Goal: Task Accomplishment & Management: Use online tool/utility

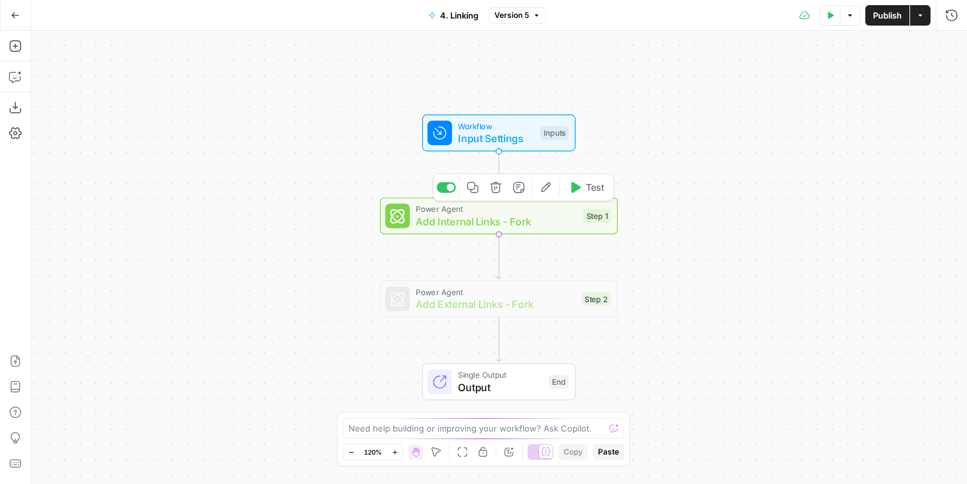
click at [545, 189] on icon "button" at bounding box center [546, 187] width 12 height 12
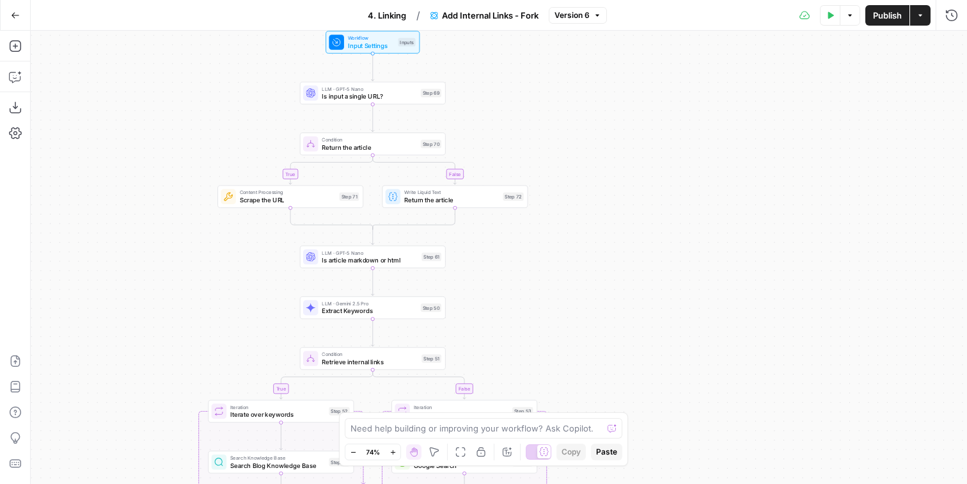
drag, startPoint x: 374, startPoint y: 177, endPoint x: 184, endPoint y: 380, distance: 277.9
click at [184, 382] on div "true false true false true false Workflow Input Settings Inputs LLM · GPT-5 Nan…" at bounding box center [499, 257] width 937 height 453
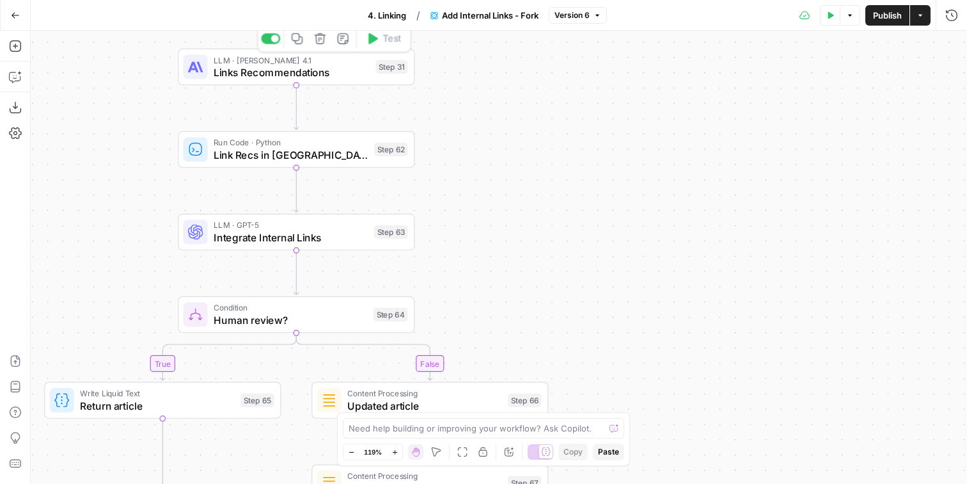
click at [377, 76] on div "LLM · Claude Opus 4.1 Links Recommendations Step 31 Copy step Delete step Add N…" at bounding box center [296, 67] width 225 height 26
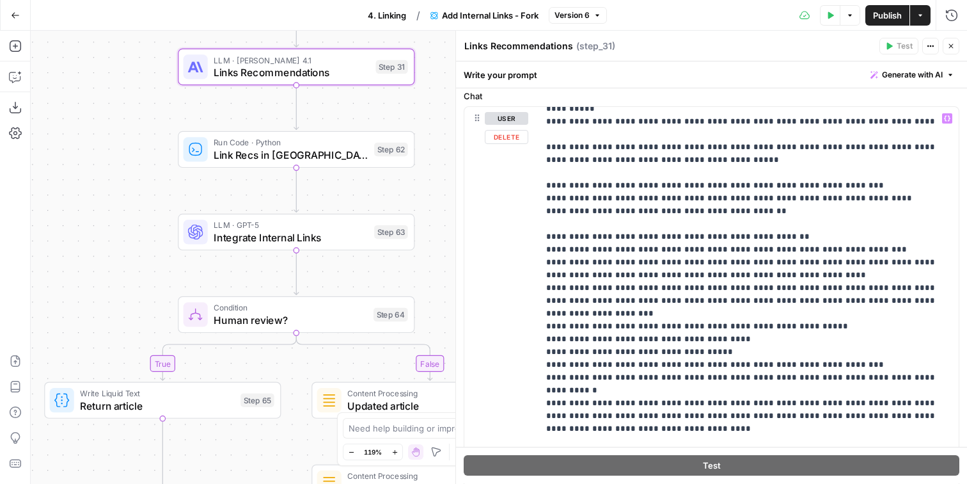
scroll to position [642, 0]
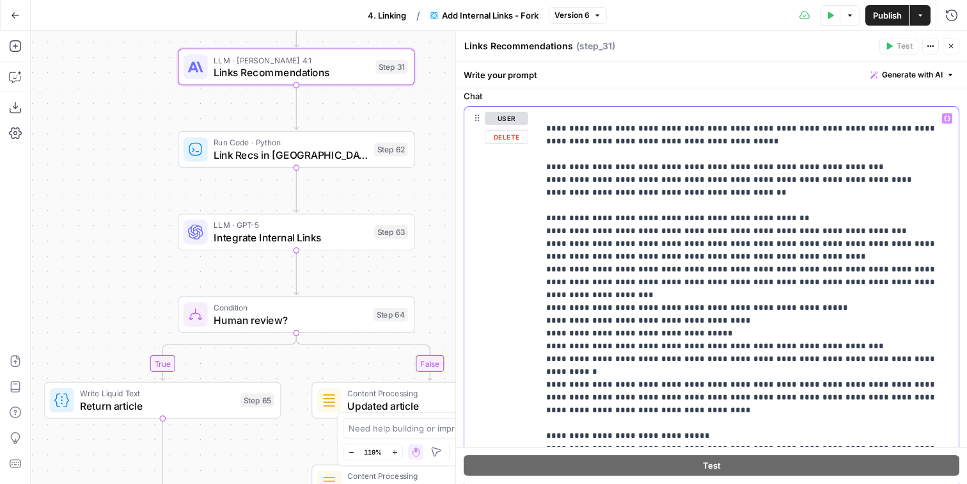
click at [828, 271] on p "**********" at bounding box center [748, 346] width 405 height 1753
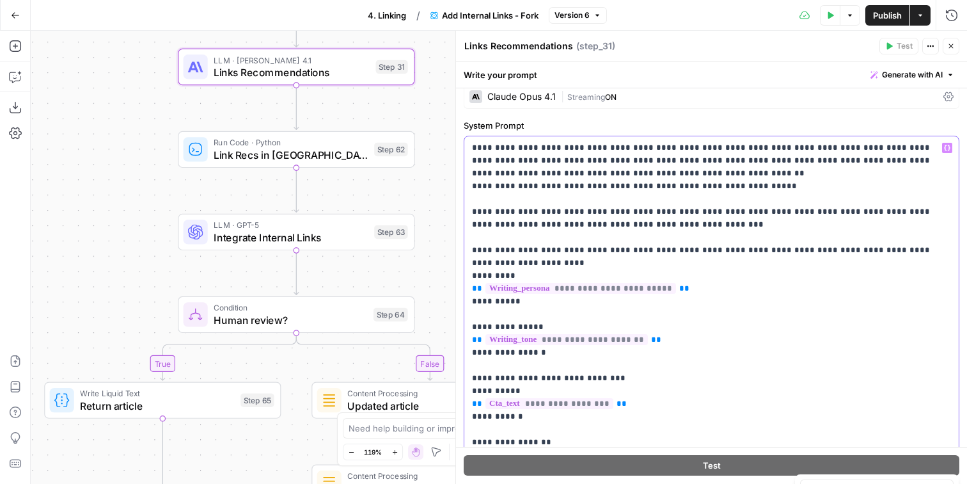
click at [795, 251] on p "**********" at bounding box center [711, 307] width 479 height 333
type input "click"
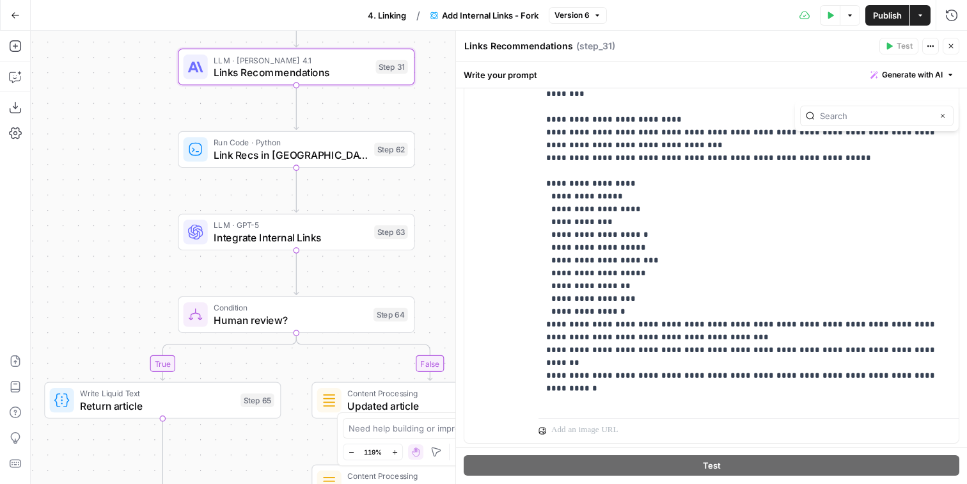
scroll to position [662, 0]
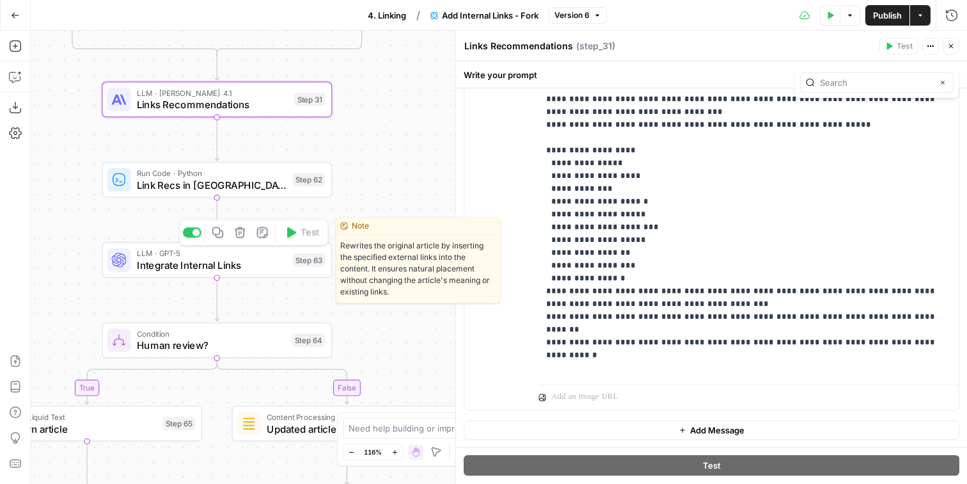
click at [290, 254] on div "LLM · GPT-5 Integrate Internal Links Step 63 Copy step Delete step Edit Note Te…" at bounding box center [216, 259] width 218 height 25
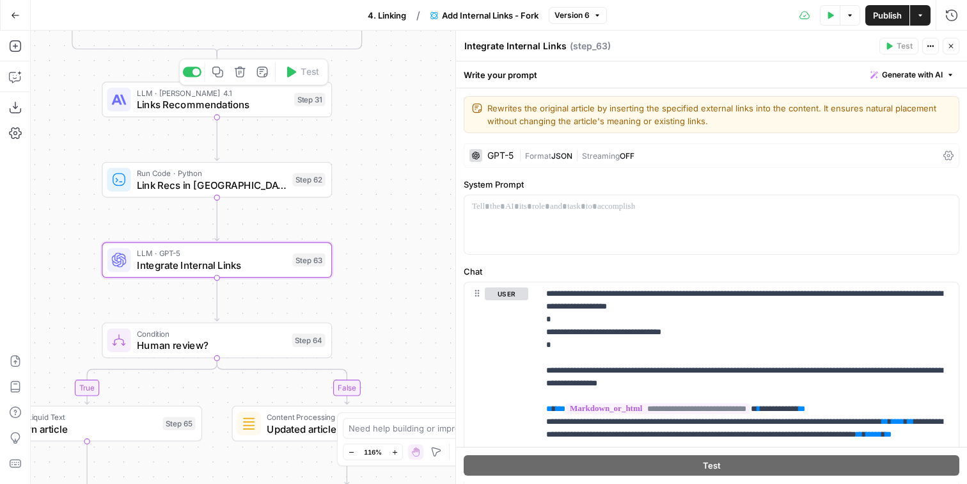
click at [285, 95] on span "LLM · Claude Opus 4.1" at bounding box center [213, 93] width 152 height 12
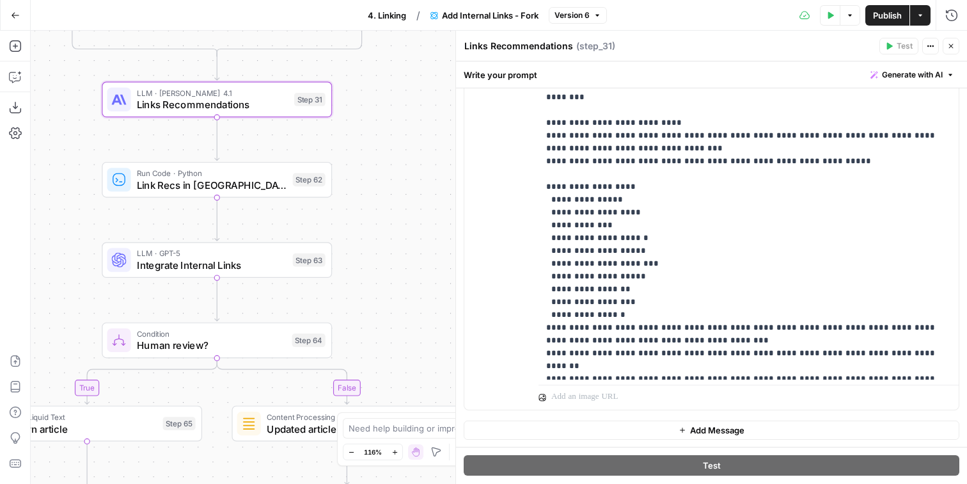
scroll to position [1203, 0]
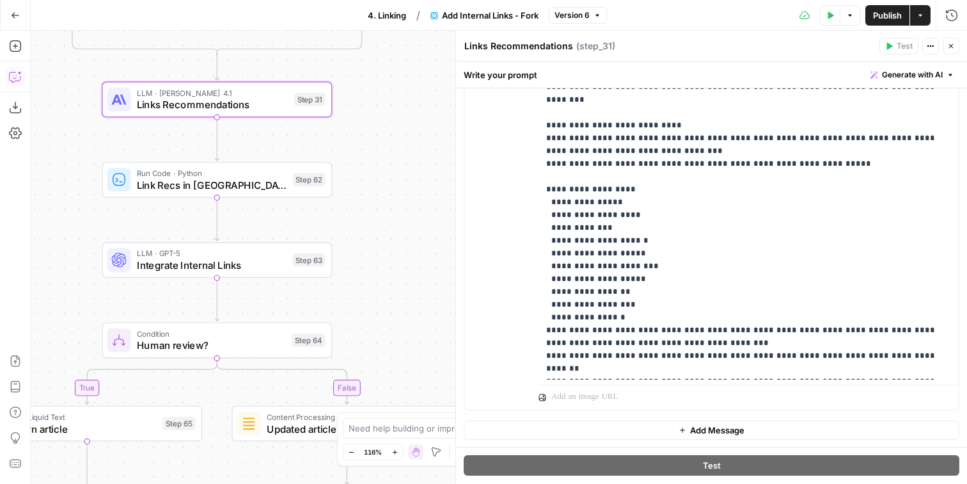
click at [13, 76] on icon "button" at bounding box center [15, 76] width 13 height 13
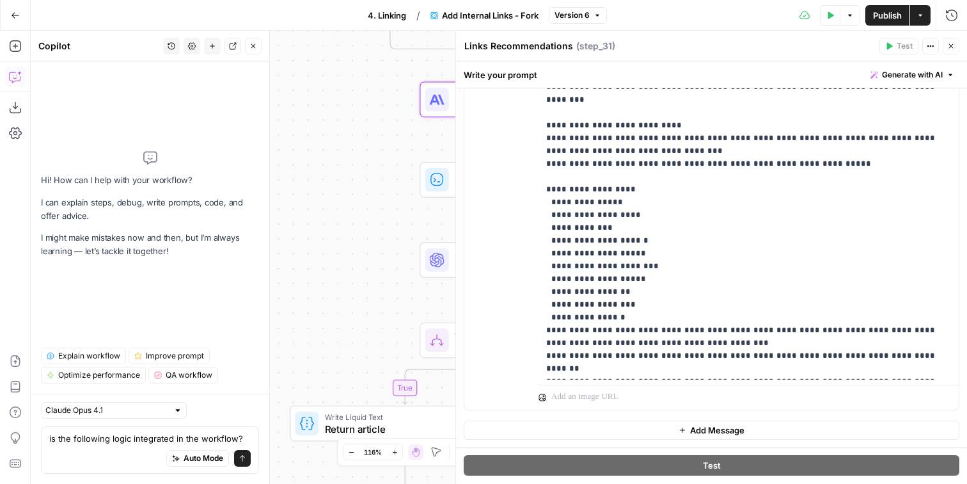
scroll to position [13, 0]
paste textarea "4. When linking to ClickUp features, include brand in anchor next 😁 😐 ClickUp M…"
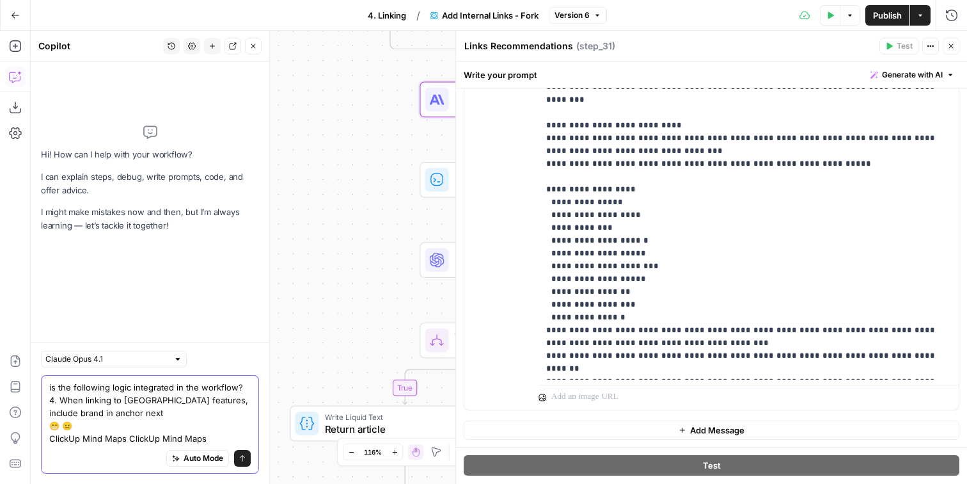
scroll to position [0, 0]
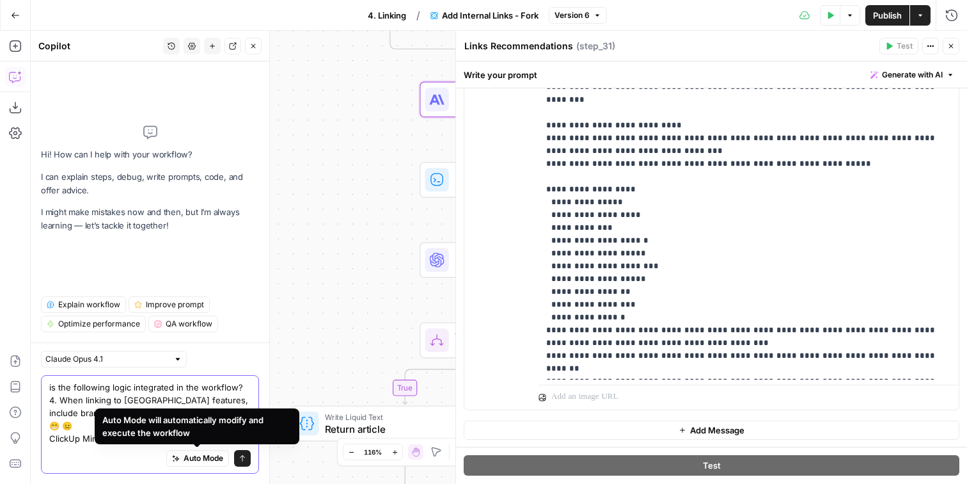
click at [204, 400] on textarea "is the following logic integrated in the workflow? 4. When linking to ClickUp f…" at bounding box center [150, 413] width 202 height 64
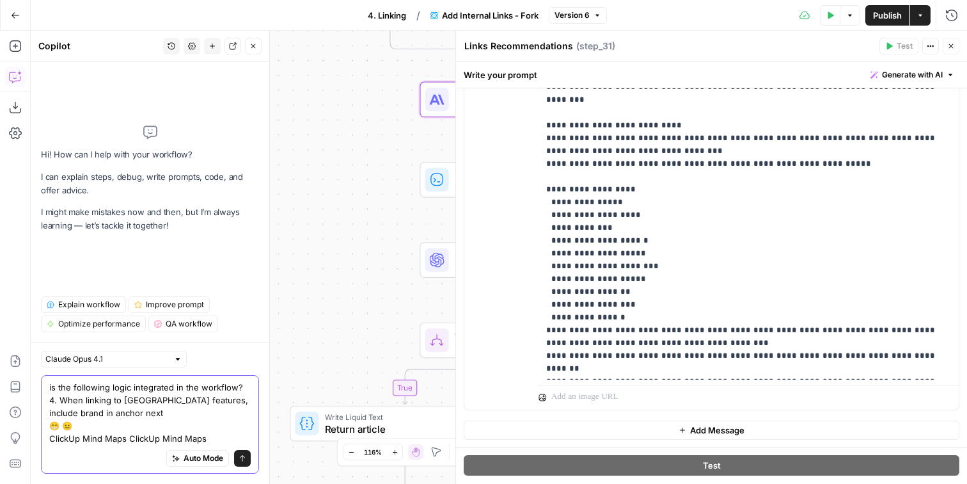
drag, startPoint x: 221, startPoint y: 435, endPoint x: 52, endPoint y: 428, distance: 169.1
click at [52, 428] on textarea "is the following logic integrated in the workflow? 4. When linking to ClickUp f…" at bounding box center [150, 413] width 202 height 64
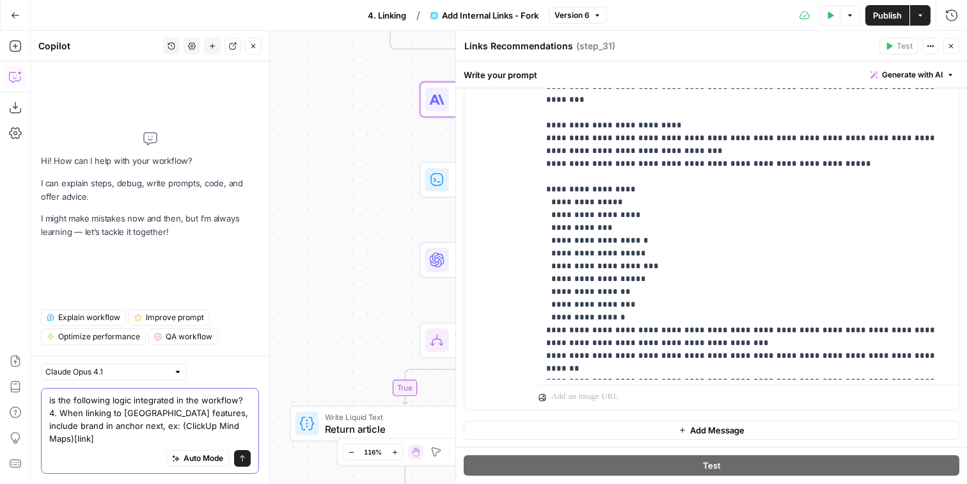
scroll to position [13, 0]
drag, startPoint x: 60, startPoint y: 402, endPoint x: 42, endPoint y: 401, distance: 18.6
click at [49, 402] on textarea "is the following logic integrated in the workflow? 4. When linking to ClickUp f…" at bounding box center [150, 419] width 202 height 51
click at [58, 429] on textarea "is the following logic integrated in the workflow? - When linking to ClickUp fe…" at bounding box center [150, 419] width 202 height 51
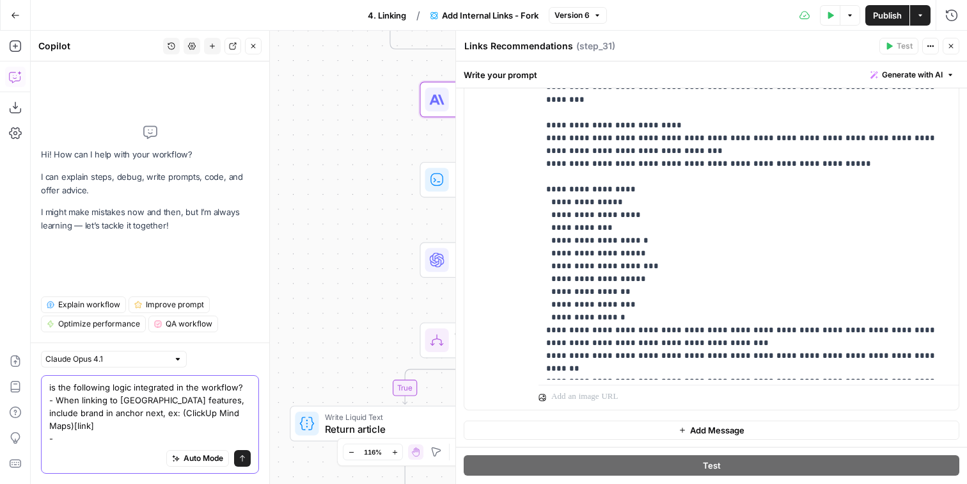
paste textarea "Use descriptive anchors. No "click here" links"
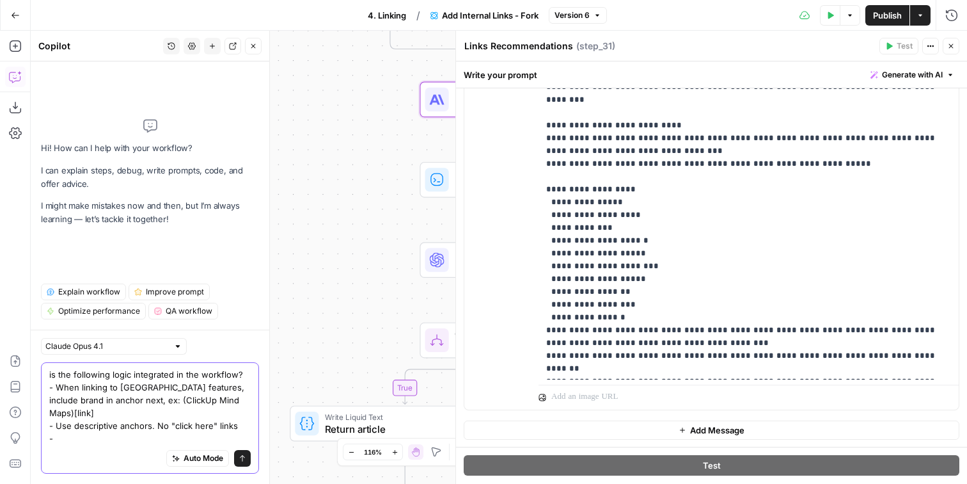
paste textarea "Avoid forcing single word anchors"
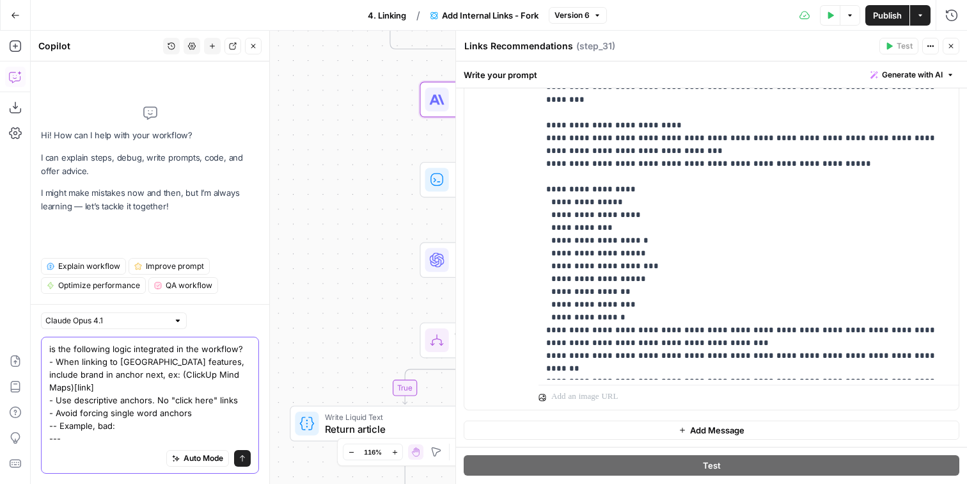
paste textarea "Tools like Microsoft Word are.."
click at [139, 413] on textarea "is the following logic integrated in the workflow? - When linking to ClickUp fe…" at bounding box center [150, 393] width 202 height 102
click at [102, 411] on textarea "is the following logic integrated in the workflow? - When linking to ClickUp fe…" at bounding box center [150, 393] width 202 height 102
click at [143, 415] on textarea "is the following logic integrated in the workflow? - When linking to ClickUp fe…" at bounding box center [150, 393] width 202 height 102
click at [146, 416] on textarea "is the following logic integrated in the workflow? - When linking to ClickUp fe…" at bounding box center [150, 393] width 202 height 102
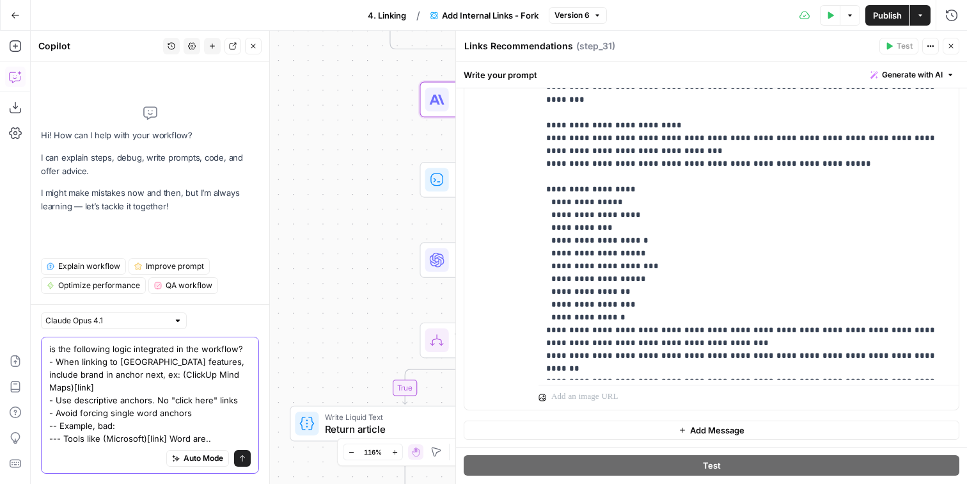
click at [221, 417] on textarea "is the following logic integrated in the workflow? - When linking to ClickUp fe…" at bounding box center [150, 393] width 202 height 102
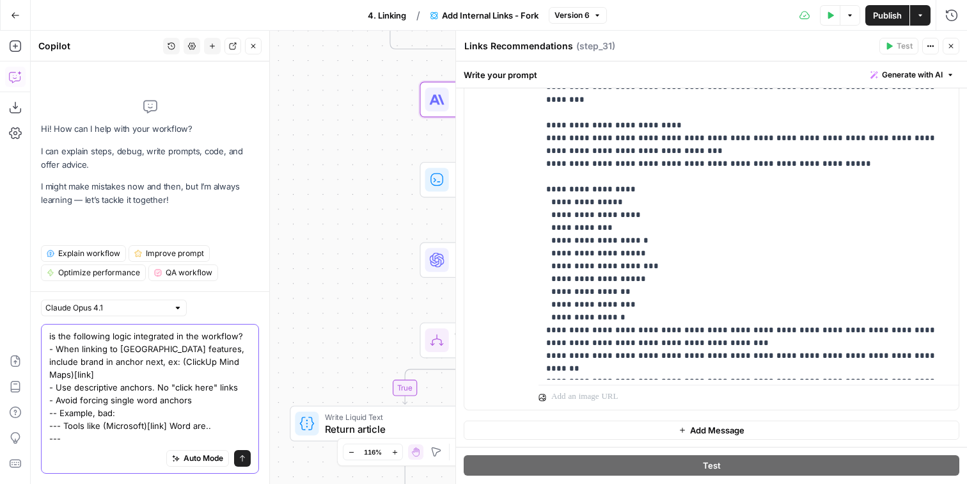
paste textarea "It's a critical time for project managers"
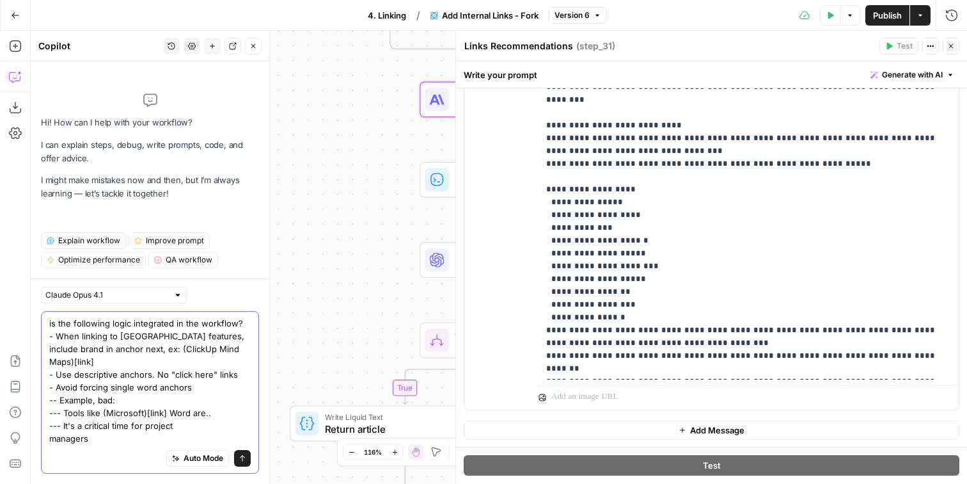
click at [87, 401] on textarea "is the following logic integrated in the workflow? - When linking to ClickUp fe…" at bounding box center [150, 381] width 202 height 128
click at [108, 413] on textarea "is the following logic integrated in the workflow? - When linking to ClickUp fe…" at bounding box center [150, 381] width 202 height 128
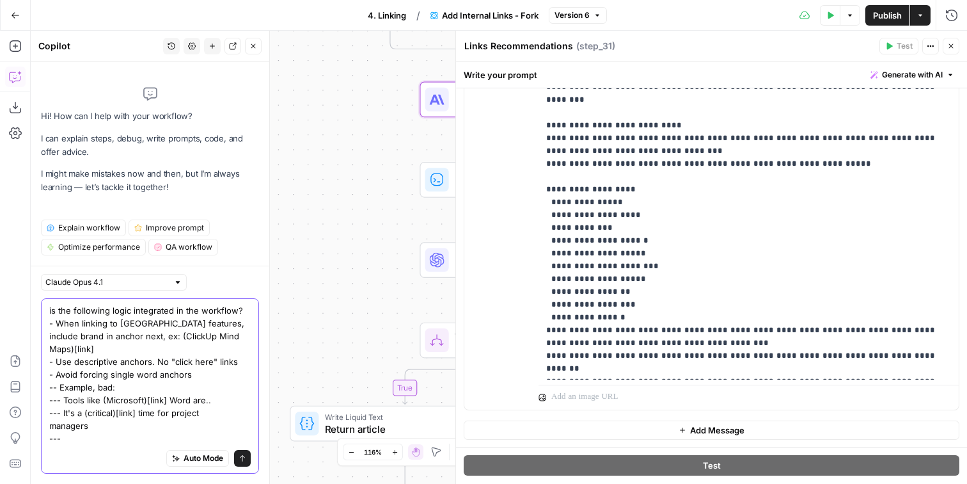
paste textarea "and depend on our software to keep us productive and motivated"
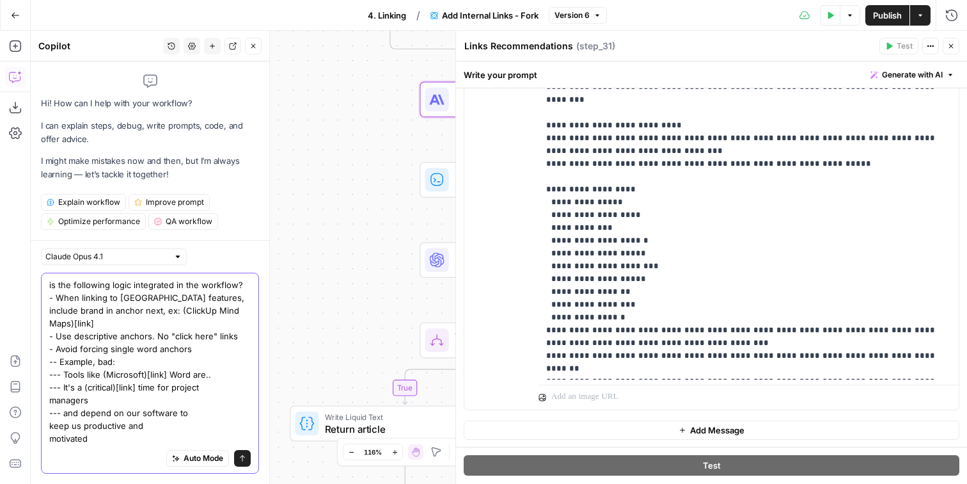
click at [150, 389] on textarea "is the following logic integrated in the workflow? - When linking to ClickUp fe…" at bounding box center [150, 361] width 202 height 166
paste textarea "draw up a project plan with possible timeframes and dependencies"
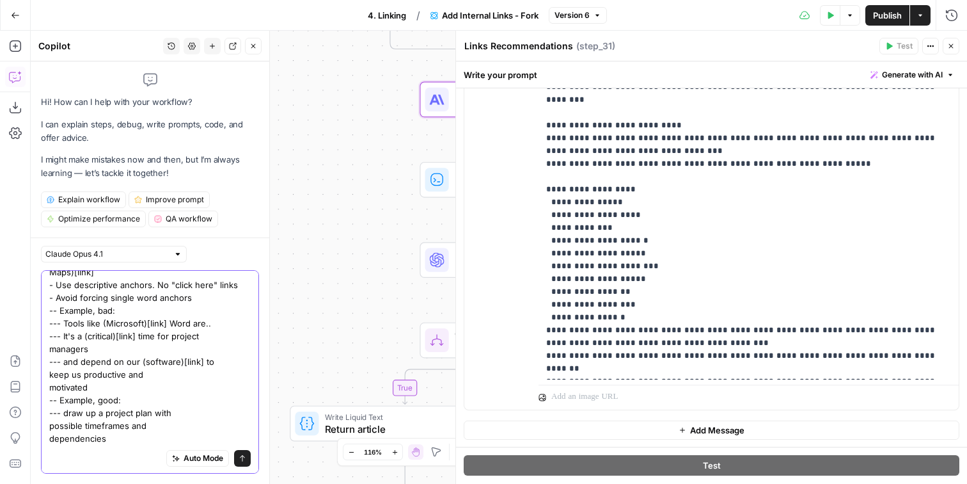
click at [50, 417] on textarea "is the following logic integrated in the workflow? - When linking to ClickUp fe…" at bounding box center [150, 336] width 202 height 218
click at [129, 415] on textarea "is the following logic integrated in the workflow? - When linking to ClickUp fe…" at bounding box center [150, 336] width 202 height 218
click at [116, 413] on textarea "is the following logic integrated in the workflow? - When linking to ClickUp fe…" at bounding box center [150, 336] width 202 height 218
click at [192, 417] on textarea "is the following logic integrated in the workflow? - When linking to ClickUp fe…" at bounding box center [150, 336] width 202 height 218
paste textarea "Avoid long anchors"
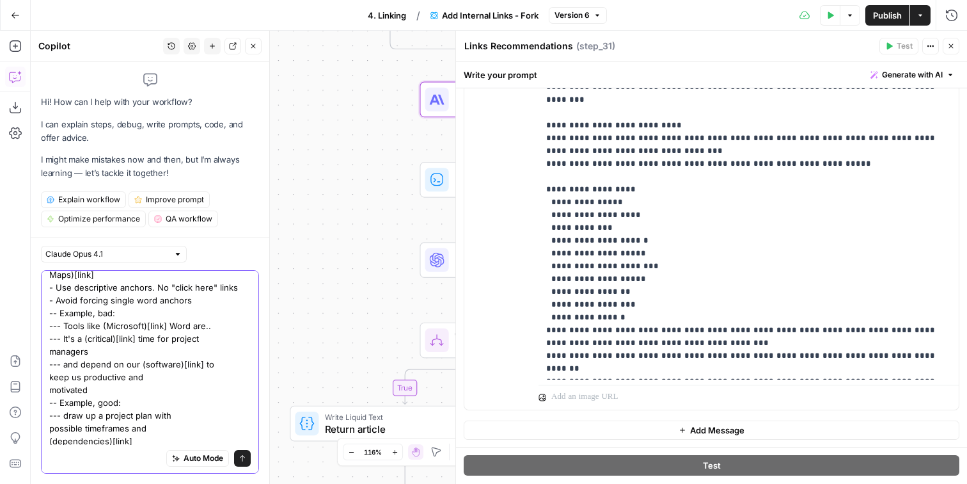
scroll to position [74, 0]
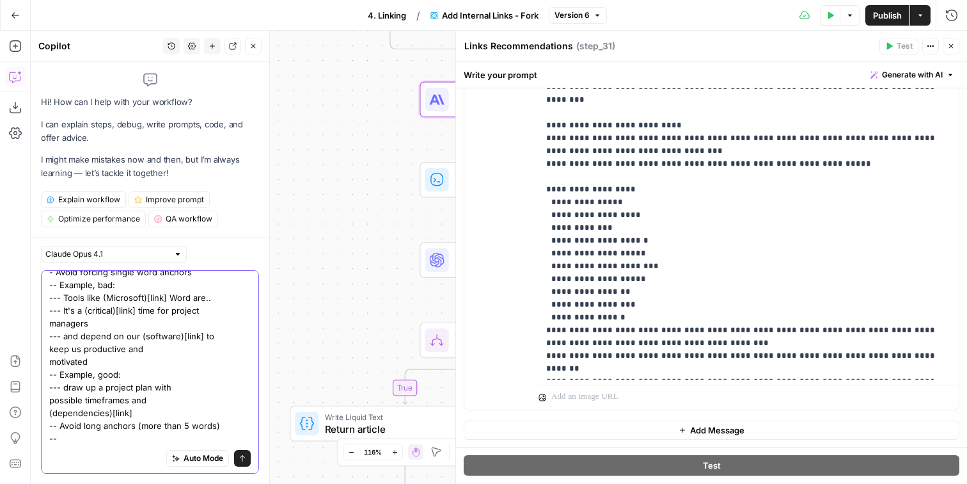
paste textarea "Avoid using the same anchors for two diﬀerent pages"
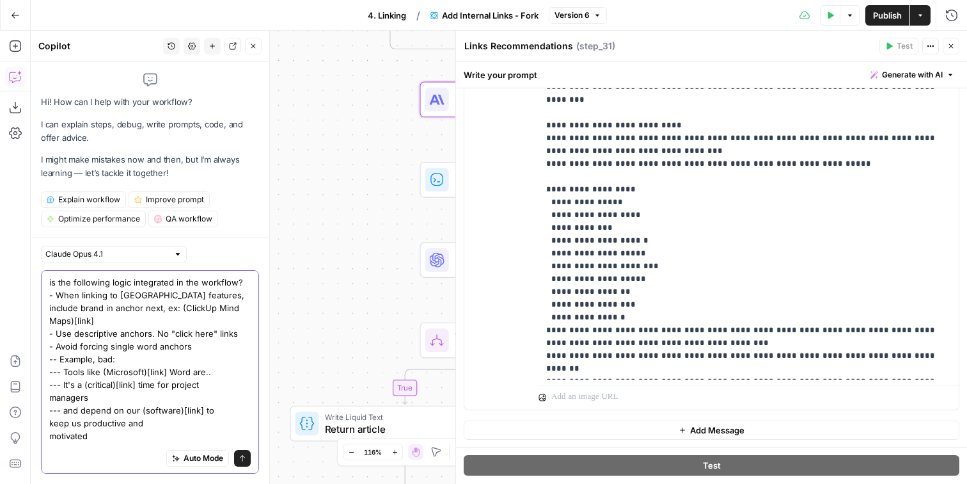
scroll to position [100, 0]
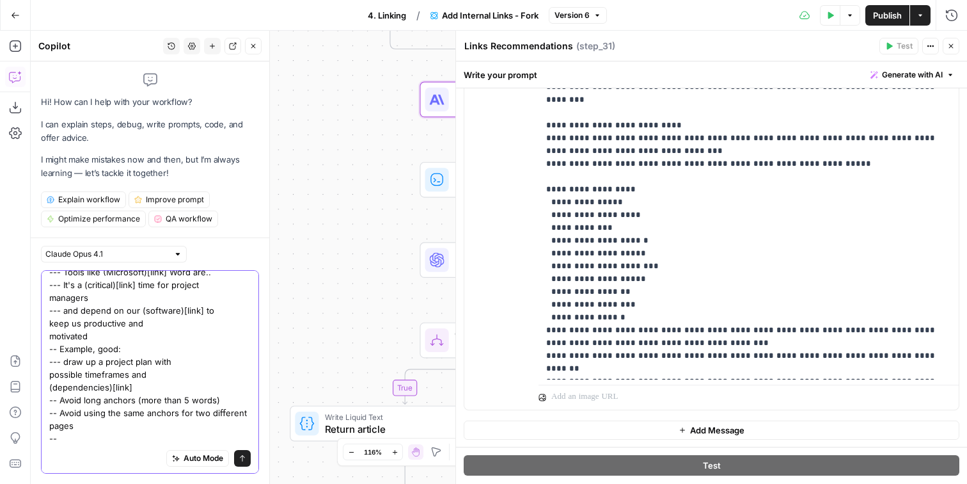
paste textarea "Keep anchor text and surrounding text evergreen Do not include the brand, year …"
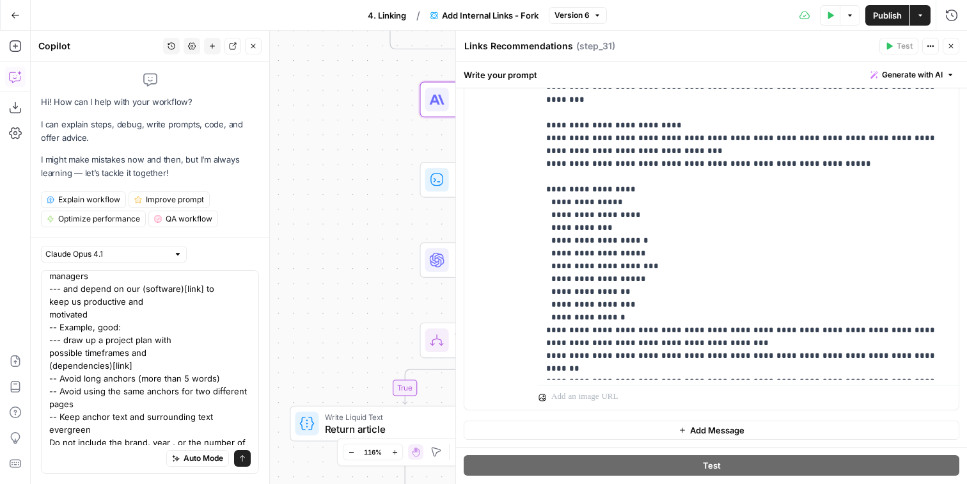
scroll to position [0, 0]
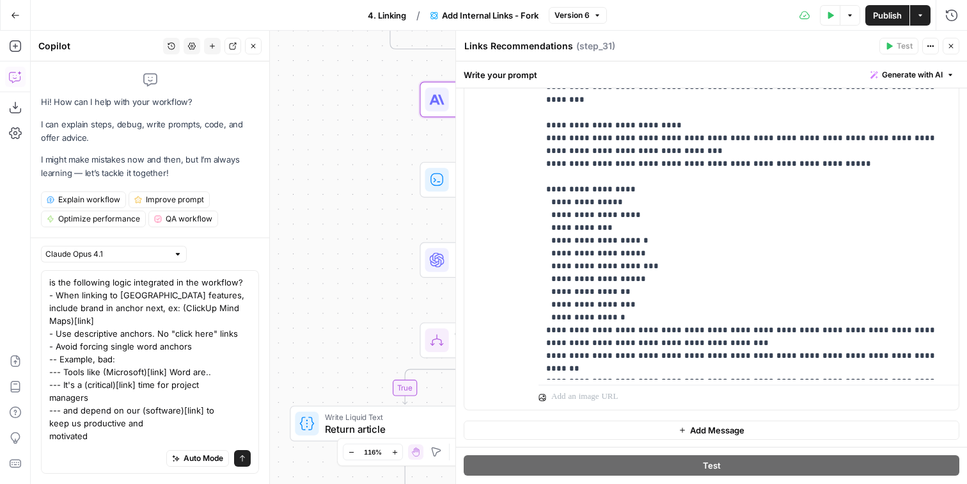
click at [48, 419] on div "is the following logic integrated in the workflow? - When linking to ClickUp fe…" at bounding box center [150, 371] width 218 height 203
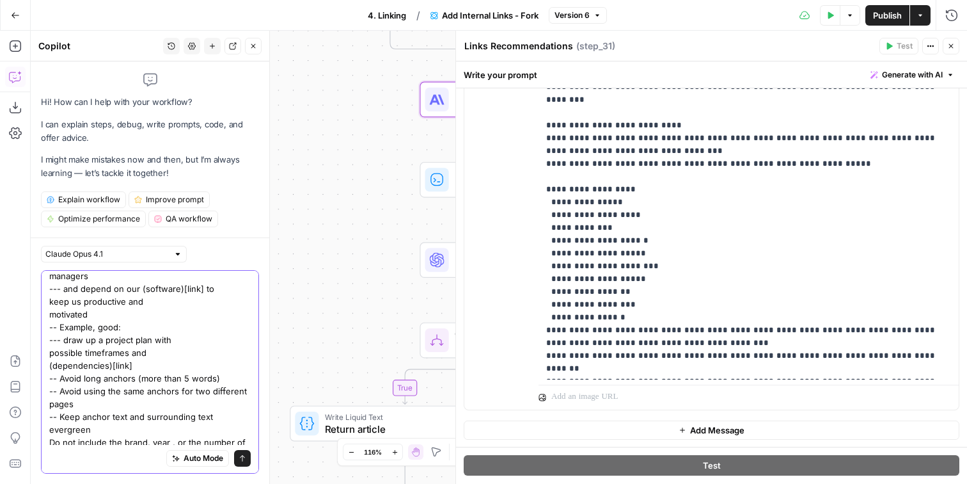
scroll to position [177, 0]
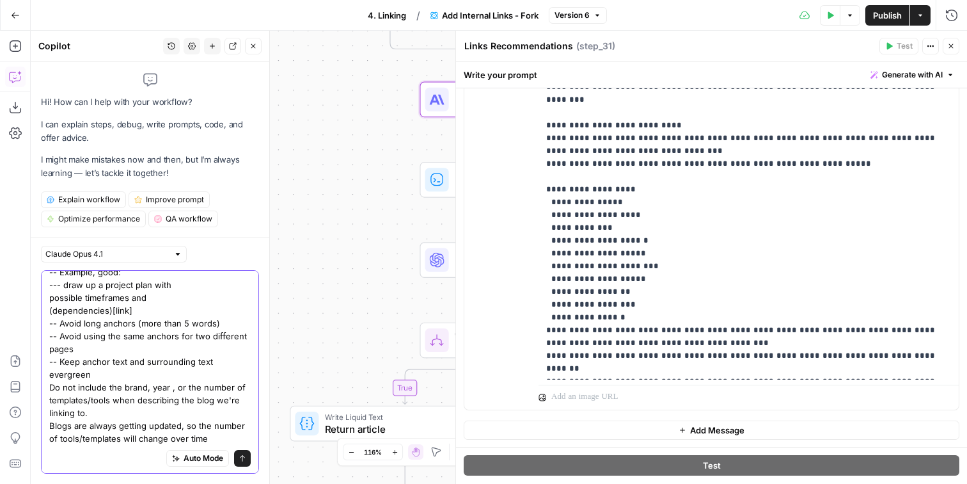
click at [51, 363] on textarea "is the following logic integrated in the workflow? - When linking to ClickUp fe…" at bounding box center [150, 272] width 202 height 346
click at [50, 397] on textarea "is the following logic integrated in the workflow? - When linking to ClickUp fe…" at bounding box center [150, 272] width 202 height 346
type textarea "is the following logic integrated in the workflow? - When linking to ClickUp fe…"
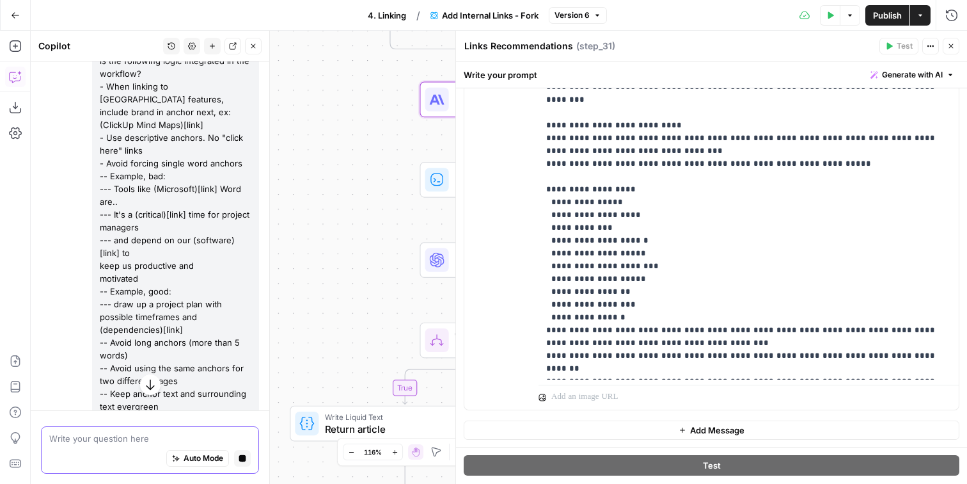
scroll to position [227, 0]
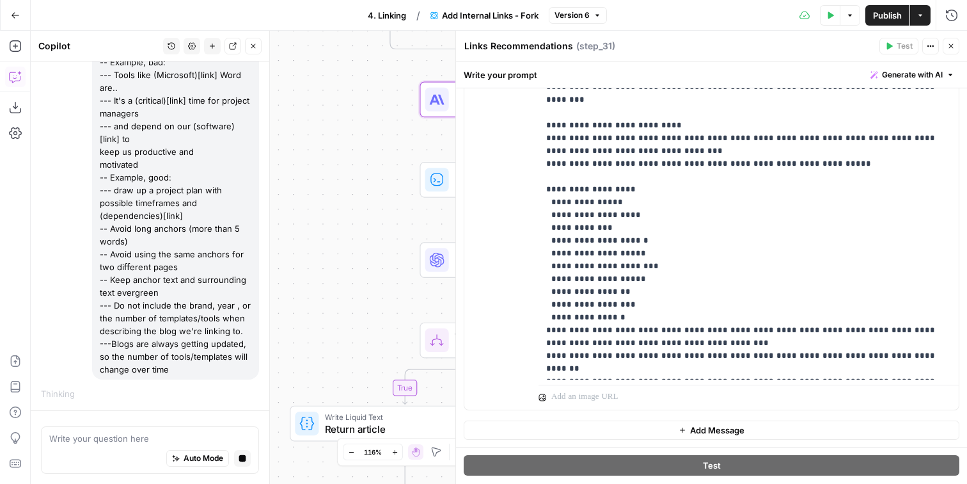
click at [955, 46] on button "Close" at bounding box center [951, 46] width 17 height 17
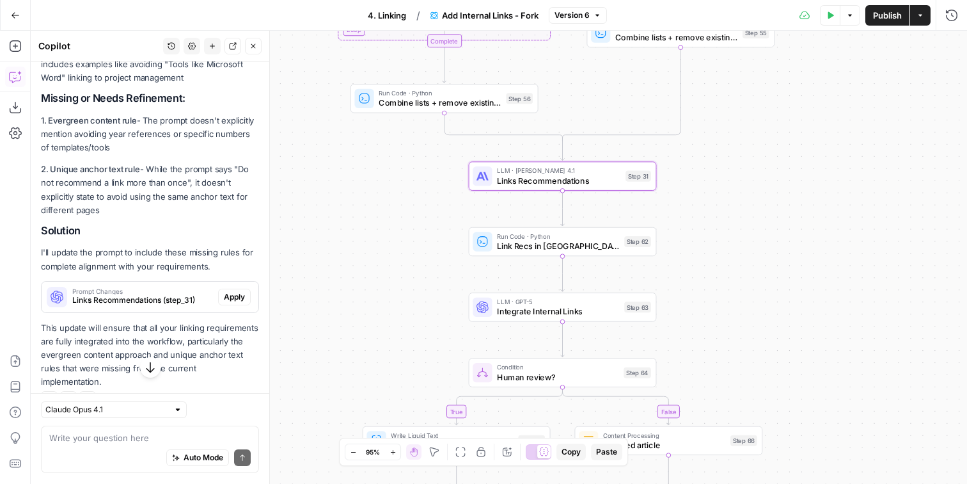
scroll to position [834, 0]
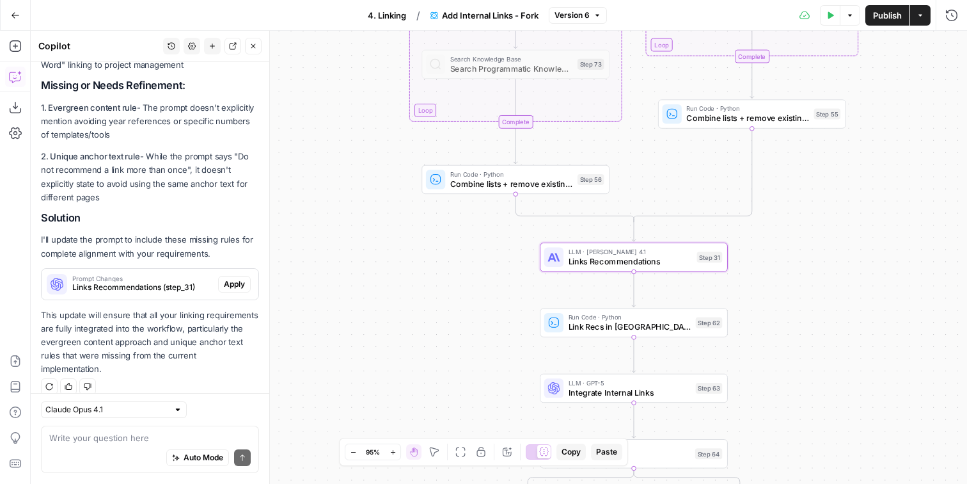
click at [239, 287] on span "Apply" at bounding box center [234, 284] width 21 height 12
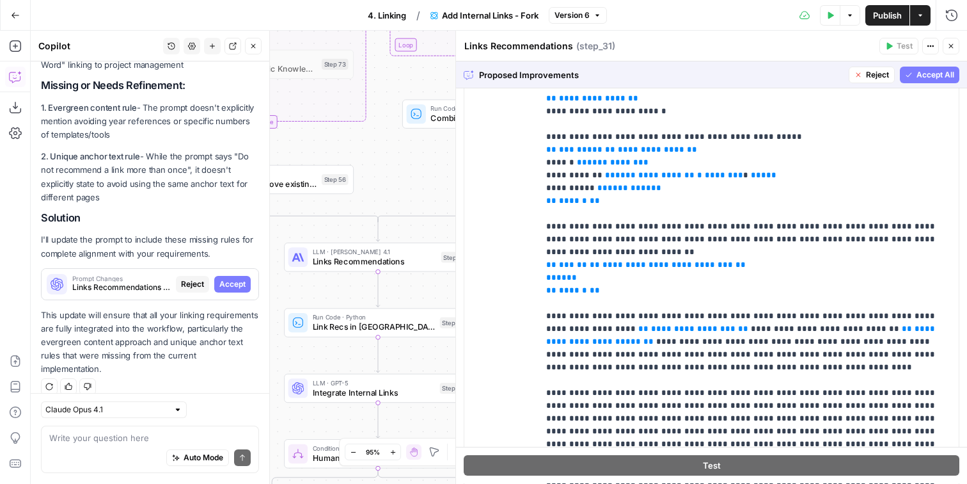
scroll to position [662, 0]
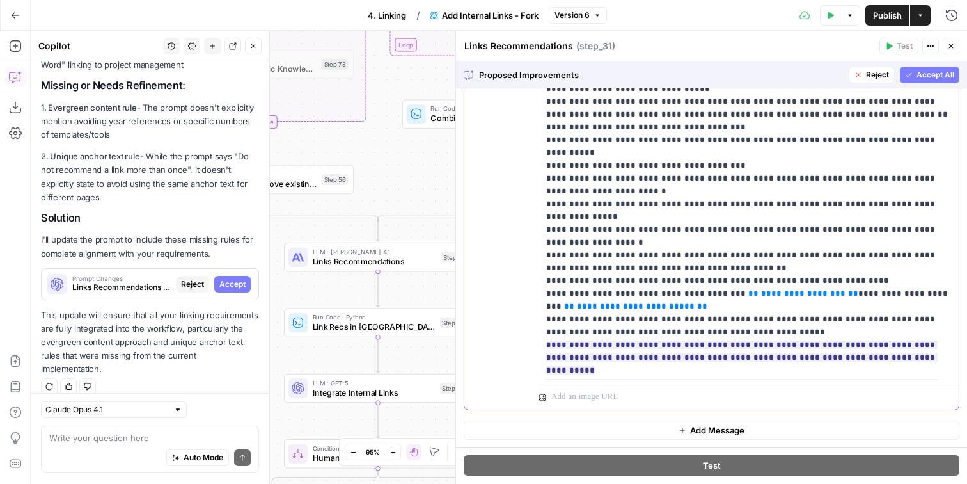
scroll to position [730, 0]
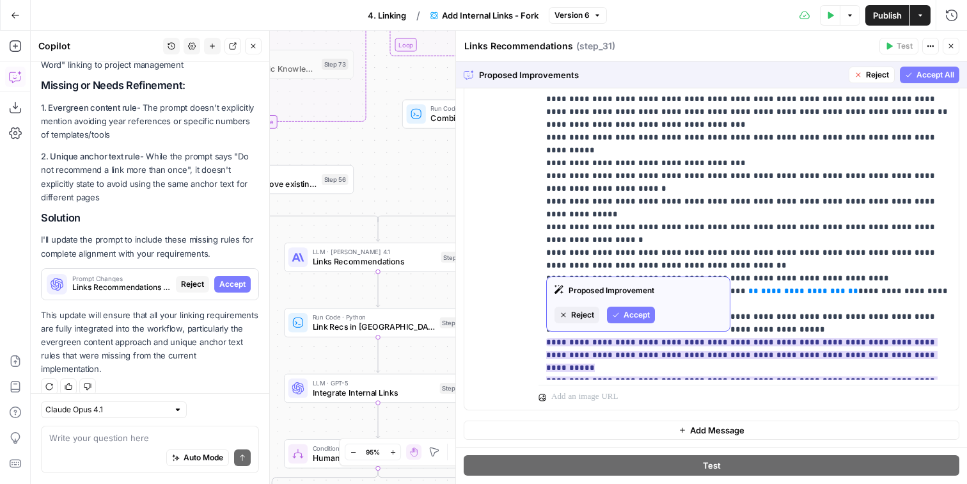
click at [621, 312] on button "Accept" at bounding box center [631, 314] width 48 height 17
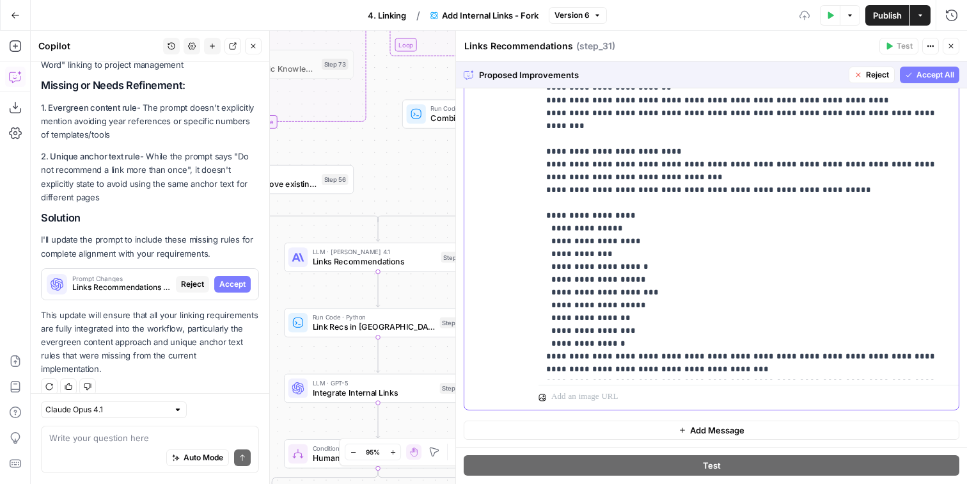
scroll to position [1306, 0]
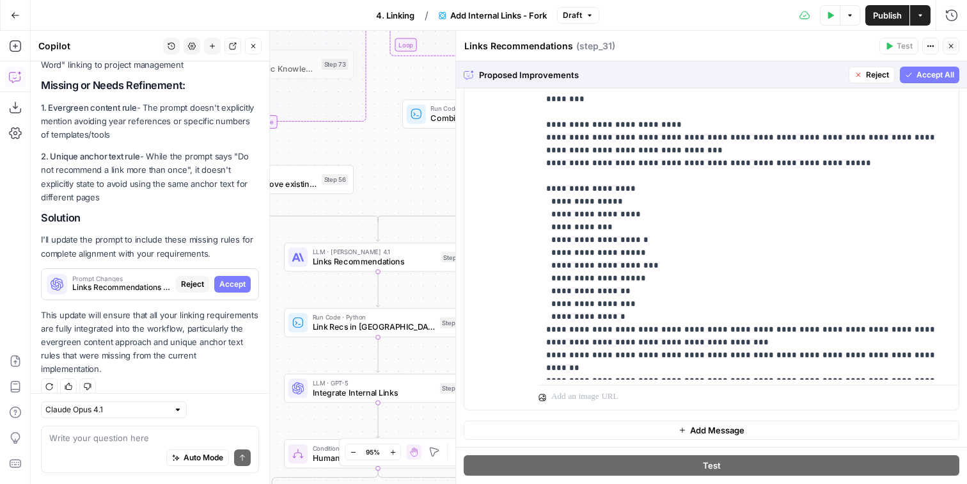
click at [941, 76] on span "Accept All" at bounding box center [936, 75] width 38 height 12
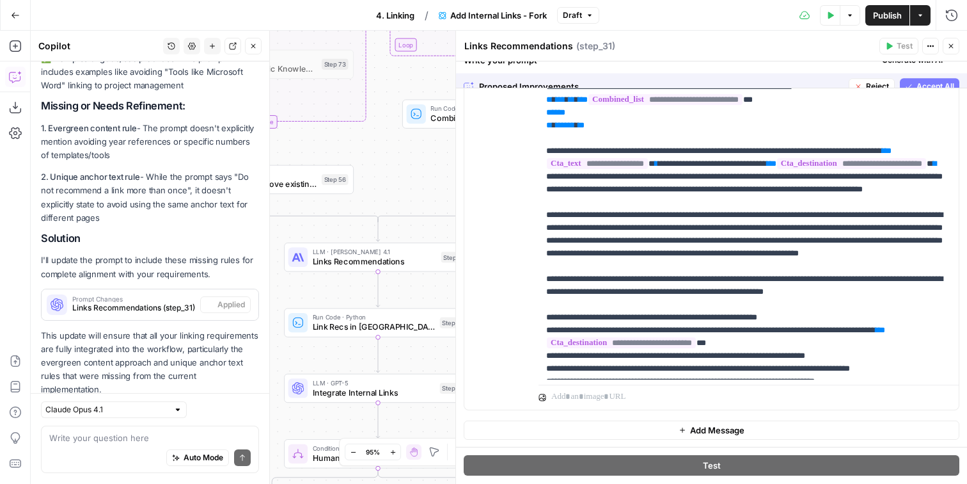
scroll to position [0, 0]
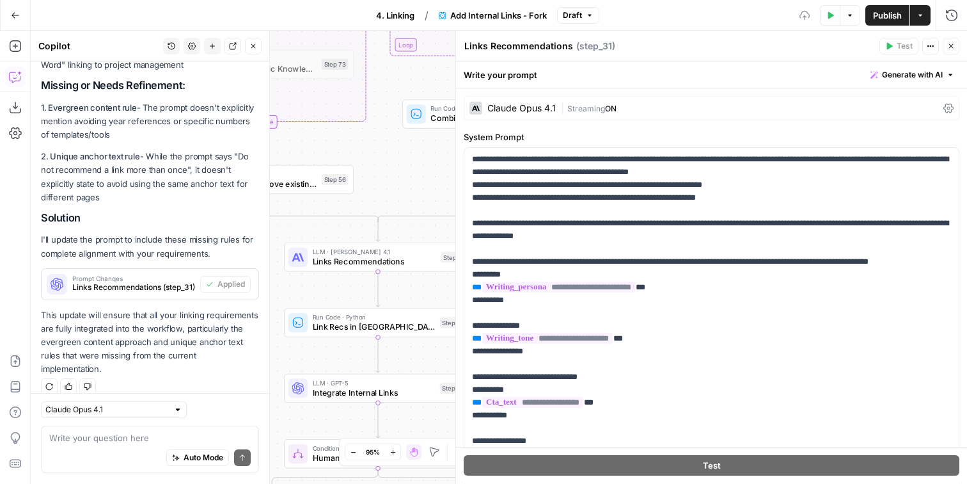
click at [955, 49] on button "Close" at bounding box center [951, 46] width 17 height 17
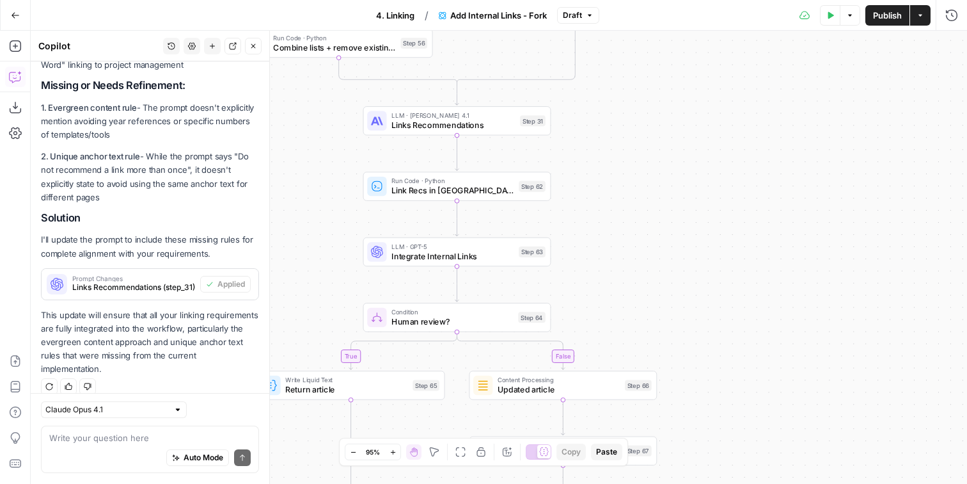
click at [880, 26] on div "Test Data Options Publish Actions Run History" at bounding box center [784, 15] width 369 height 30
click at [880, 20] on span "Publish" at bounding box center [887, 15] width 29 height 13
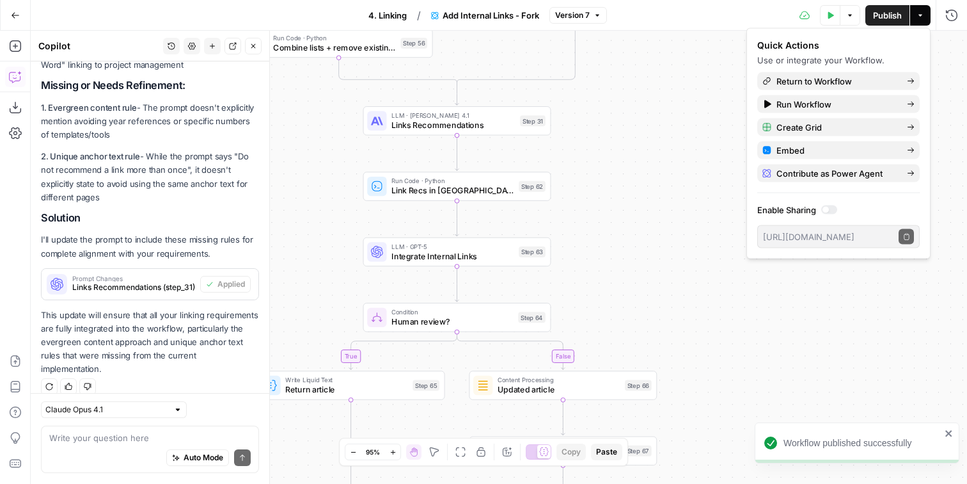
click at [660, 123] on div "true false true false true false Workflow Input Settings Inputs LLM · GPT-5 Nan…" at bounding box center [499, 257] width 937 height 453
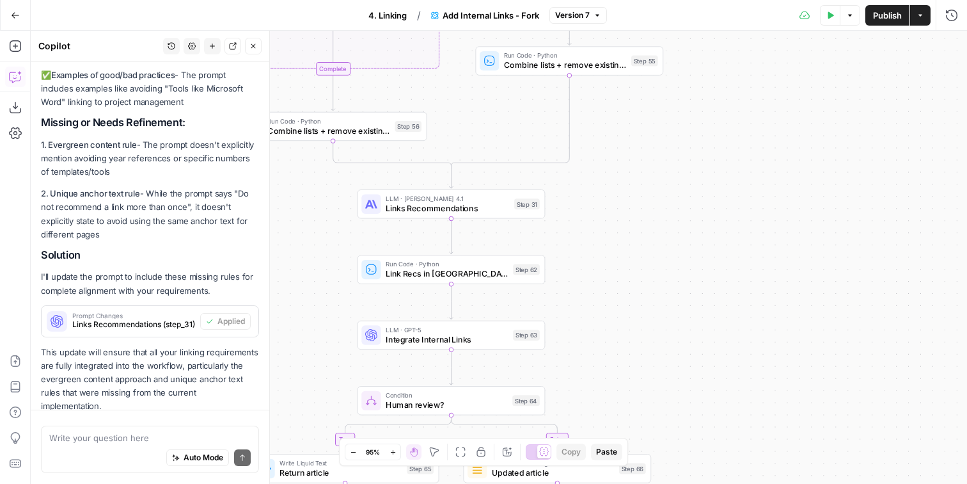
scroll to position [855, 0]
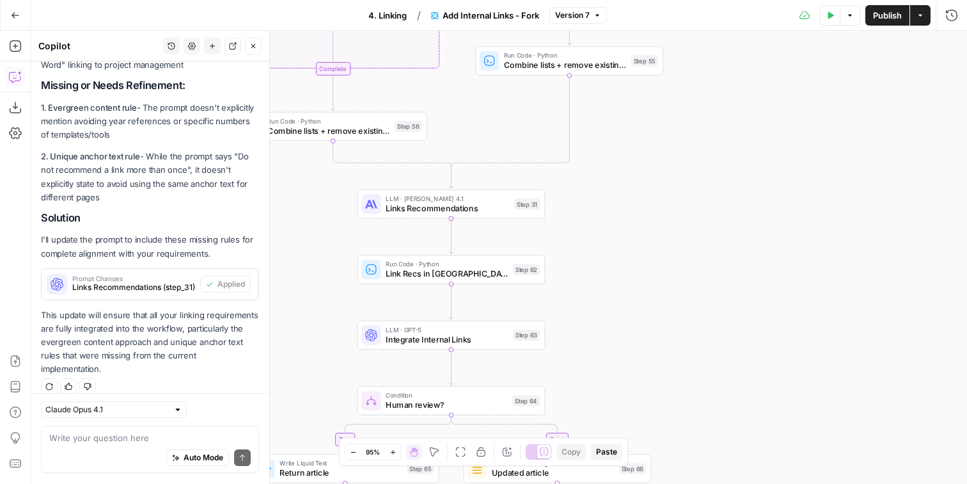
click at [121, 431] on div "Write your question here Auto Mode Send" at bounding box center [150, 449] width 218 height 47
paste textarea "Do not include ANY programmatic templates. These are templates that have differ…"
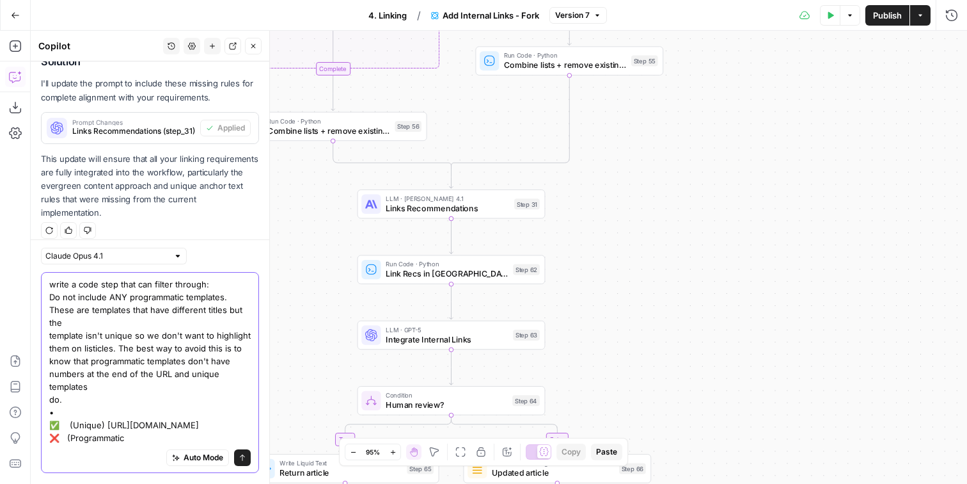
scroll to position [10, 0]
click at [146, 429] on textarea "write a code step that can filter through: Do not include ANY programmatic temp…" at bounding box center [150, 361] width 202 height 166
drag, startPoint x: 146, startPoint y: 429, endPoint x: 107, endPoint y: 416, distance: 41.1
click at [107, 416] on textarea "write a code step that can filter through: Do not include ANY programmatic temp…" at bounding box center [150, 361] width 202 height 166
click at [138, 443] on textarea "write a code step that can filter through: Do not include ANY programmatic temp…" at bounding box center [150, 361] width 202 height 166
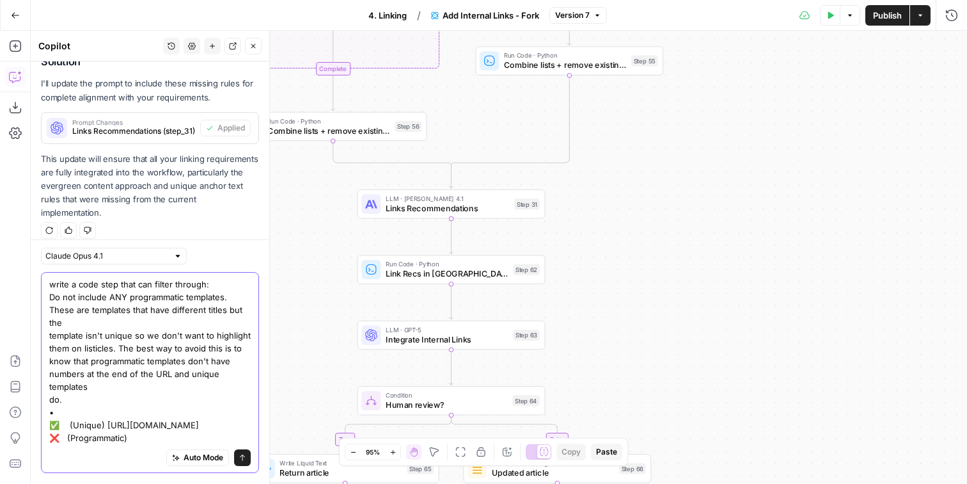
paste textarea "https://clickup.com/templates/action-plan-kkmvq-6236110"
click at [143, 440] on textarea "write a code step that can filter through: Do not include ANY programmatic temp…" at bounding box center [150, 361] width 202 height 166
drag, startPoint x: 143, startPoint y: 440, endPoint x: 63, endPoint y: 441, distance: 79.4
click at [63, 441] on textarea "write a code step that can filter through: Do not include ANY programmatic temp…" at bounding box center [150, 361] width 202 height 166
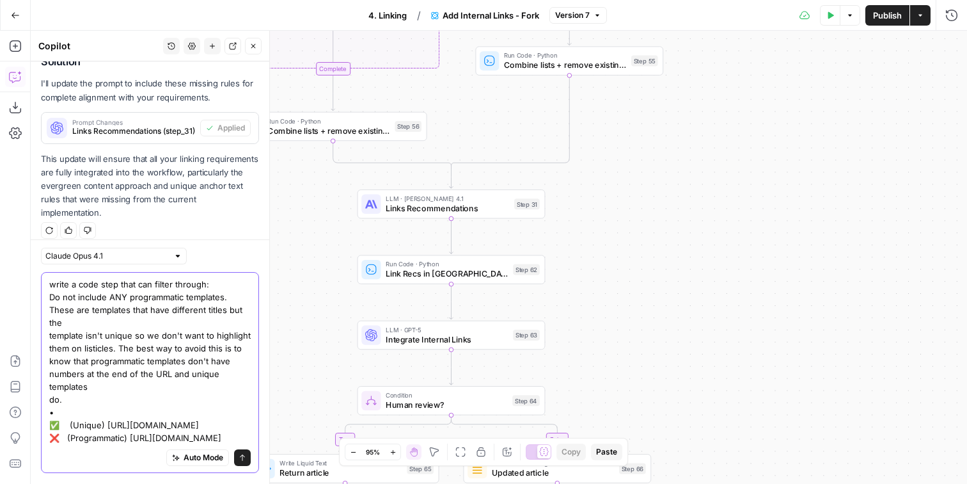
scroll to position [0, 0]
click at [204, 282] on textarea "write a code step that can filter through: Do not include ANY programmatic temp…" at bounding box center [150, 361] width 202 height 166
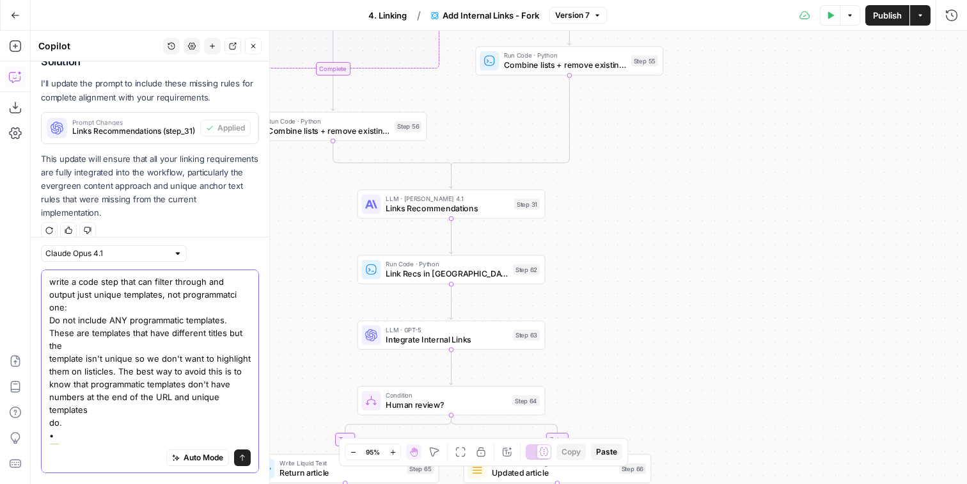
type textarea "write a code step that can filter through and output just unique templates, not…"
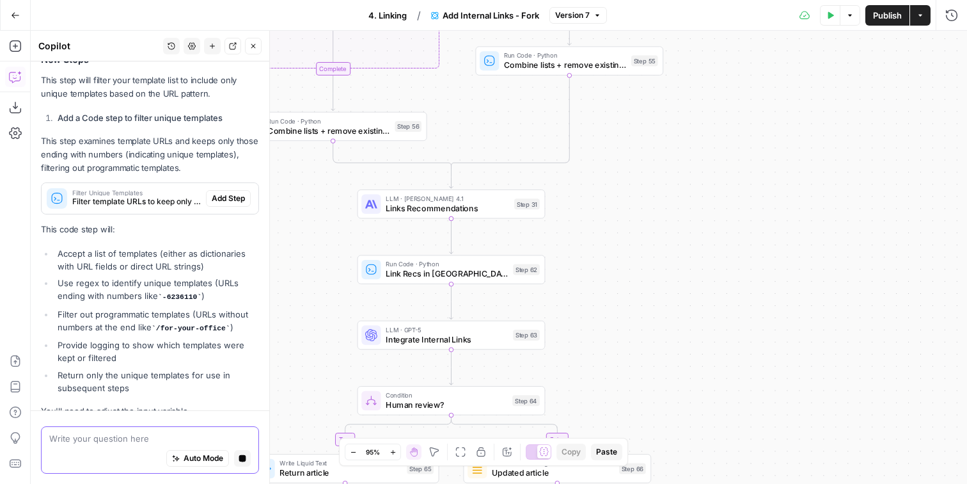
scroll to position [1467, 0]
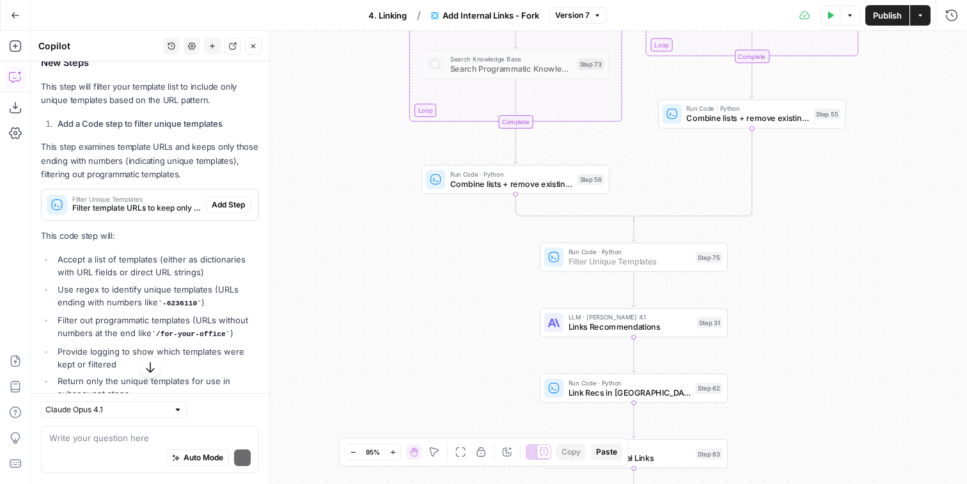
click at [227, 213] on button "Add Step" at bounding box center [228, 204] width 45 height 17
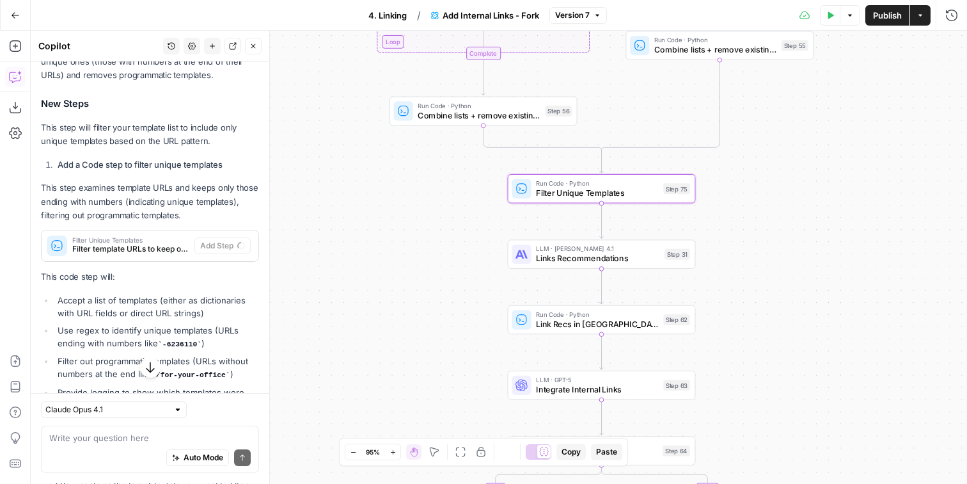
scroll to position [1513, 0]
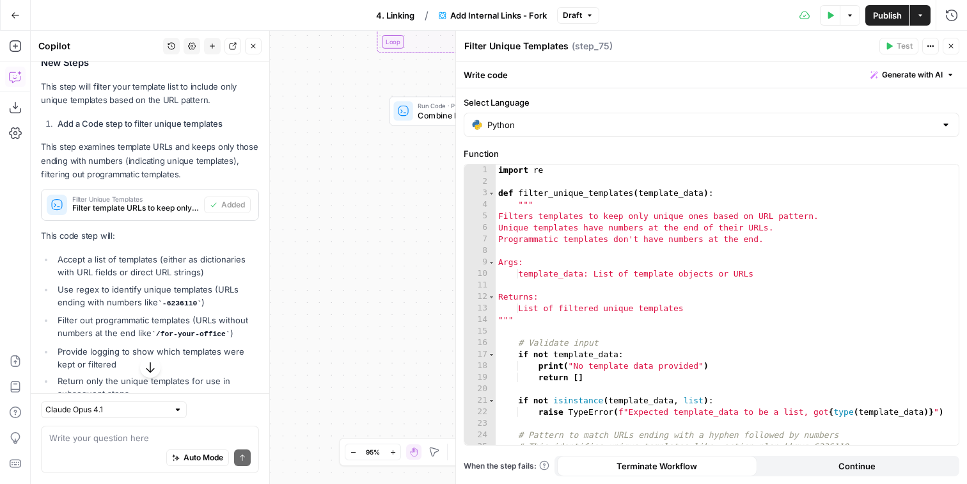
click at [952, 46] on icon "button" at bounding box center [952, 46] width 4 height 4
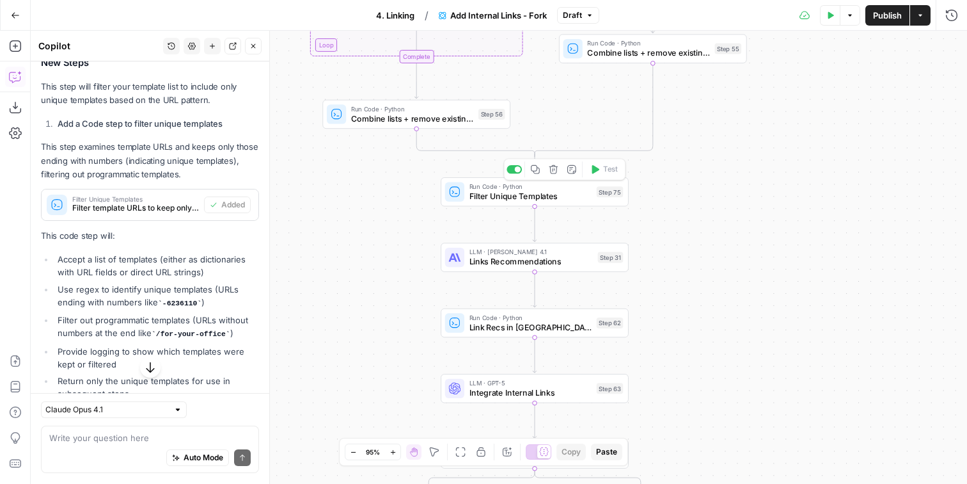
click at [518, 172] on div at bounding box center [518, 169] width 6 height 6
click at [742, 188] on div "true false true false true false Workflow Input Settings Inputs LLM · GPT-5 Nan…" at bounding box center [499, 257] width 937 height 453
click at [871, 19] on button "Publish" at bounding box center [888, 15] width 44 height 20
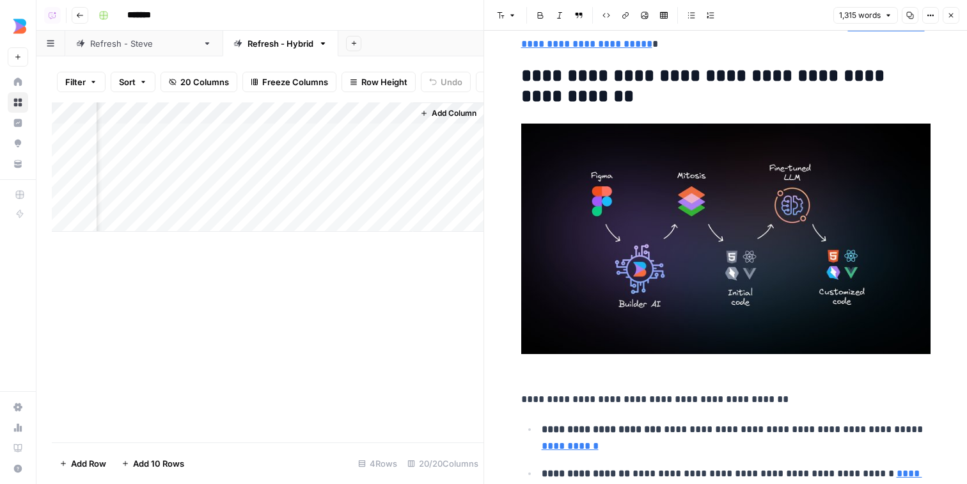
scroll to position [1847, 0]
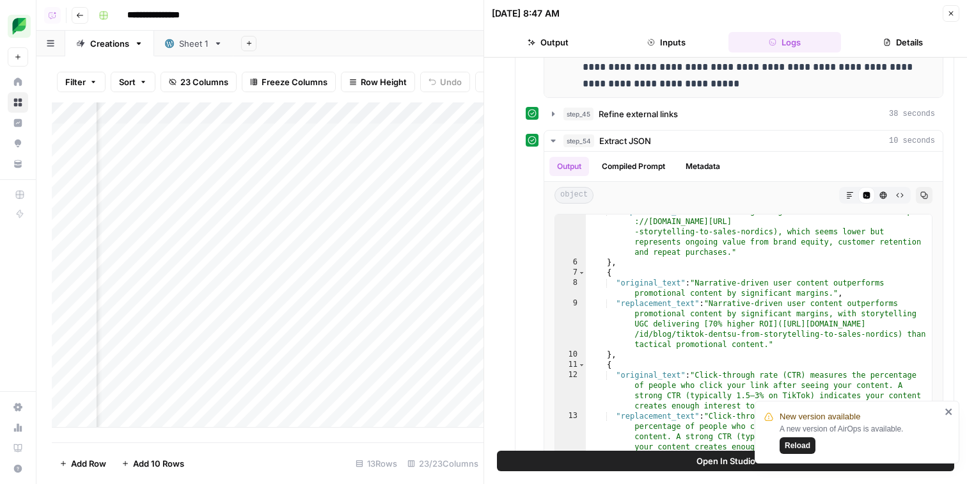
scroll to position [0, 1773]
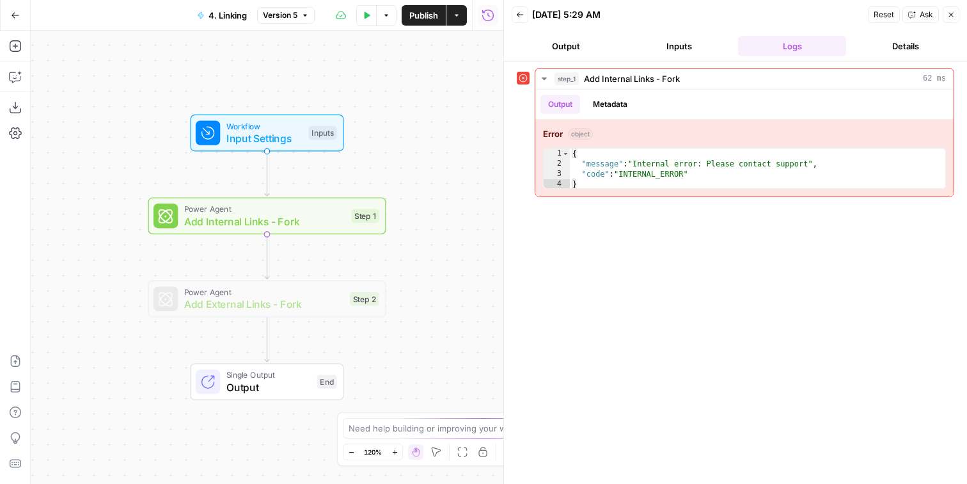
click at [449, 227] on div "Workflow Input Settings Inputs Power Agent Add Internal Links - Fork Step 1 Pow…" at bounding box center [267, 257] width 473 height 453
click at [315, 209] on span "Power Agent" at bounding box center [264, 209] width 161 height 12
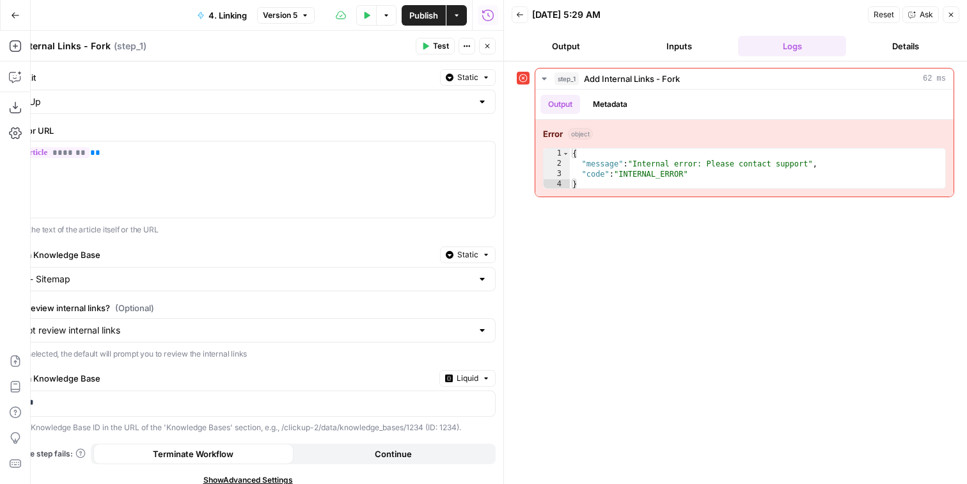
click at [955, 16] on icon "button" at bounding box center [952, 15] width 8 height 8
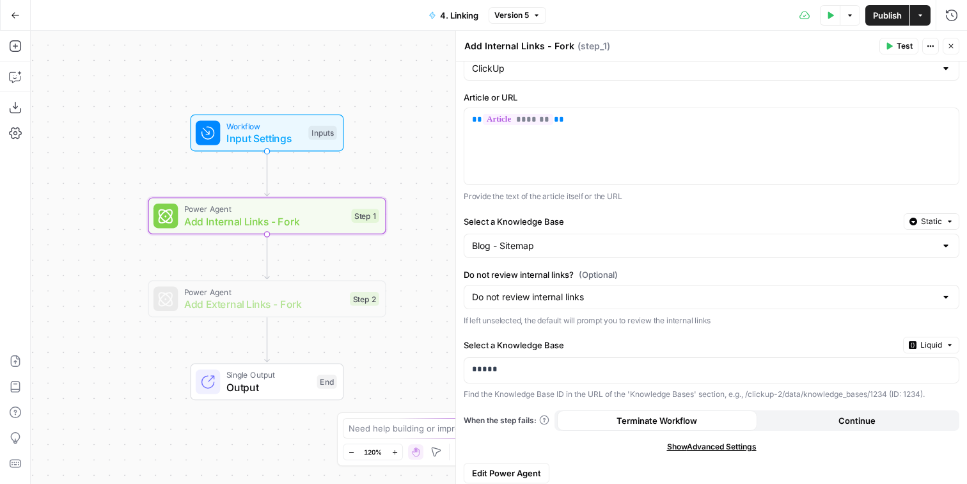
scroll to position [40, 0]
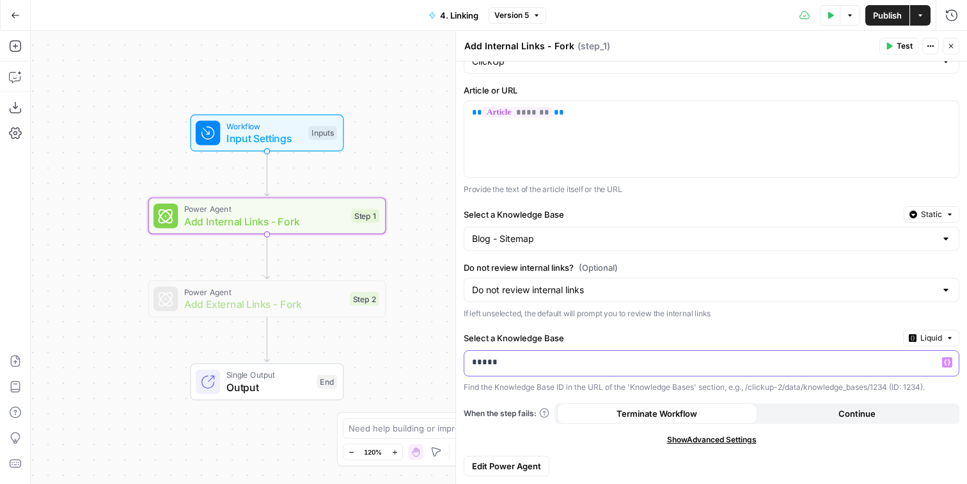
click at [697, 367] on p "*****" at bounding box center [711, 362] width 479 height 13
click at [697, 367] on p "*****" at bounding box center [701, 362] width 459 height 13
click at [733, 329] on div "Brand Kit Static ClickUp Article or URL ** ******* ** Provide the text of the a…" at bounding box center [711, 252] width 511 height 463
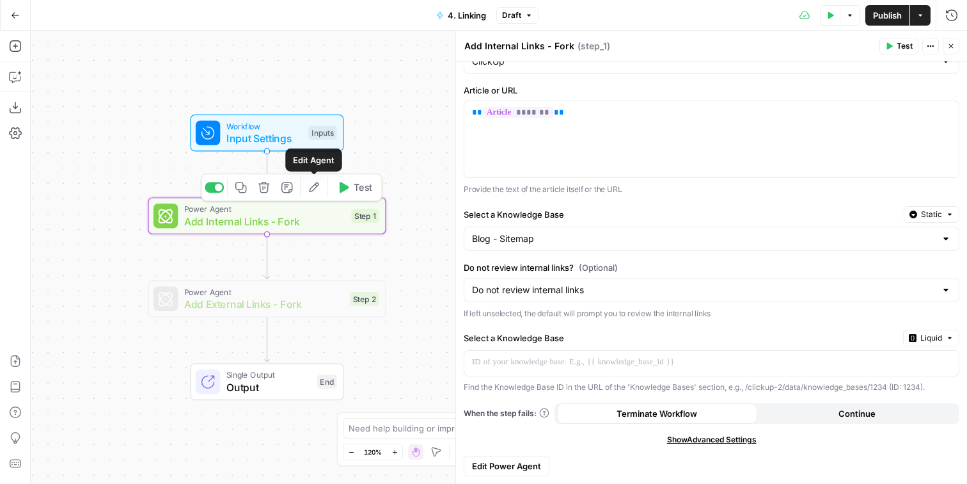
click at [319, 192] on icon "button" at bounding box center [314, 187] width 12 height 12
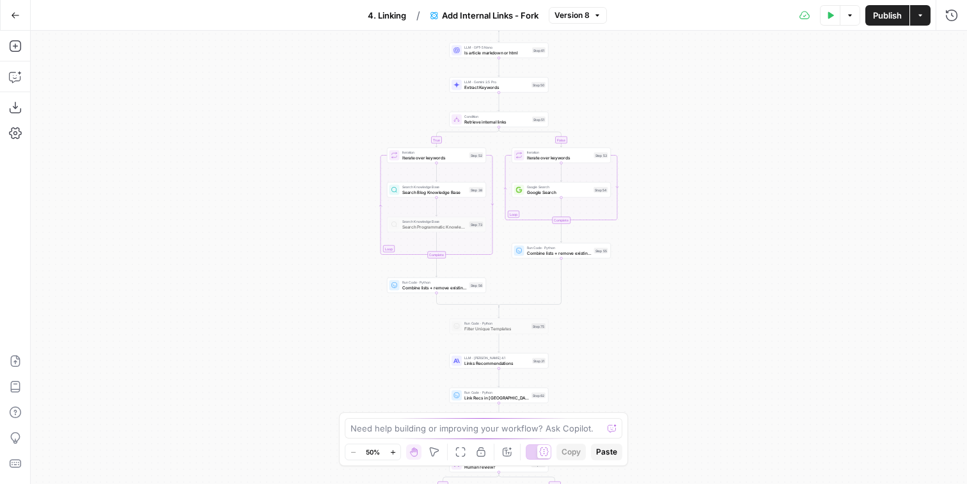
click at [267, 332] on div "true false true false true false Workflow Input Settings Inputs LLM · GPT-5 Nan…" at bounding box center [499, 257] width 937 height 453
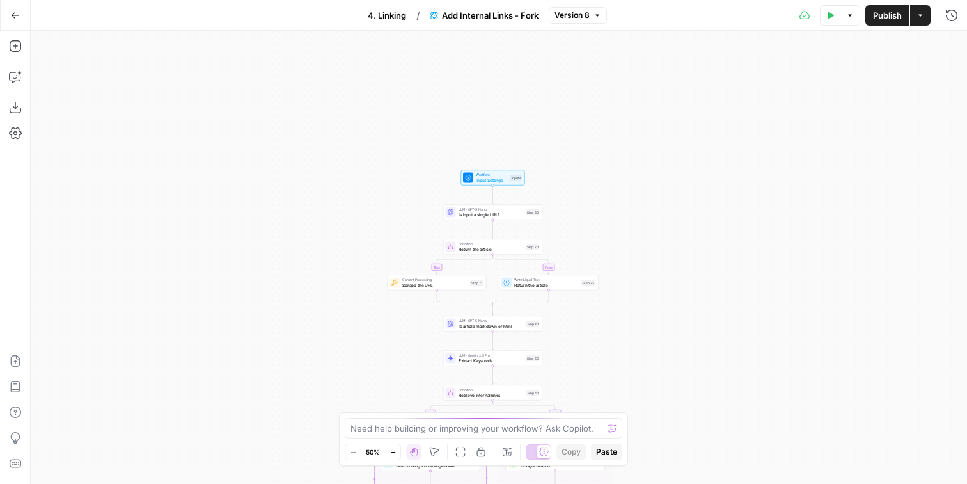
click at [505, 175] on span "Workflow" at bounding box center [492, 174] width 32 height 5
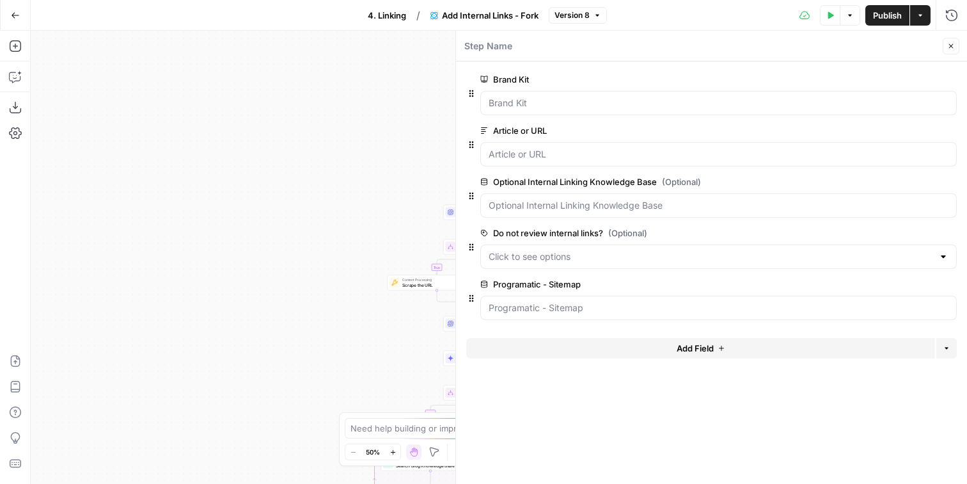
click at [912, 287] on span "edit field" at bounding box center [909, 284] width 28 height 10
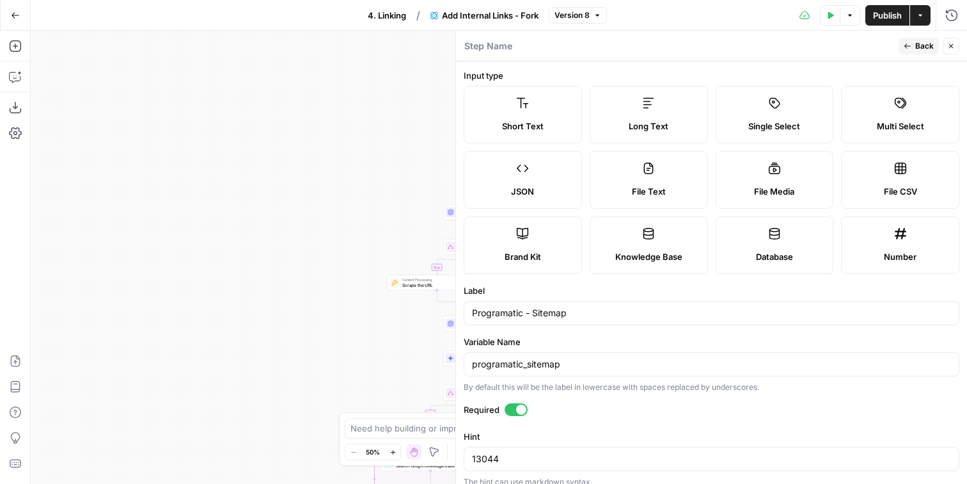
click at [916, 44] on span "Back" at bounding box center [925, 46] width 19 height 12
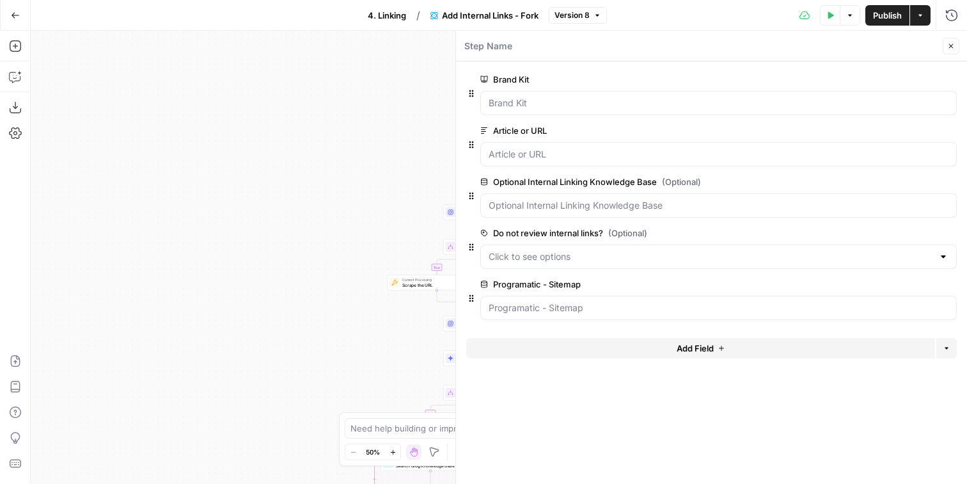
click at [947, 289] on button "Delete group" at bounding box center [949, 283] width 15 height 15
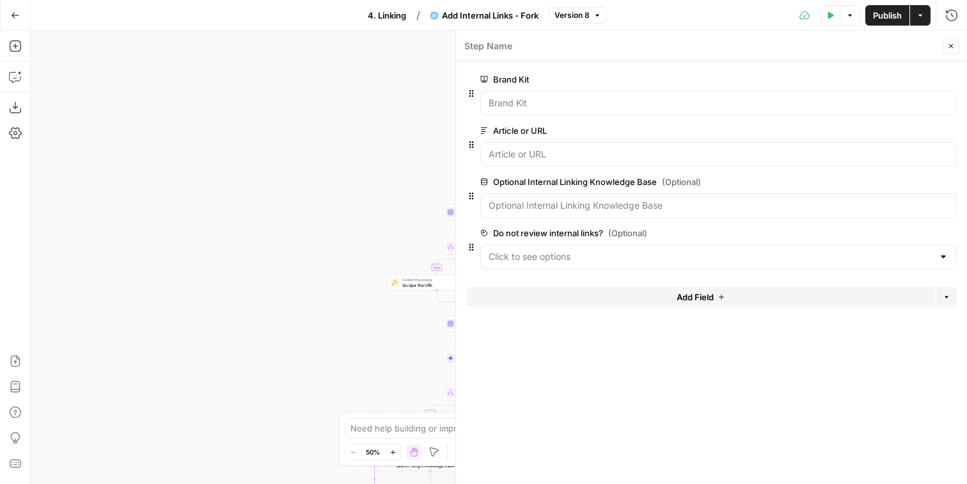
click at [890, 12] on span "Publish" at bounding box center [887, 15] width 29 height 13
click at [381, 20] on span "4. Linking" at bounding box center [387, 15] width 38 height 13
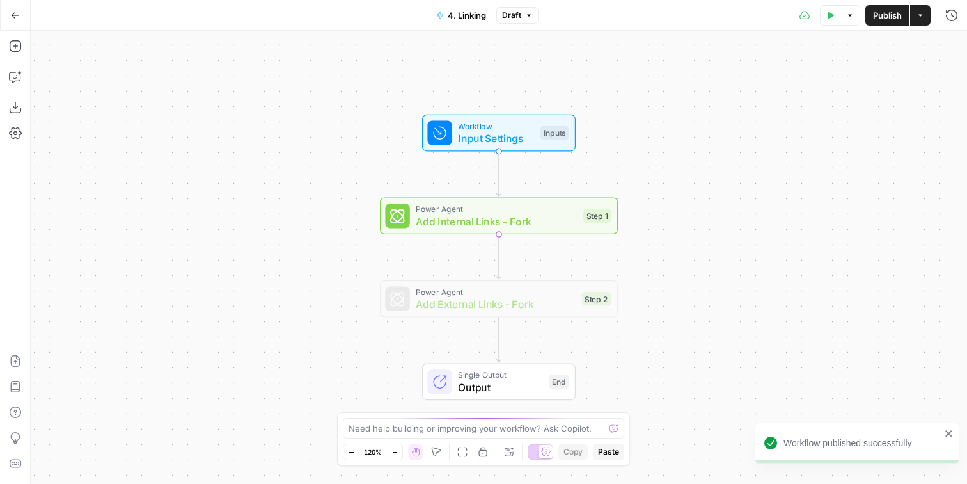
click at [539, 216] on span "Add Internal Links - Fork" at bounding box center [496, 221] width 161 height 15
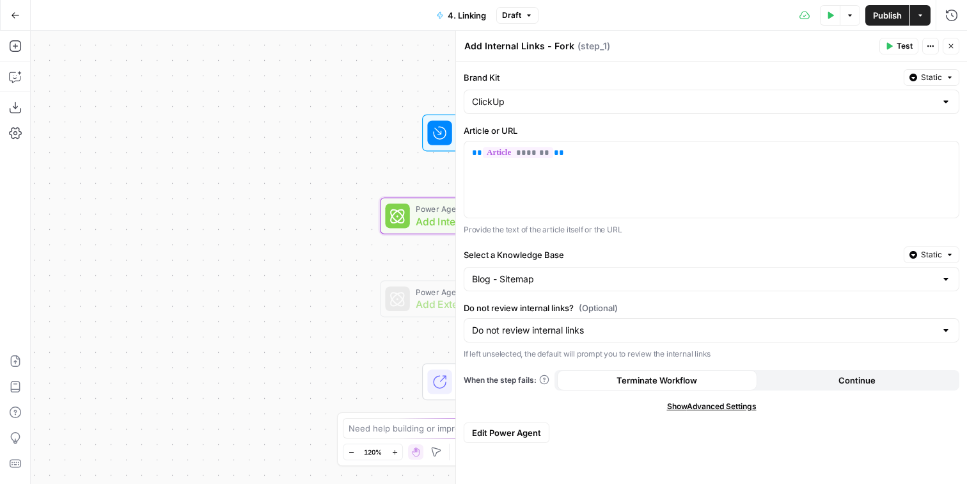
click at [886, 20] on span "Publish" at bounding box center [887, 15] width 29 height 13
click at [298, 219] on div "Workflow Input Settings Inputs Power Agent Add Internal Links - Fork Step 1 Pow…" at bounding box center [499, 257] width 937 height 453
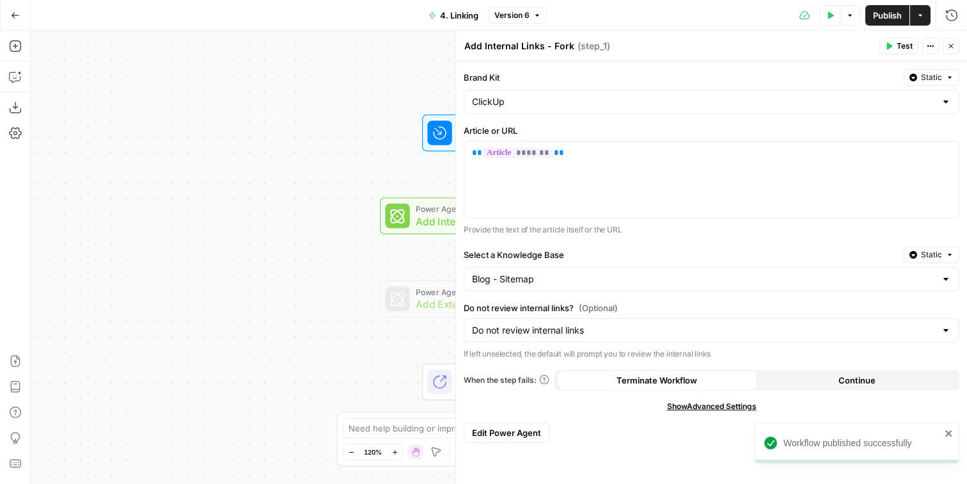
drag, startPoint x: 298, startPoint y: 219, endPoint x: 116, endPoint y: 231, distance: 182.7
click at [116, 231] on div "Workflow Input Settings Inputs Power Agent Add Internal Links - Fork Step 1 Pow…" at bounding box center [499, 257] width 937 height 453
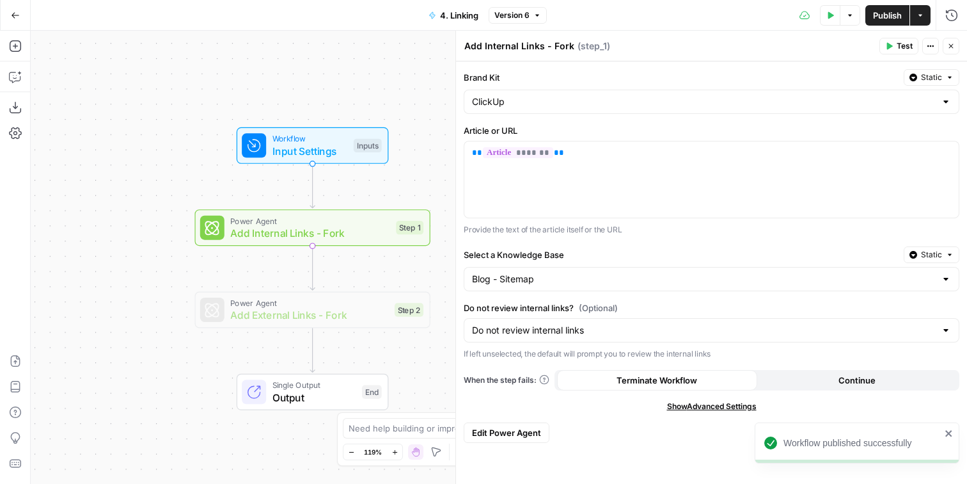
click at [948, 45] on icon "button" at bounding box center [952, 46] width 8 height 8
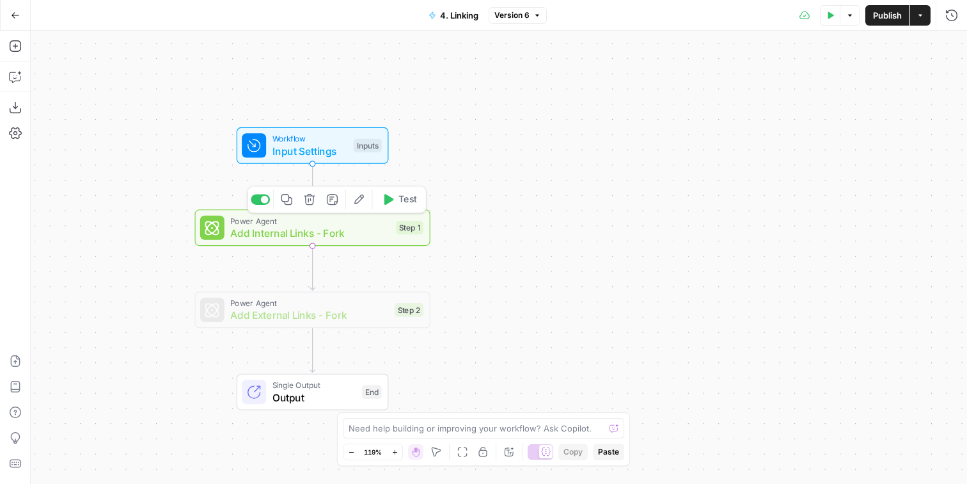
click at [355, 203] on icon "button" at bounding box center [359, 200] width 10 height 10
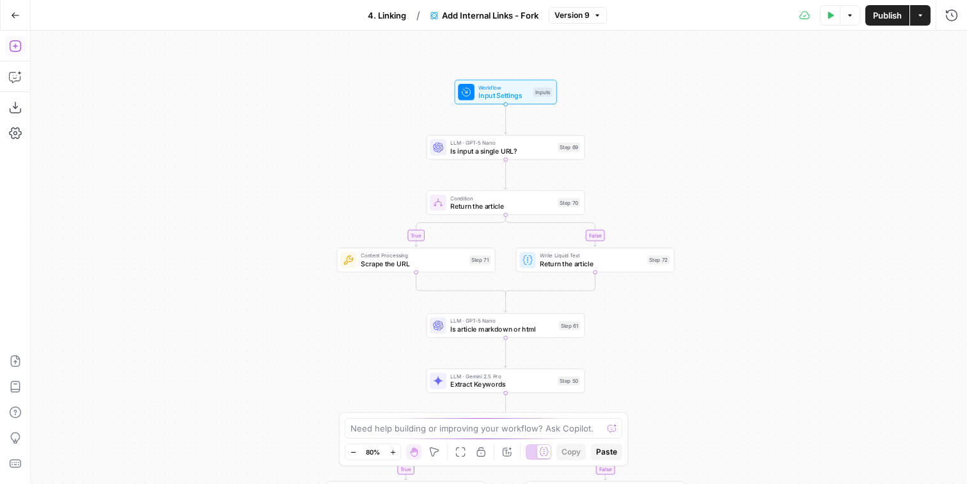
click at [20, 44] on icon "button" at bounding box center [15, 46] width 12 height 12
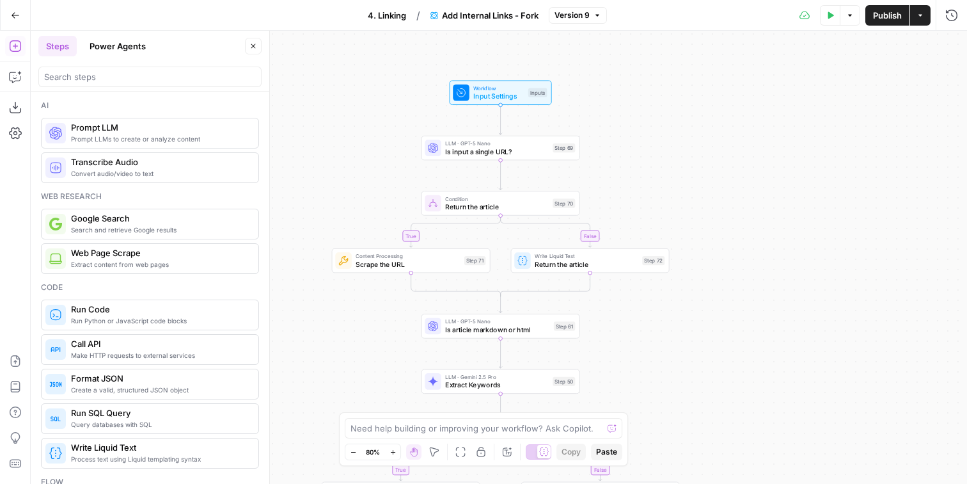
drag, startPoint x: 337, startPoint y: 141, endPoint x: 329, endPoint y: 142, distance: 7.7
click at [330, 142] on div "true false true false true false Workflow Input Settings Inputs LLM · GPT-5 Nan…" at bounding box center [499, 257] width 937 height 453
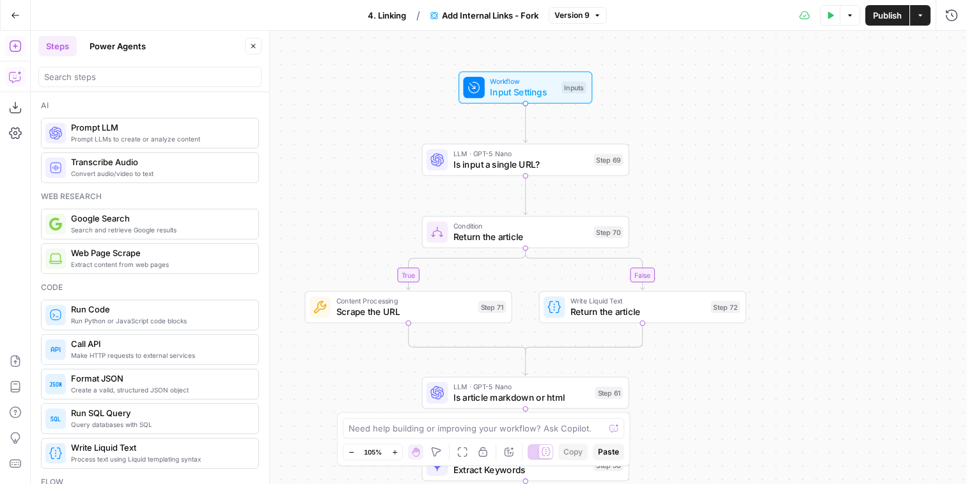
click at [18, 81] on icon "button" at bounding box center [15, 76] width 13 height 13
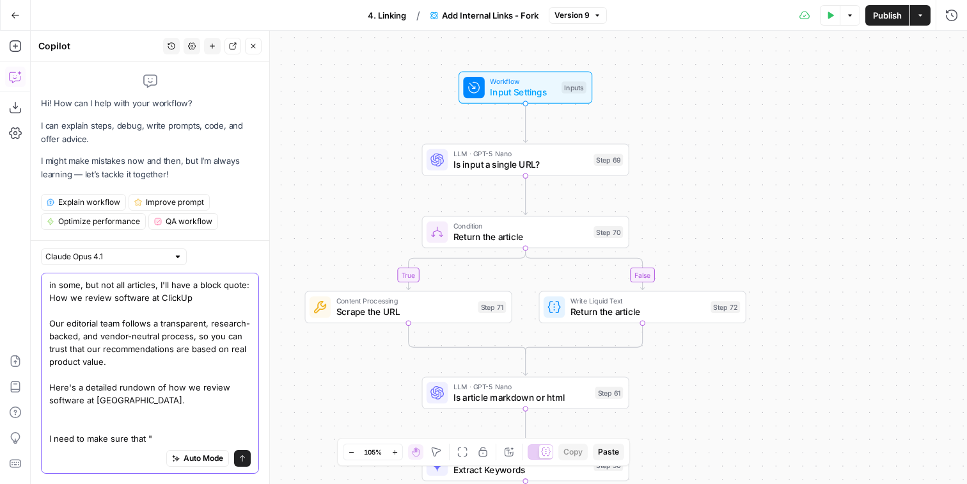
paste textarea "https://clickup.com/blog/software-review-methodology/"
click at [172, 387] on textarea "in some, but not all articles, I'll have a block quote: How we review software …" at bounding box center [150, 361] width 202 height 166
drag, startPoint x: 172, startPoint y: 387, endPoint x: 128, endPoint y: 398, distance: 45.5
click at [128, 398] on textarea "in some, but not all articles, I'll have a block quote: How we review software …" at bounding box center [150, 361] width 202 height 166
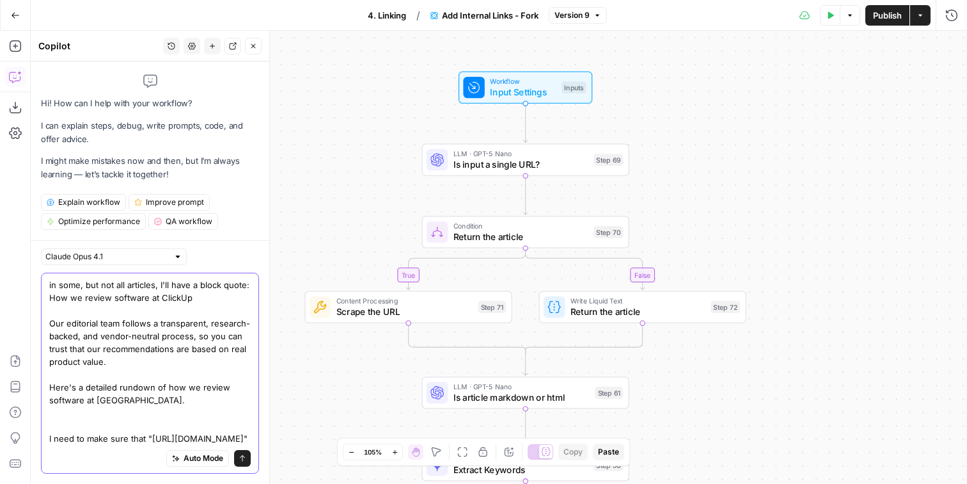
click at [189, 441] on textarea "in some, but not all articles, I'll have a block quote: How we review software …" at bounding box center [150, 361] width 202 height 166
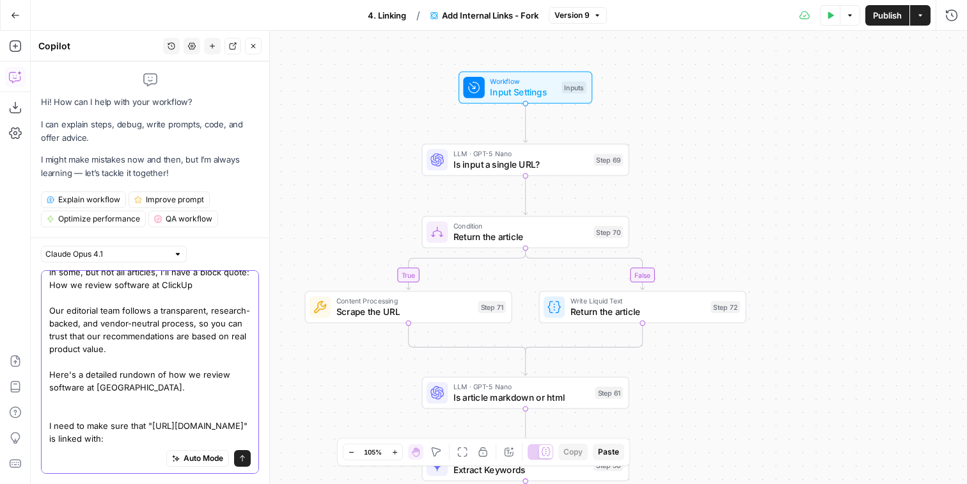
paste textarea "how we review software at ClickUp."
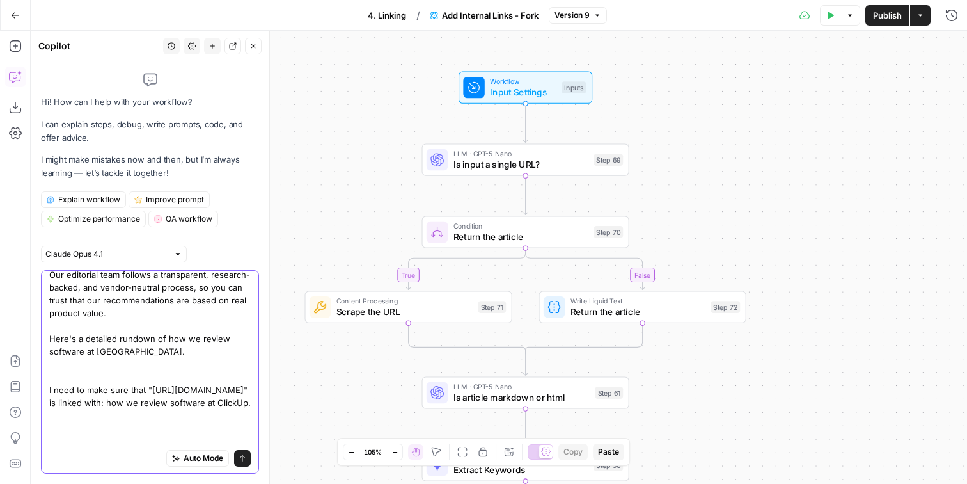
scroll to position [0, 0]
click at [180, 344] on textarea "in some, but not all articles, I'll have a block quote: How we review software …" at bounding box center [150, 345] width 202 height 230
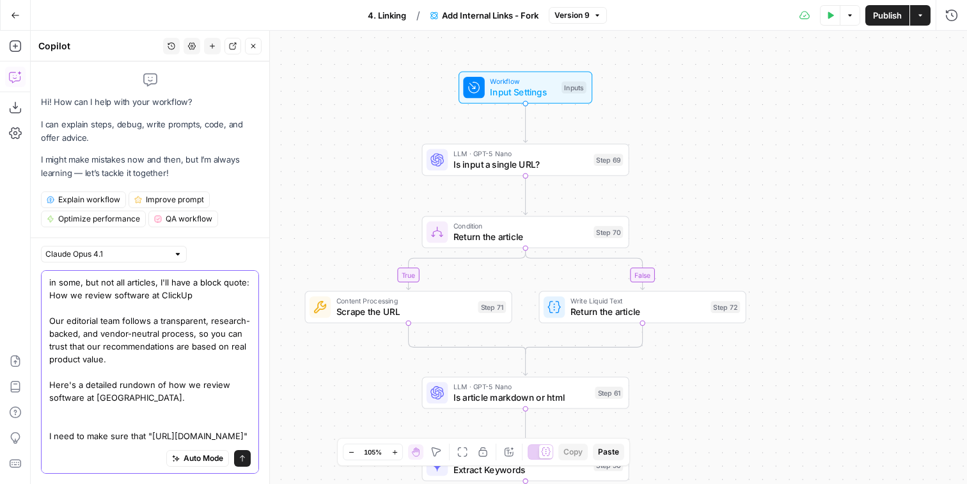
drag, startPoint x: 168, startPoint y: 353, endPoint x: 38, endPoint y: 294, distance: 142.3
click at [49, 294] on textarea "in some, but not all articles, I'll have a block quote: How we review software …" at bounding box center [150, 391] width 202 height 230
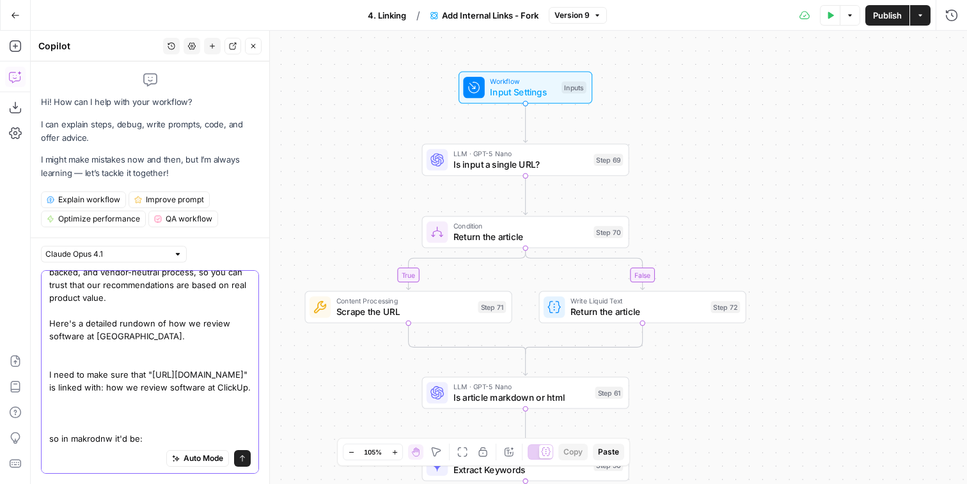
click at [155, 436] on textarea "in some, but not all articles, I'll have a block quote: How we review software …" at bounding box center [150, 329] width 202 height 230
paste textarea "How we review software at ClickUp Our editorial team follows a transparent, res…"
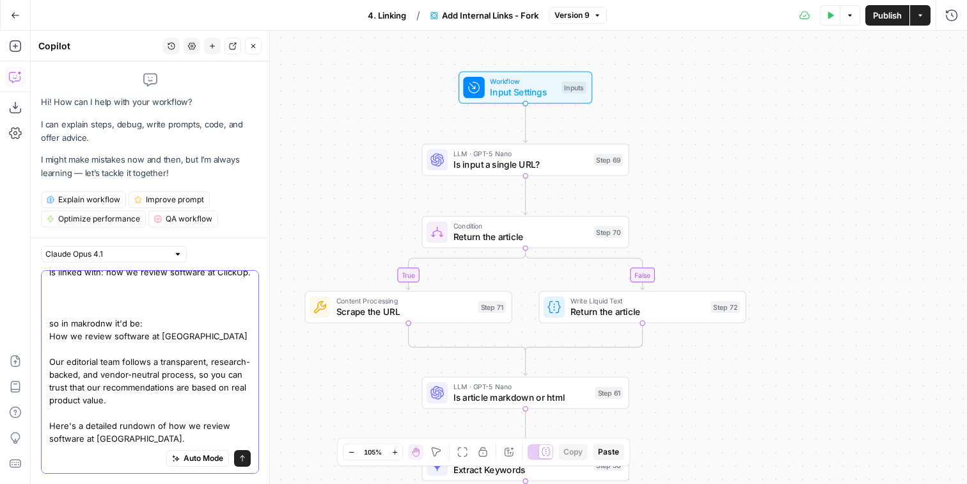
scroll to position [189, 0]
click at [168, 422] on textarea "in some, but not all articles, I'll have a block quote: How we review software …" at bounding box center [150, 272] width 202 height 346
click at [171, 436] on textarea "in some, but not all articles, I'll have a block quote: How we review software …" at bounding box center [150, 272] width 202 height 346
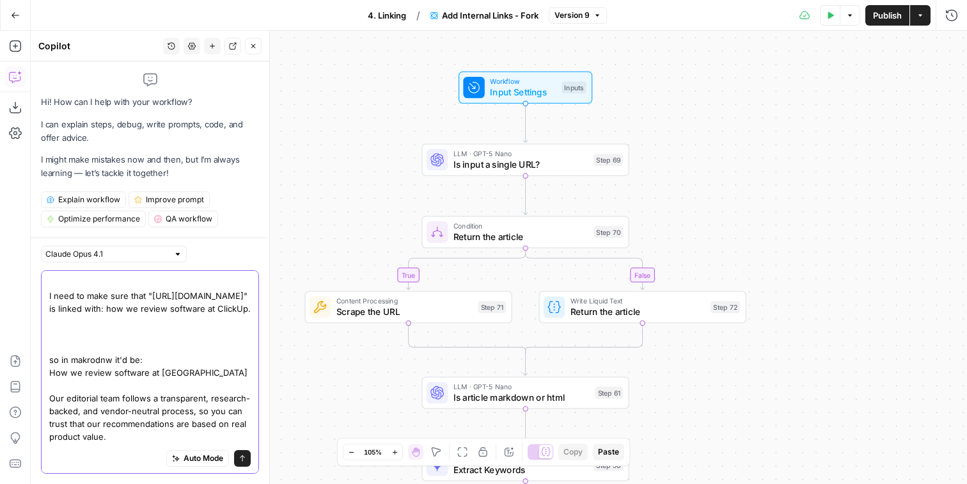
scroll to position [127, 0]
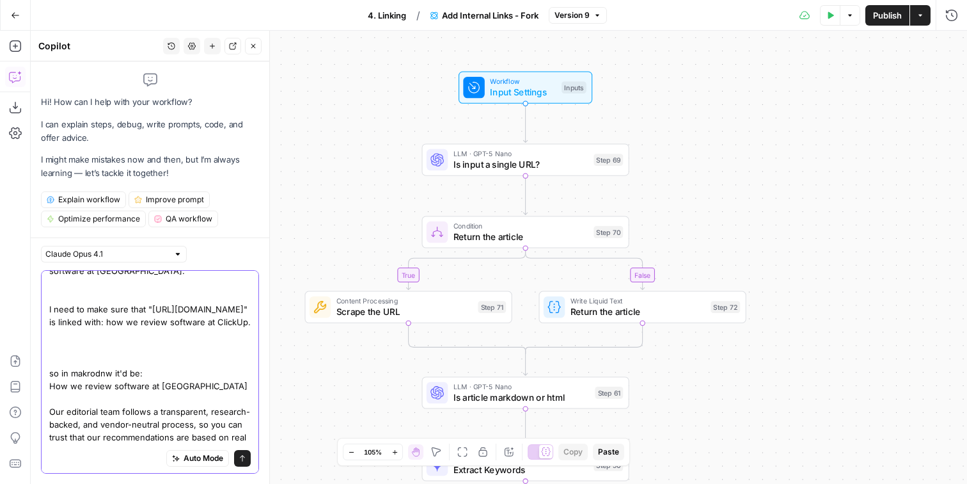
drag, startPoint x: 171, startPoint y: 323, endPoint x: 150, endPoint y: 310, distance: 25.2
click at [150, 310] on textarea "in some, but not all articles, I'll have a block quote: How we review software …" at bounding box center [150, 322] width 202 height 346
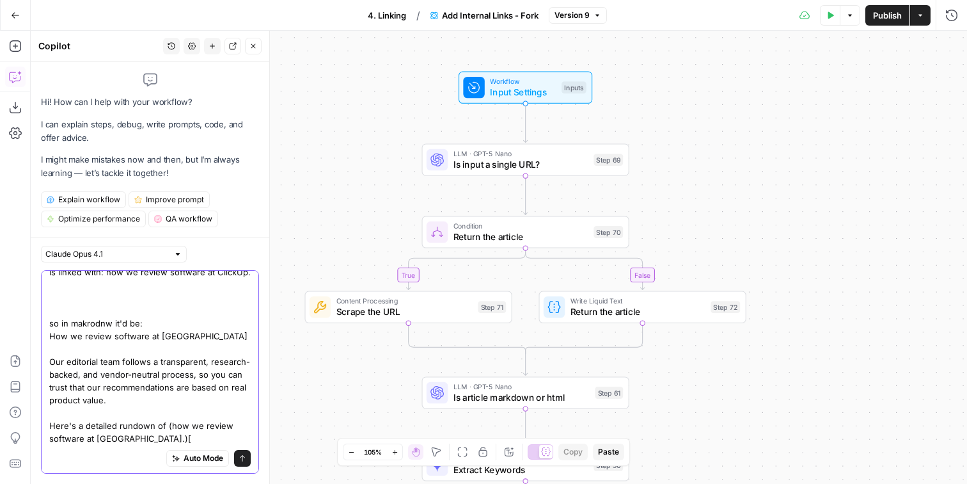
click at [170, 440] on textarea "in some, but not all articles, I'll have a block quote: How we review software …" at bounding box center [150, 272] width 202 height 346
paste textarea "https://clickup.com/blog/software-review-methodology/"
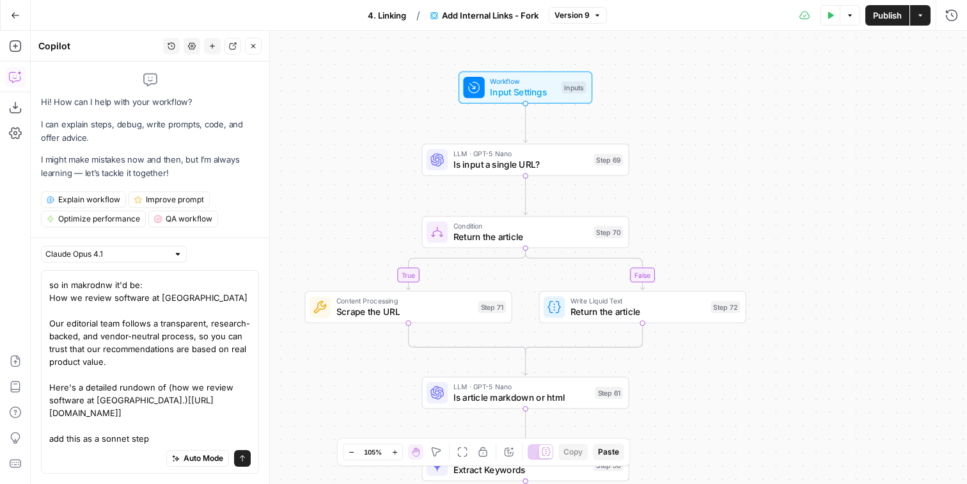
scroll to position [0, 0]
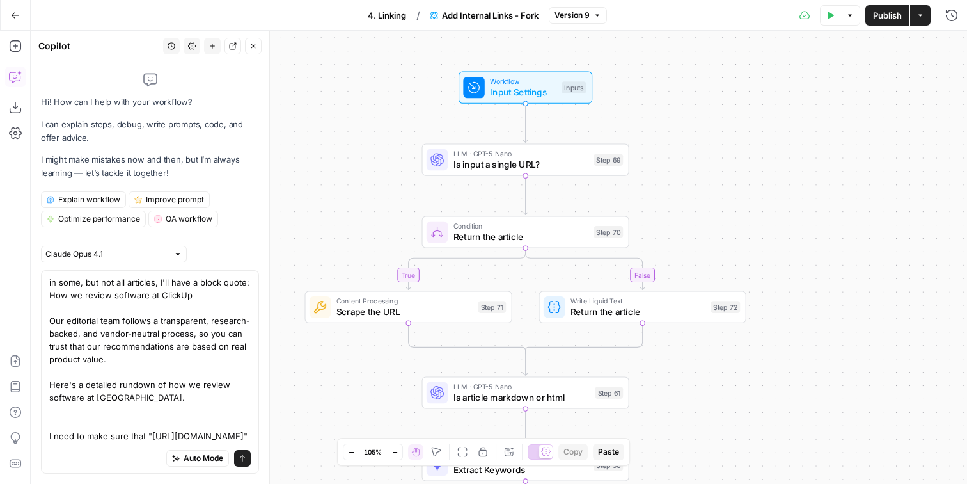
drag, startPoint x: 333, startPoint y: 201, endPoint x: 315, endPoint y: 2, distance: 199.9
click at [314, 31] on div "true false true false true false Workflow Input Settings Inputs LLM · GPT-5 Nan…" at bounding box center [499, 257] width 937 height 453
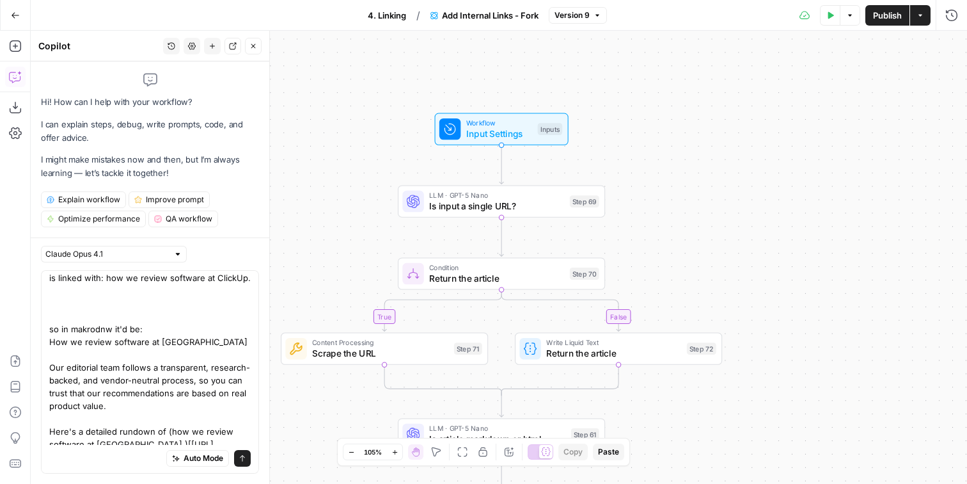
scroll to position [228, 0]
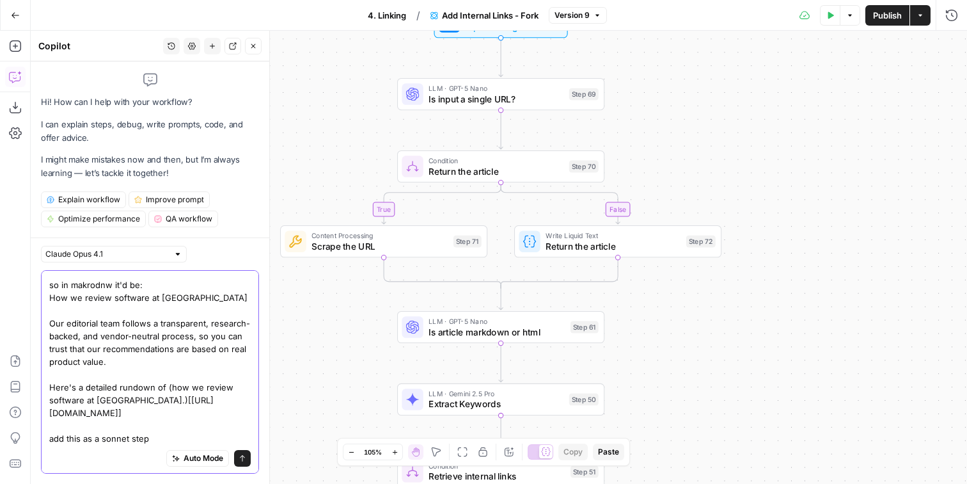
click at [173, 440] on textarea "in some, but not all articles, I'll have a block quote: How we review software …" at bounding box center [150, 253] width 202 height 384
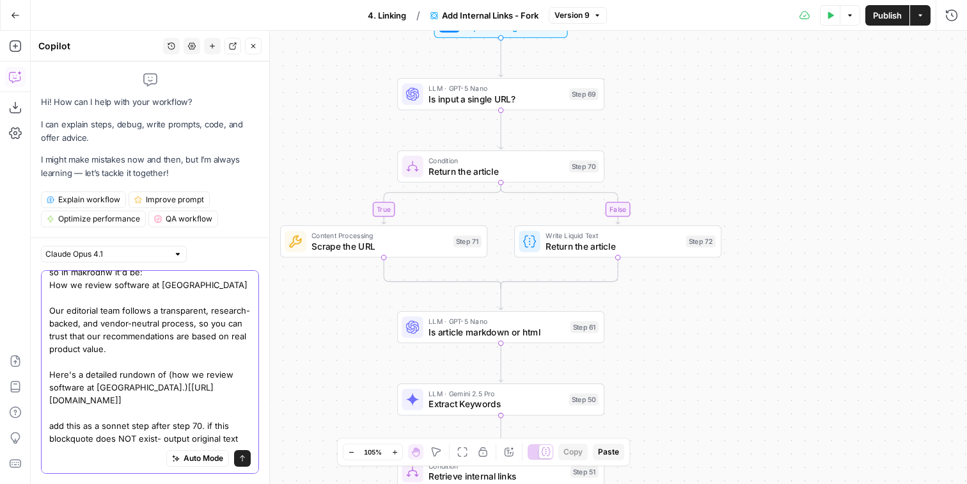
scroll to position [241, 0]
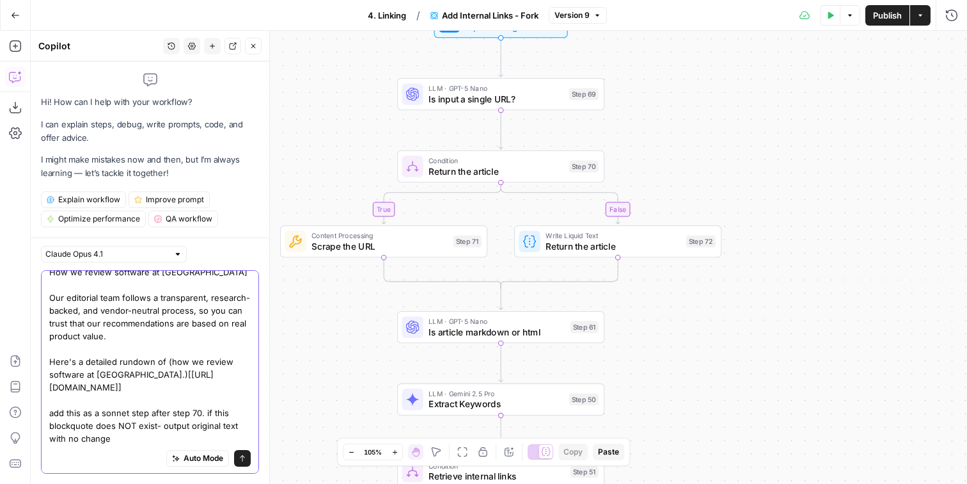
type textarea "in some, but not all articles, I'll have a block quote: How we review software …"
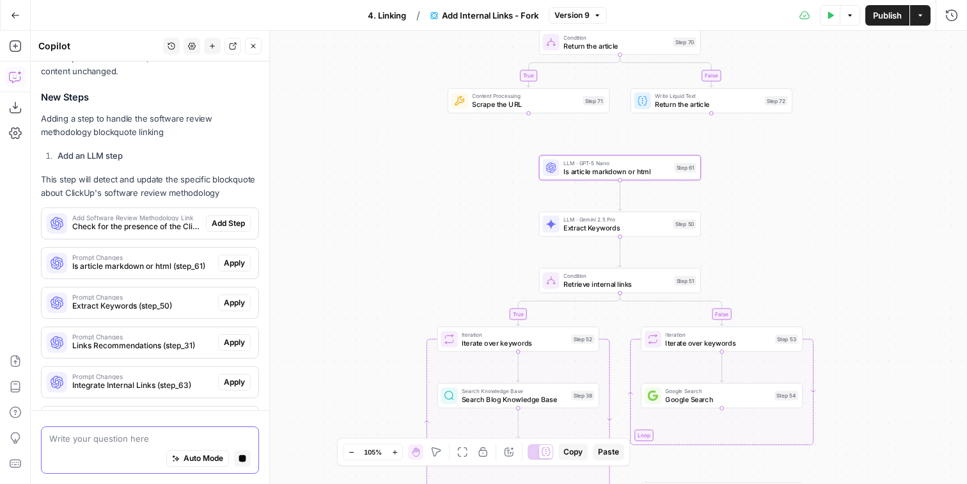
scroll to position [697, 0]
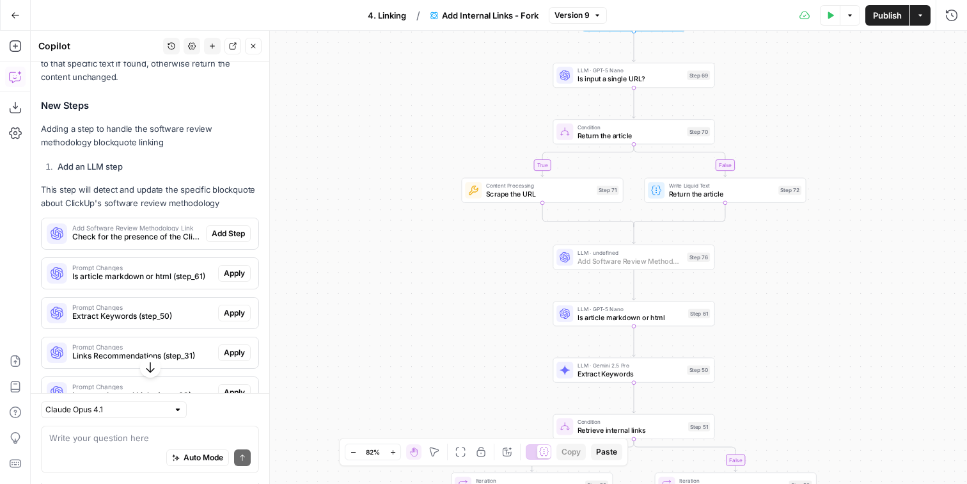
click at [239, 228] on span "Add Step" at bounding box center [228, 234] width 33 height 12
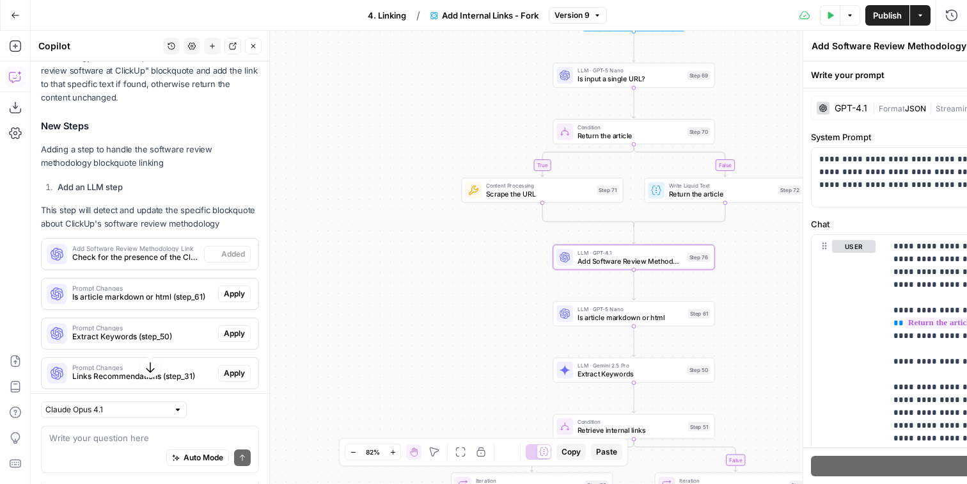
scroll to position [717, 0]
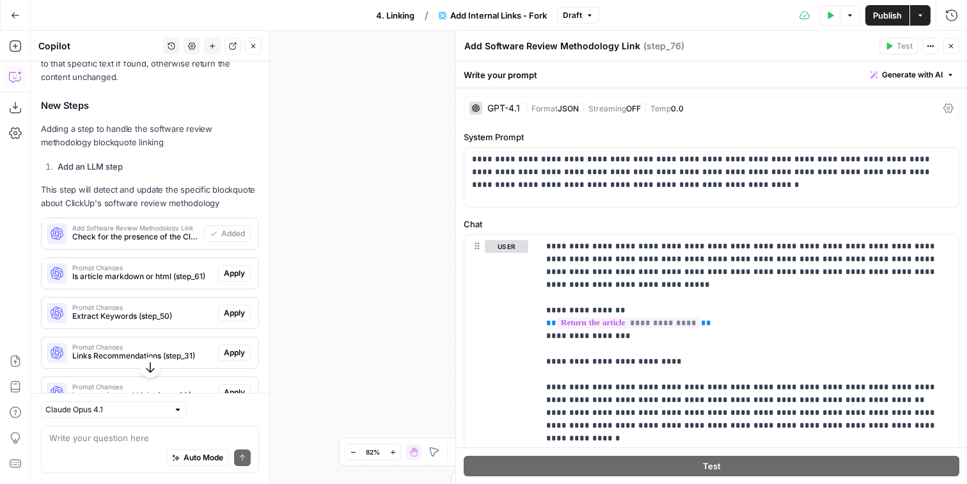
click at [948, 45] on button "Close" at bounding box center [951, 46] width 17 height 17
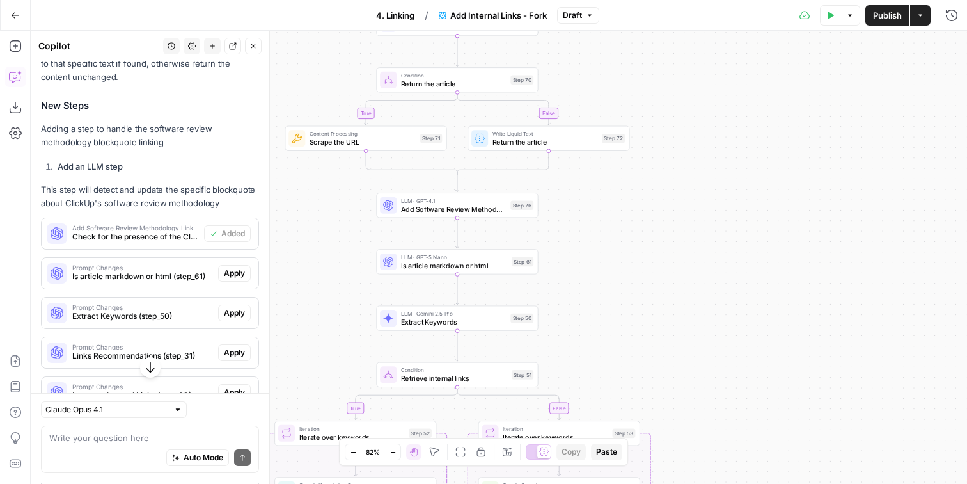
drag, startPoint x: 891, startPoint y: 312, endPoint x: 623, endPoint y: 212, distance: 286.1
click at [623, 212] on div "true false true false true false Workflow Input Settings Inputs LLM · GPT-5 Nan…" at bounding box center [499, 257] width 937 height 453
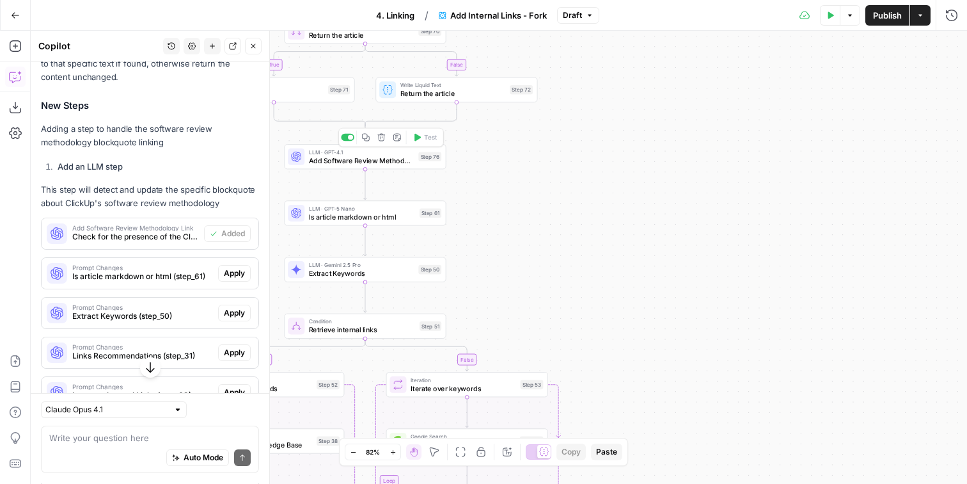
click at [404, 158] on span "Add Software Review Methodology Link" at bounding box center [362, 160] width 106 height 10
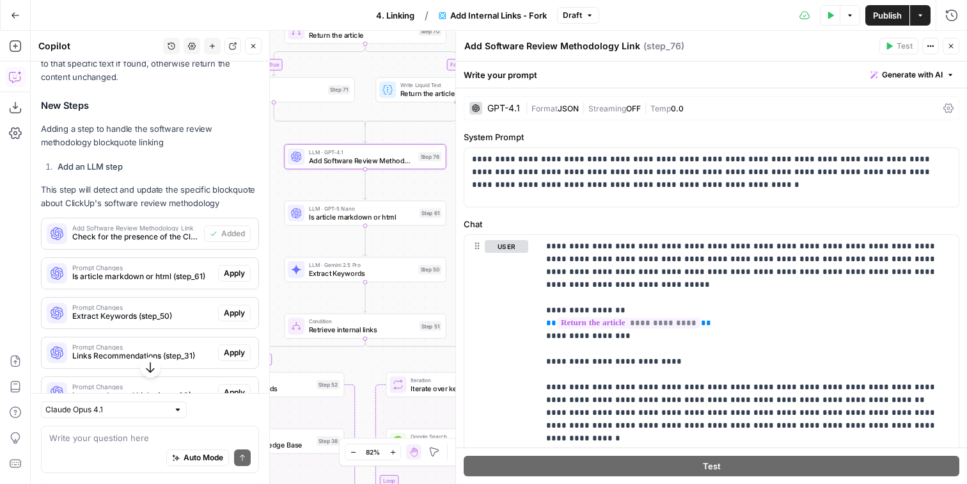
click at [948, 49] on icon "button" at bounding box center [952, 46] width 8 height 8
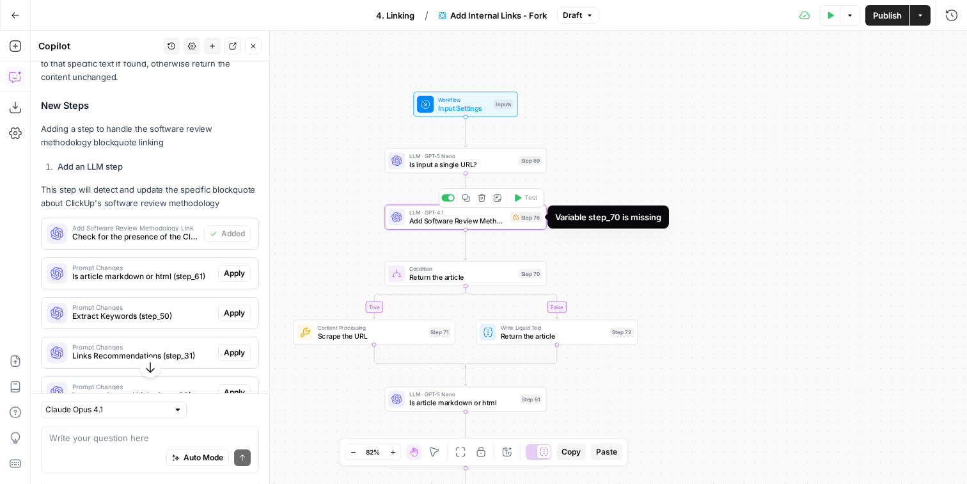
click at [513, 219] on icon at bounding box center [516, 217] width 6 height 6
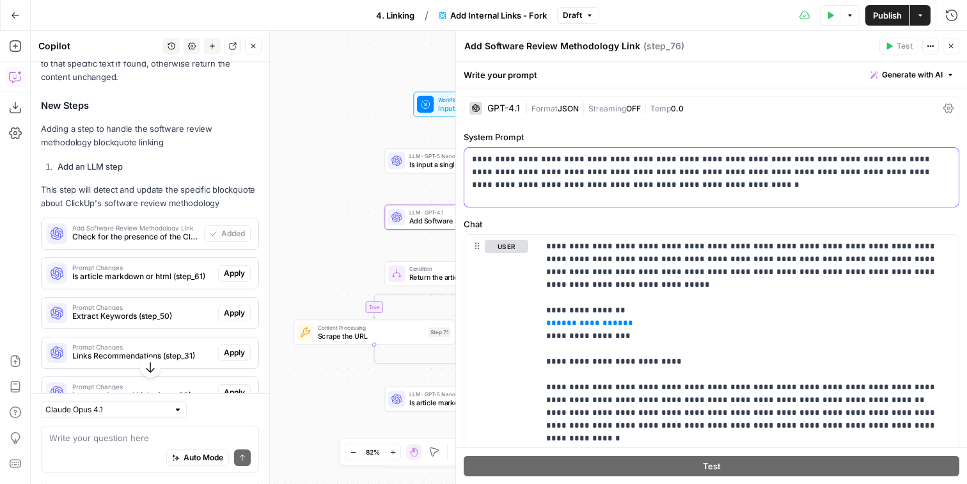
click at [662, 183] on p "**********" at bounding box center [711, 172] width 479 height 38
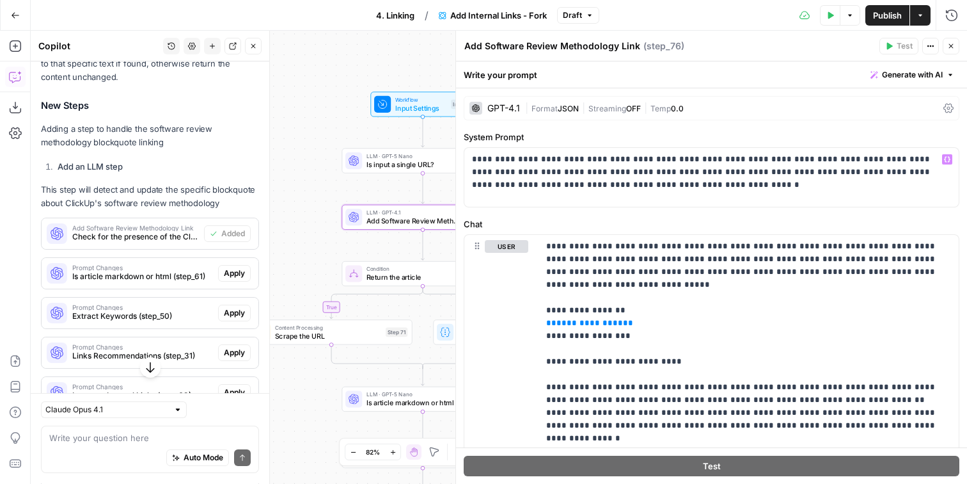
click at [416, 104] on span "Input Settings" at bounding box center [421, 107] width 52 height 10
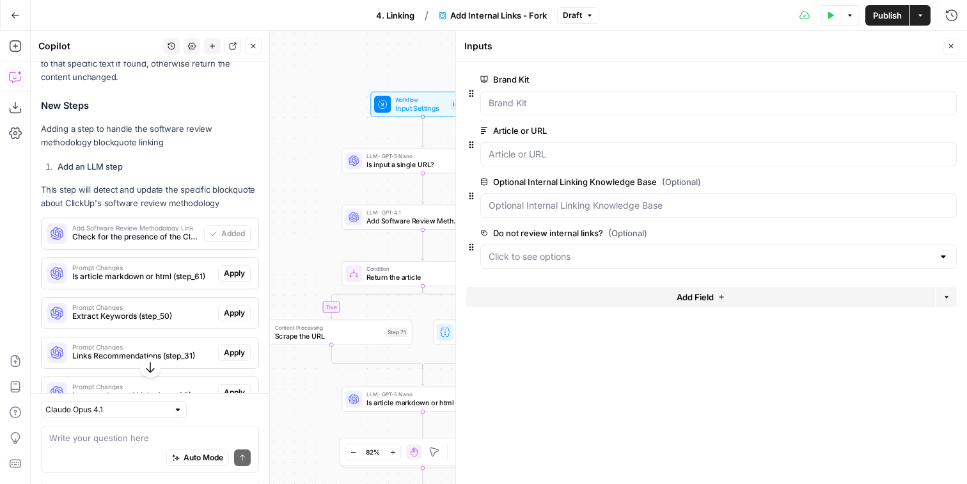
click at [402, 221] on span "Add Software Review Methodology Link" at bounding box center [415, 221] width 97 height 10
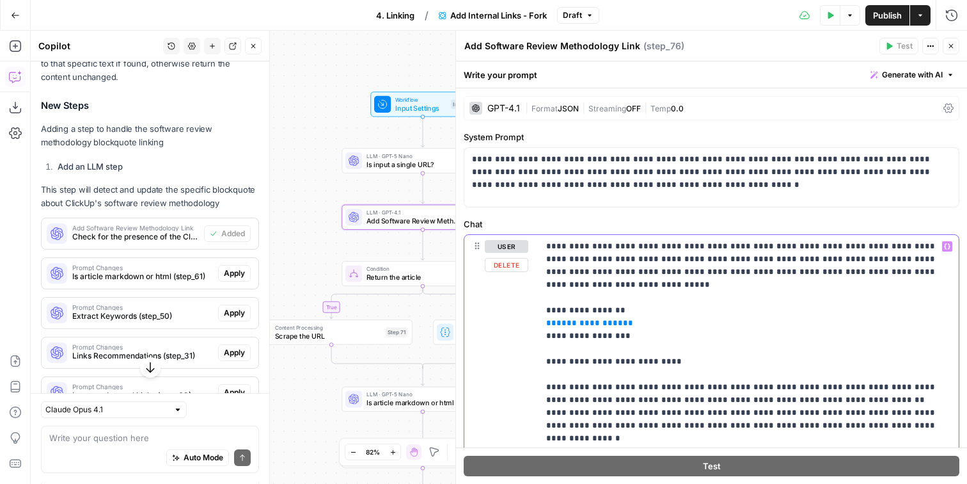
drag, startPoint x: 625, startPoint y: 311, endPoint x: 510, endPoint y: 309, distance: 115.2
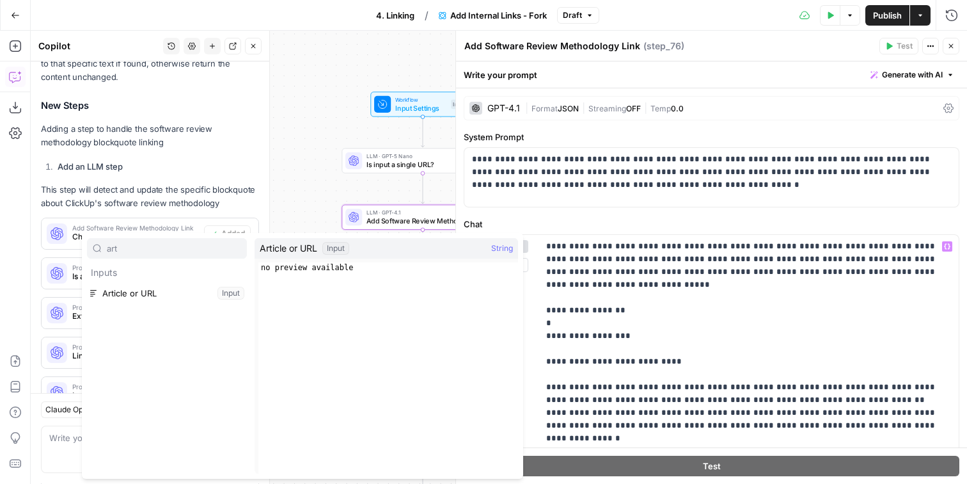
type input "art"
click at [133, 290] on button "Select variable Article or URL" at bounding box center [167, 293] width 160 height 20
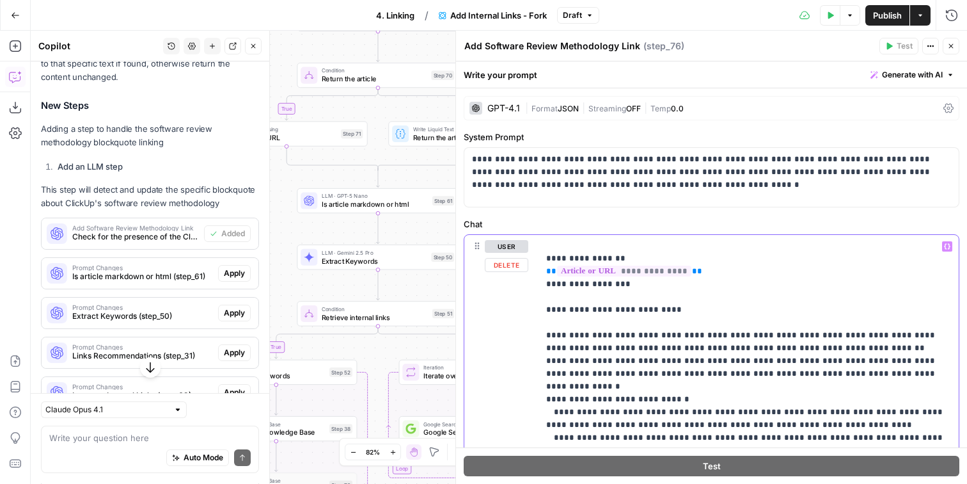
scroll to position [0, 0]
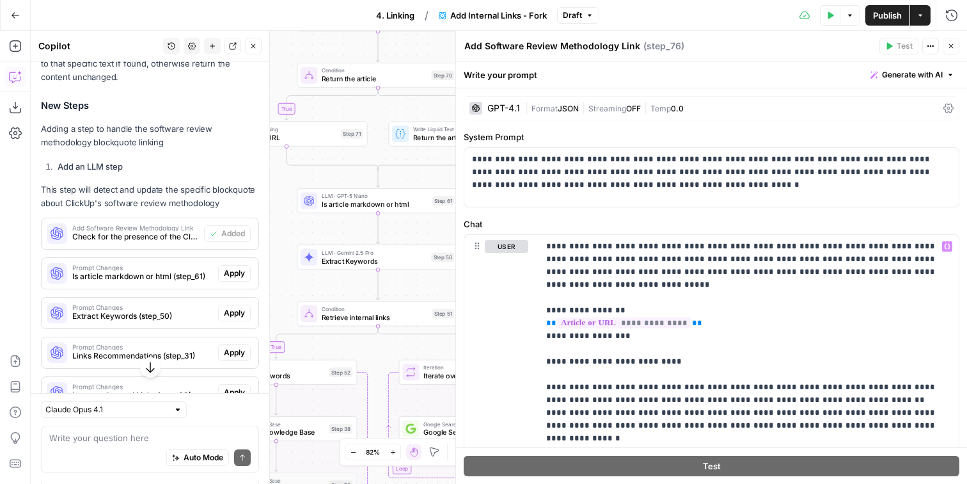
click at [655, 109] on span "Temp" at bounding box center [661, 109] width 20 height 10
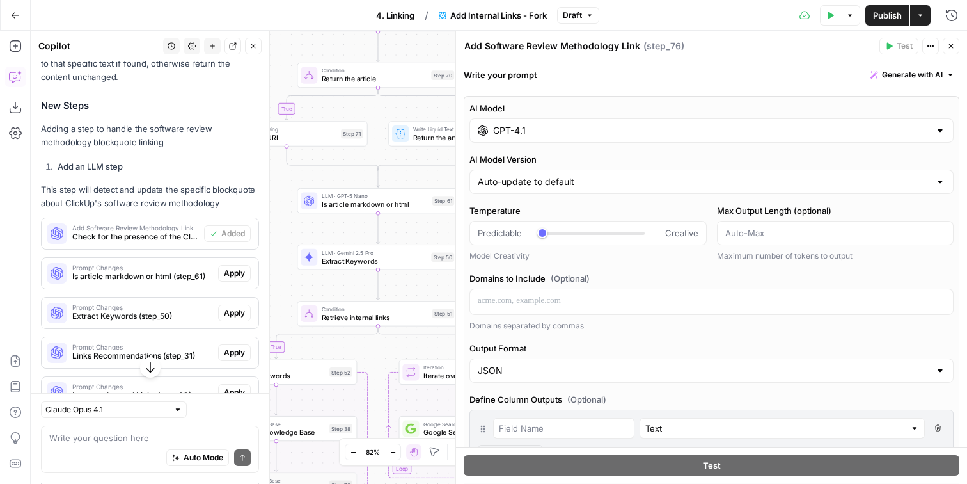
click at [578, 143] on div "AI Model GPT-4.1 AI Model Version Auto-update to default Temperature Predictabl…" at bounding box center [712, 376] width 496 height 560
click at [578, 136] on input "GPT-4.1" at bounding box center [711, 130] width 437 height 13
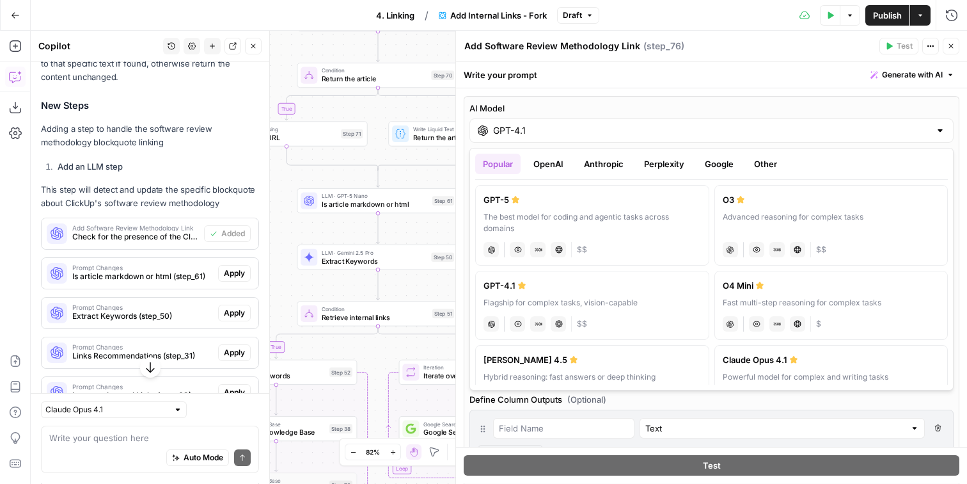
click at [665, 163] on button "Perplexity" at bounding box center [665, 164] width 56 height 20
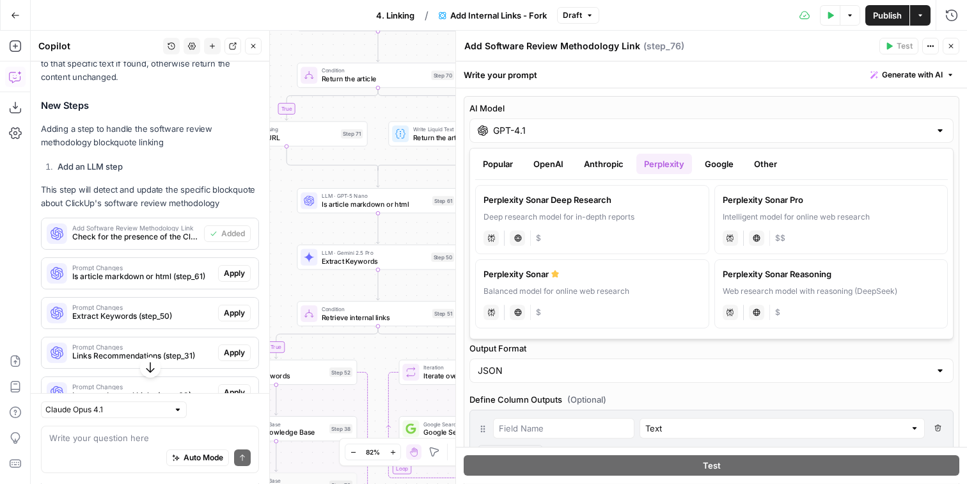
click at [608, 161] on button "Anthropic" at bounding box center [604, 164] width 55 height 20
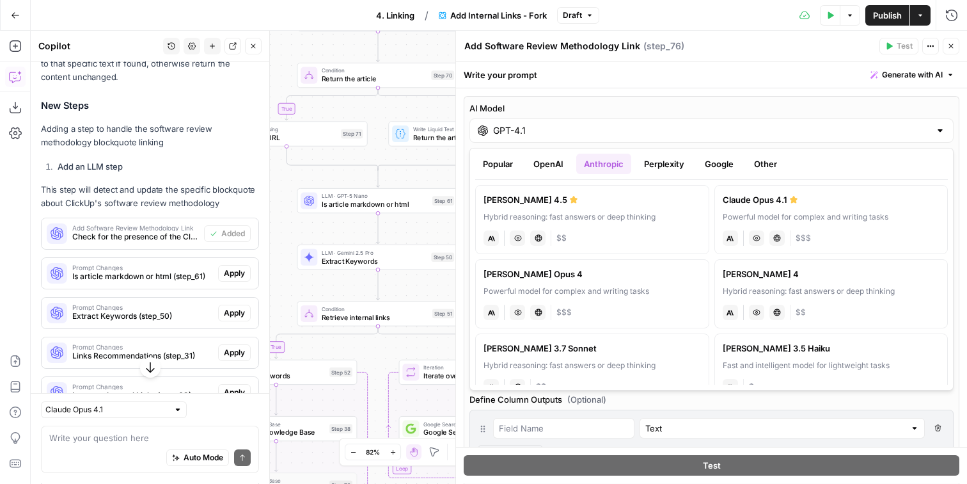
click at [612, 216] on div "Hybrid reasoning: fast answers or deep thinking" at bounding box center [593, 217] width 218 height 12
type input "[PERSON_NAME] 4.5"
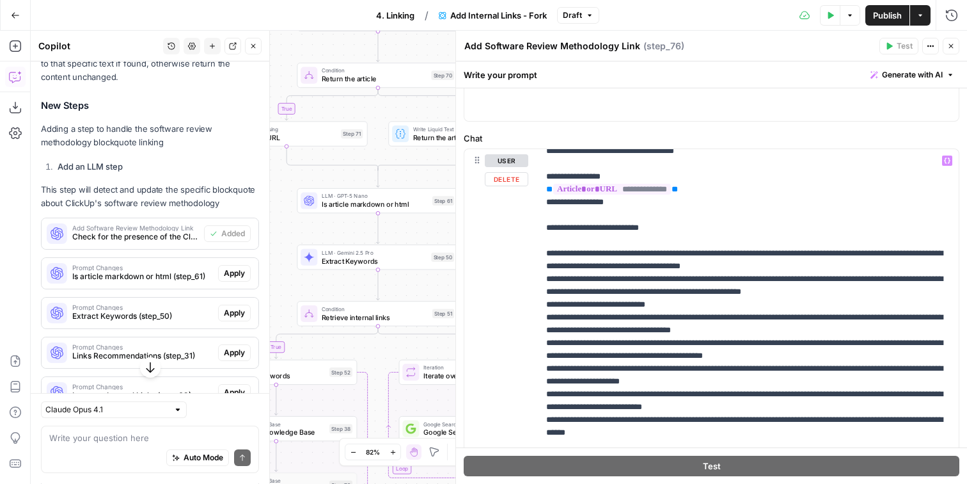
scroll to position [52, 0]
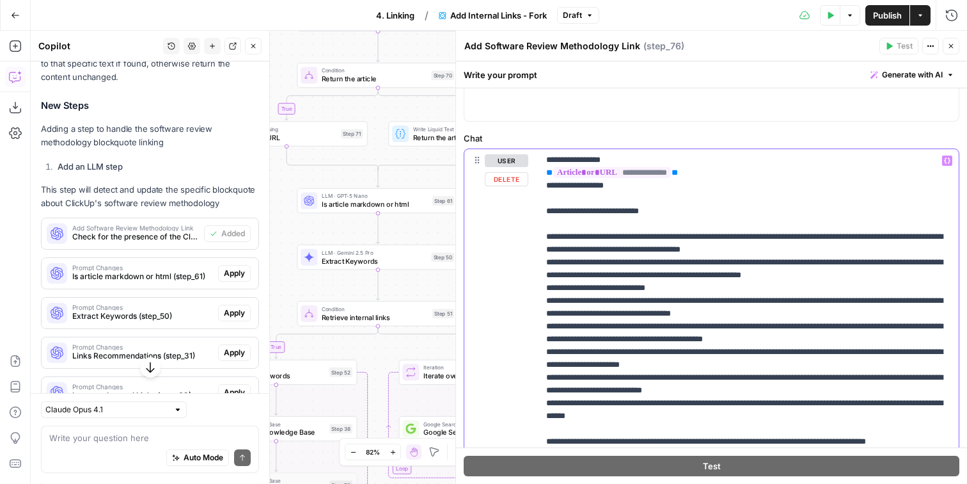
click at [682, 241] on p "**********" at bounding box center [748, 383] width 405 height 563
click at [699, 248] on p "**********" at bounding box center [748, 383] width 405 height 563
click at [689, 264] on p "**********" at bounding box center [748, 383] width 405 height 563
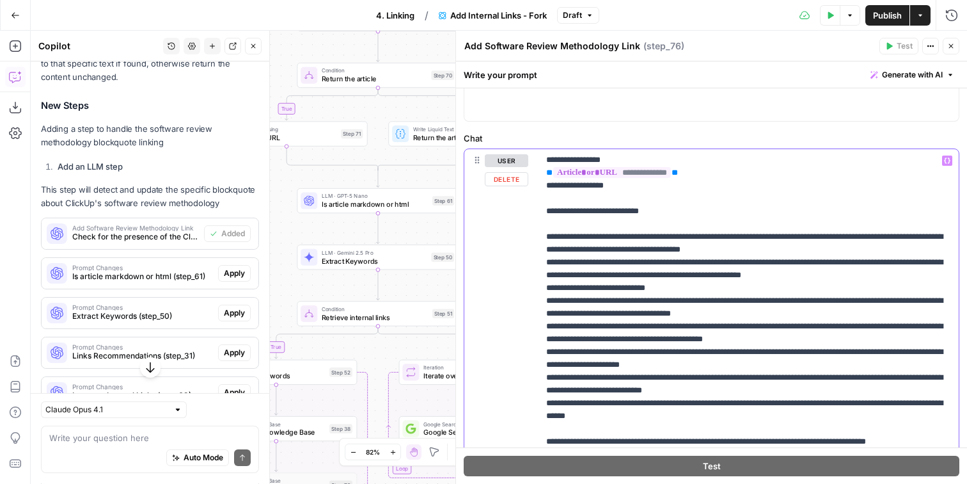
drag, startPoint x: 689, startPoint y: 264, endPoint x: 716, endPoint y: 273, distance: 28.1
click at [716, 273] on p "**********" at bounding box center [748, 383] width 405 height 563
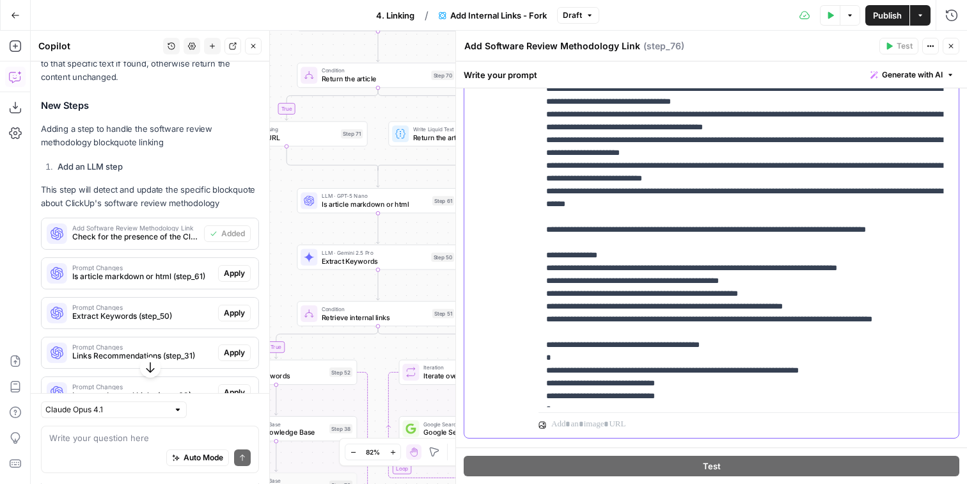
scroll to position [676, 0]
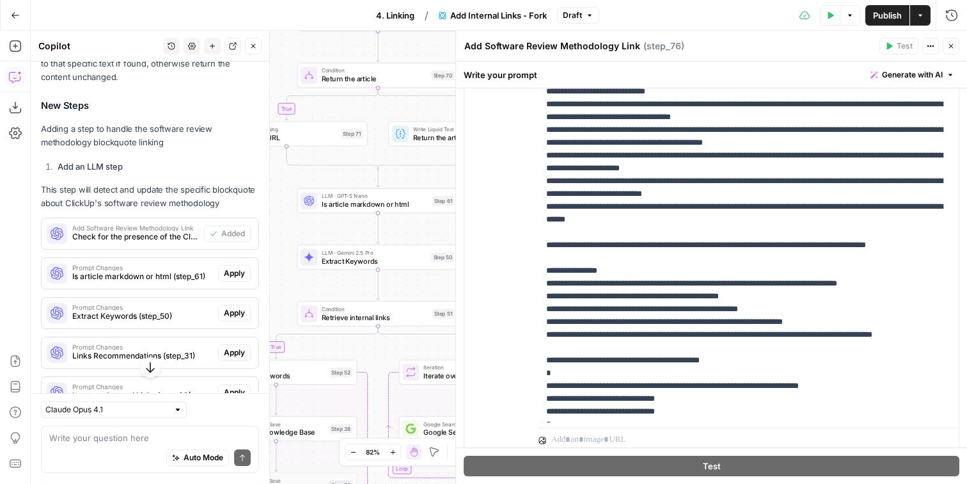
click at [947, 46] on button "Close" at bounding box center [951, 46] width 17 height 17
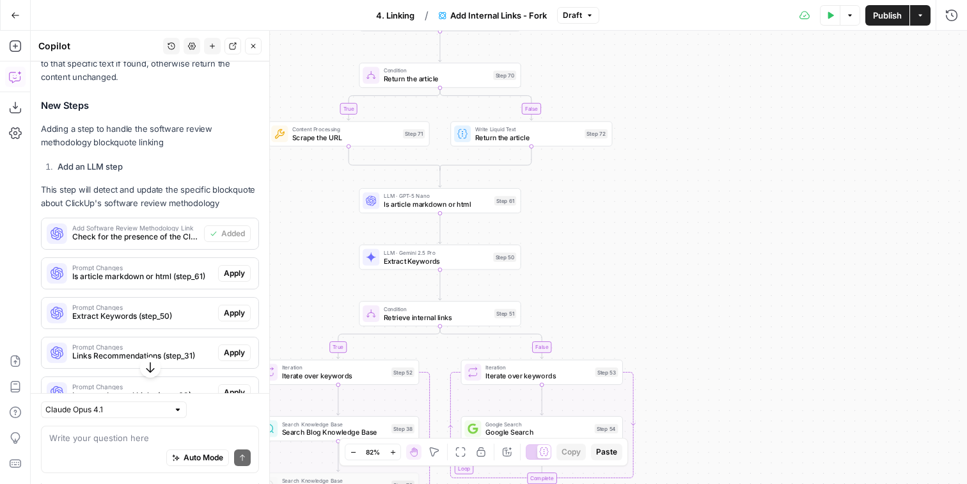
drag, startPoint x: 640, startPoint y: 190, endPoint x: 712, endPoint y: 211, distance: 73.9
click at [718, 211] on div "true false true false true false Workflow Input Settings Inputs LLM · GPT-5 Nan…" at bounding box center [499, 257] width 937 height 453
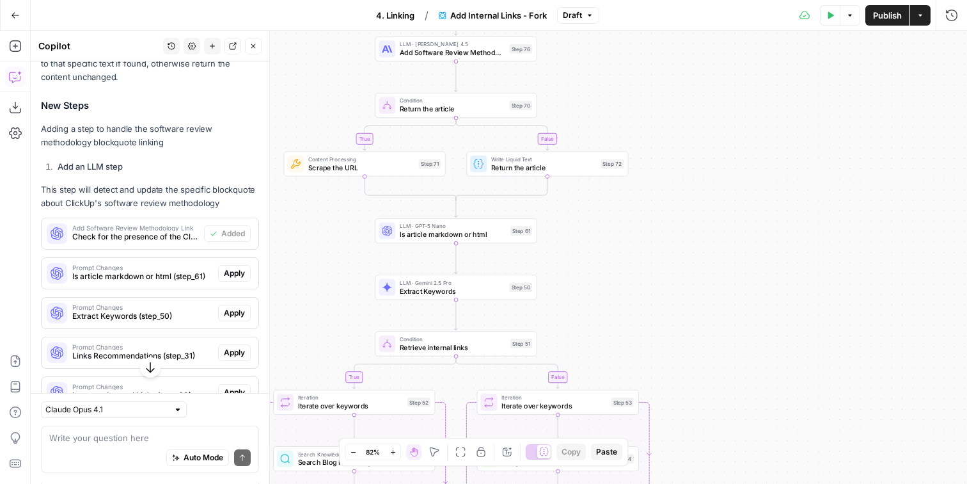
drag, startPoint x: 715, startPoint y: 305, endPoint x: 715, endPoint y: 345, distance: 39.7
click at [717, 345] on div "true false true false true false Workflow Input Settings Inputs LLM · GPT-5 Nan…" at bounding box center [499, 257] width 937 height 453
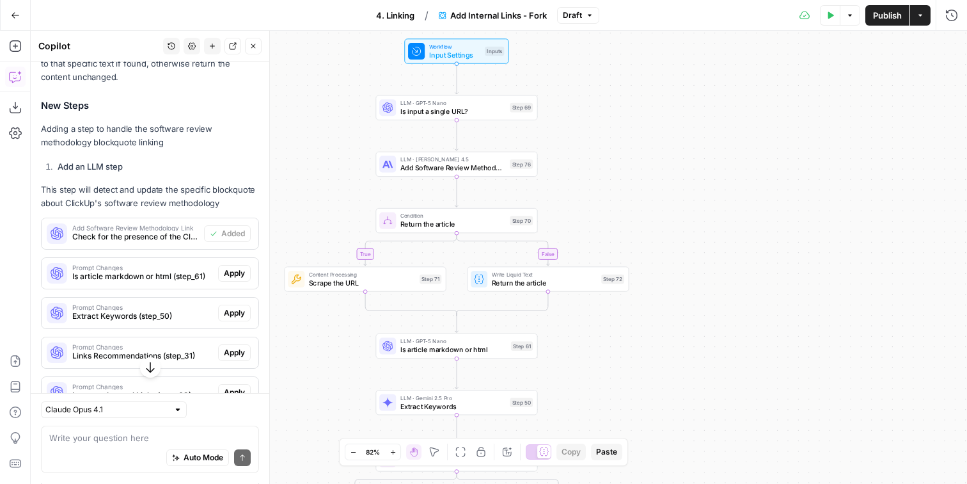
drag, startPoint x: 577, startPoint y: 104, endPoint x: 574, endPoint y: 190, distance: 85.8
click at [575, 190] on div "true false true false true false Workflow Input Settings Inputs LLM · GPT-5 Nan…" at bounding box center [499, 257] width 937 height 453
click at [509, 227] on div "Condition Return the article Step 70 Copy step Delete step Add Note Test" at bounding box center [456, 221] width 154 height 18
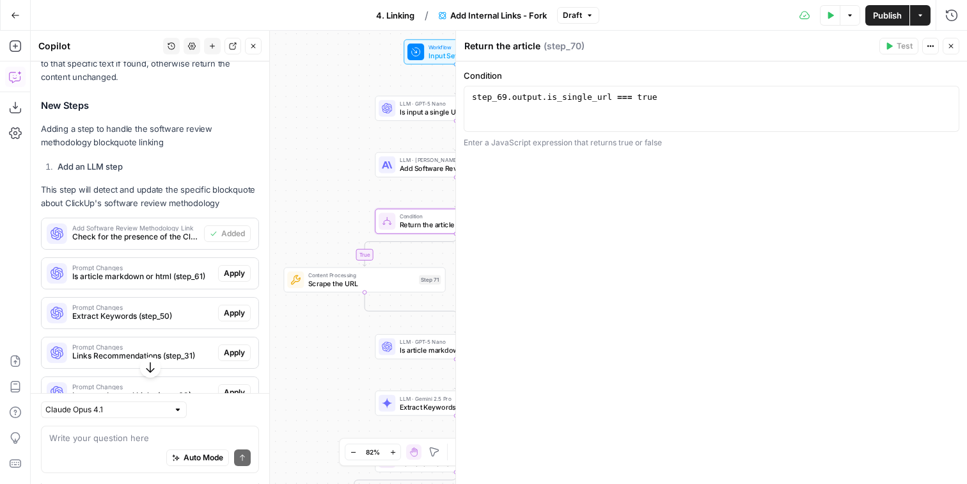
type textarea "**********"
click at [693, 113] on div "step_69 . output . is_single_url === true" at bounding box center [712, 120] width 484 height 58
click at [671, 111] on div "step_69 . output . is_single_url === true" at bounding box center [712, 120] width 484 height 58
click at [506, 100] on div "step_69 . output . is_single_url === true" at bounding box center [712, 120] width 484 height 58
click at [334, 141] on div "true false true false true false Workflow Input Settings Inputs LLM · GPT-5 Nan…" at bounding box center [499, 257] width 937 height 453
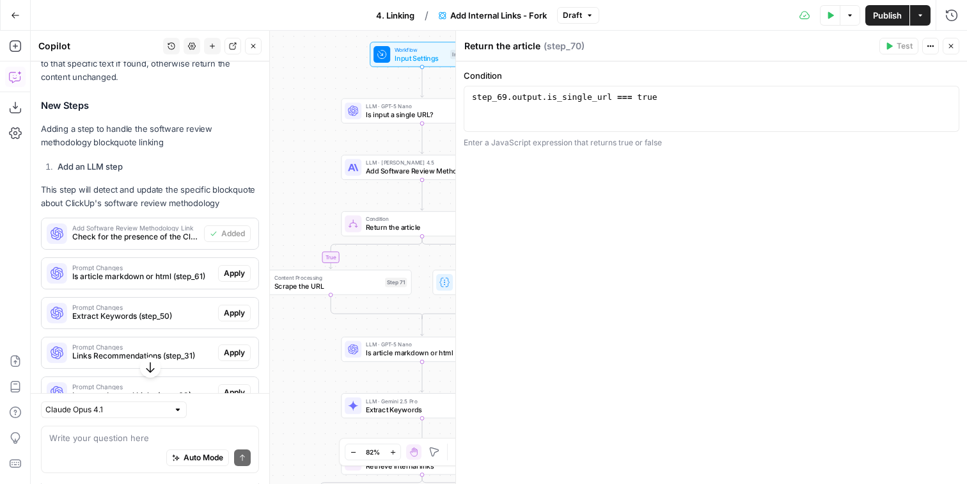
drag, startPoint x: 326, startPoint y: 143, endPoint x: 289, endPoint y: 146, distance: 37.2
click at [289, 146] on div "true false true false true false Workflow Input Settings Inputs LLM · GPT-5 Nan…" at bounding box center [499, 257] width 937 height 453
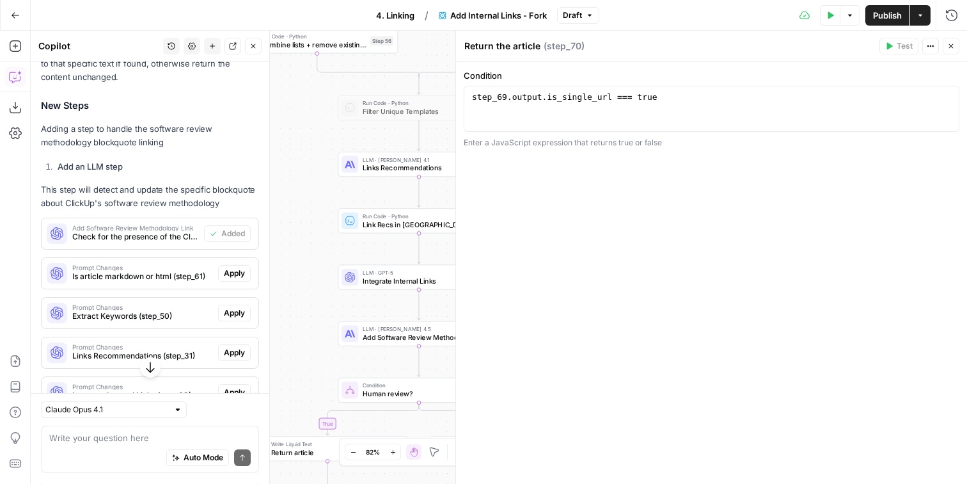
click at [952, 45] on icon "button" at bounding box center [952, 46] width 8 height 8
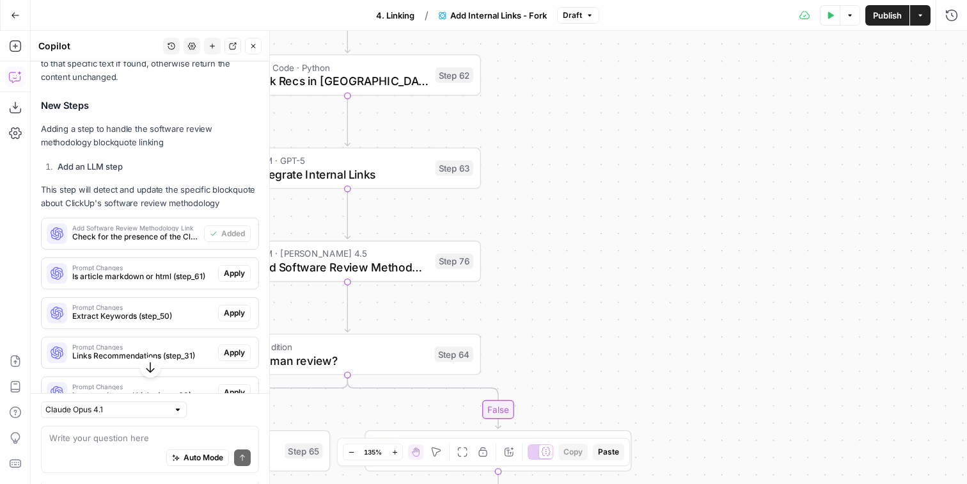
click at [464, 273] on div "LLM · Claude Sonnet 4.5 Add Software Review Methodology Link Step 76 Copy step …" at bounding box center [346, 260] width 253 height 29
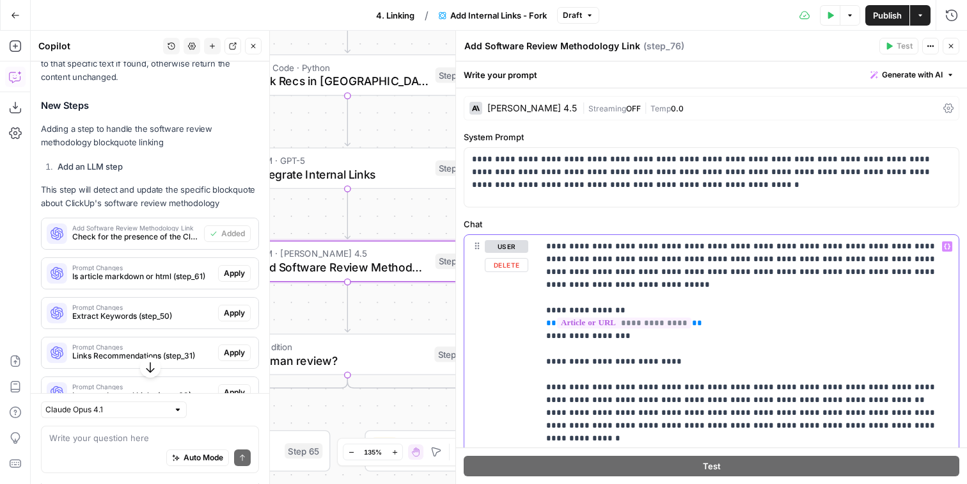
drag, startPoint x: 688, startPoint y: 312, endPoint x: 545, endPoint y: 308, distance: 142.7
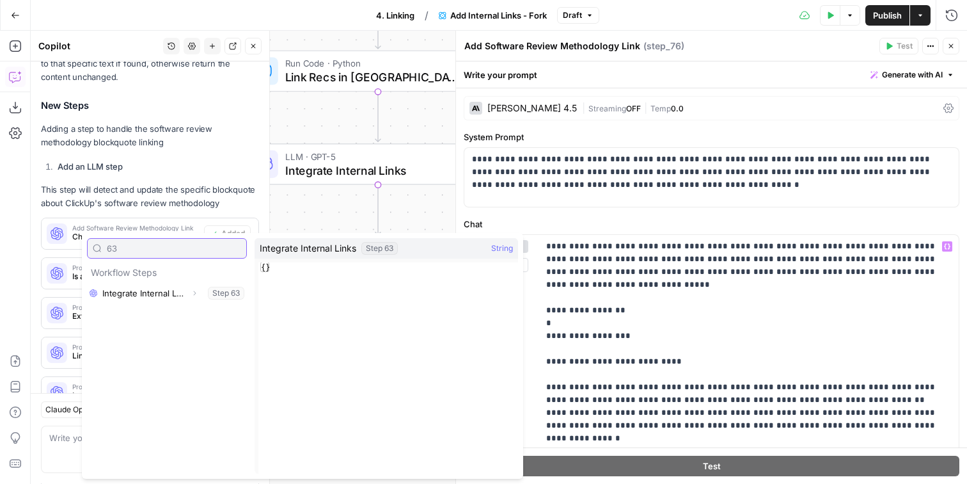
type input "63"
click at [192, 294] on icon "button" at bounding box center [195, 293] width 8 height 8
click at [167, 311] on button "Select variable Output" at bounding box center [173, 313] width 147 height 20
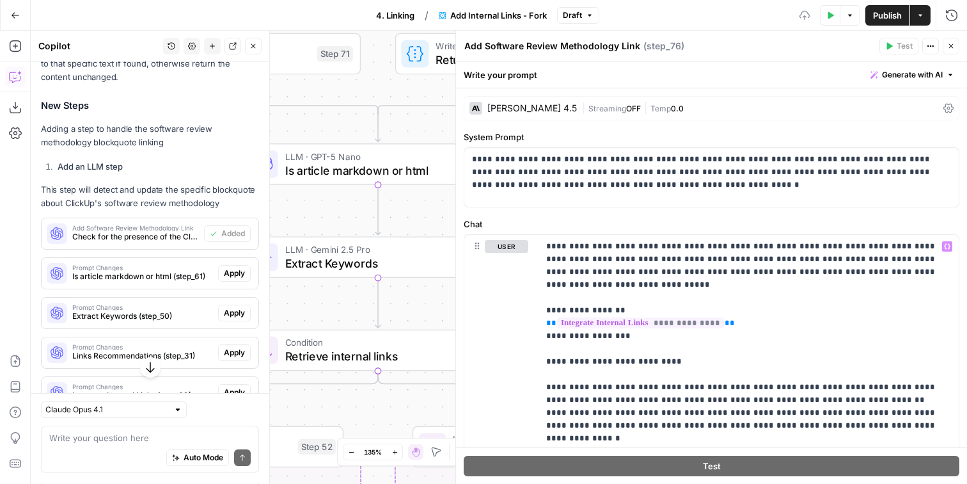
click at [948, 50] on button "Close" at bounding box center [951, 46] width 17 height 17
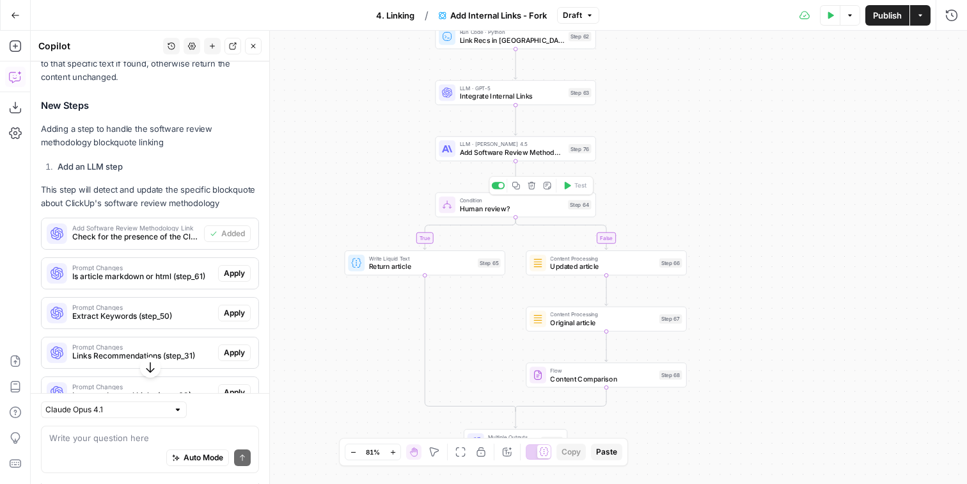
click at [571, 208] on div "Step 64" at bounding box center [579, 205] width 23 height 10
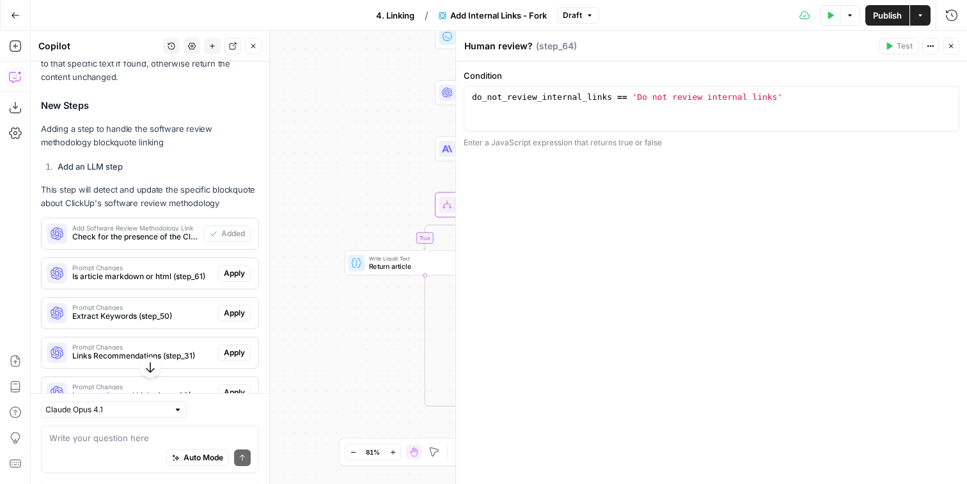
click at [952, 50] on icon "button" at bounding box center [952, 46] width 8 height 8
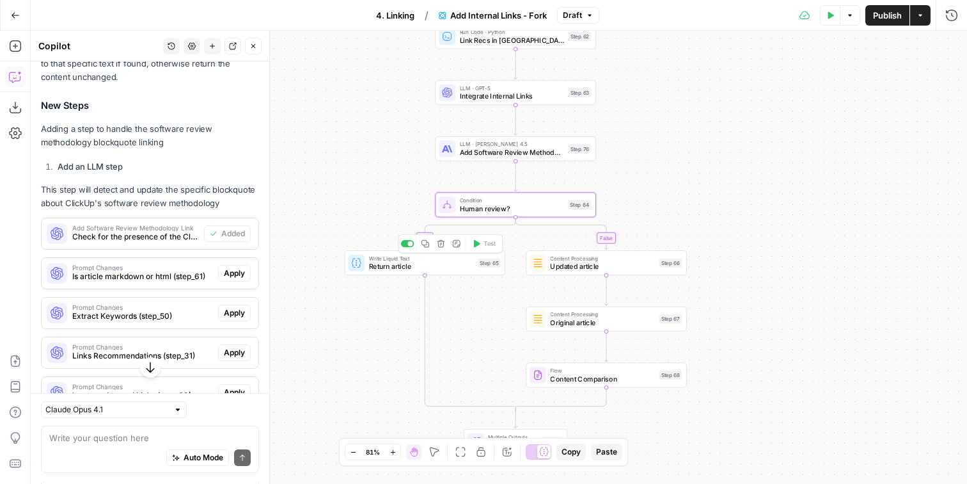
click at [478, 269] on div "Write Liquid Text Return article Step 65 Copy step Delete step Add Note Test" at bounding box center [424, 263] width 152 height 18
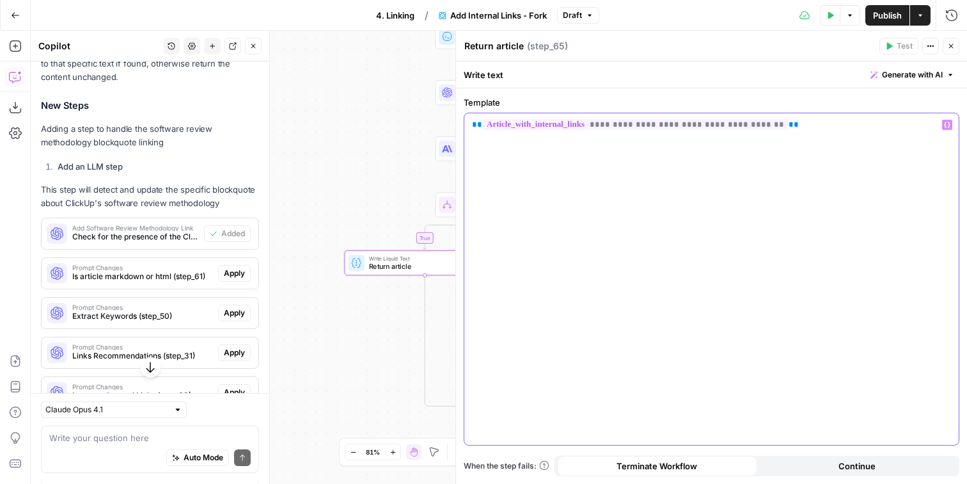
click at [780, 186] on div "**********" at bounding box center [712, 278] width 495 height 331
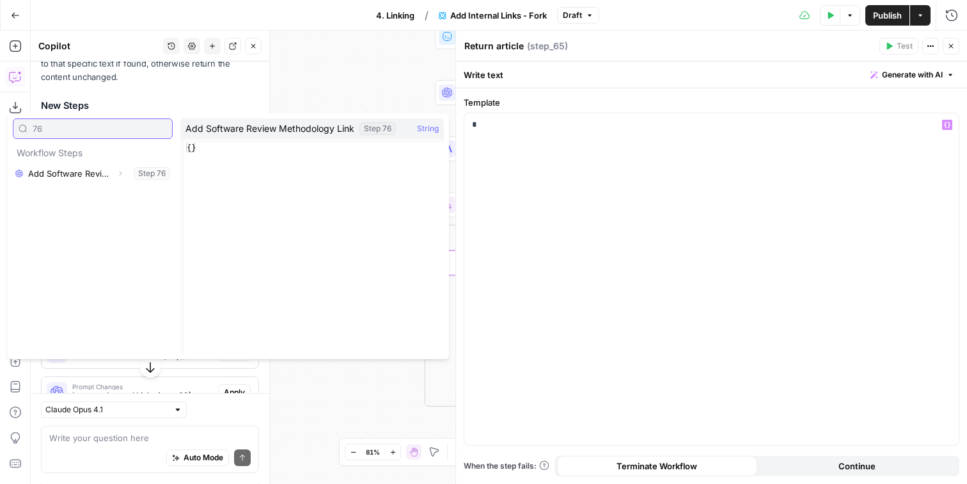
type input "76"
click at [122, 176] on icon "button" at bounding box center [120, 174] width 8 height 8
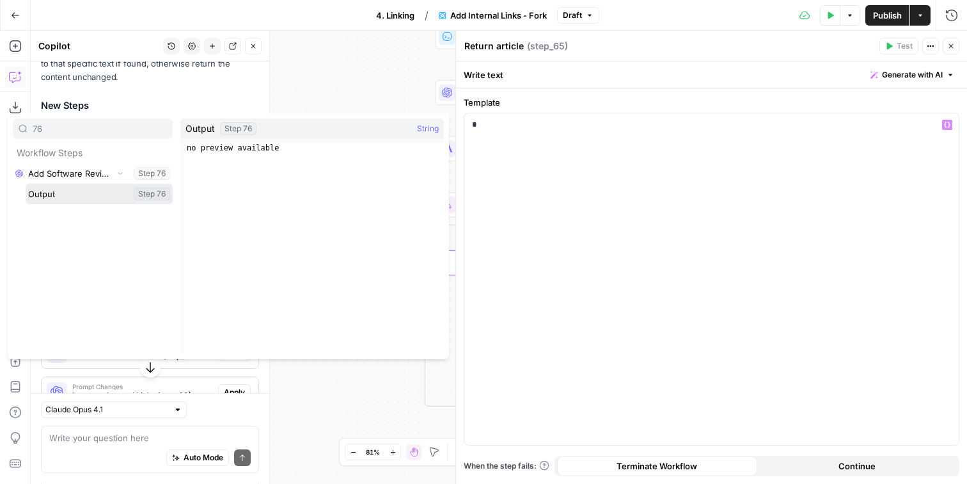
click at [115, 186] on button "Select variable Output" at bounding box center [99, 194] width 147 height 20
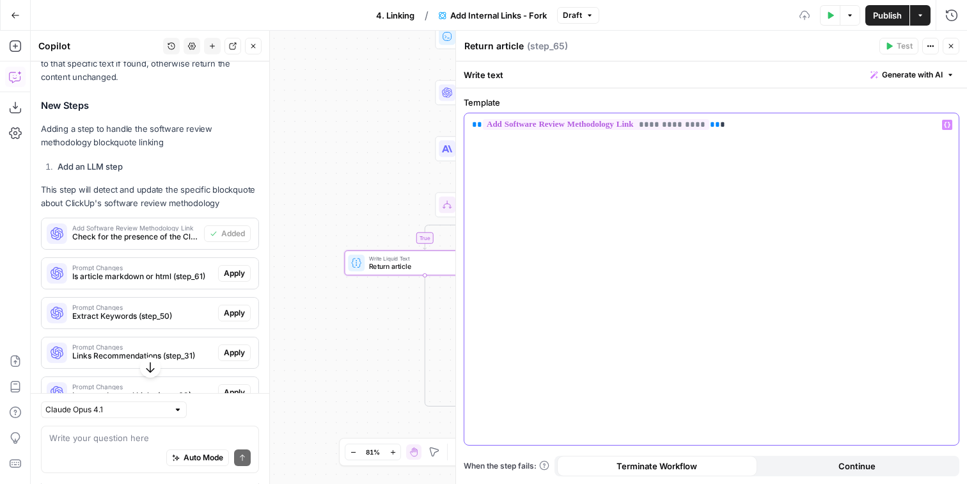
click at [831, 129] on p "**********" at bounding box center [711, 124] width 479 height 13
click at [949, 51] on button "Close" at bounding box center [951, 46] width 17 height 17
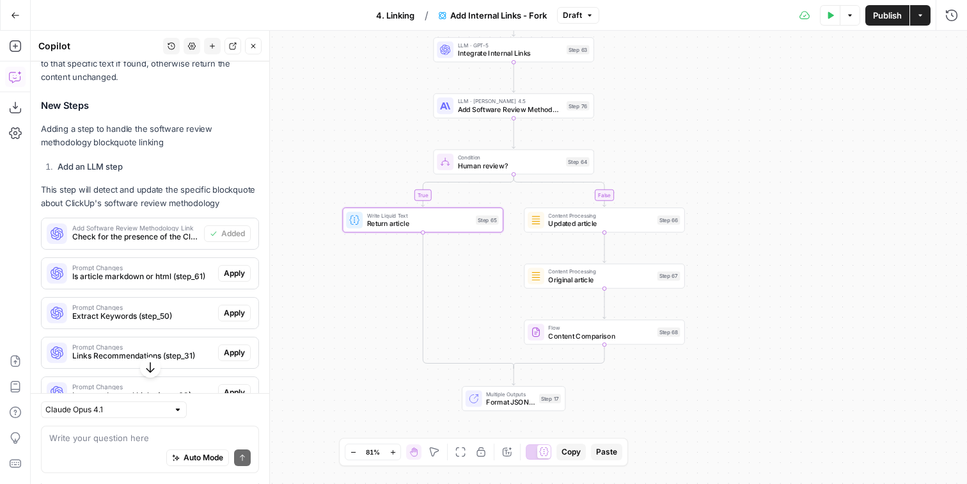
click at [678, 216] on div "Step 66" at bounding box center [669, 220] width 23 height 10
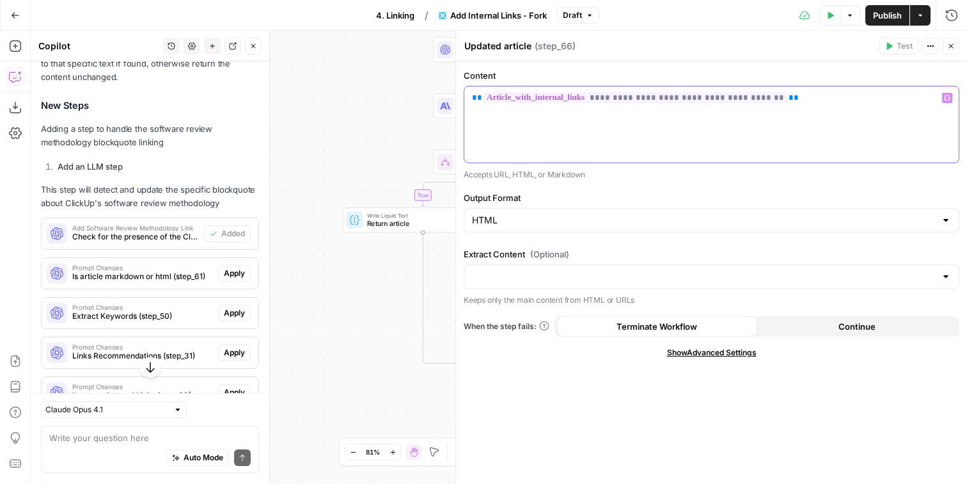
click at [779, 120] on div "**********" at bounding box center [712, 124] width 495 height 76
click at [955, 53] on button "Close" at bounding box center [951, 46] width 17 height 17
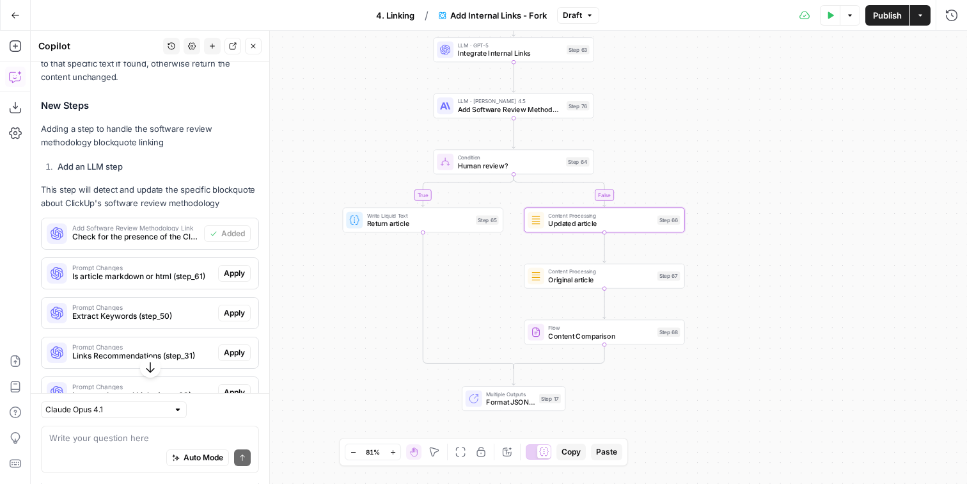
click at [642, 278] on span "Original article" at bounding box center [600, 279] width 105 height 10
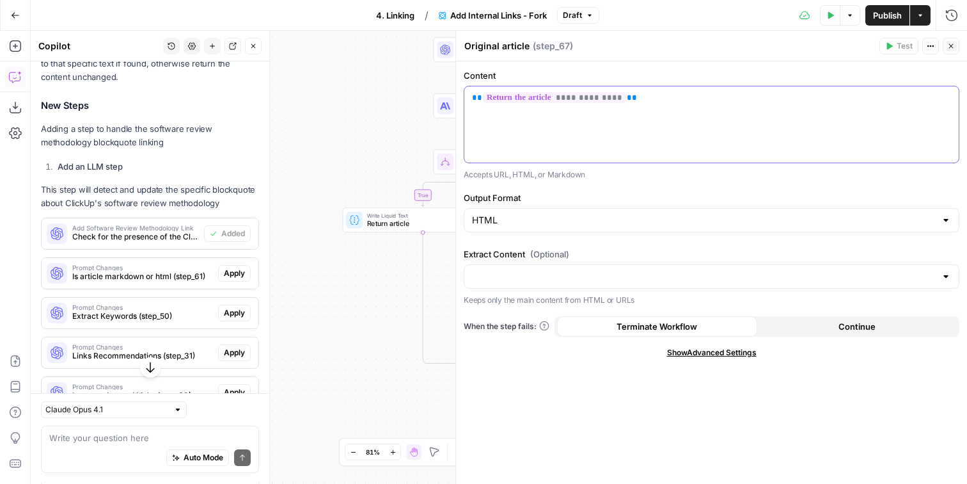
click at [681, 145] on div "**********" at bounding box center [712, 124] width 495 height 76
click at [954, 51] on button "Close" at bounding box center [951, 46] width 17 height 17
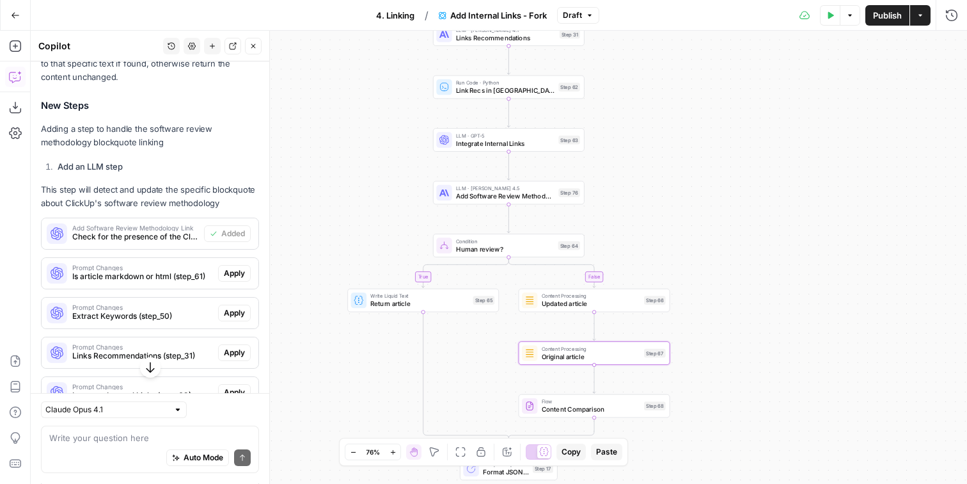
click at [658, 412] on div "Flow Content Comparison Step 68 Copy step Delete step Add Note Test" at bounding box center [594, 405] width 144 height 17
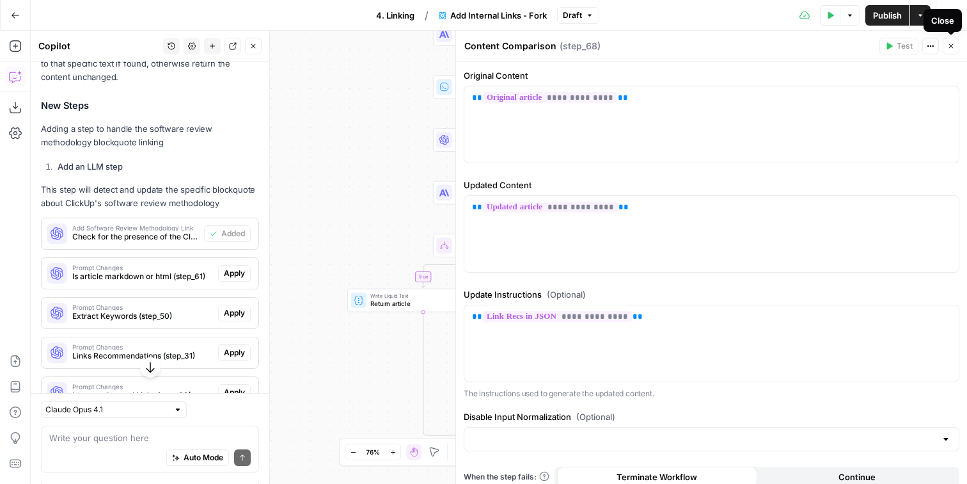
click at [949, 44] on icon "button" at bounding box center [952, 46] width 8 height 8
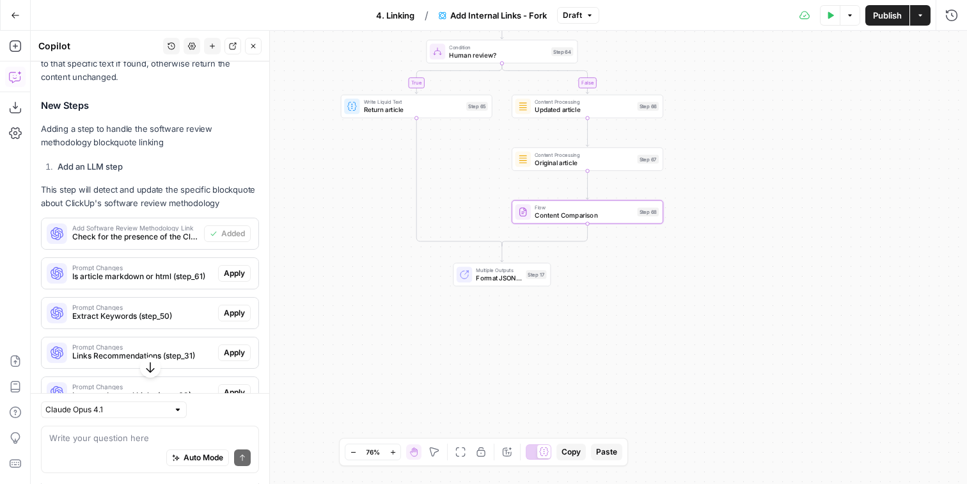
click at [512, 284] on div "Multiple Outputs Format JSON Output Step 17 Switch to single output Edit Note T…" at bounding box center [502, 275] width 98 height 24
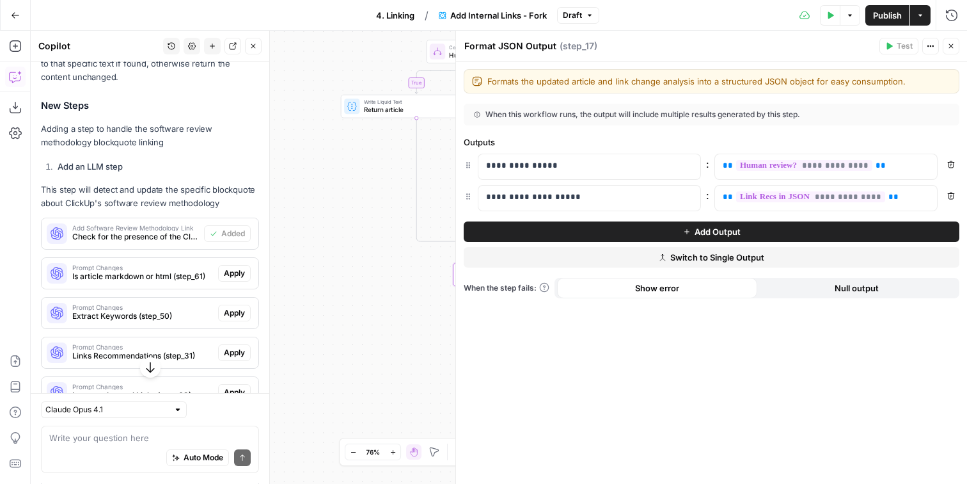
click at [957, 48] on button "Close" at bounding box center [951, 46] width 17 height 17
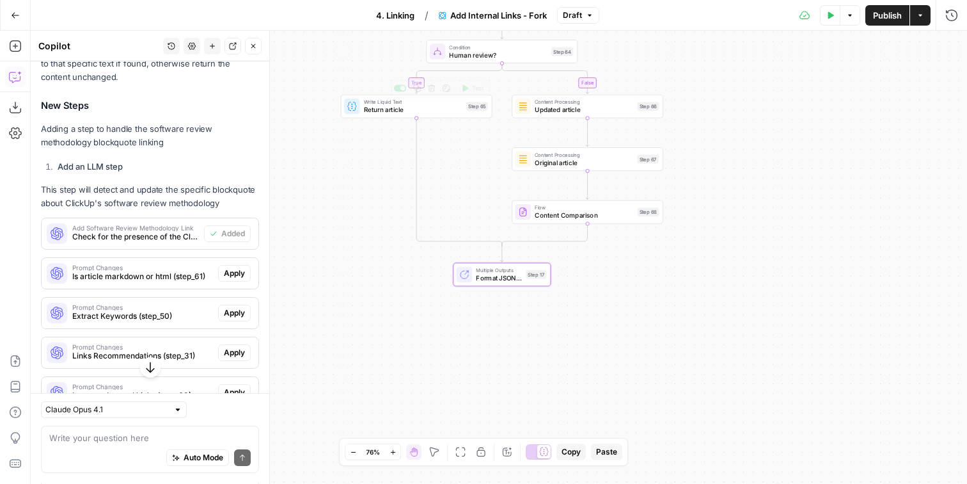
click at [364, 110] on div "Write Liquid Text Return article Step 65 Copy step Delete step Add Note Test" at bounding box center [416, 106] width 144 height 17
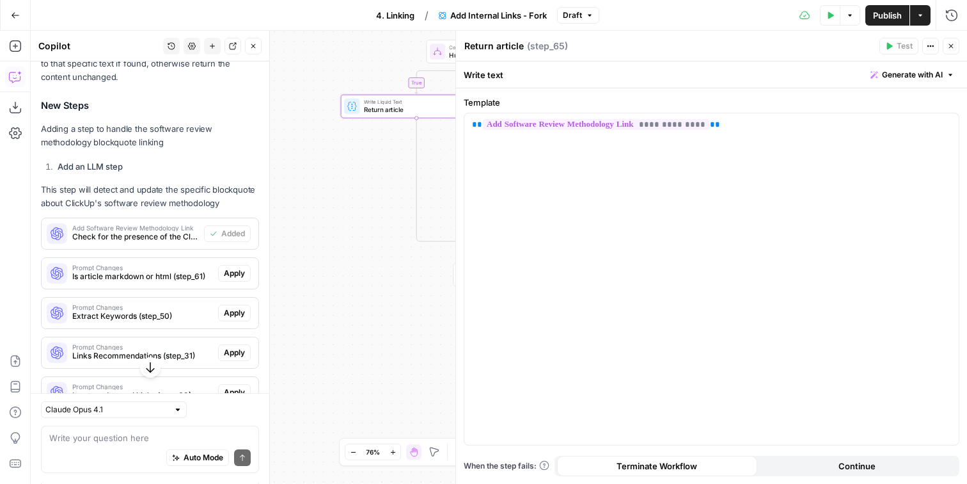
click at [954, 46] on icon "button" at bounding box center [952, 46] width 8 height 8
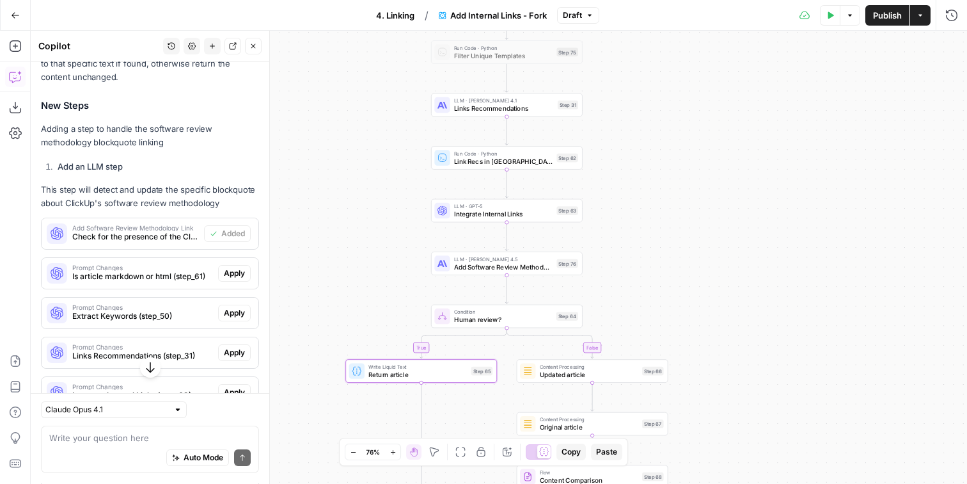
click at [886, 26] on div "Test Data Options Publish Actions Run History" at bounding box center [784, 15] width 369 height 30
click at [892, 5] on button "Publish" at bounding box center [888, 15] width 44 height 20
click at [388, 220] on div "true false true false true false Workflow Input Settings Inputs LLM · GPT-5 Nan…" at bounding box center [499, 257] width 937 height 453
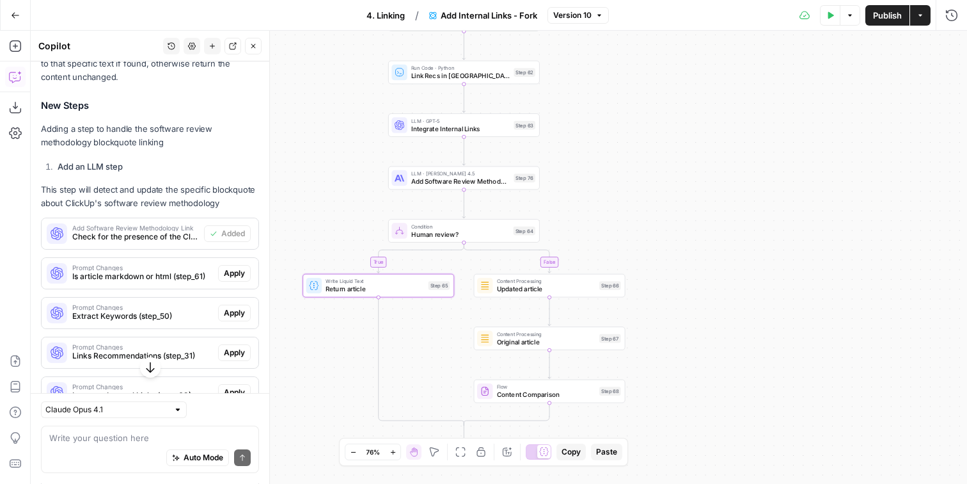
drag, startPoint x: 397, startPoint y: 138, endPoint x: 331, endPoint y: 206, distance: 94.6
click at [331, 206] on div "true false true false true false Workflow Input Settings Inputs LLM · GPT-5 Nan…" at bounding box center [499, 257] width 937 height 453
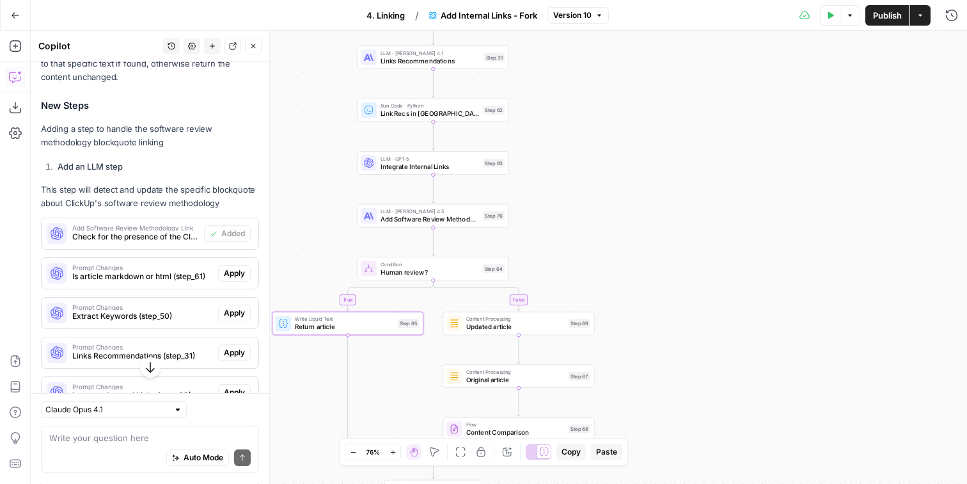
click at [408, 173] on div "LLM · GPT-5 Integrate Internal Links Step 63 Copy step Delete step Edit Note Te…" at bounding box center [434, 163] width 152 height 24
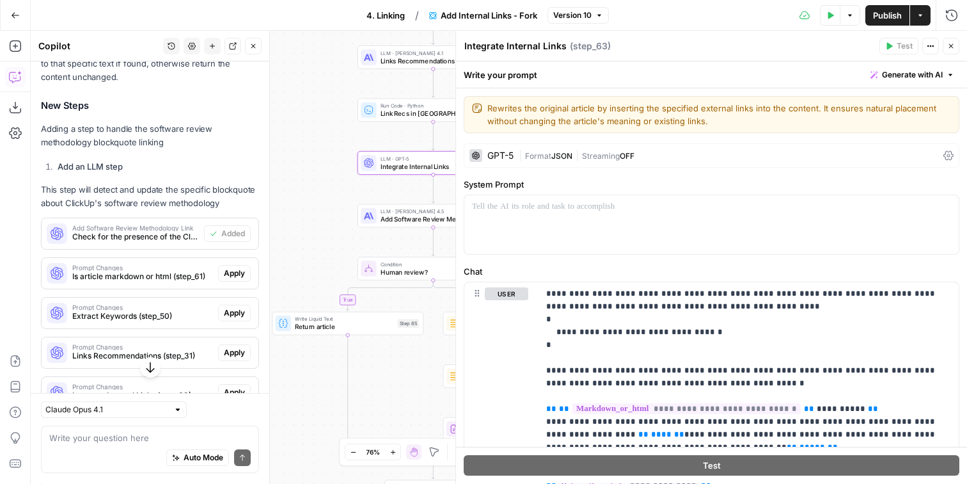
click at [956, 49] on button "Close" at bounding box center [951, 46] width 17 height 17
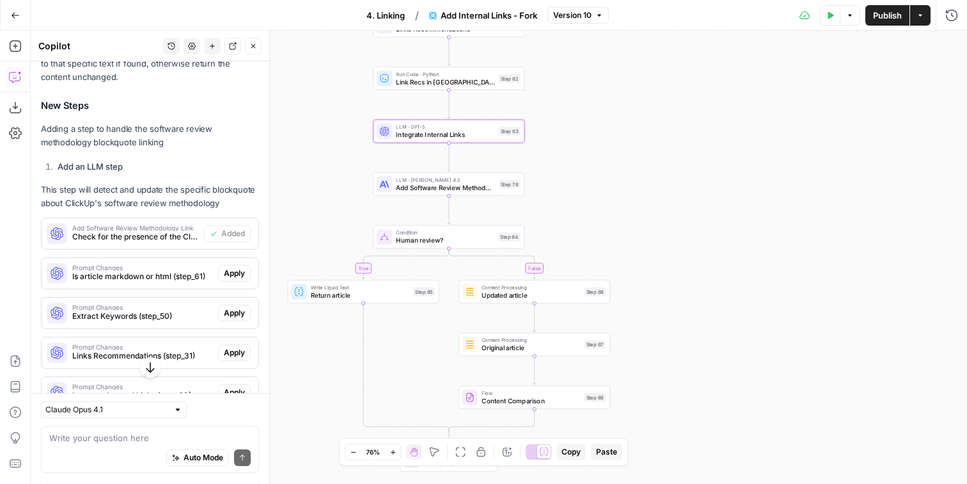
click at [492, 189] on span "Add Software Review Methodology Link" at bounding box center [445, 187] width 99 height 10
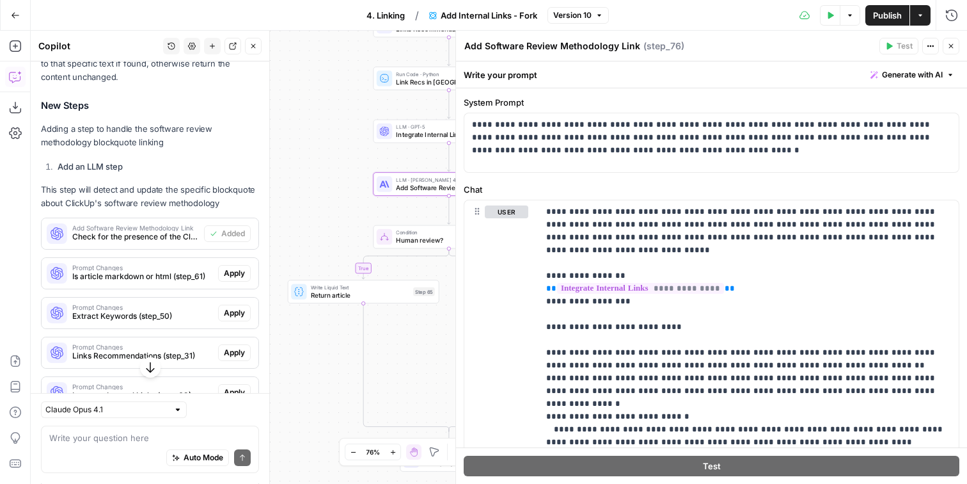
scroll to position [48, 0]
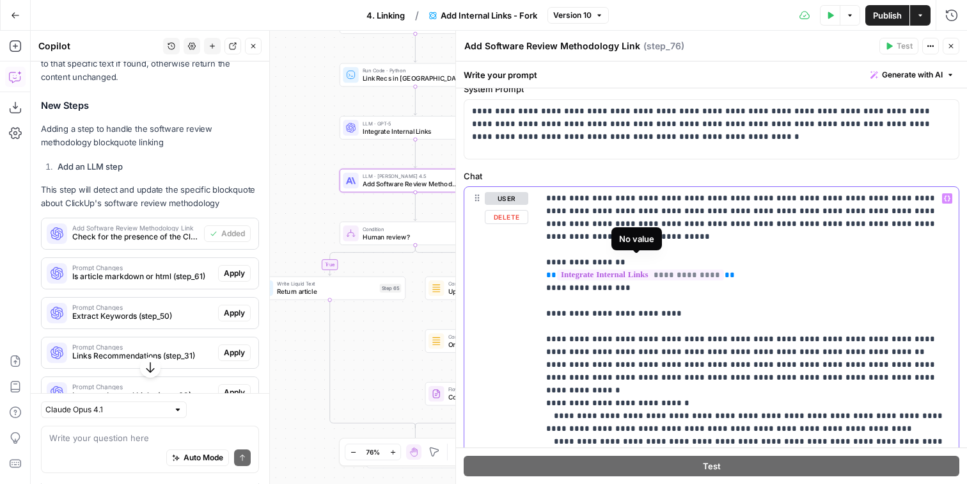
click at [716, 269] on span "**********" at bounding box center [640, 274] width 167 height 11
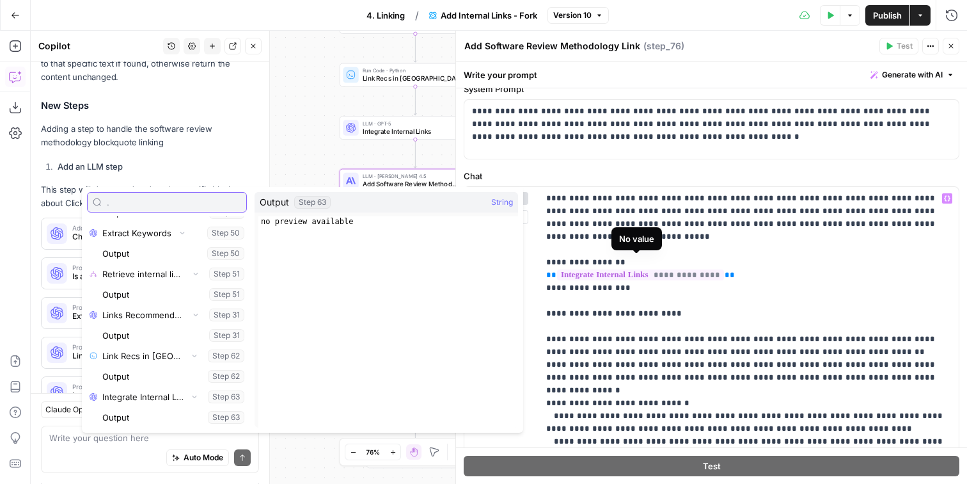
scroll to position [137, 0]
paste input "article_with_internal_links"
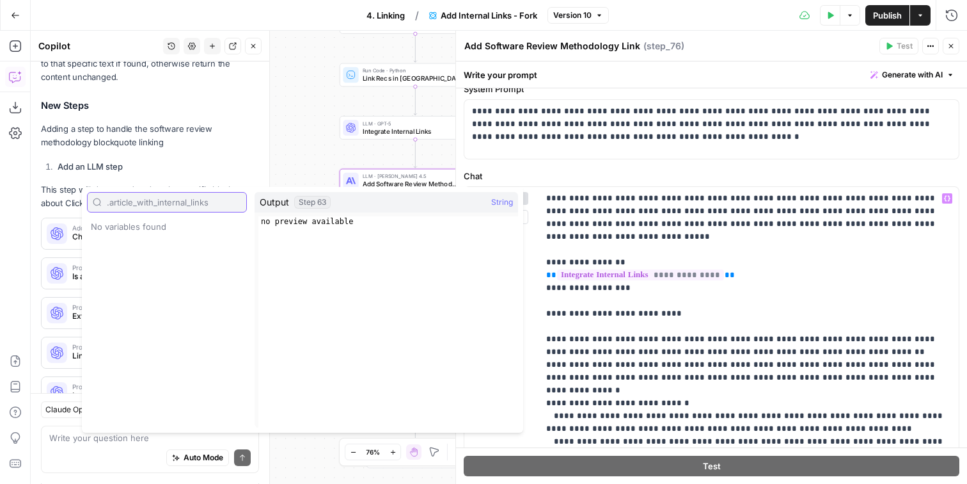
type input ".article_with_internal_links"
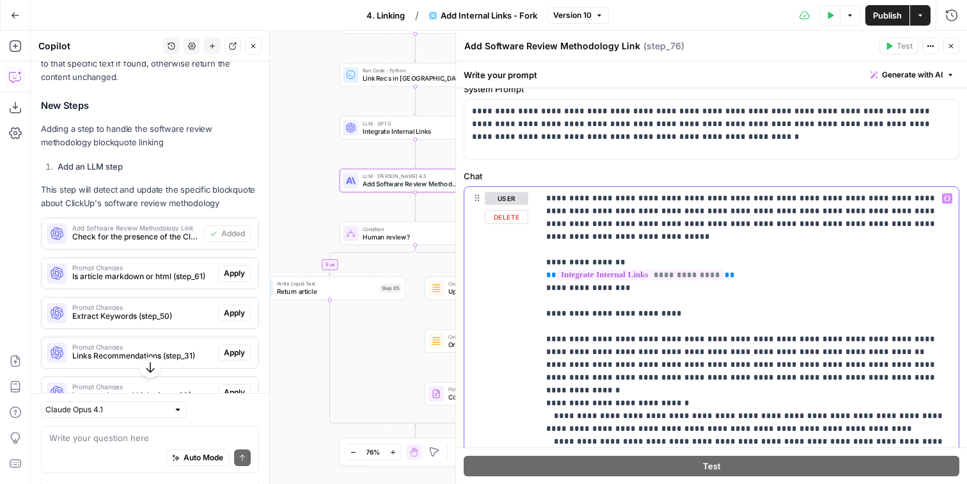
click at [725, 271] on span "**" at bounding box center [730, 275] width 10 height 8
click at [863, 251] on p "**********" at bounding box center [748, 473] width 405 height 563
click at [885, 13] on span "Publish" at bounding box center [887, 15] width 29 height 13
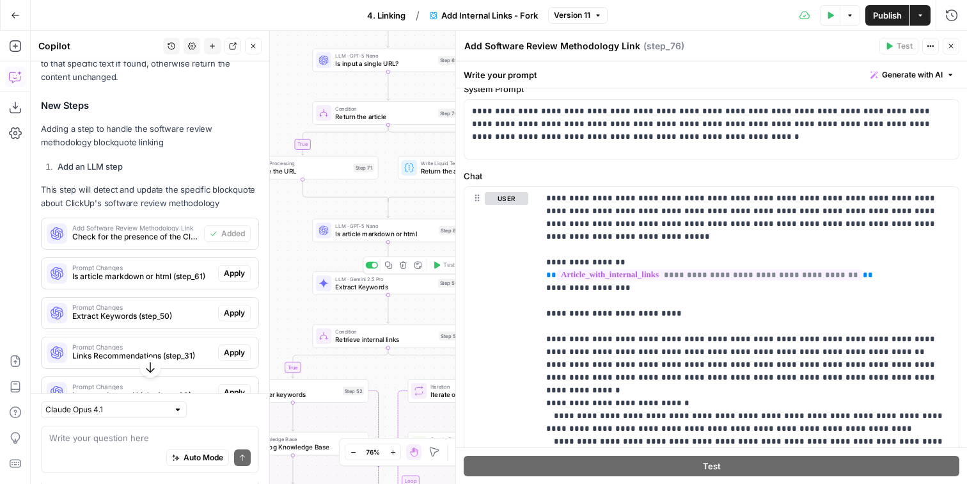
click at [363, 285] on span "Extract Keywords" at bounding box center [384, 287] width 99 height 10
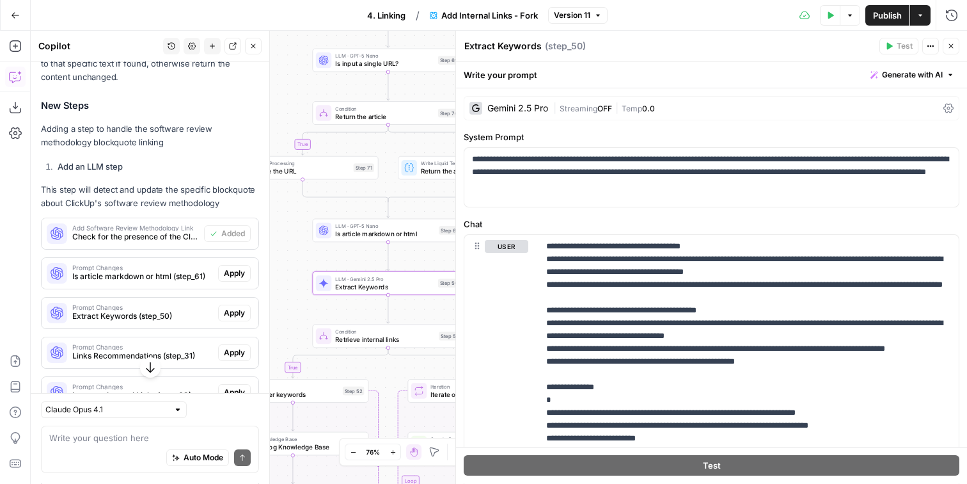
click at [379, 232] on span "Is article markdown or html" at bounding box center [385, 234] width 100 height 10
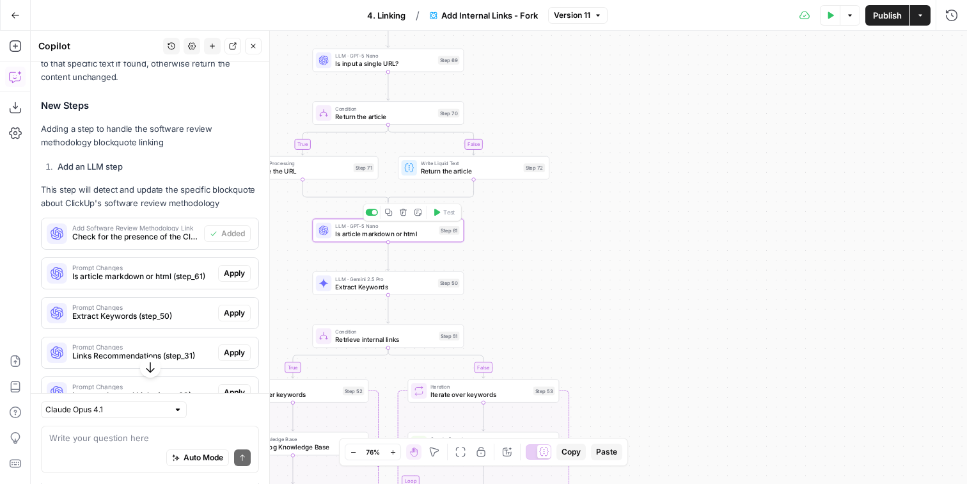
type textarea "Is article markdown or html"
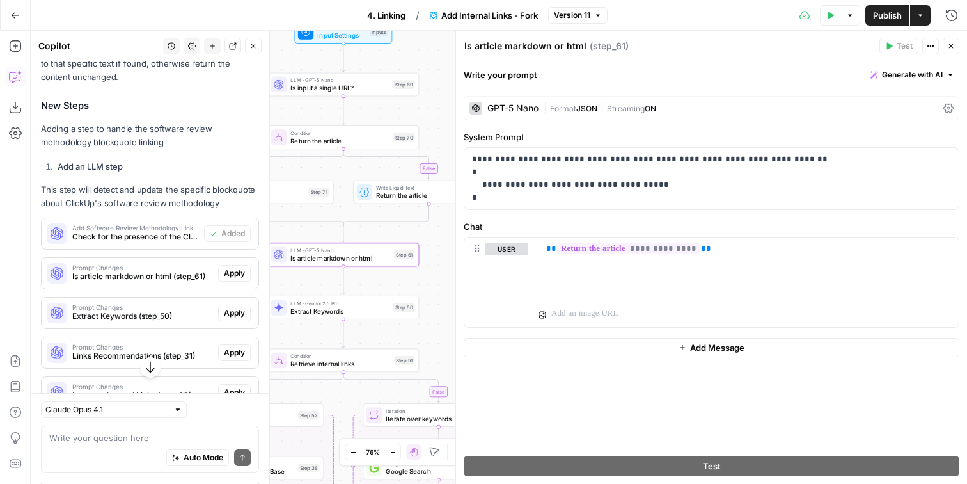
drag, startPoint x: 305, startPoint y: 258, endPoint x: 282, endPoint y: 296, distance: 43.7
click at [280, 297] on div "true false true false true false Workflow Input Settings Inputs LLM · GPT-5 Nan…" at bounding box center [499, 257] width 937 height 453
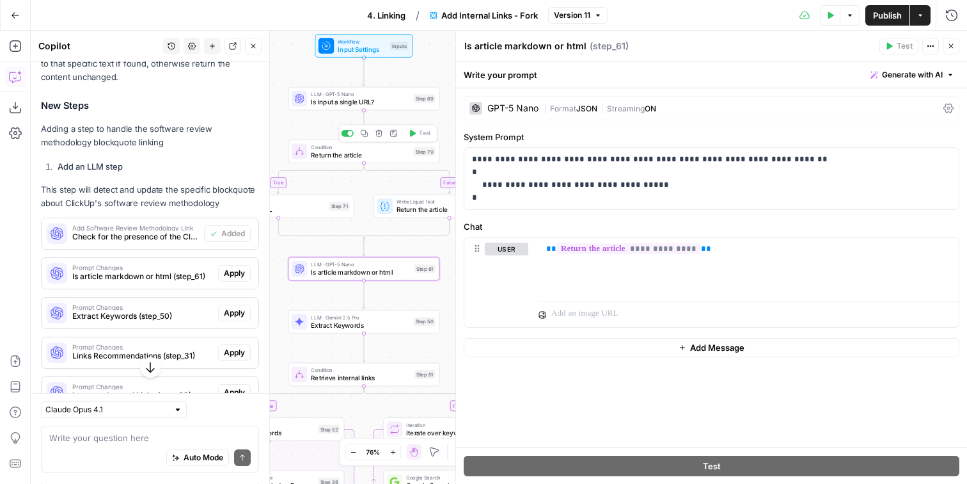
click at [369, 154] on span "Return the article" at bounding box center [360, 155] width 99 height 10
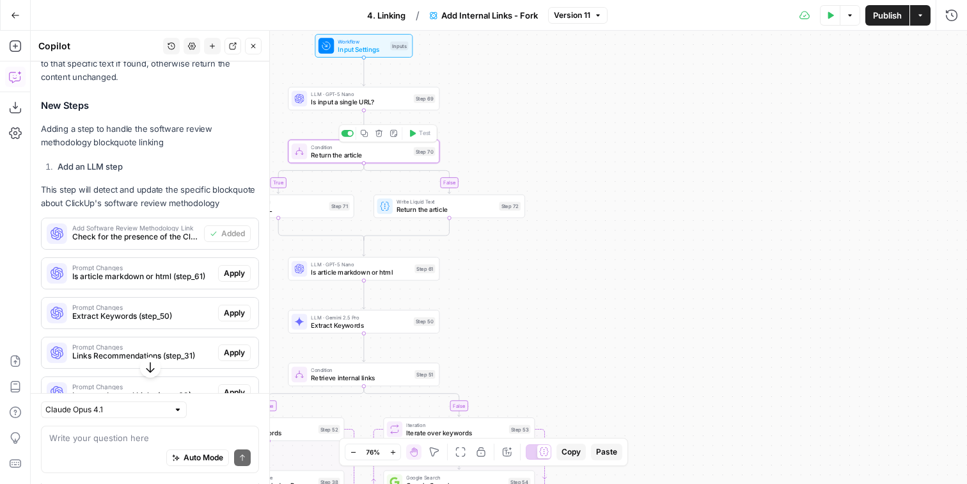
type textarea "Return the article"
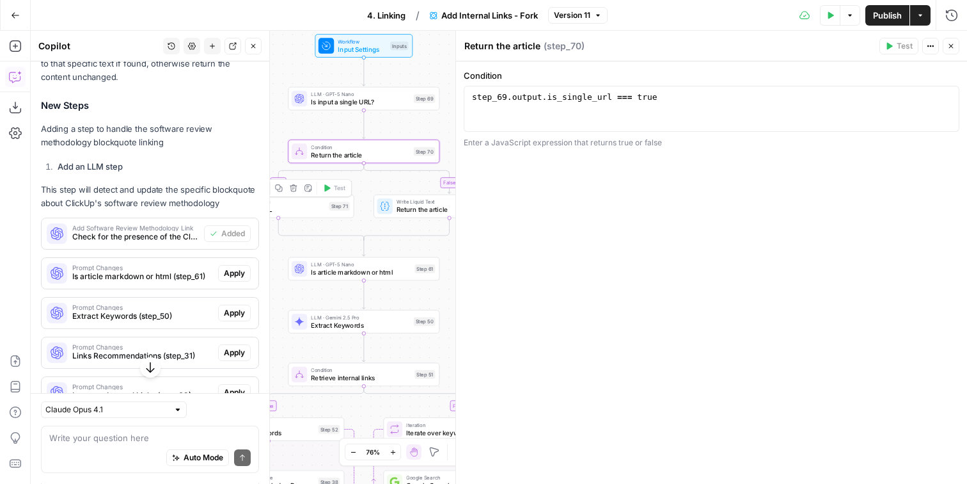
click at [328, 209] on div "Content Processing Scrape the URL Step 71 Copy step Delete step Add Note Test" at bounding box center [278, 206] width 144 height 17
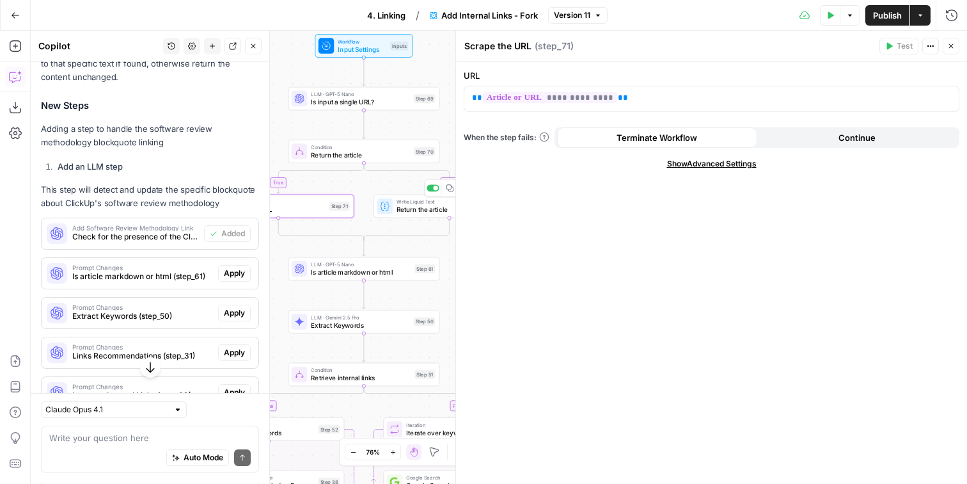
click at [402, 211] on span "Return the article" at bounding box center [446, 210] width 99 height 10
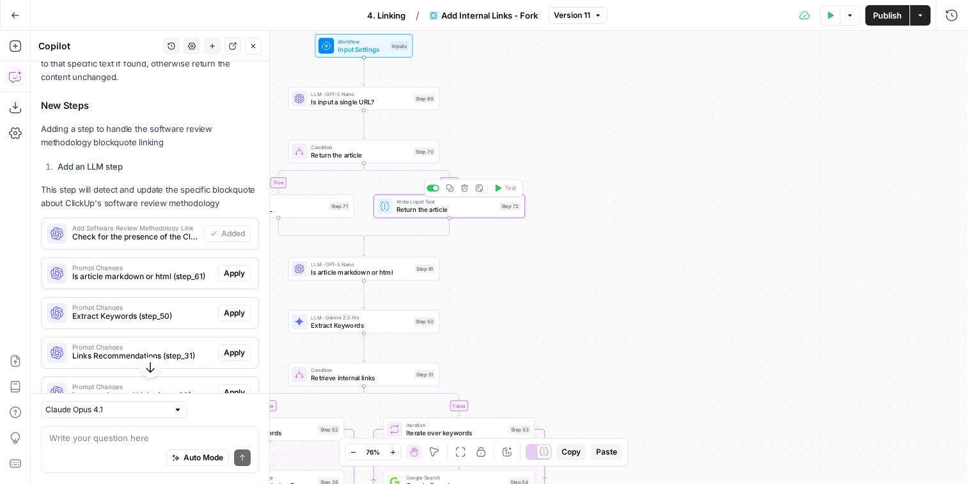
type textarea "Return the article"
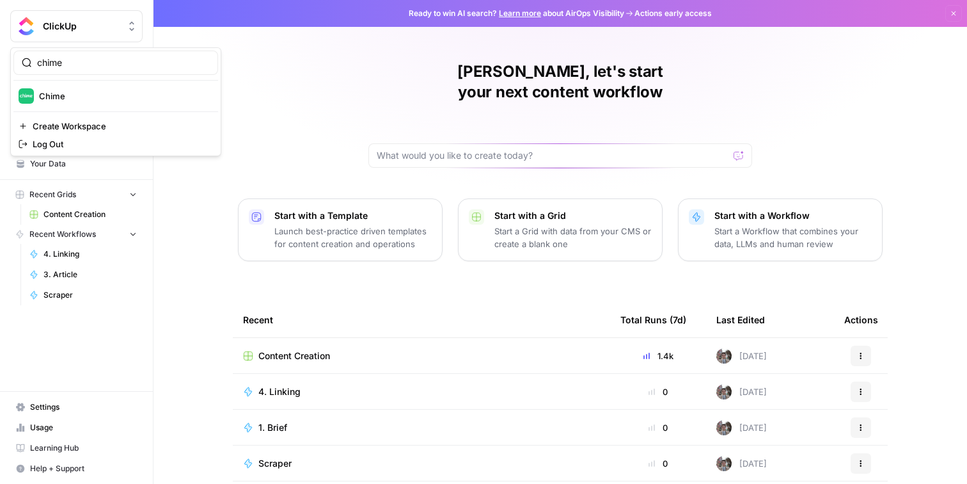
type input "chime"
click at [109, 93] on span "Chime" at bounding box center [123, 96] width 169 height 13
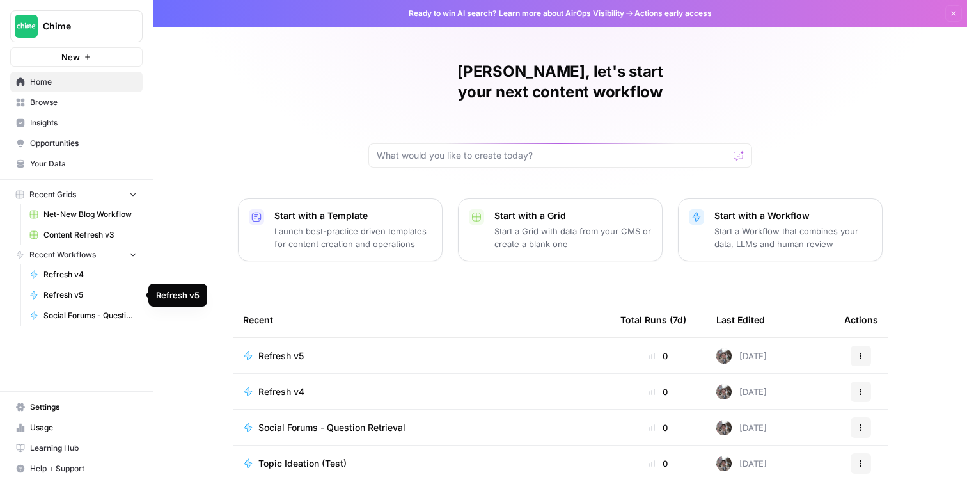
click at [81, 290] on span "Refresh v5" at bounding box center [90, 295] width 93 height 12
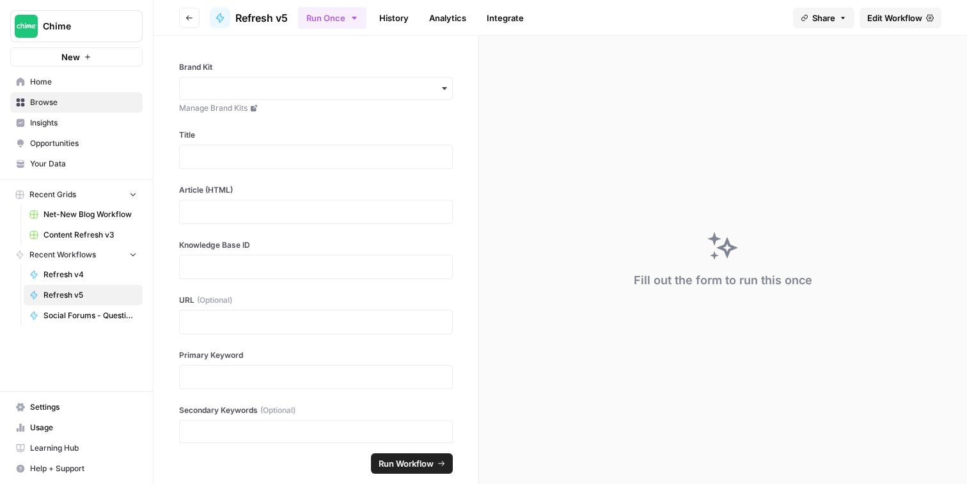
click at [68, 225] on link "Content Refresh v3" at bounding box center [83, 235] width 119 height 20
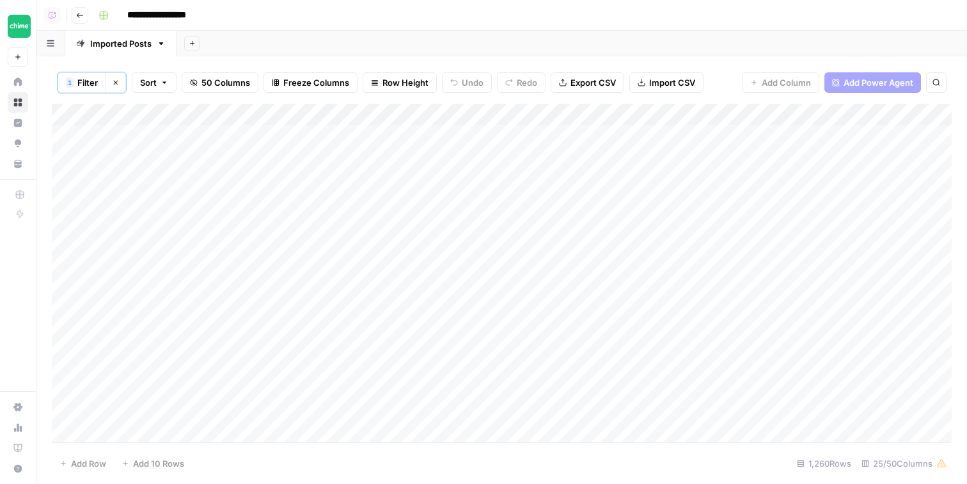
scroll to position [0, 26]
click at [86, 91] on div "1 Filter Clear filters Sort 50 Columns Freeze Columns Row Height Undo Redo Expo…" at bounding box center [502, 82] width 900 height 42
click at [86, 89] on button "1 Filter" at bounding box center [82, 82] width 49 height 20
type input "Refresh v4"
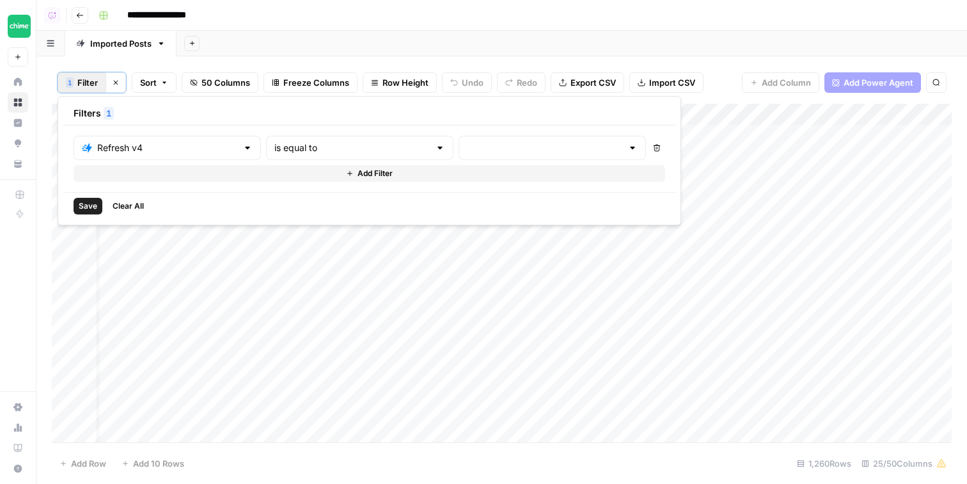
click at [545, 52] on div "Add Sheet" at bounding box center [572, 44] width 791 height 26
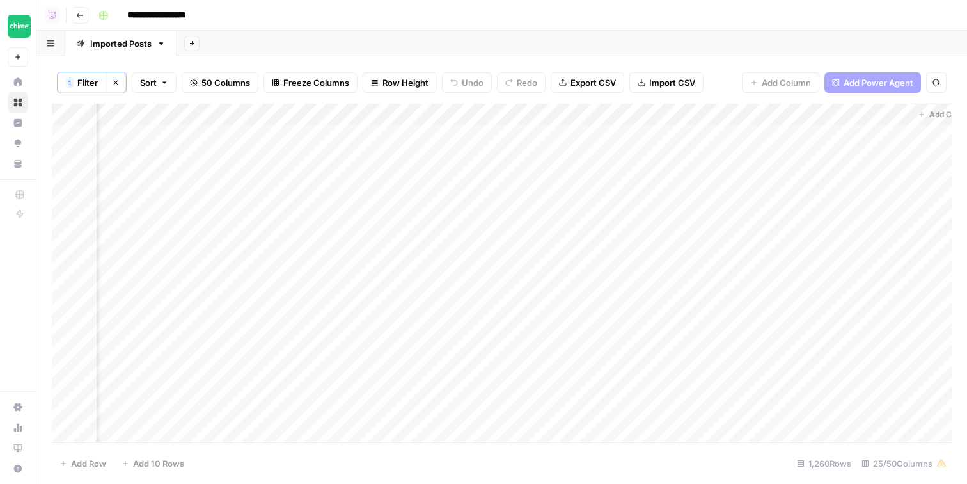
scroll to position [0, 2163]
click at [612, 135] on div "Add Column" at bounding box center [502, 275] width 900 height 342
click at [621, 152] on div "Add Column" at bounding box center [502, 275] width 900 height 342
click at [621, 175] on div "Add Column" at bounding box center [502, 275] width 900 height 342
click at [618, 206] on div "Add Column" at bounding box center [502, 275] width 900 height 342
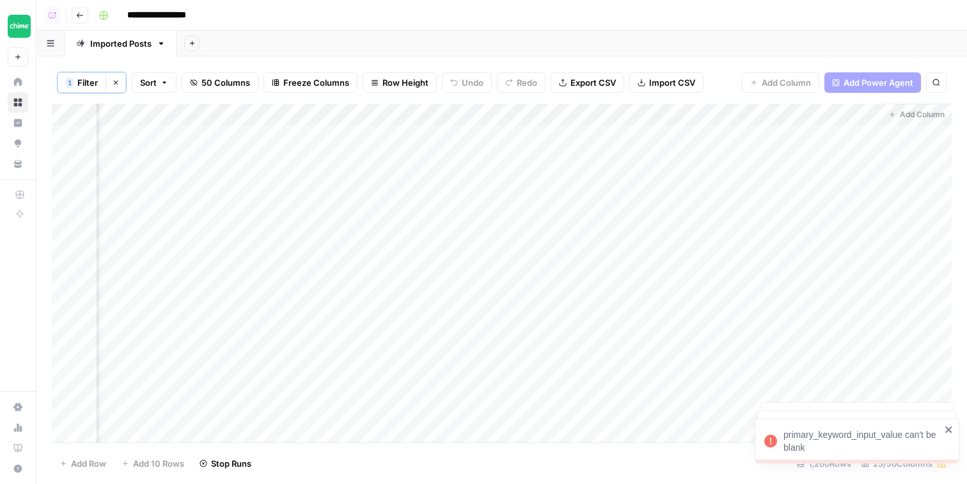
click at [623, 140] on div "Add Column" at bounding box center [502, 275] width 900 height 342
click at [795, 273] on div "Add Column" at bounding box center [502, 275] width 900 height 342
click at [580, 287] on div "Add Column" at bounding box center [502, 275] width 900 height 342
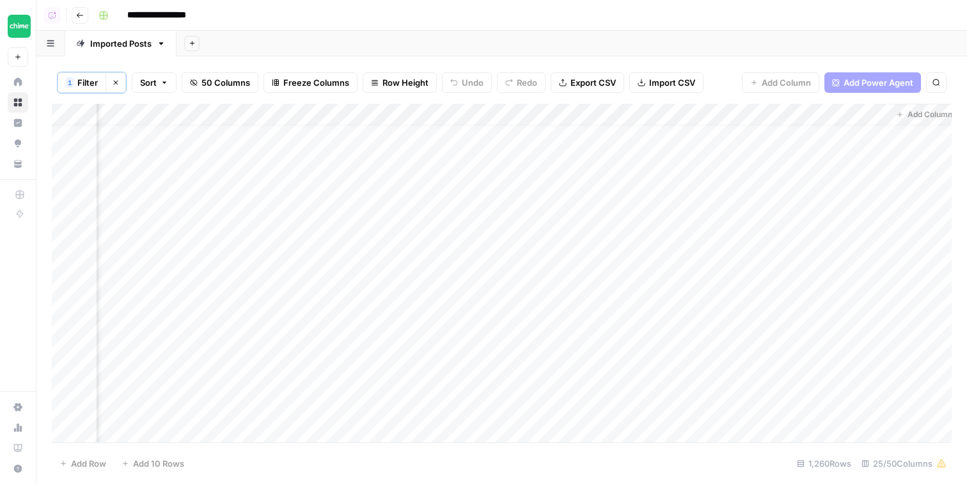
scroll to position [0, 2155]
click at [628, 130] on div "Add Column" at bounding box center [502, 275] width 900 height 342
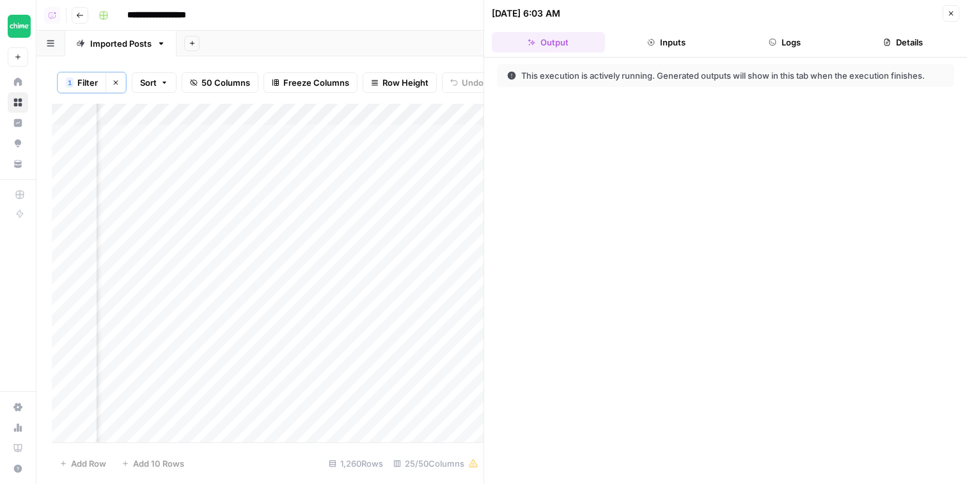
click at [804, 44] on button "Logs" at bounding box center [785, 42] width 113 height 20
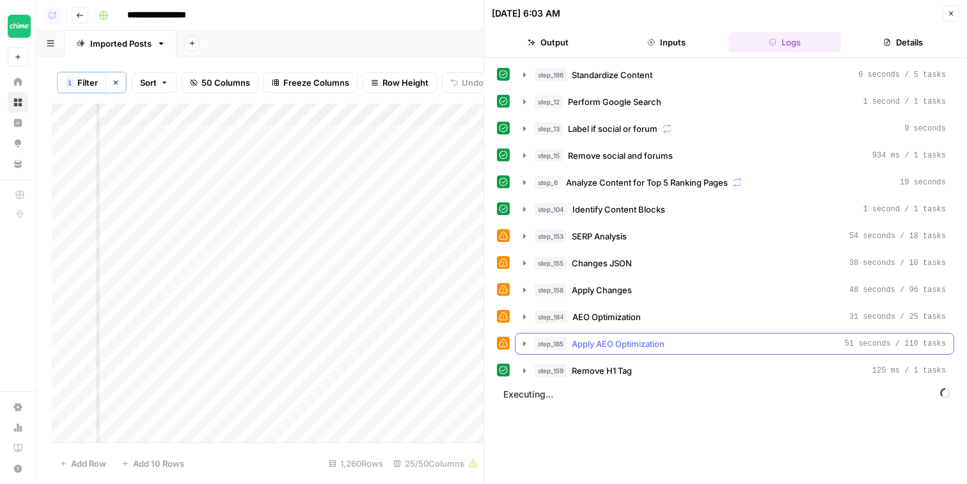
click at [638, 373] on div "step_159 Remove H1 Tag 125 ms / 1 tasks" at bounding box center [740, 370] width 411 height 13
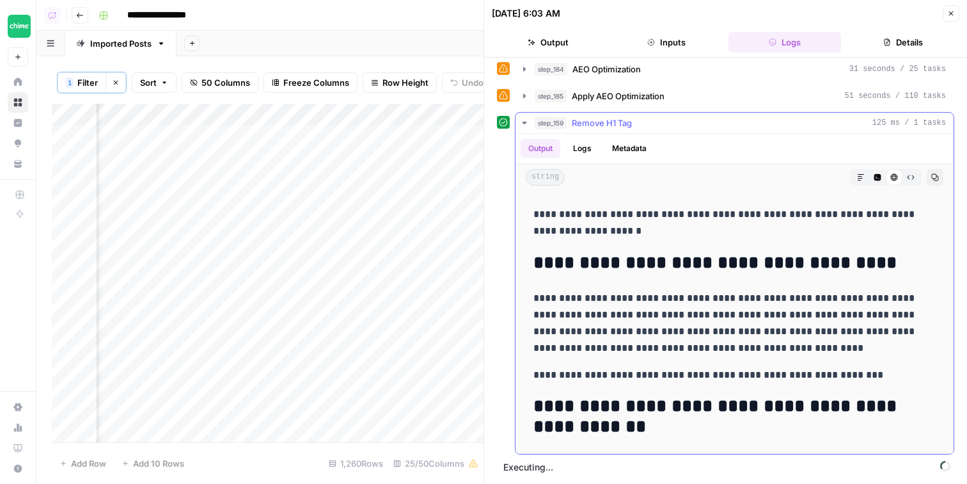
scroll to position [1603, 0]
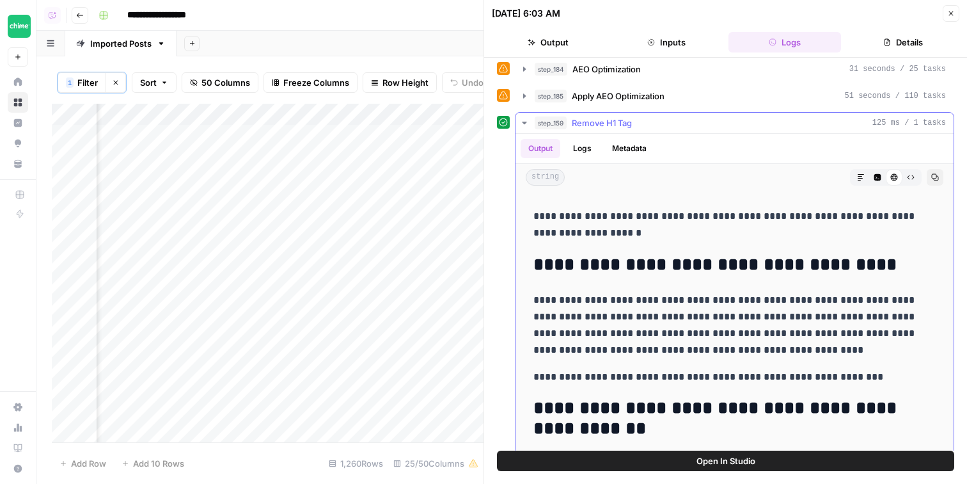
click at [763, 374] on p "**********" at bounding box center [735, 377] width 402 height 17
click at [813, 369] on p "**********" at bounding box center [735, 377] width 402 height 17
click at [948, 14] on icon "button" at bounding box center [952, 14] width 8 height 8
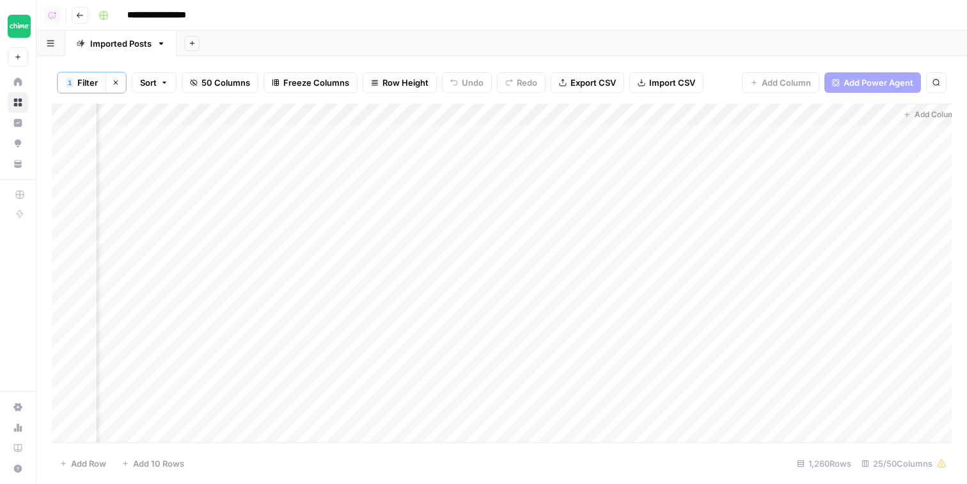
scroll to position [0, 2163]
click at [744, 127] on div "Add Column" at bounding box center [502, 275] width 900 height 342
click at [735, 137] on div "Add Column" at bounding box center [502, 275] width 900 height 342
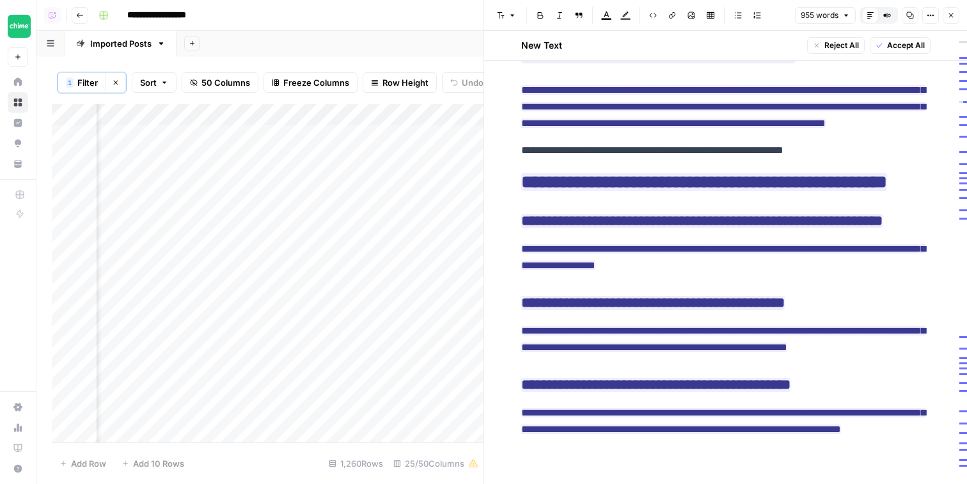
scroll to position [1, 1372]
click at [423, 114] on div "Add Column" at bounding box center [268, 275] width 432 height 342
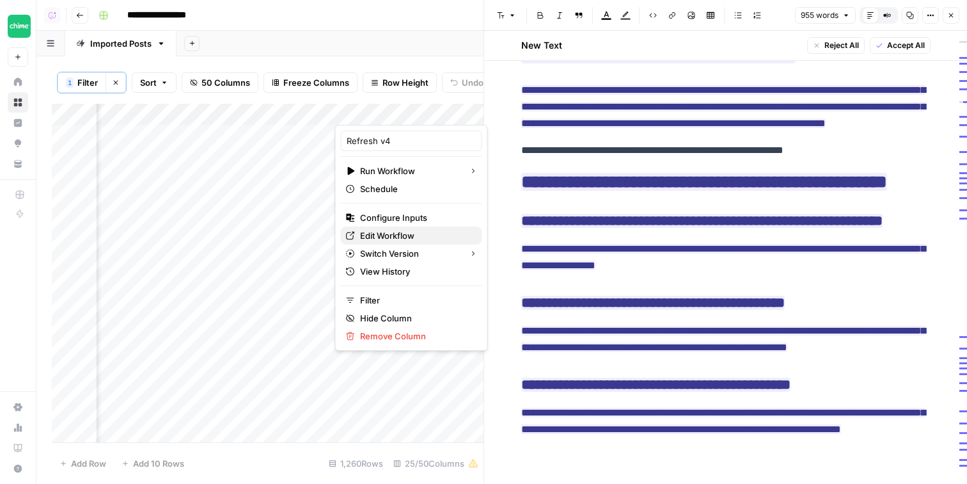
drag, startPoint x: 408, startPoint y: 243, endPoint x: 441, endPoint y: 234, distance: 33.7
click at [390, 51] on div "Add Sheet" at bounding box center [572, 44] width 791 height 26
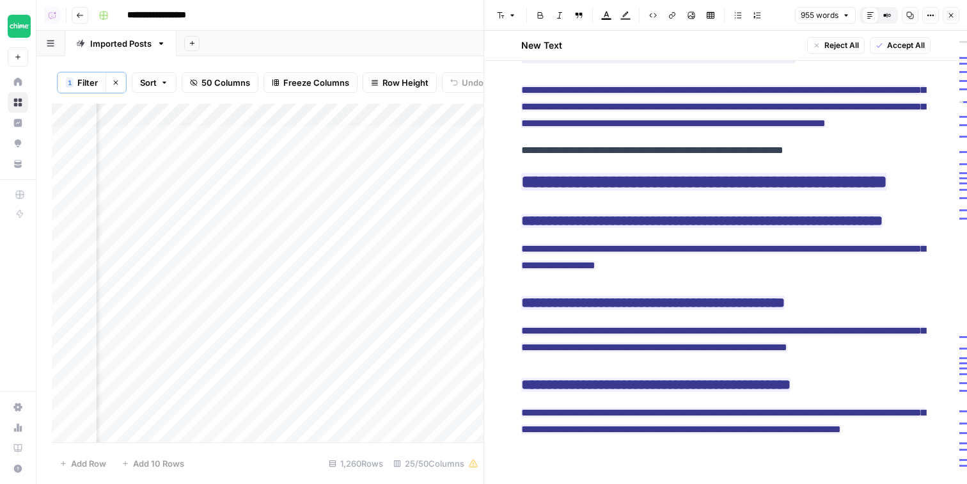
scroll to position [11, 2510]
click at [278, 109] on div "Add Column" at bounding box center [268, 275] width 432 height 342
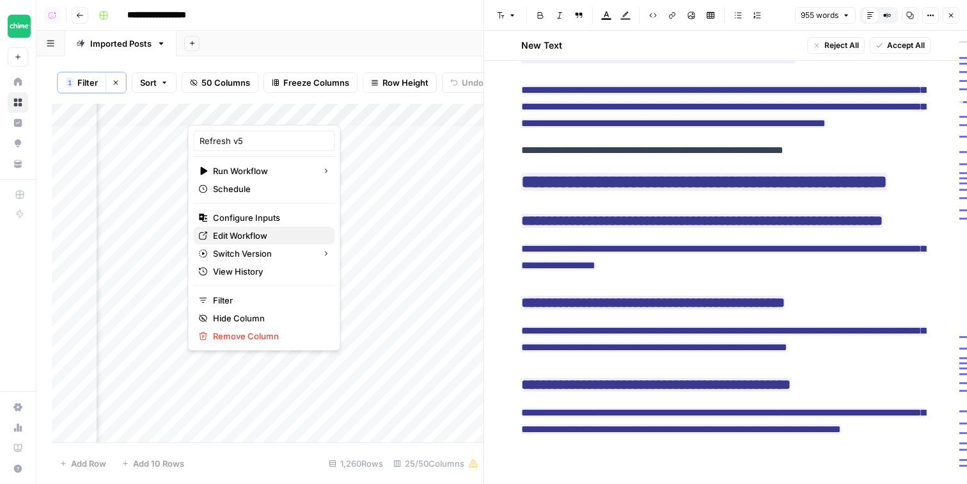
click at [266, 241] on span "Edit Workflow" at bounding box center [269, 235] width 112 height 13
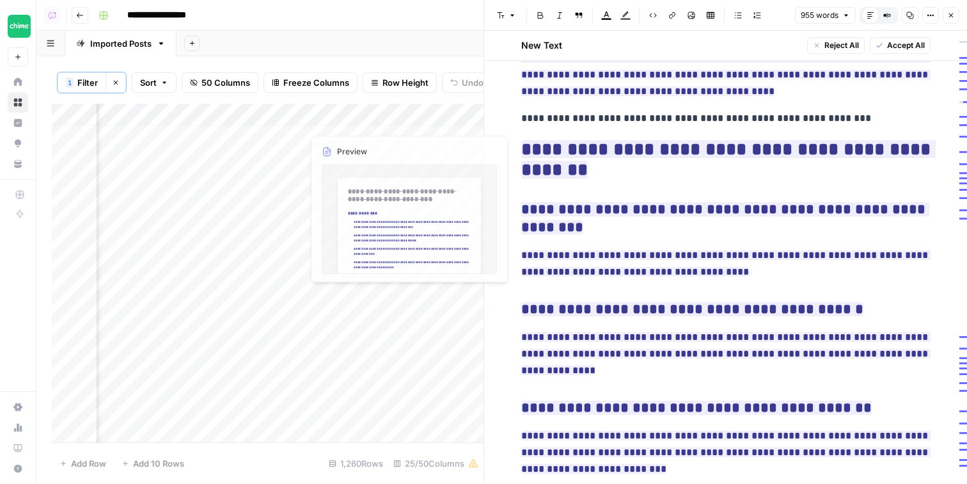
scroll to position [0, 2510]
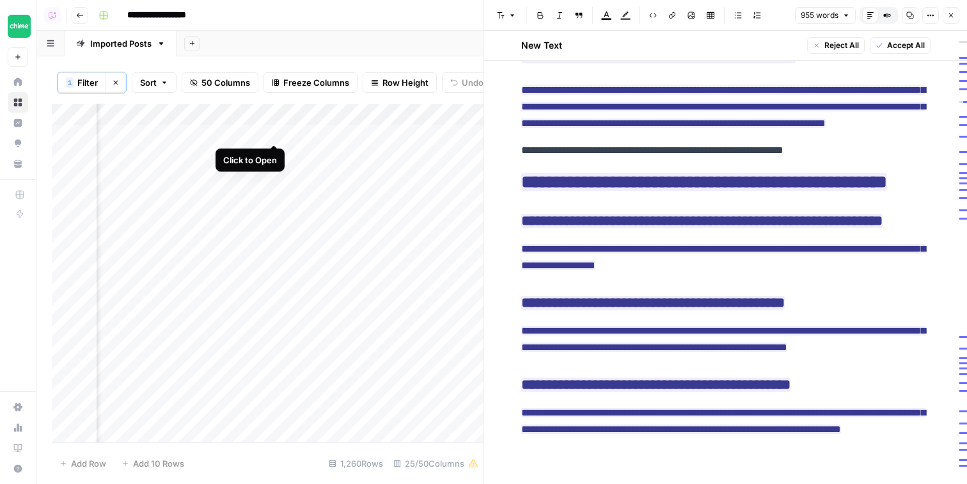
click at [275, 131] on div "Add Column" at bounding box center [268, 275] width 432 height 342
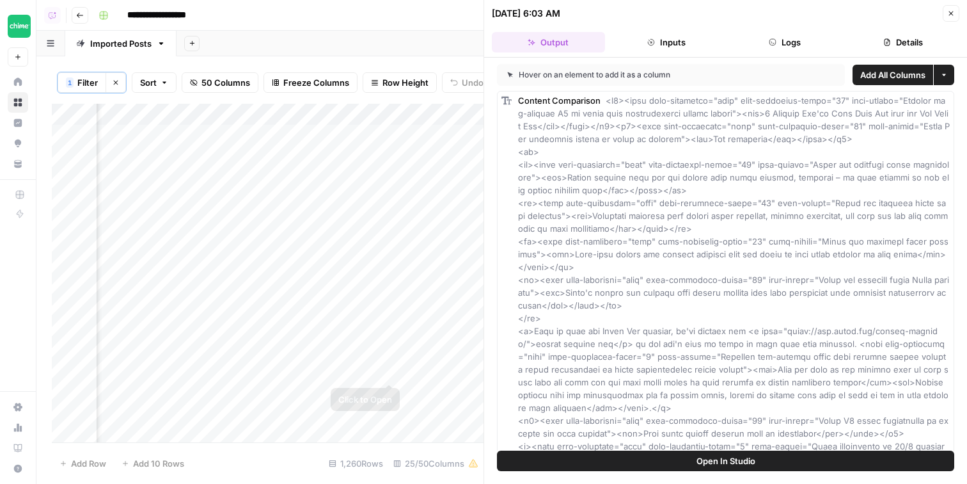
click at [395, 371] on div "Add Column" at bounding box center [268, 275] width 432 height 342
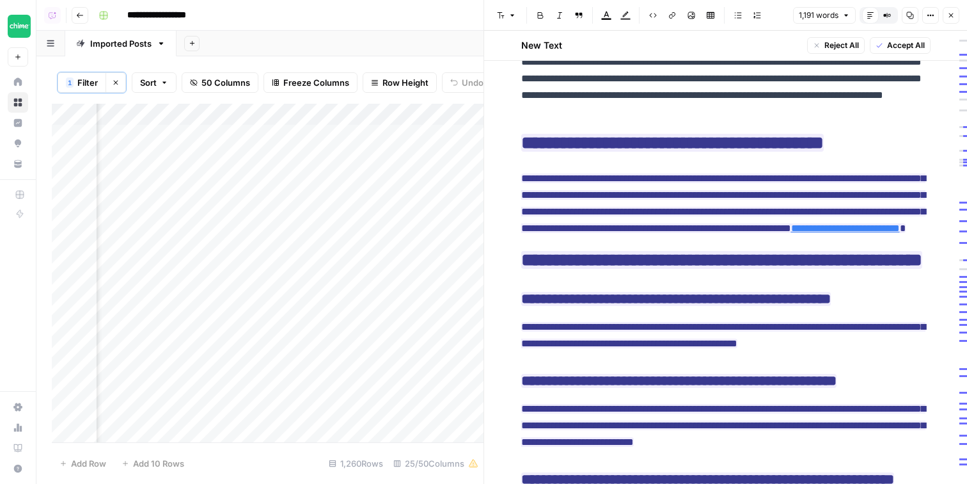
scroll to position [0, 2440]
click at [339, 282] on div "Add Column" at bounding box center [268, 275] width 432 height 342
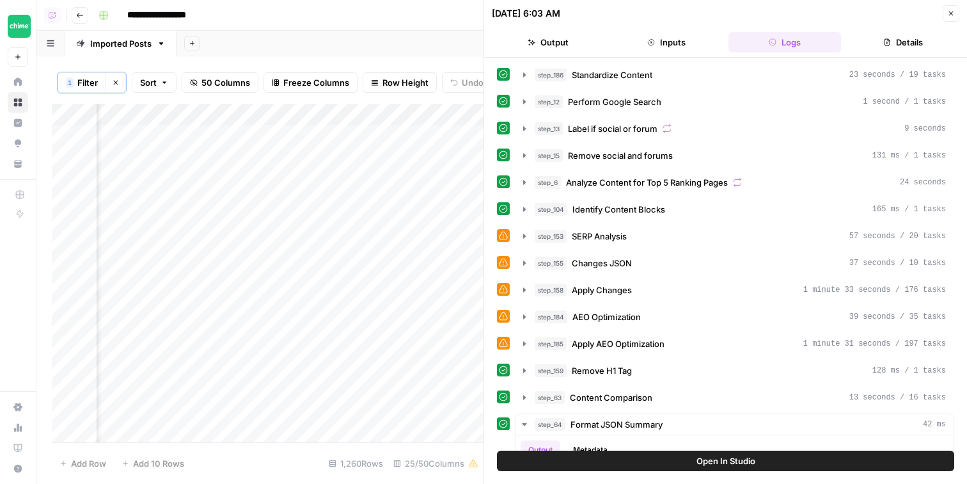
click at [461, 285] on div "Add Column" at bounding box center [268, 275] width 432 height 342
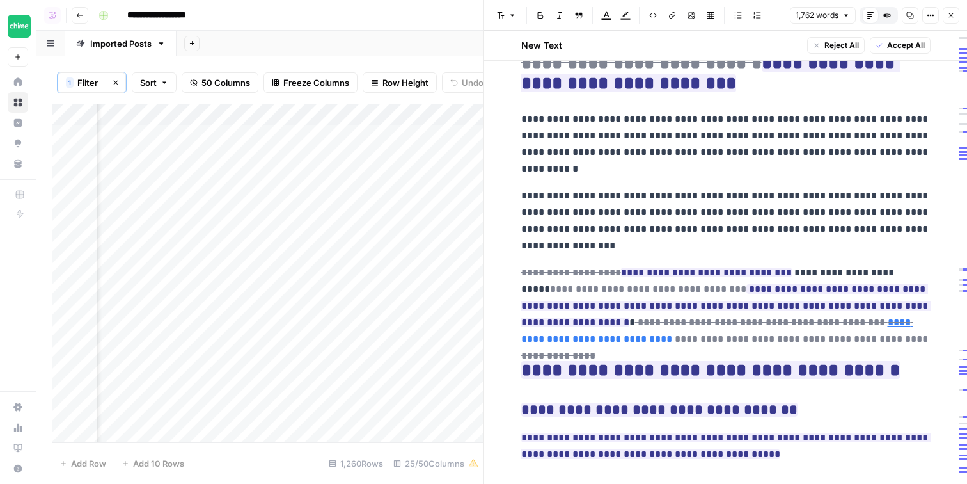
scroll to position [2800, 0]
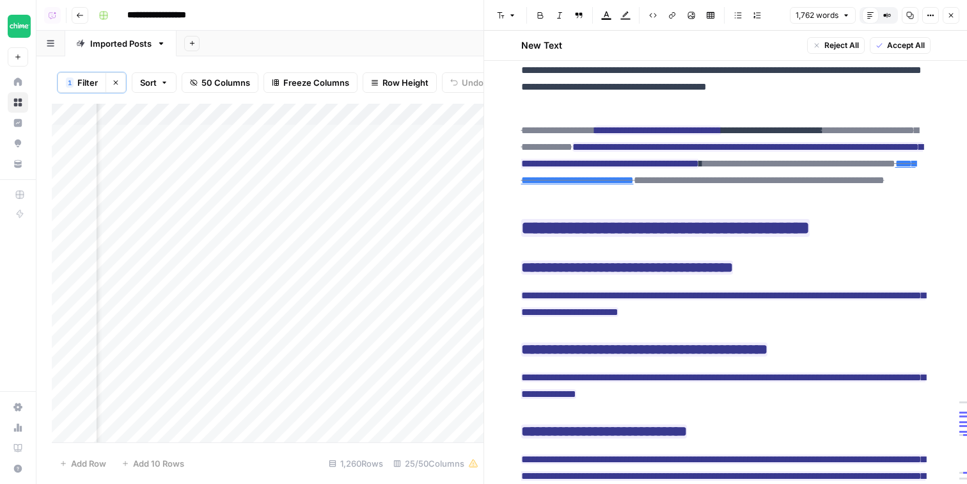
click at [889, 44] on span "Accept All" at bounding box center [906, 46] width 38 height 12
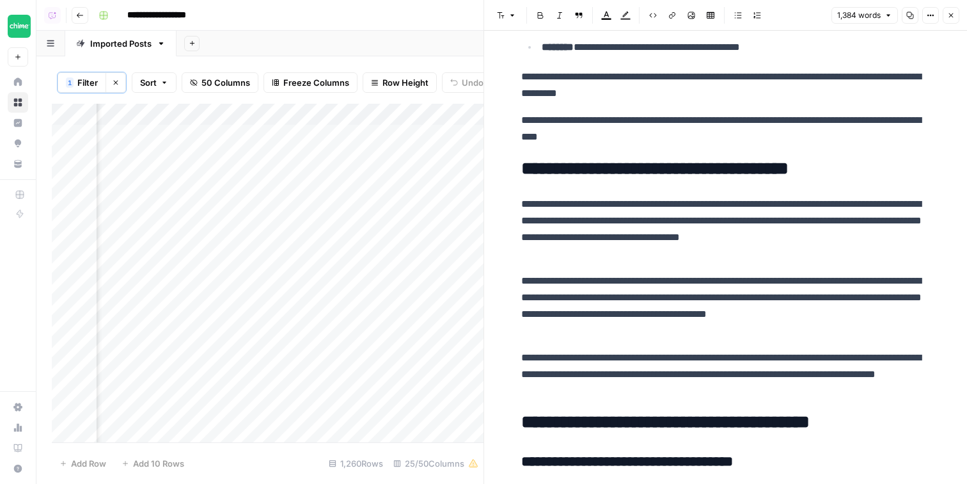
scroll to position [2110, 0]
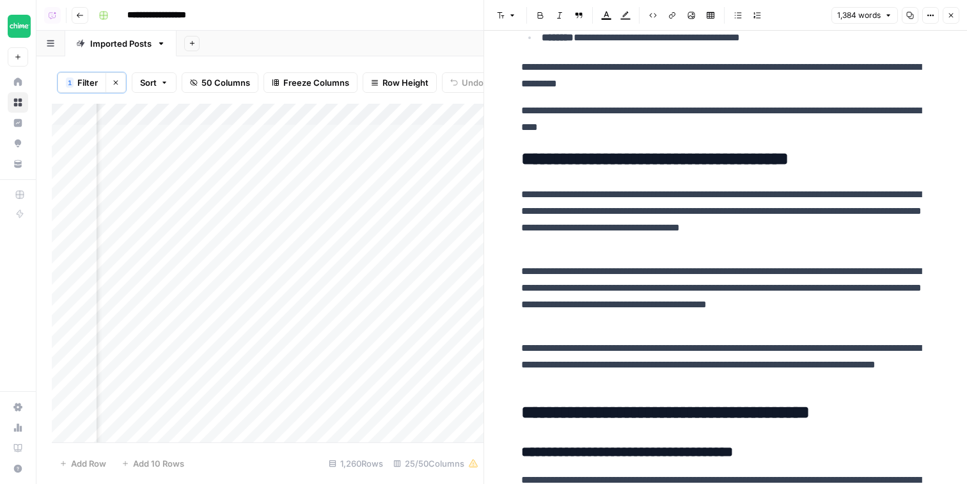
click at [760, 364] on p "**********" at bounding box center [726, 365] width 410 height 50
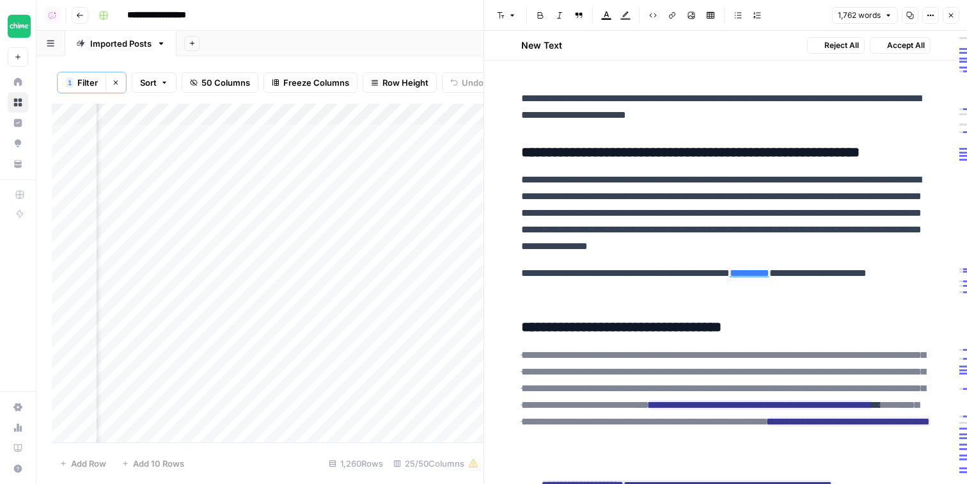
scroll to position [2990, 0]
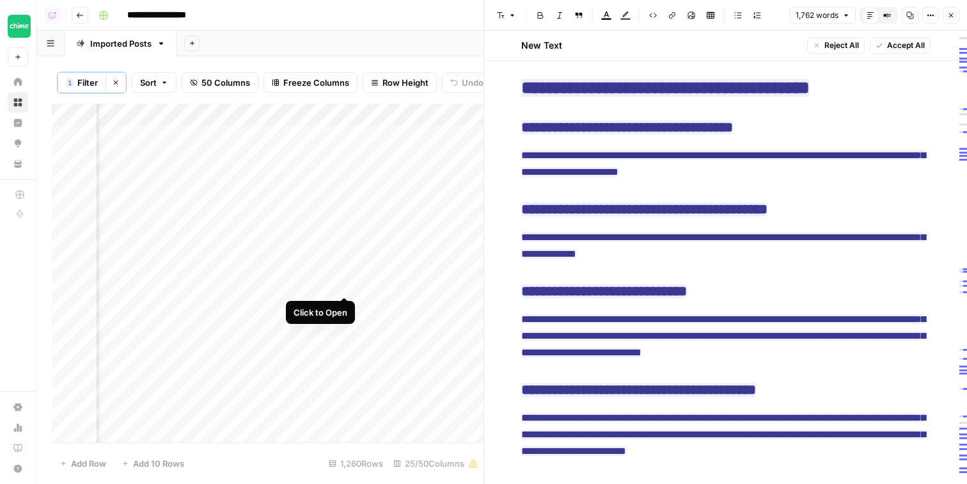
click at [344, 281] on div "Add Column" at bounding box center [268, 275] width 432 height 342
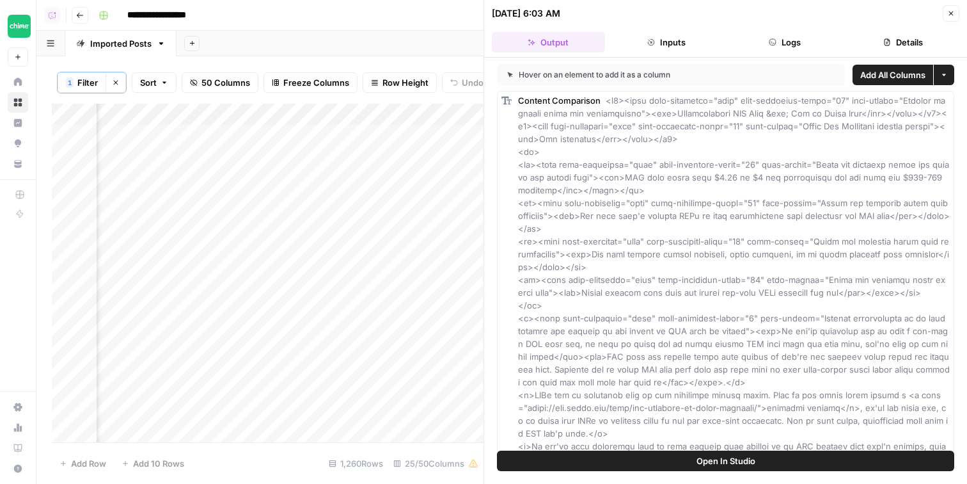
click at [722, 462] on span "Open In Studio" at bounding box center [726, 460] width 59 height 13
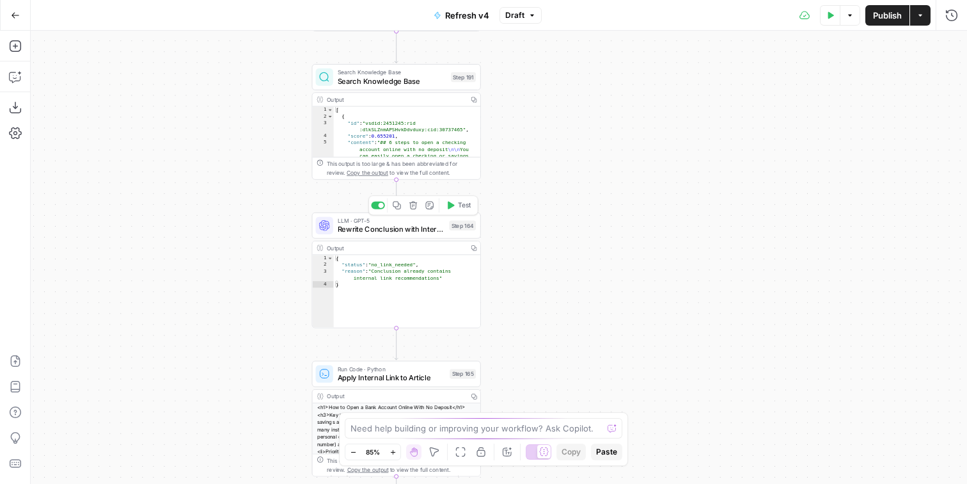
click at [399, 207] on icon "button" at bounding box center [397, 205] width 9 height 9
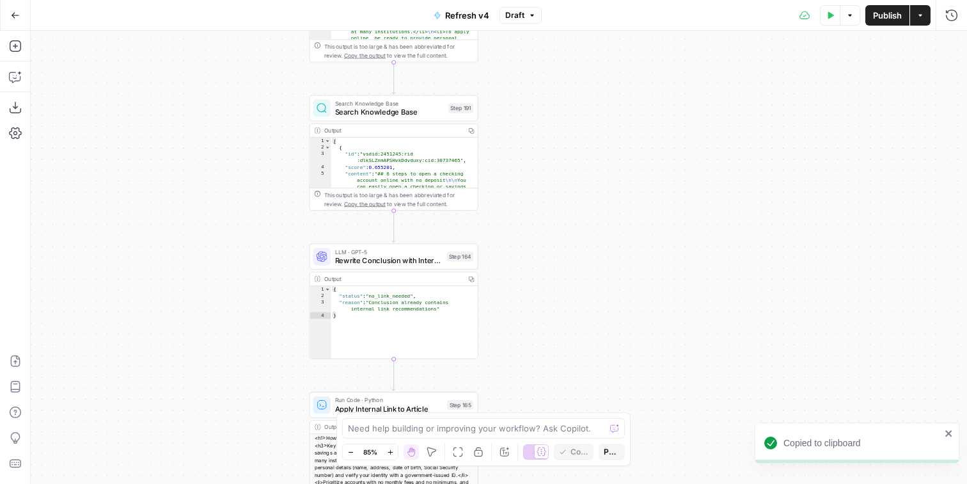
click at [439, 116] on span "Search Knowledge Base" at bounding box center [389, 111] width 109 height 11
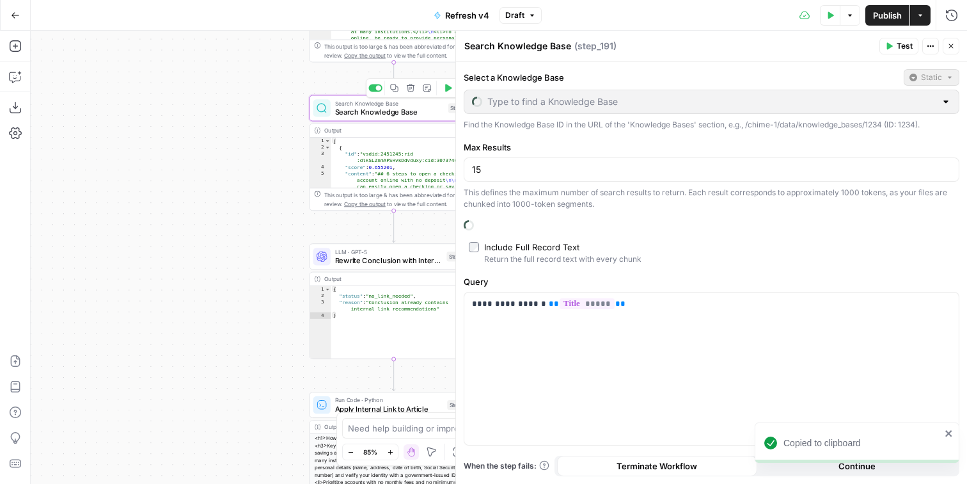
type input "Blog Sitemap"
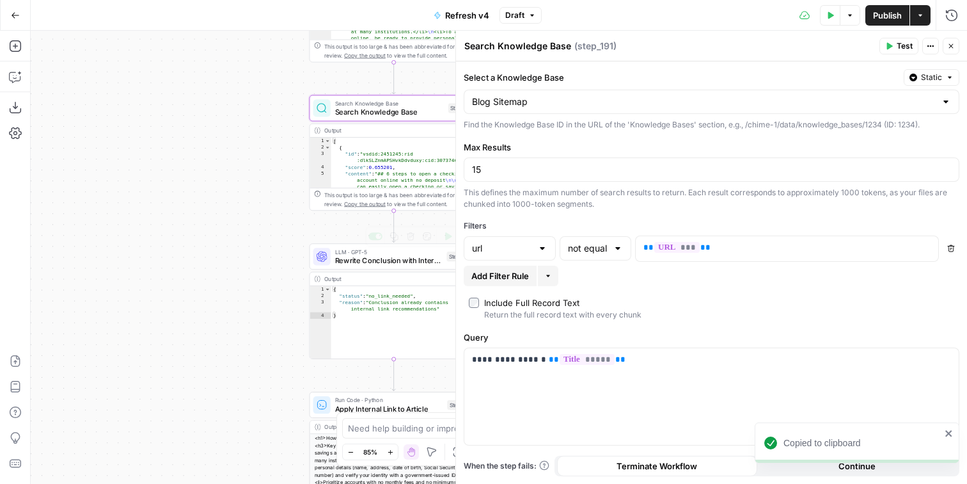
click at [370, 259] on span "Rewrite Conclusion with Internal Link" at bounding box center [388, 260] width 107 height 11
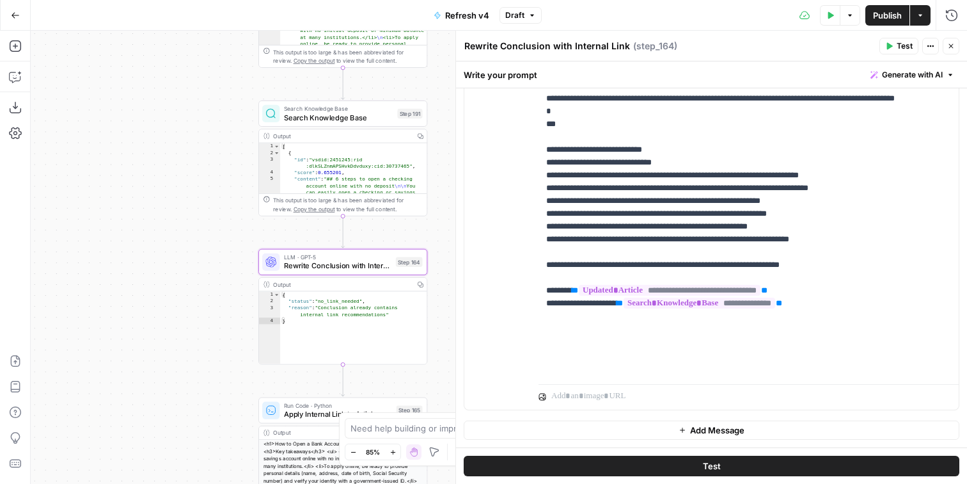
scroll to position [376, 0]
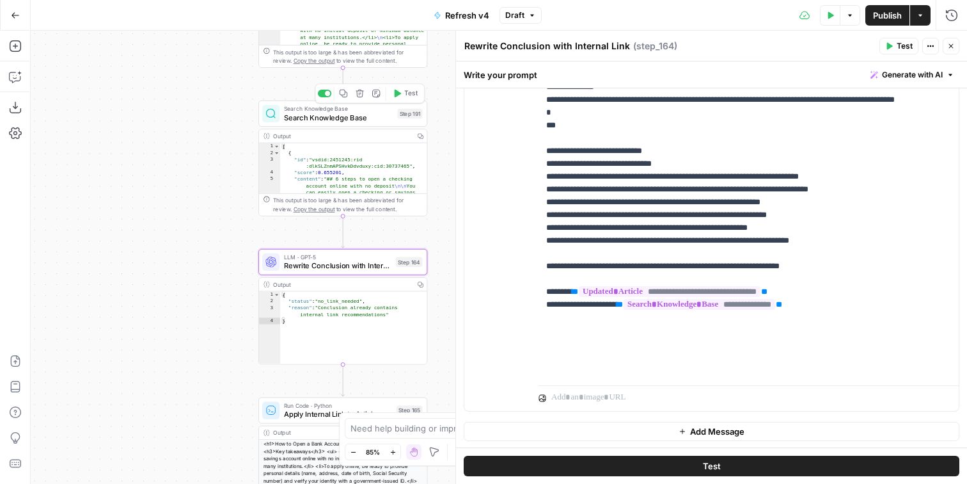
click at [340, 94] on icon "button" at bounding box center [344, 94] width 8 height 8
click at [344, 97] on icon "button" at bounding box center [343, 93] width 9 height 9
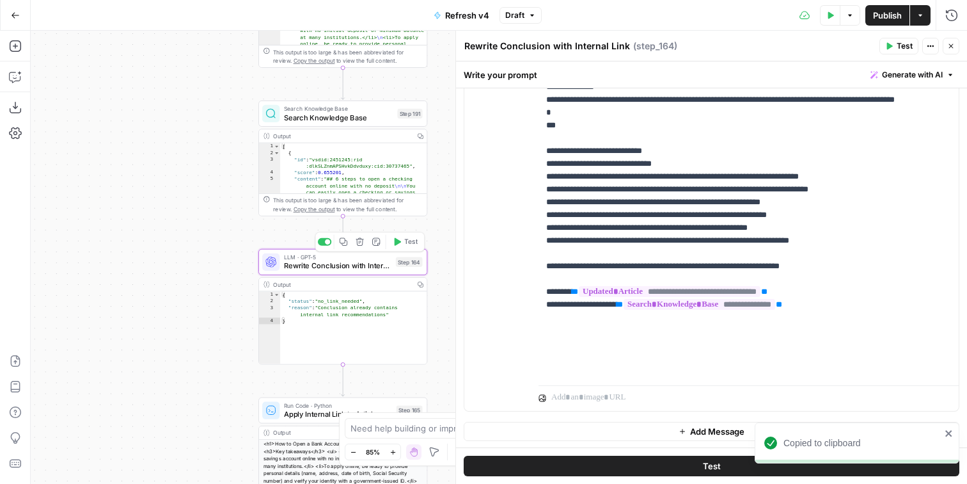
click at [342, 246] on icon "button" at bounding box center [343, 241] width 9 height 9
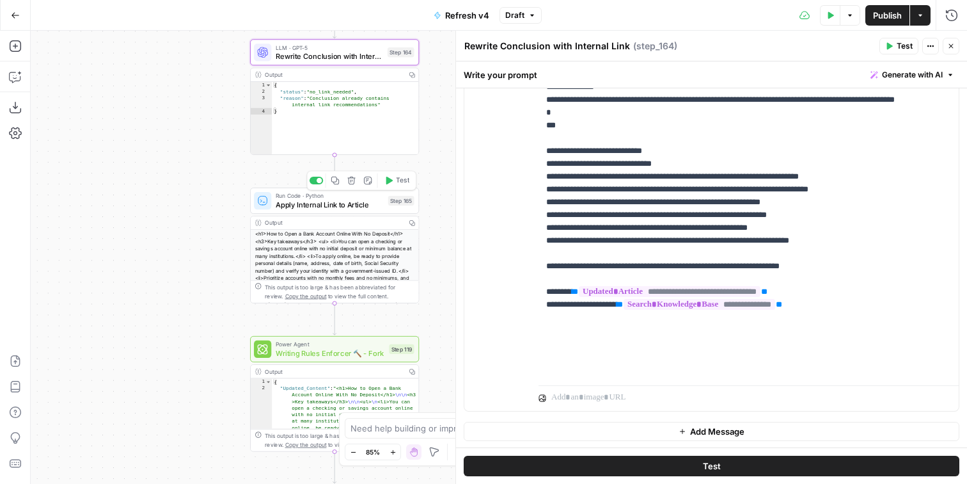
click at [340, 186] on button "Copy step" at bounding box center [335, 180] width 14 height 14
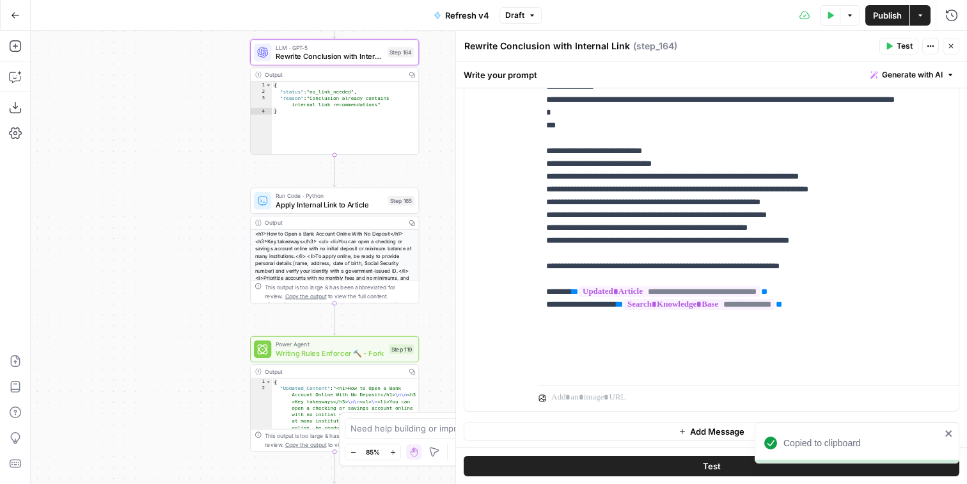
click at [449, 261] on div "true false Workflow Input Settings Inputs Google Search Perform Google Search S…" at bounding box center [499, 257] width 937 height 453
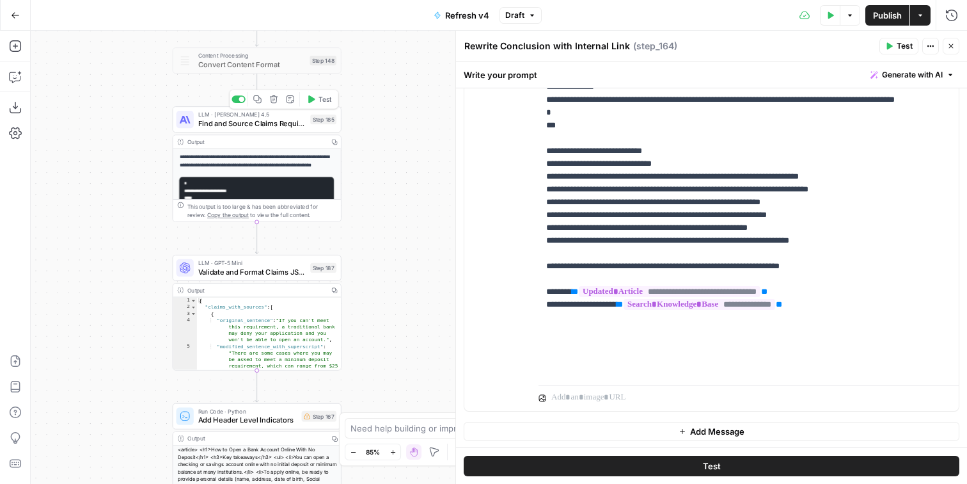
click at [308, 131] on div "LLM · [PERSON_NAME] 4.5 Find and Source Claims Requiring Disclosures Step 185 C…" at bounding box center [257, 119] width 169 height 26
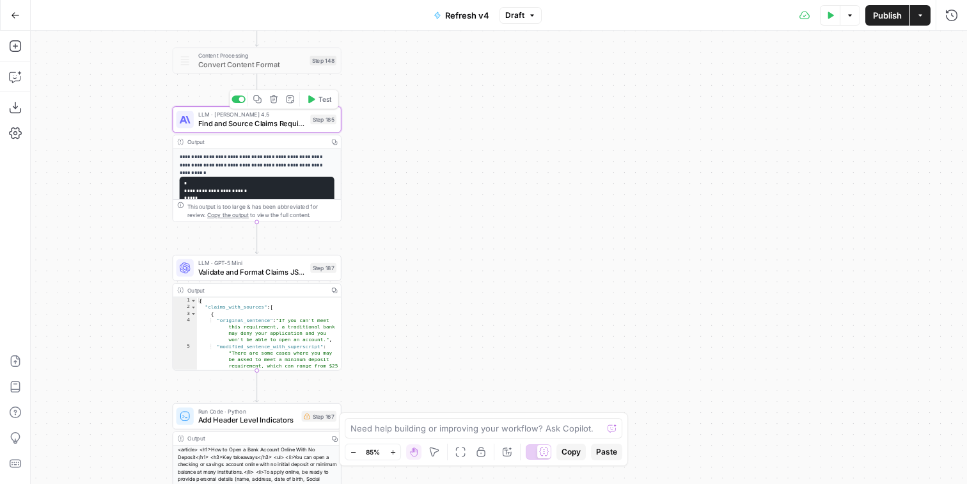
type textarea "Find and Source Claims Requiring Disclosures"
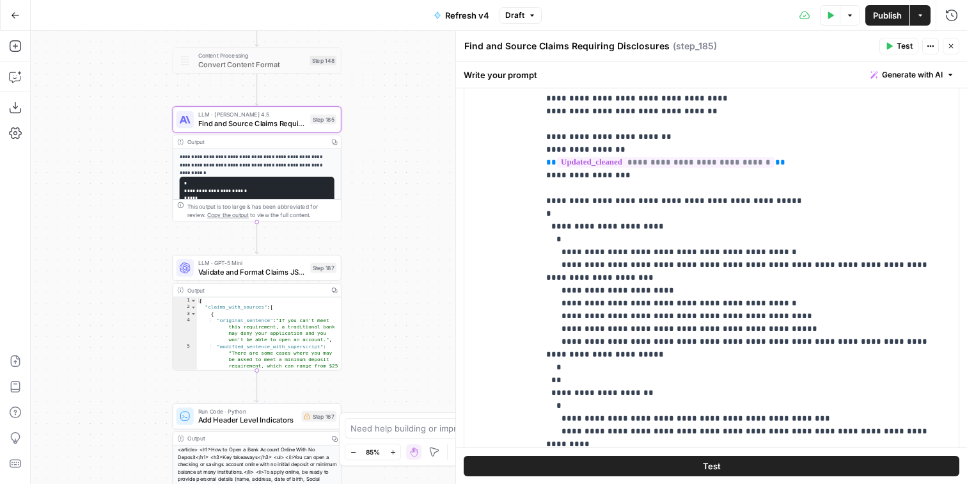
scroll to position [141, 0]
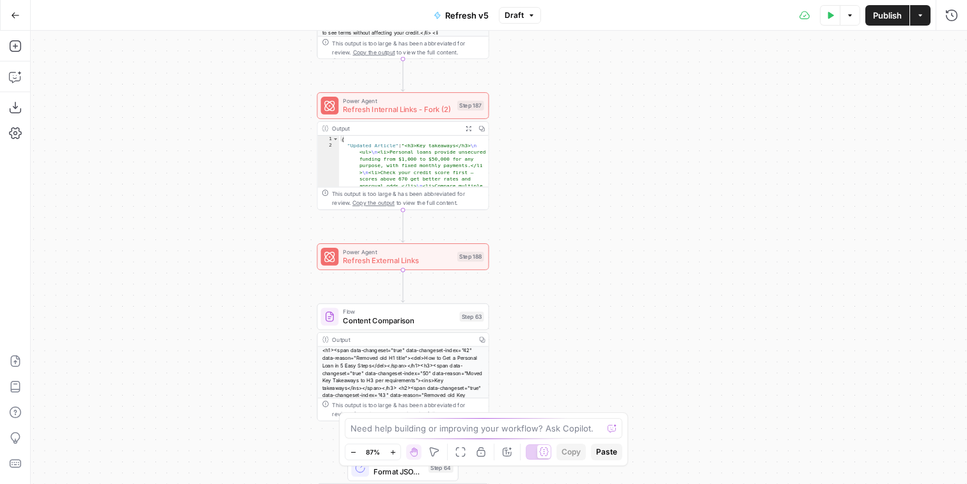
click at [525, 21] on button "Draft" at bounding box center [520, 15] width 42 height 17
click at [577, 344] on div "Workflow Input Settings Inputs LLM · Claude Sonnet 4 Standardize Content Step 1…" at bounding box center [499, 257] width 937 height 453
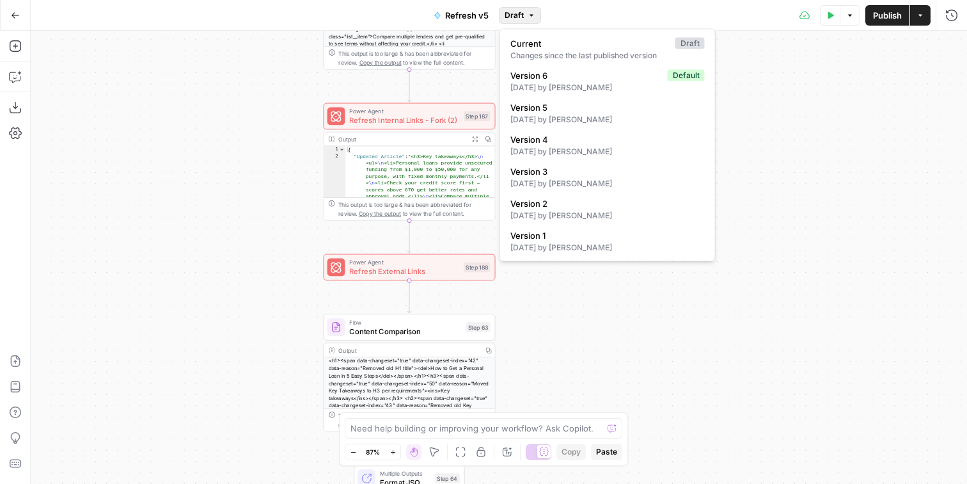
click at [529, 16] on icon "button" at bounding box center [532, 16] width 8 height 8
click at [557, 76] on span "Version 6" at bounding box center [587, 75] width 152 height 13
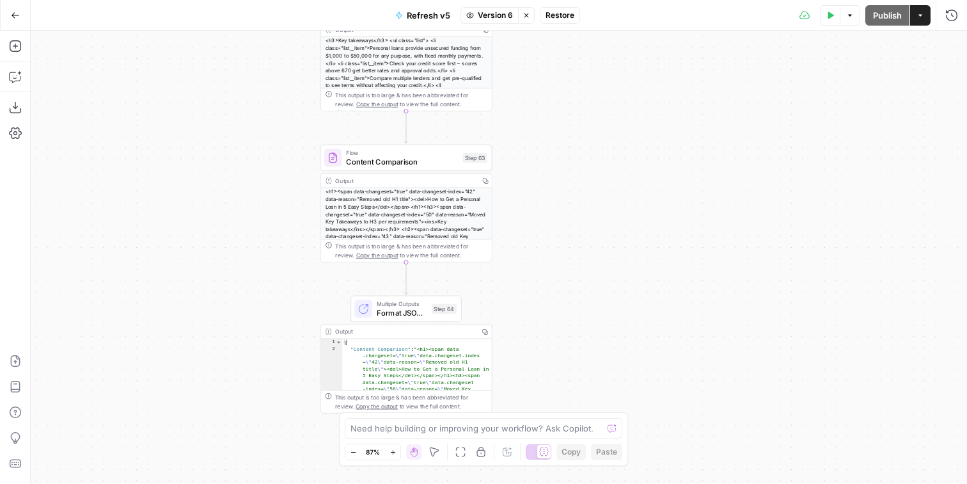
click at [525, 15] on icon "button" at bounding box center [527, 16] width 8 height 8
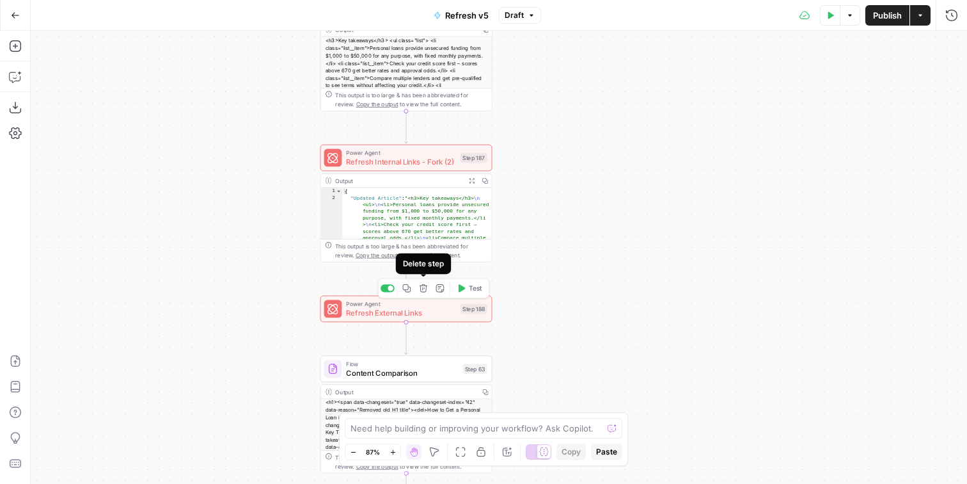
click at [419, 287] on button "Delete step" at bounding box center [424, 288] width 15 height 15
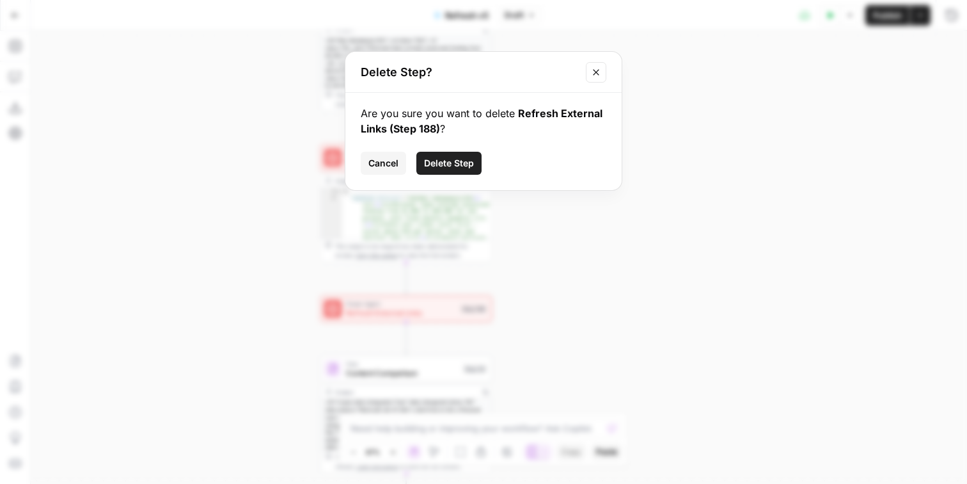
click at [431, 164] on span "Delete Step" at bounding box center [449, 163] width 50 height 13
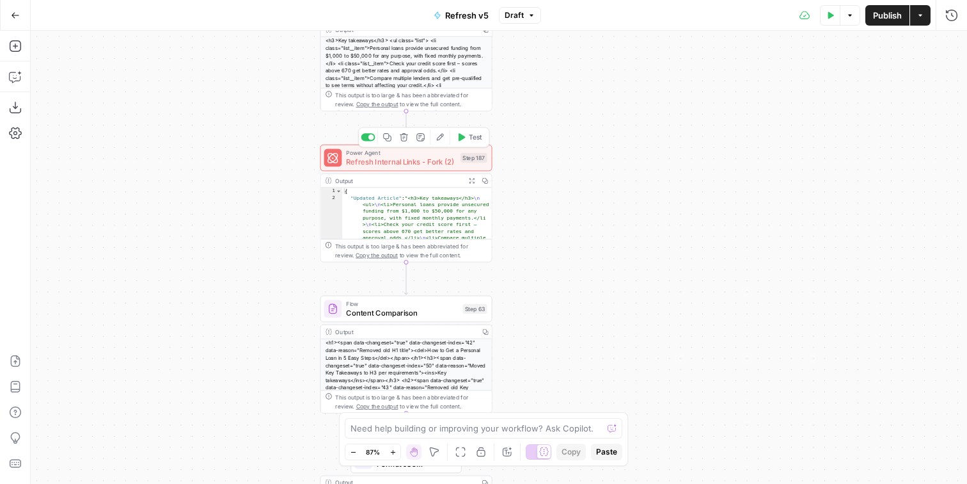
click at [441, 145] on div "Copy step Delete step Add Note Edit Agent Test" at bounding box center [423, 137] width 131 height 20
click at [442, 140] on icon "button" at bounding box center [440, 136] width 9 height 9
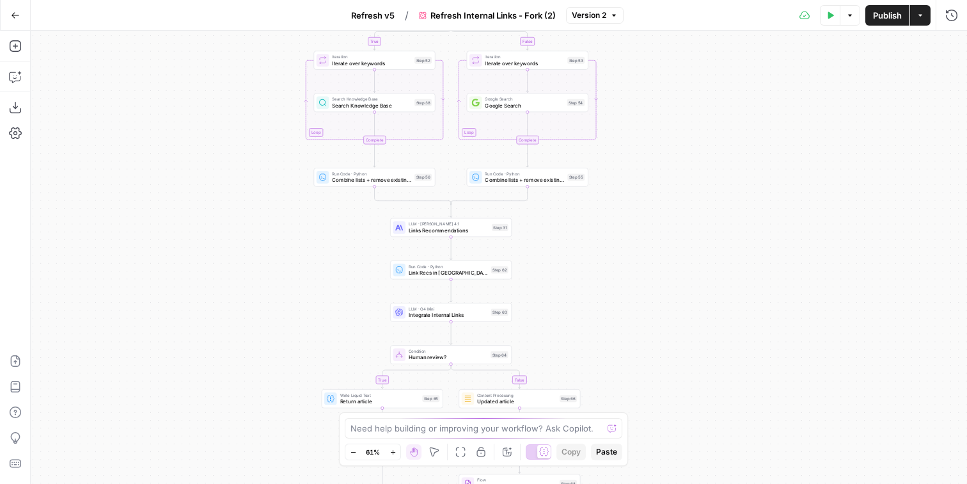
click at [15, 20] on button "Go Back" at bounding box center [15, 15] width 23 height 23
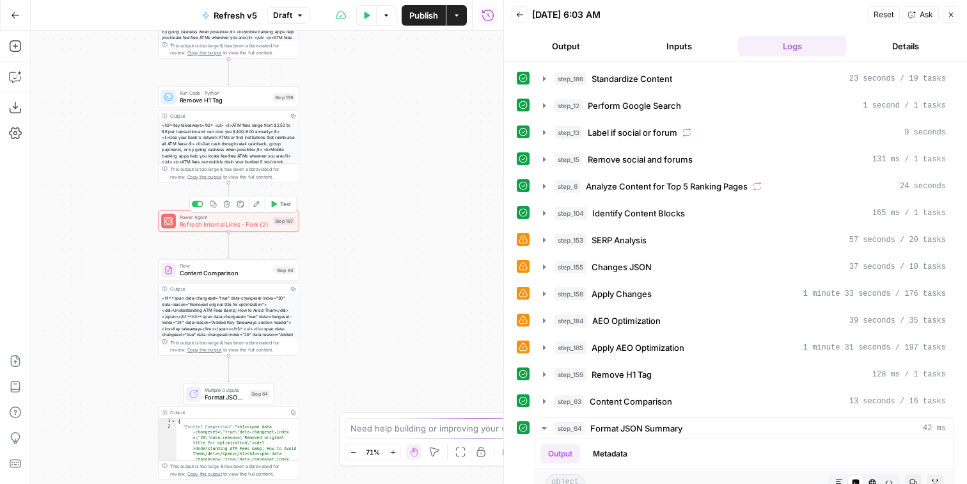
click at [280, 204] on button "Test" at bounding box center [280, 204] width 28 height 12
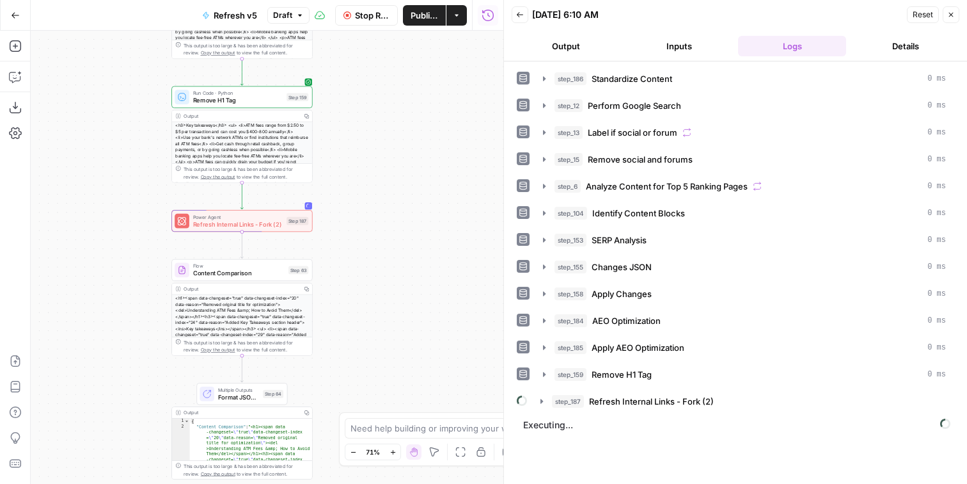
drag, startPoint x: 386, startPoint y: 187, endPoint x: 452, endPoint y: 184, distance: 66.0
click at [452, 184] on div "Workflow Input Settings Inputs LLM · [PERSON_NAME] 4 Standardize Content Step 1…" at bounding box center [267, 257] width 473 height 453
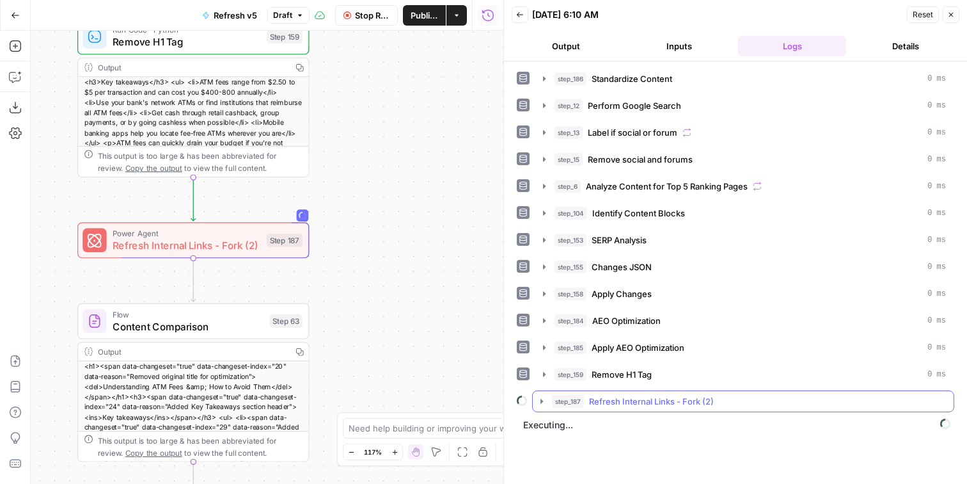
click at [707, 397] on span "Refresh Internal Links - Fork (2)" at bounding box center [651, 401] width 125 height 13
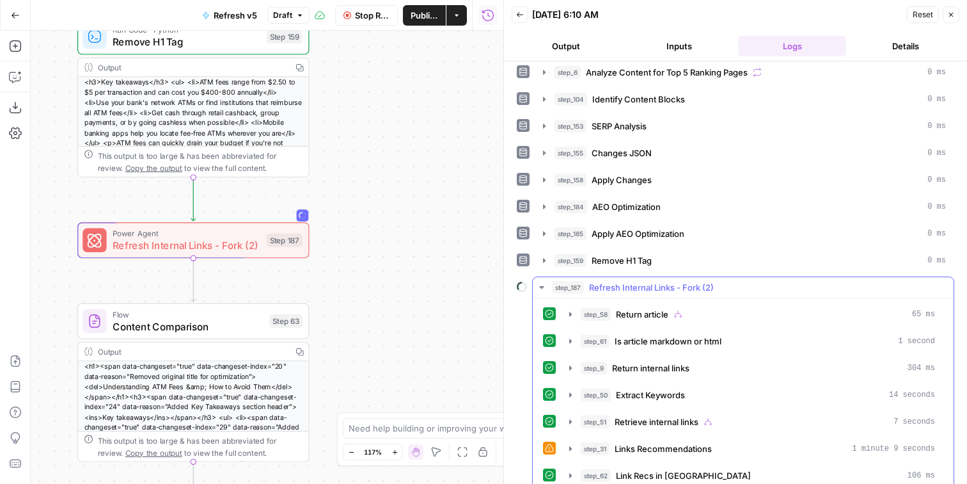
scroll to position [152, 0]
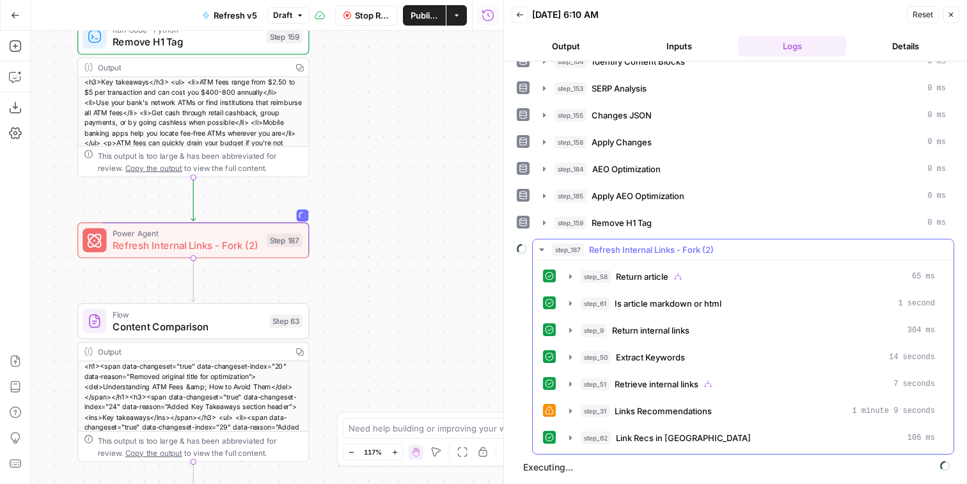
click at [705, 426] on div "step_58 Return article 65 ms step_61 Is article markdown or html 1 second step_…" at bounding box center [743, 357] width 401 height 183
click at [705, 430] on button "step_62 Link Recs in JSON 106 ms" at bounding box center [752, 437] width 381 height 20
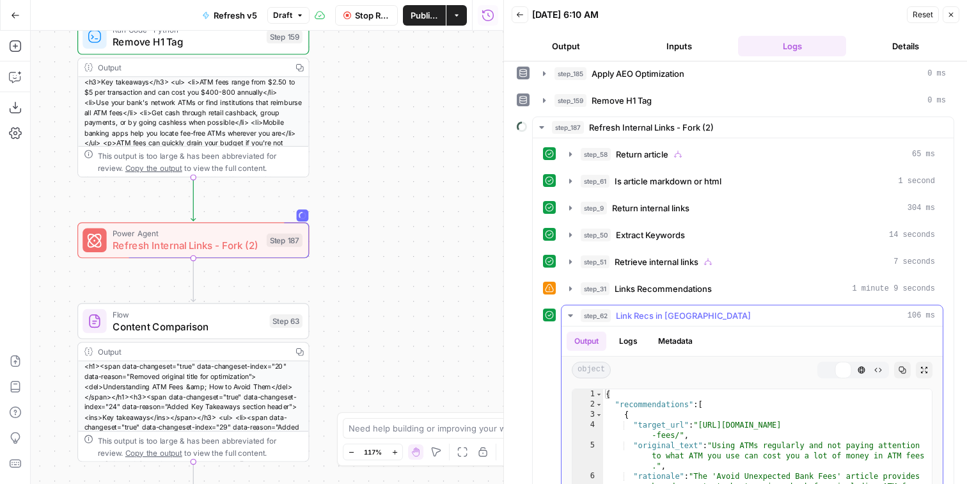
scroll to position [470, 0]
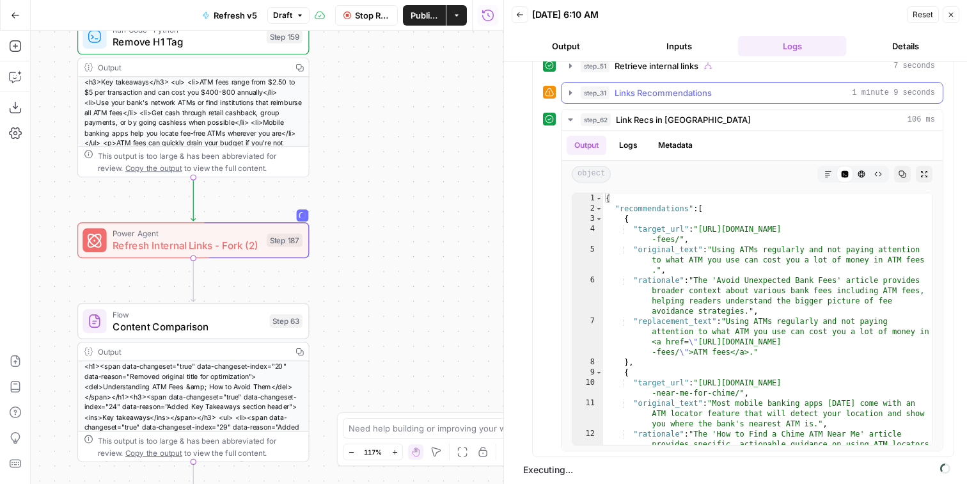
click at [754, 93] on div "step_31 Links Recommendations 1 minute 9 seconds" at bounding box center [758, 92] width 354 height 13
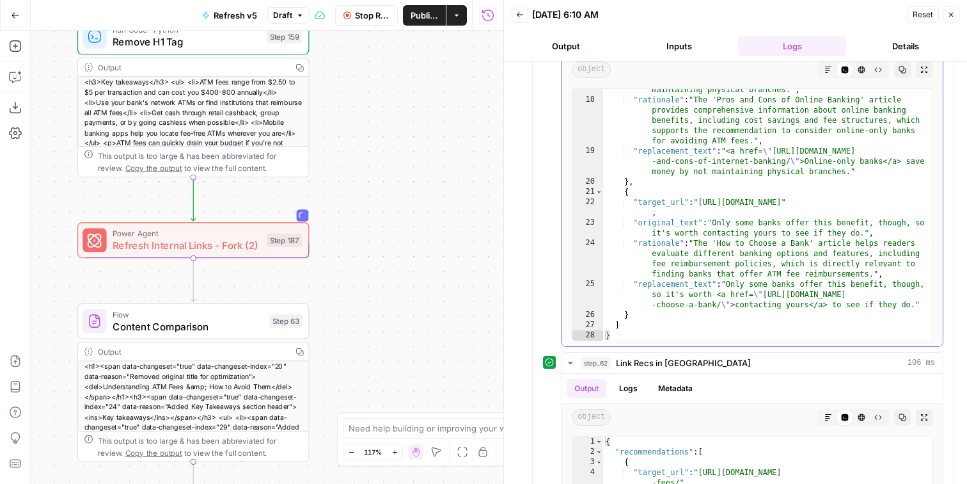
scroll to position [616, 0]
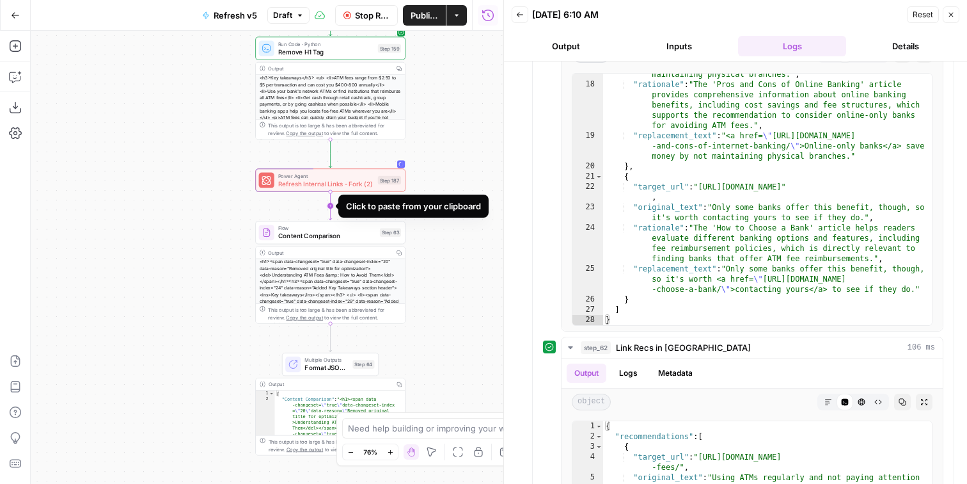
click at [330, 213] on icon "Edge from step_187 to step_63" at bounding box center [330, 206] width 3 height 28
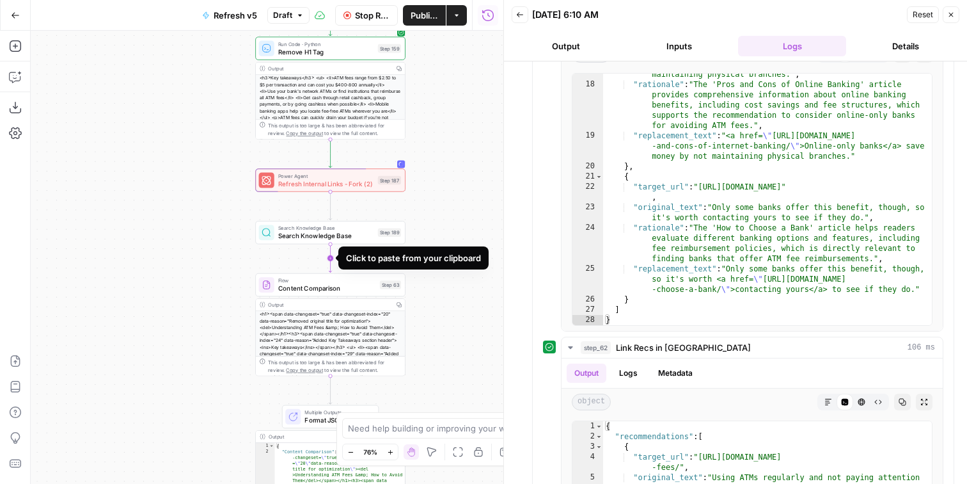
click at [330, 261] on icon "Edge from step_189 to step_63" at bounding box center [330, 258] width 3 height 28
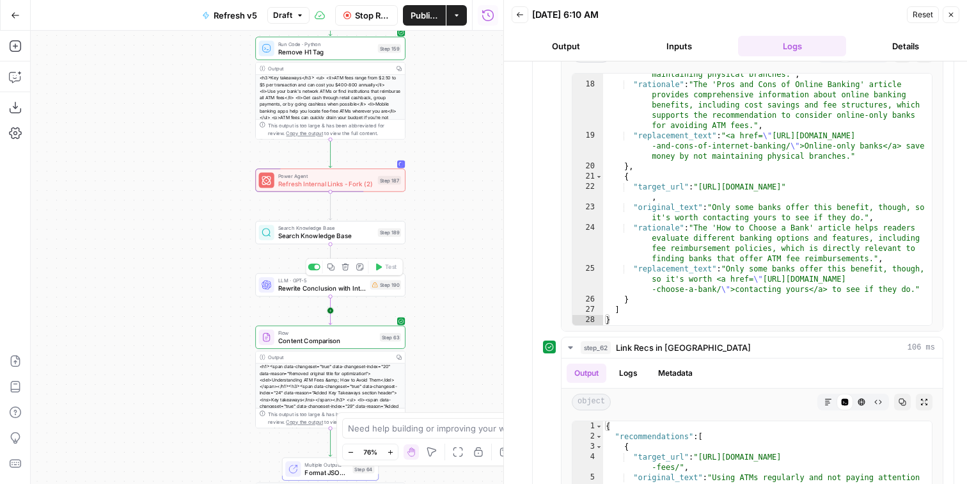
click at [332, 312] on icon "Edge from step_190 to step_63" at bounding box center [330, 310] width 3 height 28
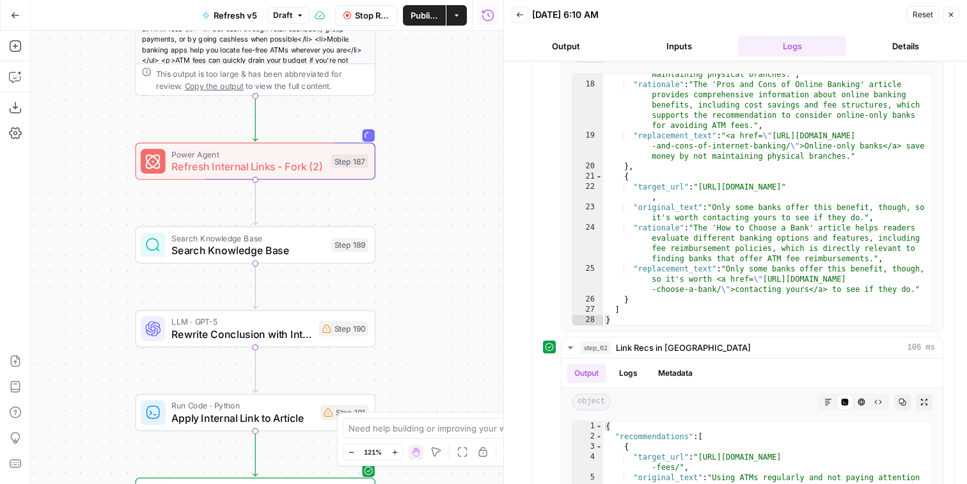
click at [373, 243] on div "Search Knowledge Base Search Knowledge Base Step 189 Copy step Delete step Add …" at bounding box center [255, 245] width 241 height 37
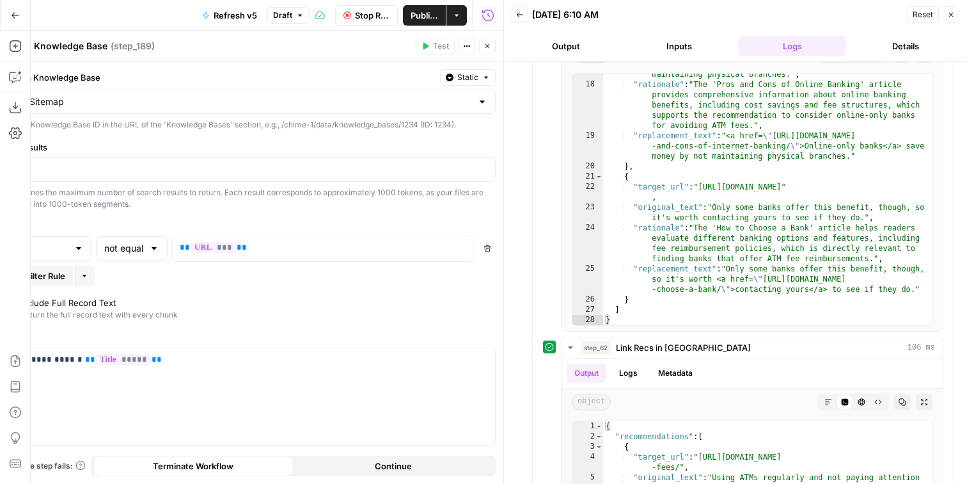
click at [945, 13] on button "Close" at bounding box center [951, 14] width 17 height 17
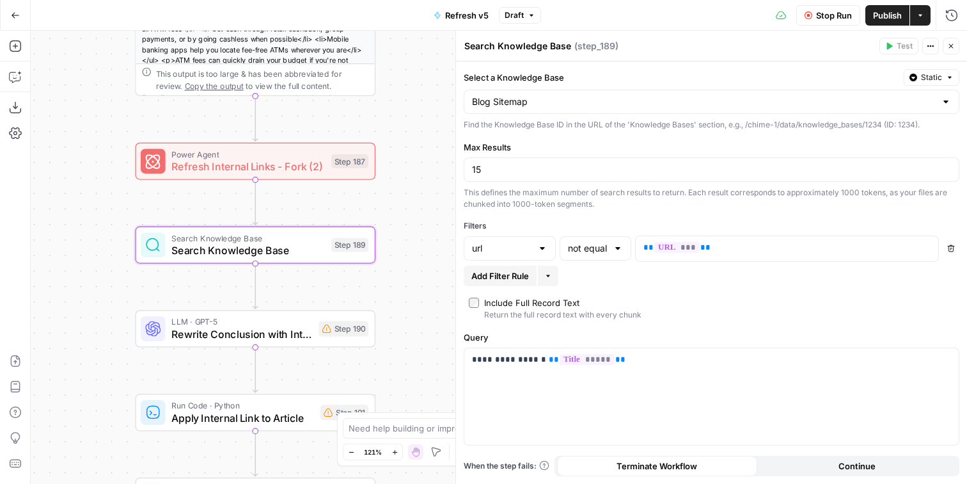
click at [951, 43] on icon "button" at bounding box center [952, 46] width 8 height 8
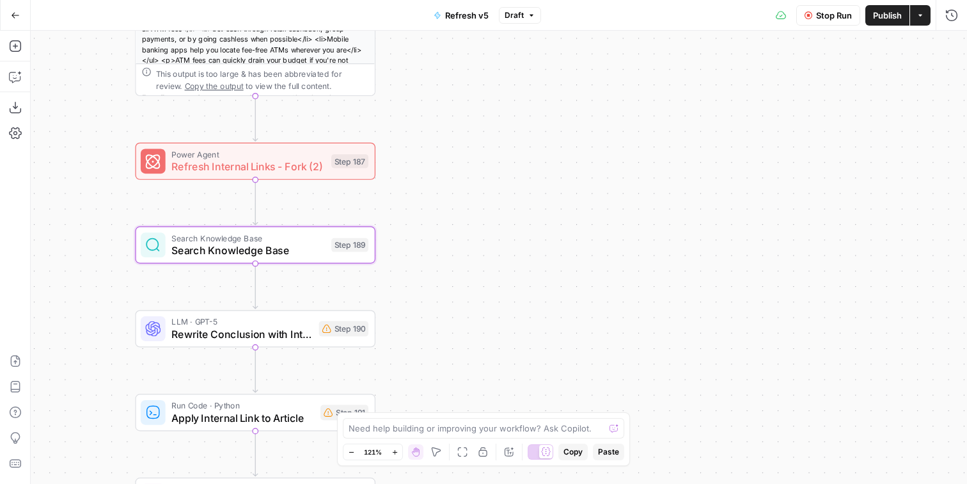
drag, startPoint x: 475, startPoint y: 182, endPoint x: 475, endPoint y: 196, distance: 14.1
click at [475, 182] on div "Workflow Input Settings Inputs LLM · Claude Sonnet 4 Standardize Content Step 1…" at bounding box center [499, 257] width 937 height 453
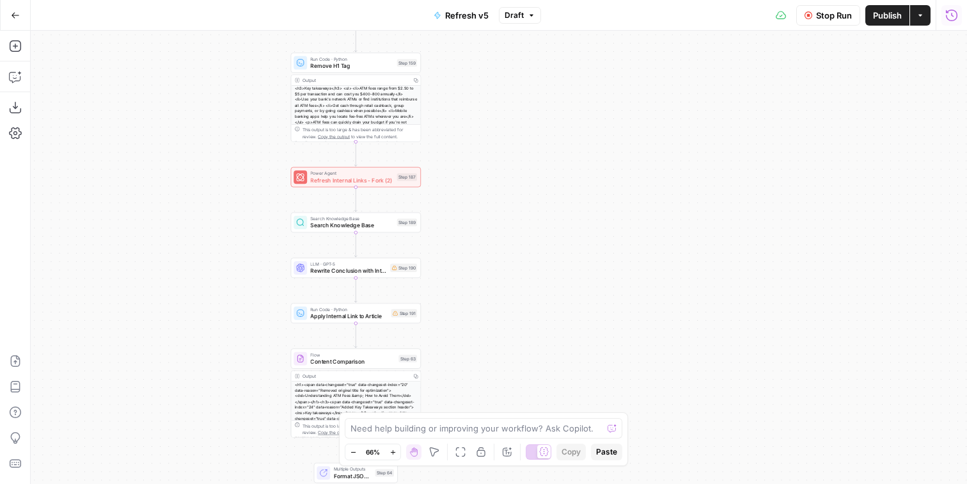
click at [946, 12] on icon "button" at bounding box center [952, 15] width 12 height 12
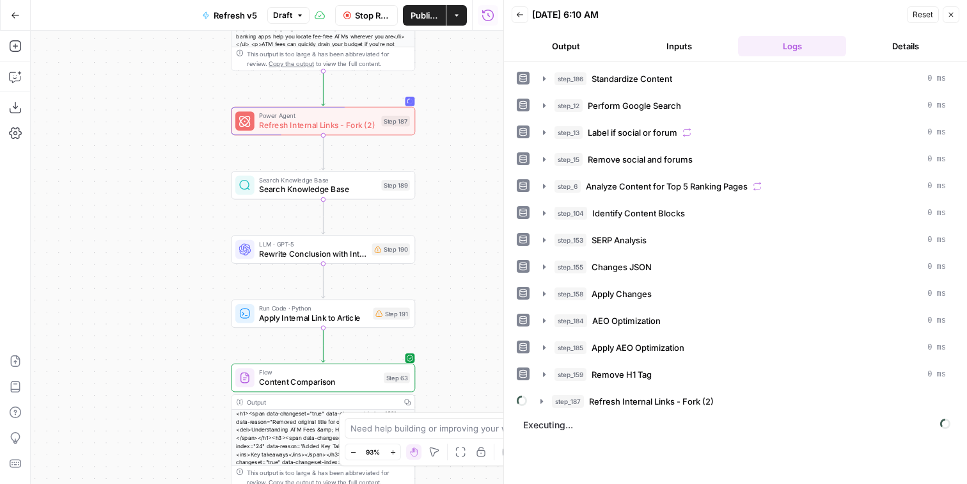
click at [180, 163] on div "Workflow Input Settings Inputs LLM · Claude Sonnet 4 Standardize Content Step 1…" at bounding box center [267, 257] width 473 height 453
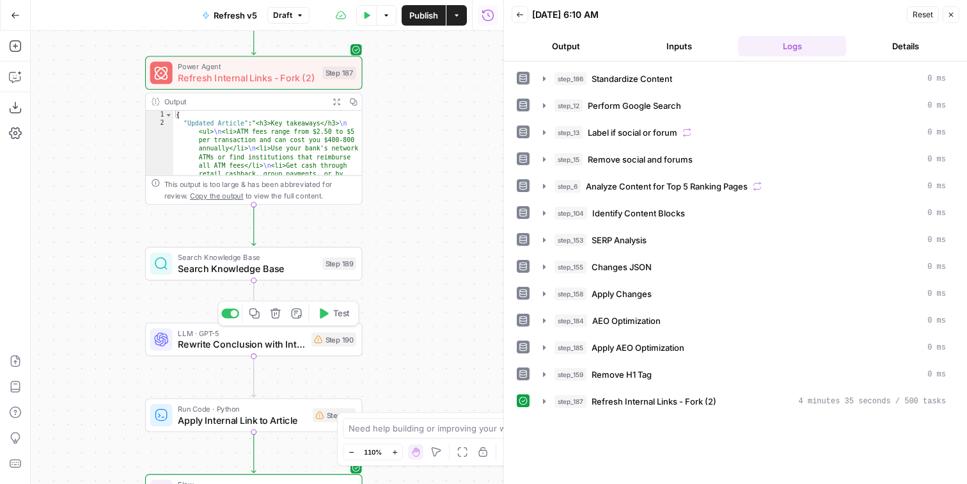
click at [288, 342] on span "Rewrite Conclusion with Internal Link" at bounding box center [241, 344] width 127 height 14
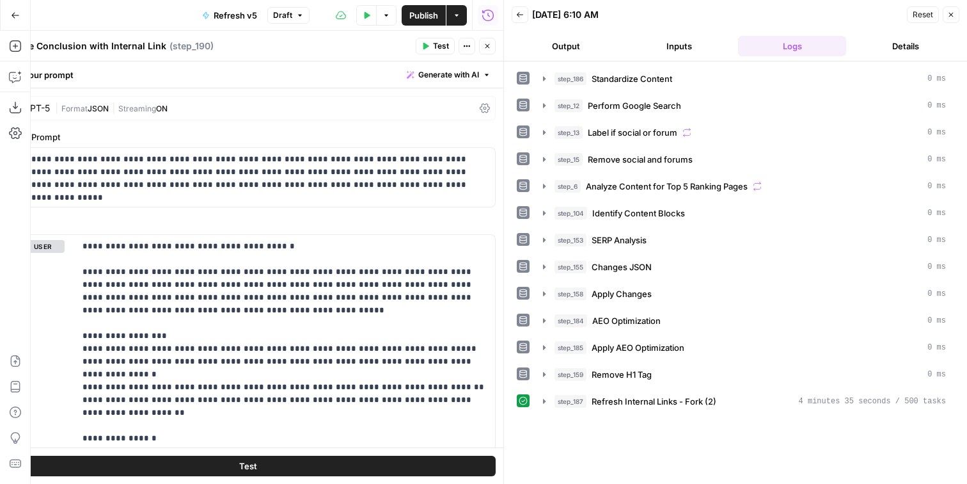
click at [953, 15] on icon "button" at bounding box center [952, 15] width 8 height 8
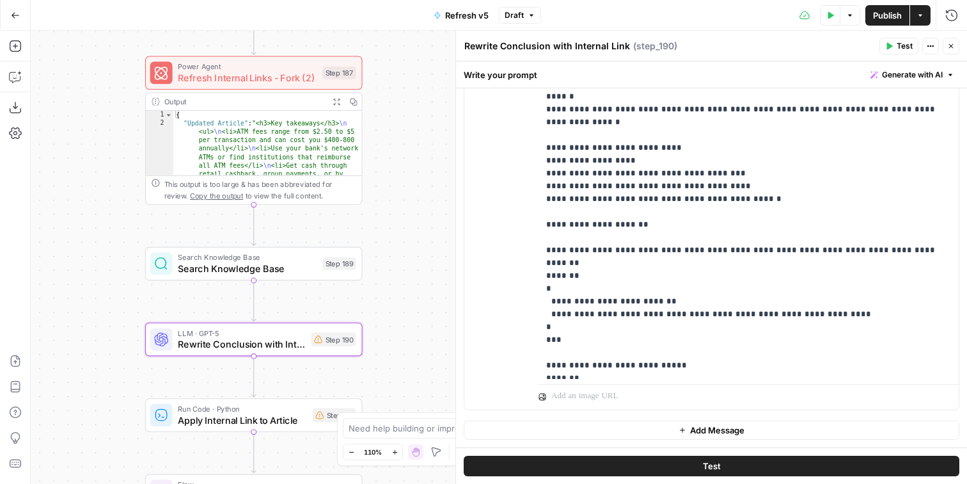
scroll to position [768, 0]
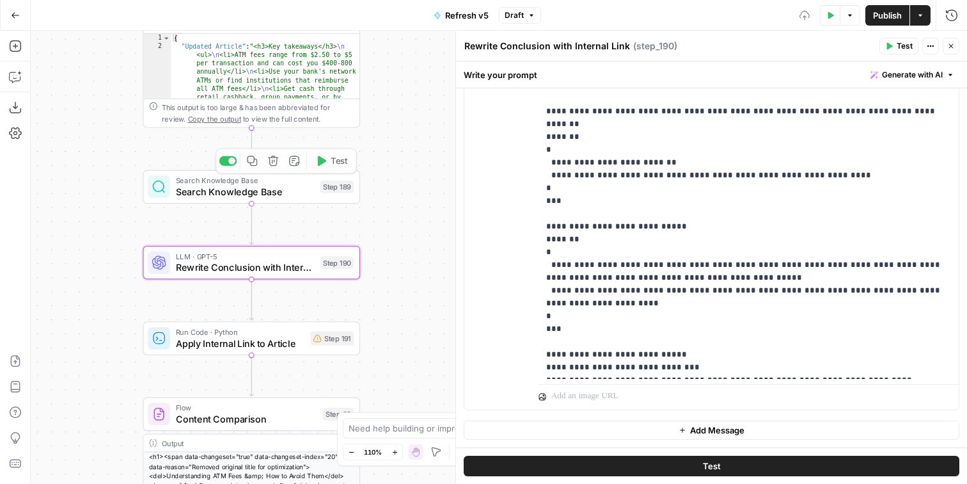
click at [341, 164] on span "Test" at bounding box center [339, 160] width 17 height 13
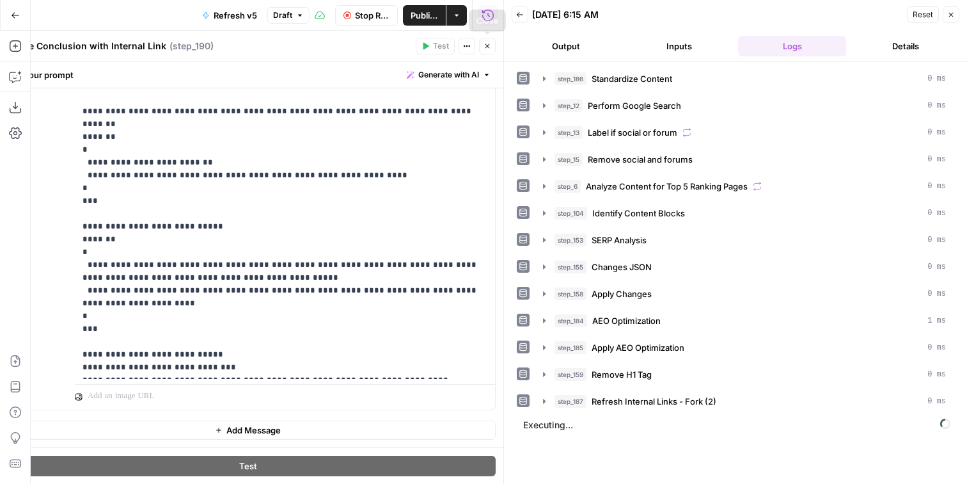
click at [488, 50] on button "Close" at bounding box center [487, 46] width 17 height 17
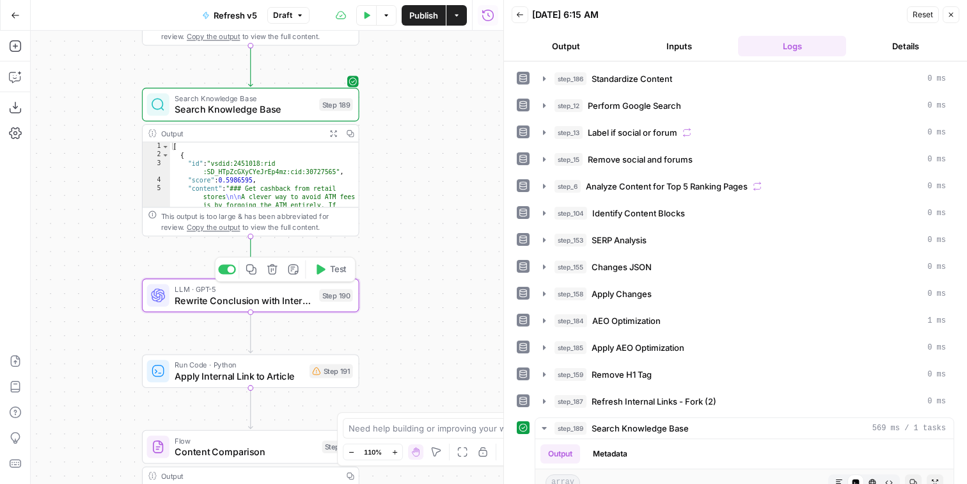
click at [348, 265] on button "Test" at bounding box center [331, 269] width 44 height 18
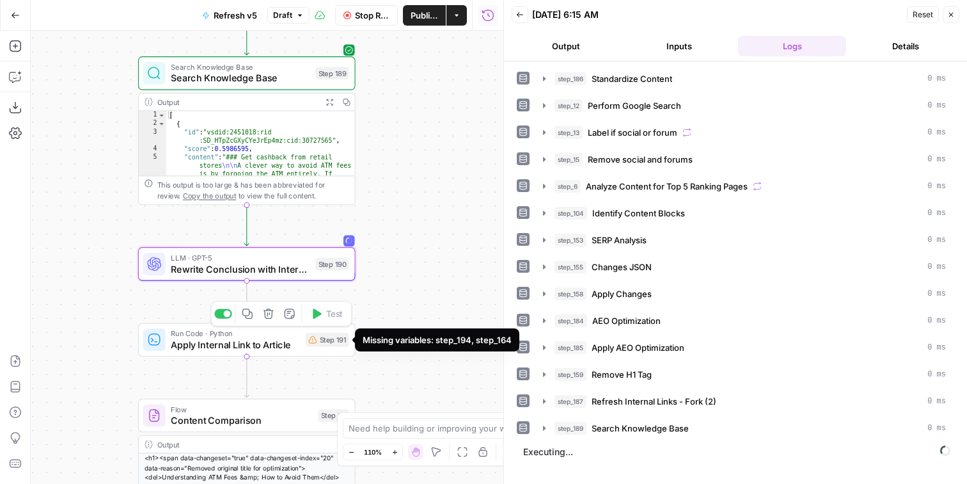
click at [293, 346] on span "Apply Internal Link to Article" at bounding box center [235, 344] width 129 height 14
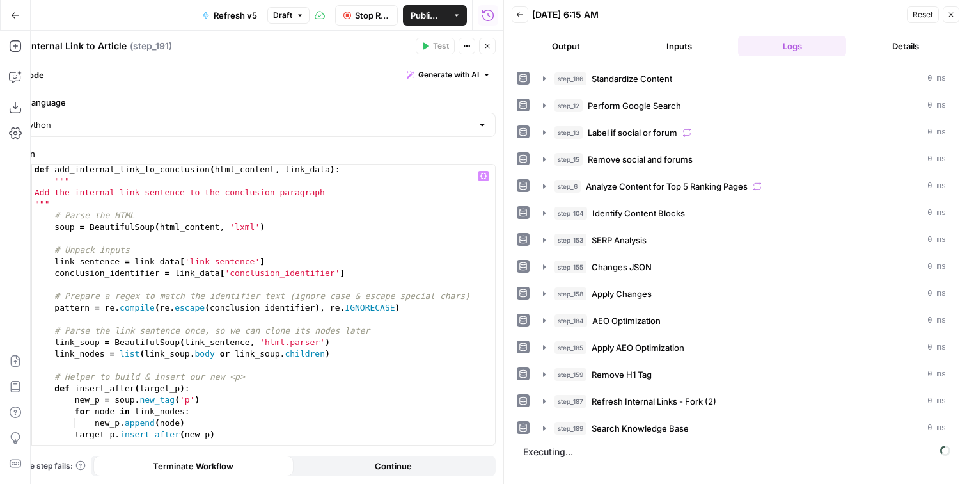
scroll to position [59, 0]
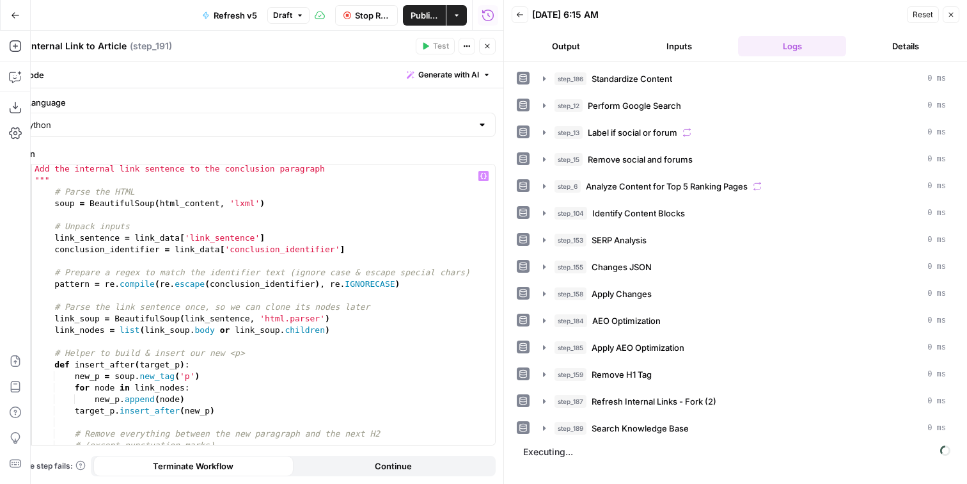
click at [419, 296] on div "Add the internal link sentence to the conclusion paragraph """ # Parse the HTML…" at bounding box center [263, 314] width 463 height 303
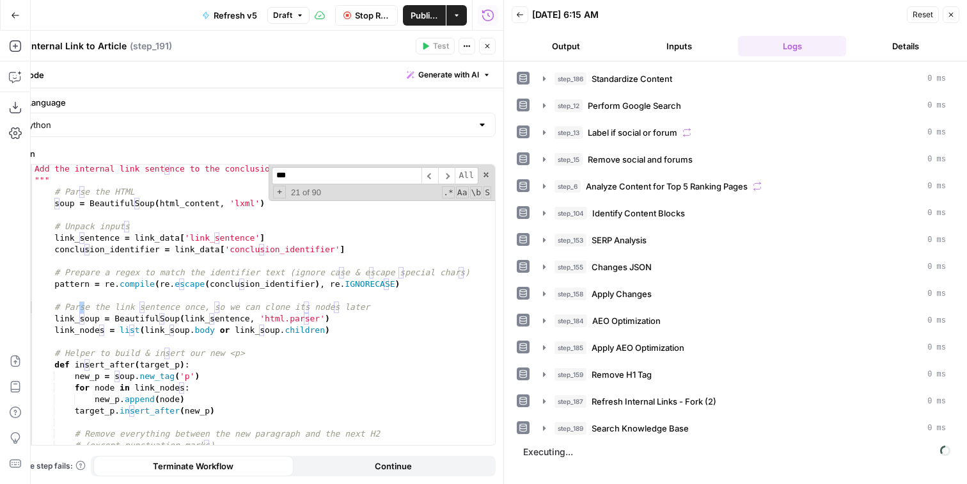
scroll to position [745, 0]
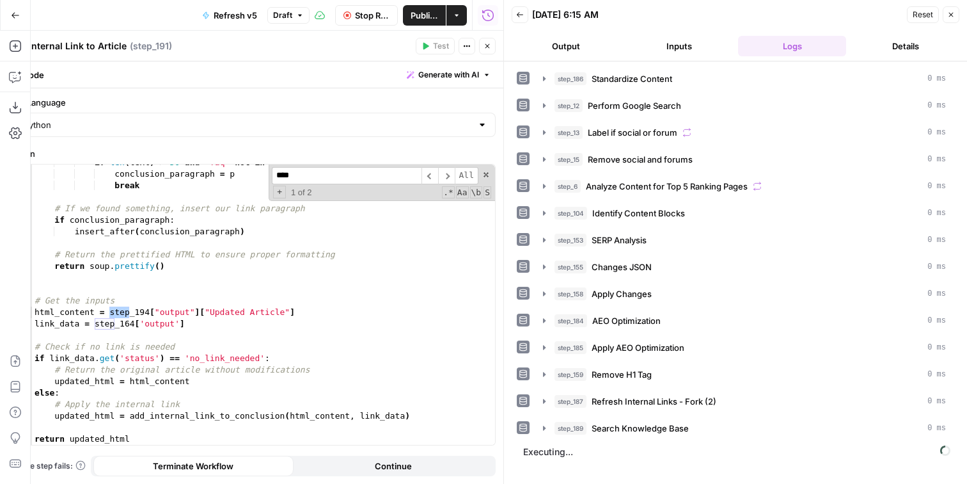
type input "****"
click at [149, 314] on div "if len ( text ) > 50 and 'faq' not in text . lower ( ) : conclusion_paragraph =…" at bounding box center [263, 308] width 463 height 303
click at [132, 325] on div "if len ( text ) > 50 and 'faq' not in text . lower ( ) : conclusion_paragraph =…" at bounding box center [263, 308] width 463 height 303
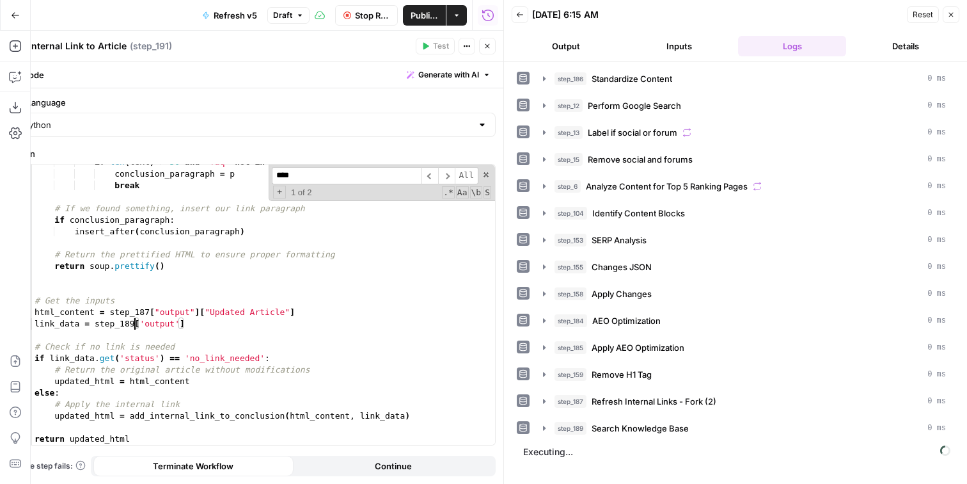
type textarea "**********"
click at [482, 42] on button "Close" at bounding box center [487, 46] width 17 height 17
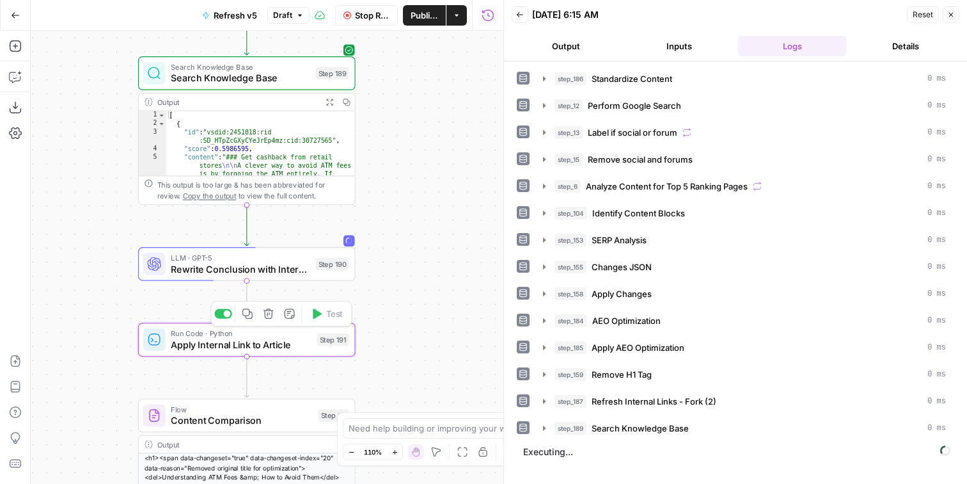
click at [319, 335] on div "Step 191" at bounding box center [333, 339] width 32 height 13
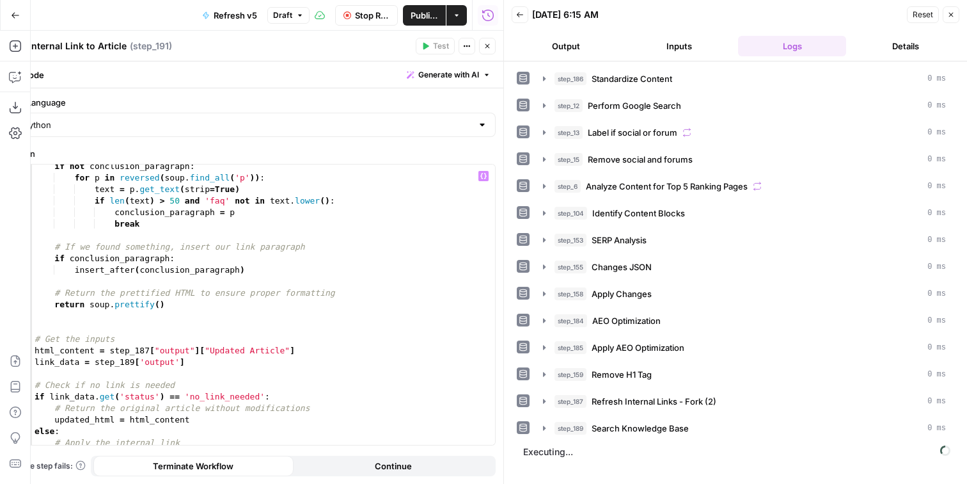
scroll to position [745, 0]
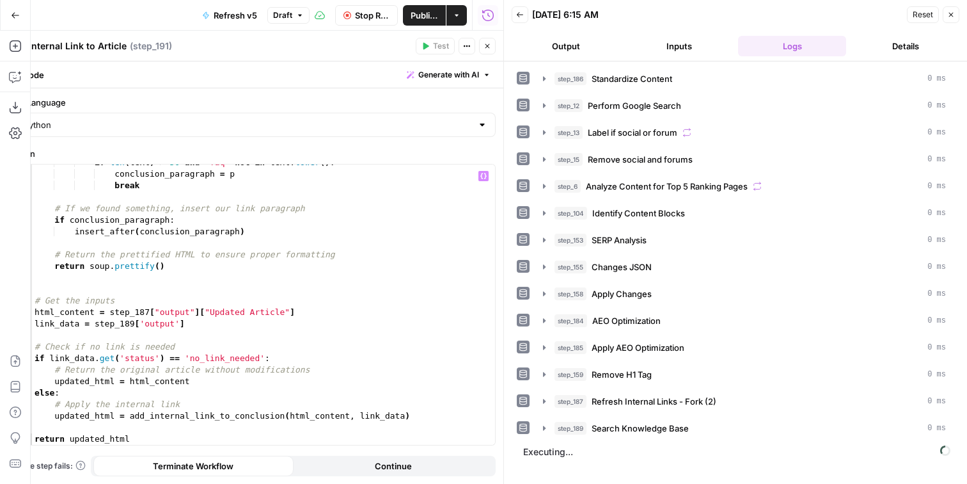
click at [132, 328] on div "if len ( text ) > 50 and 'faq' not in text . lower ( ) : conclusion_paragraph =…" at bounding box center [263, 308] width 463 height 303
type textarea "**********"
click at [484, 43] on icon "button" at bounding box center [488, 46] width 8 height 8
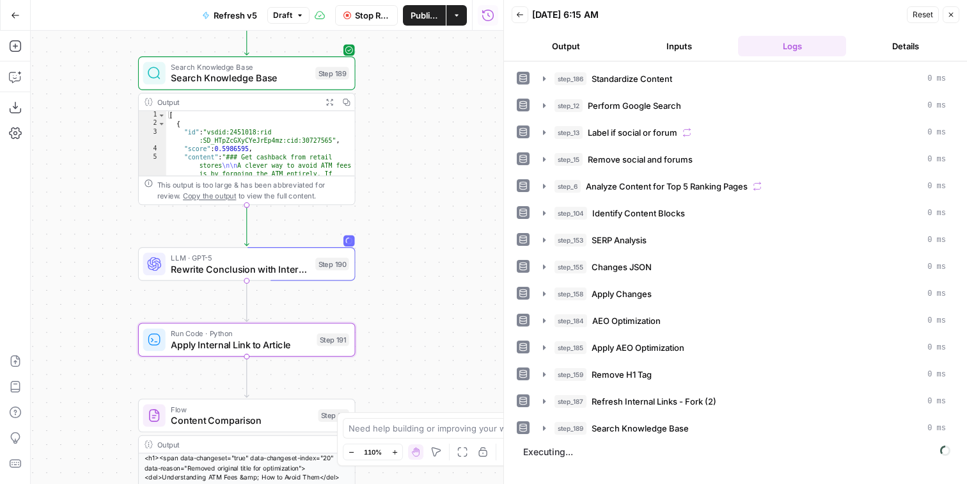
click at [400, 217] on div "Workflow Input Settings Inputs LLM · Claude Sonnet 4 Standardize Content Step 1…" at bounding box center [267, 257] width 473 height 453
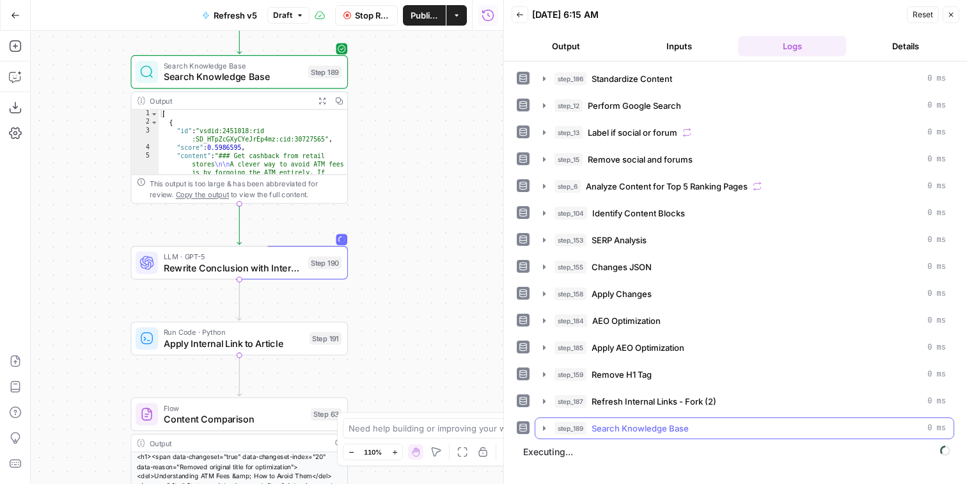
click at [666, 427] on span "Search Knowledge Base" at bounding box center [640, 428] width 97 height 13
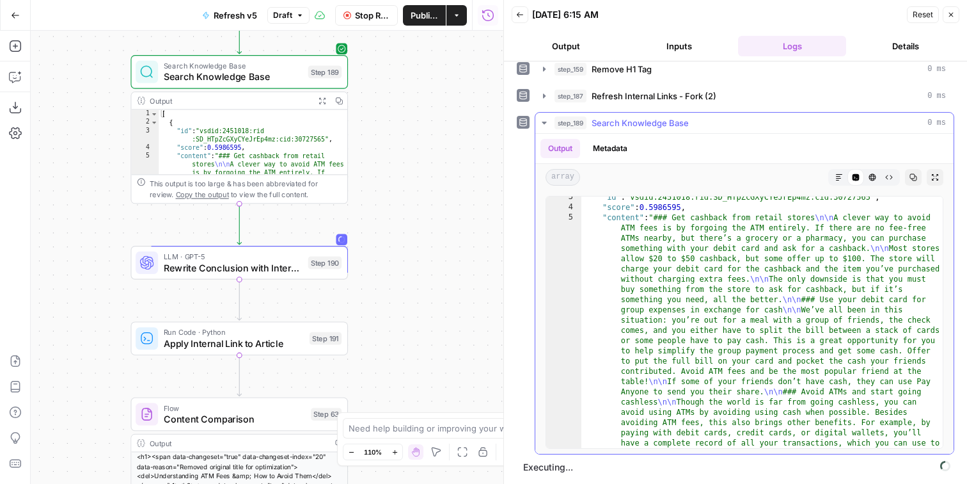
scroll to position [0, 0]
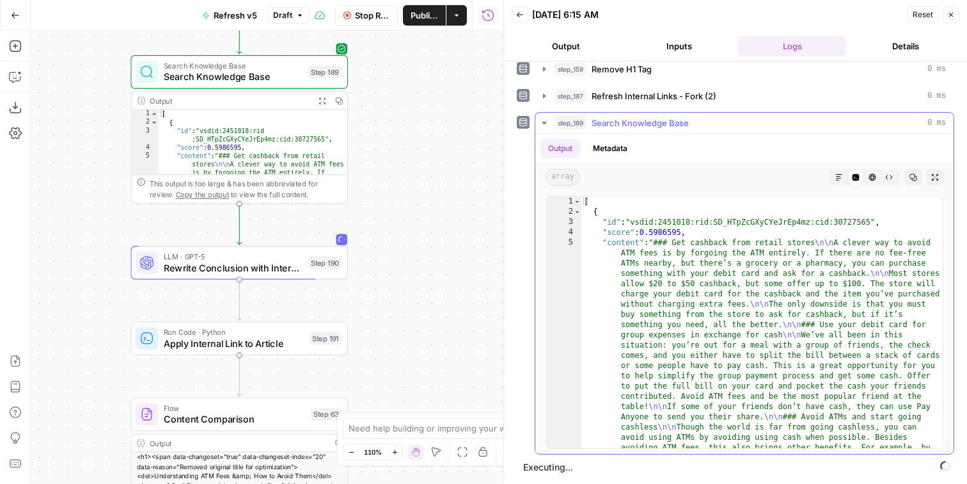
click at [690, 118] on div "step_189 Search Knowledge Base 0 ms" at bounding box center [751, 122] width 392 height 13
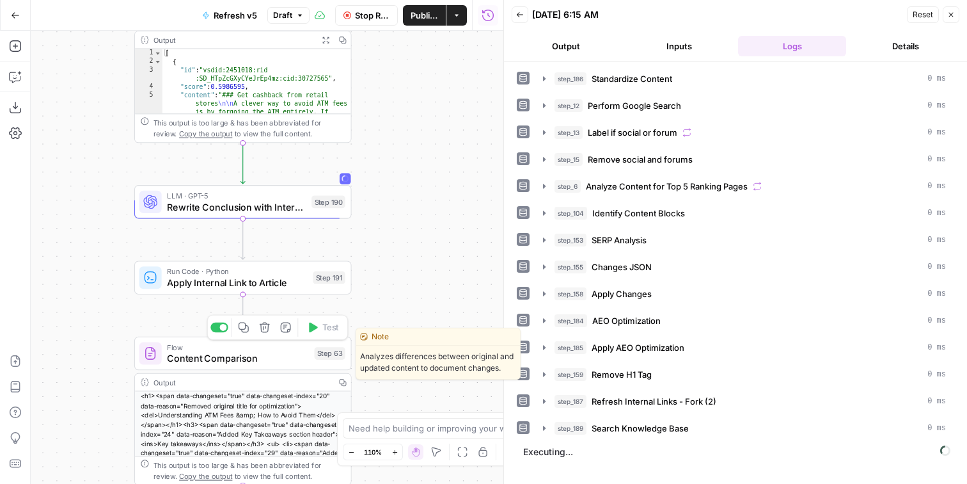
click at [264, 360] on span "Content Comparison" at bounding box center [237, 358] width 141 height 14
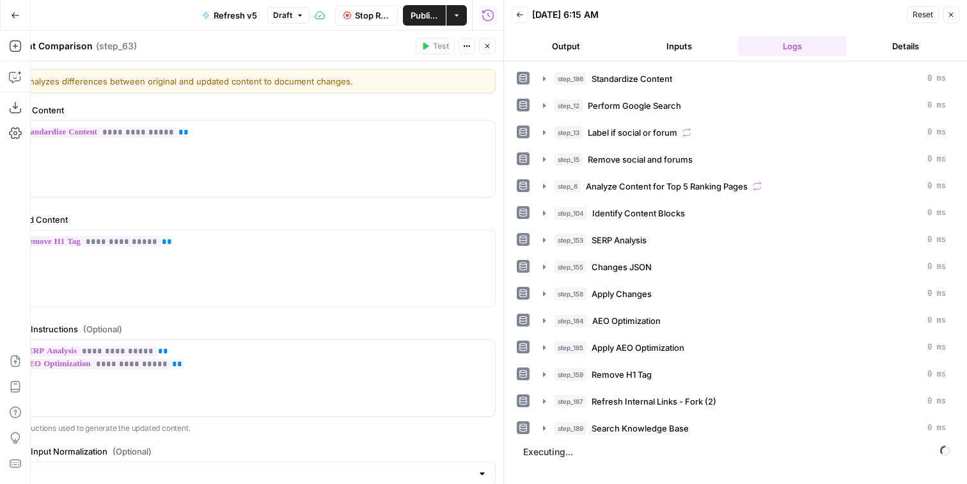
click at [480, 46] on button "Close" at bounding box center [487, 46] width 17 height 17
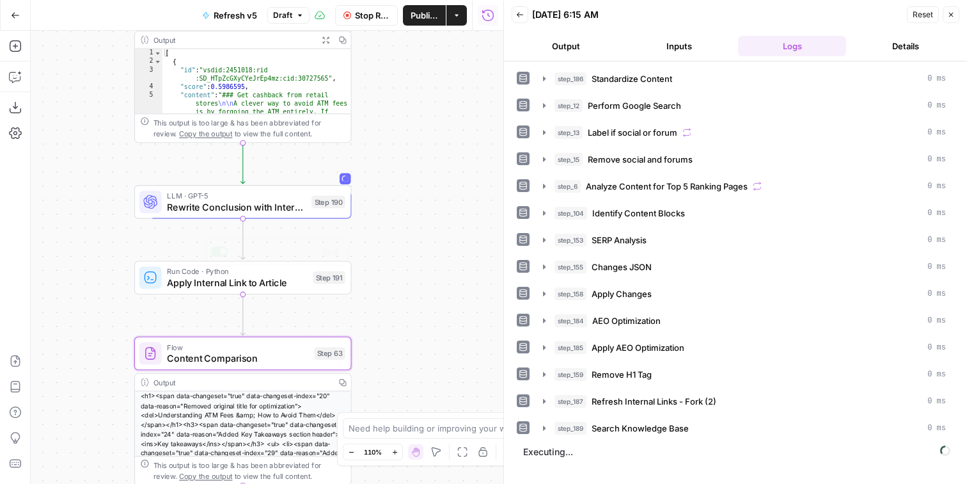
click at [276, 365] on div "Flow Content Comparison Step 63 Copy step Delete step Edit Note Test" at bounding box center [243, 354] width 218 height 34
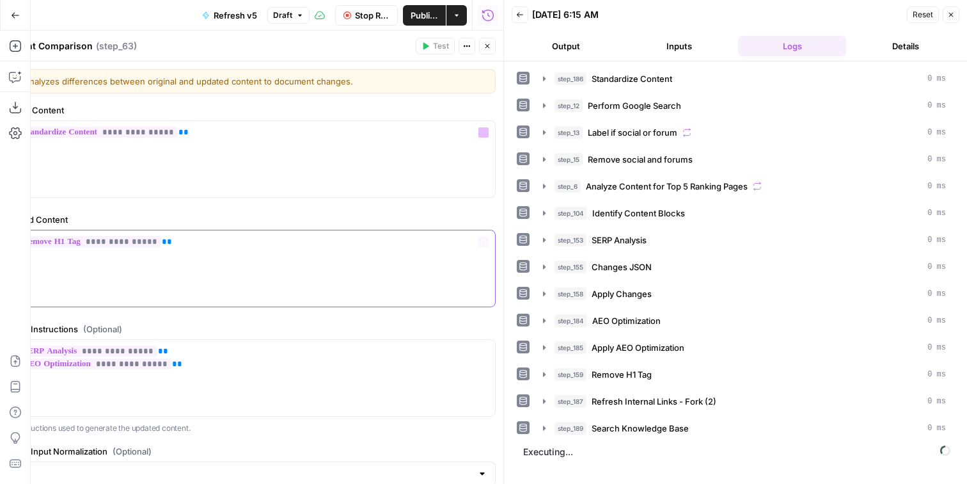
click at [224, 252] on div "**********" at bounding box center [248, 268] width 495 height 76
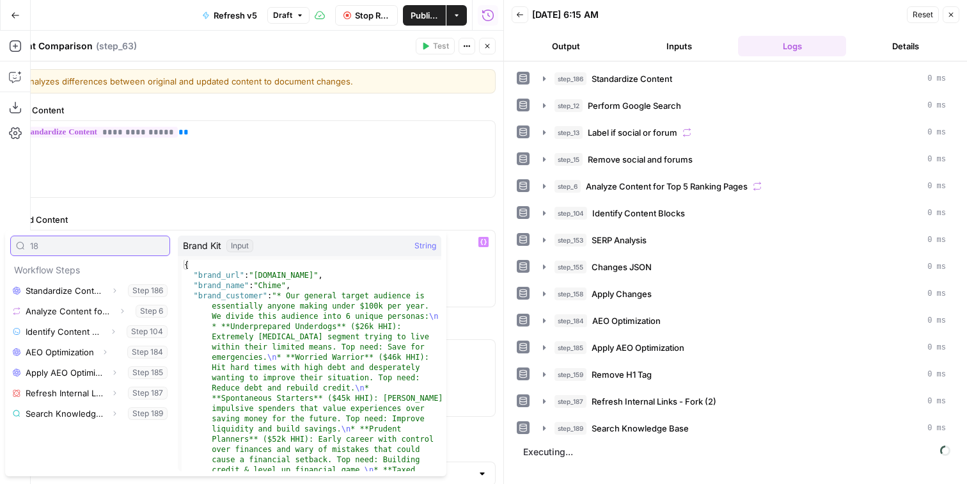
type input "189"
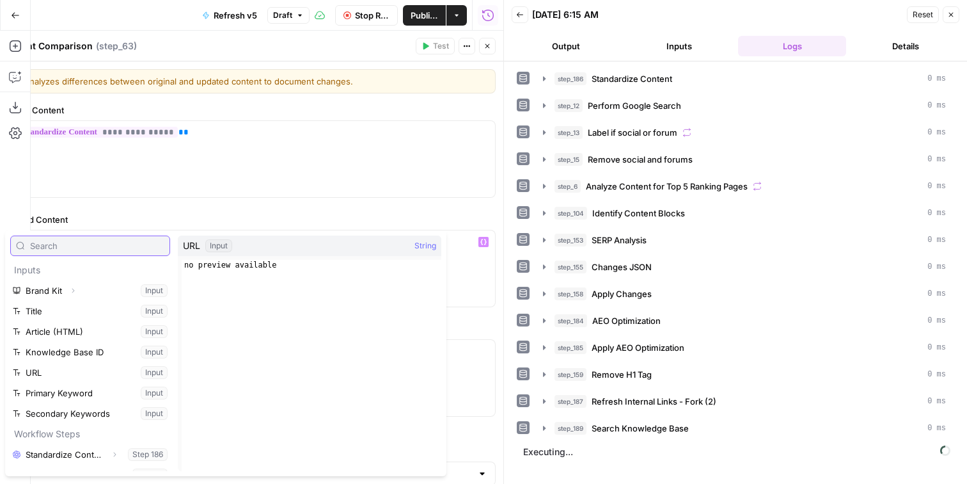
scroll to position [301, 0]
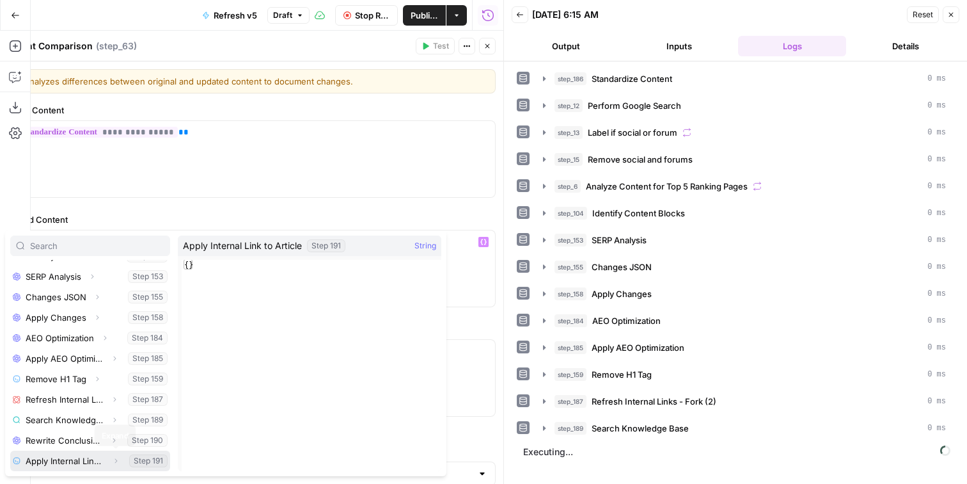
click at [121, 464] on button "Expand" at bounding box center [115, 460] width 17 height 17
click at [111, 459] on button "Select variable Output" at bounding box center [96, 460] width 147 height 20
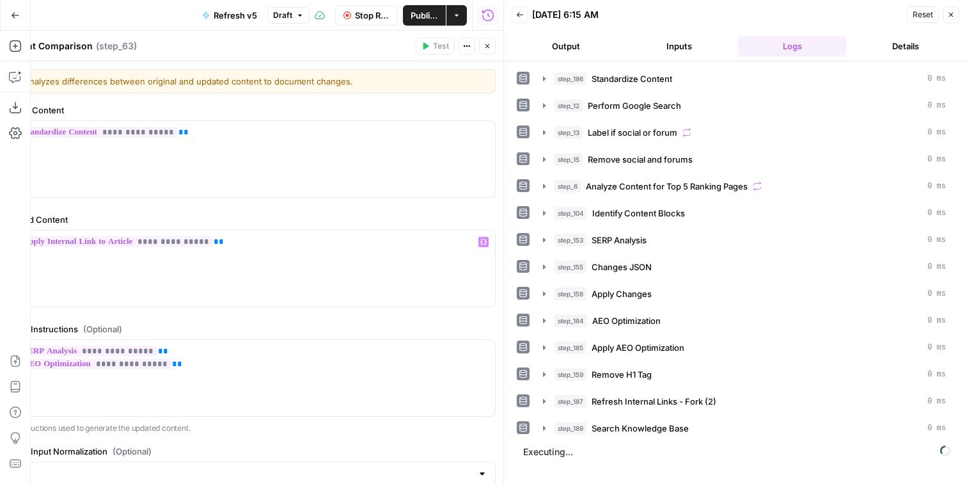
click at [487, 45] on icon "button" at bounding box center [488, 46] width 4 height 4
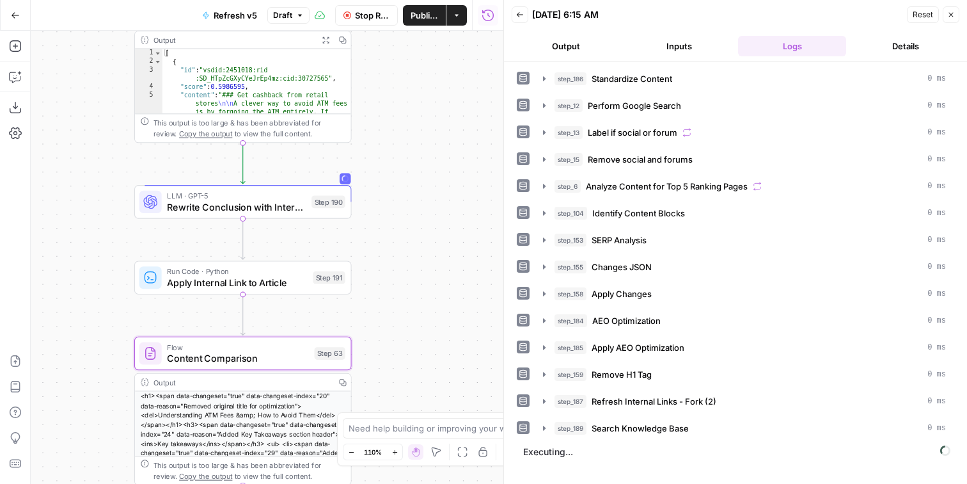
click at [456, 128] on div "Workflow Input Settings Inputs LLM · Claude Sonnet 4 Standardize Content Step 1…" at bounding box center [267, 257] width 473 height 453
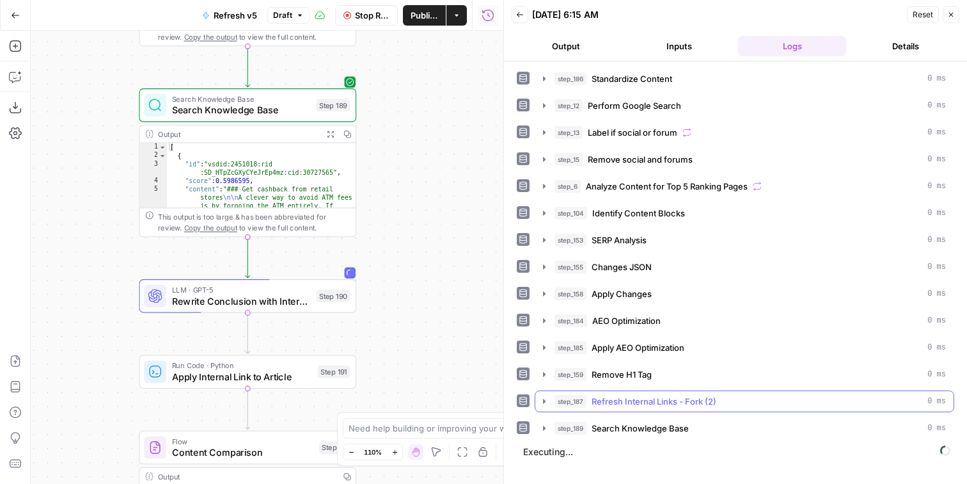
click at [754, 400] on div "step_187 Refresh Internal Links - Fork (2) 0 ms" at bounding box center [751, 401] width 392 height 13
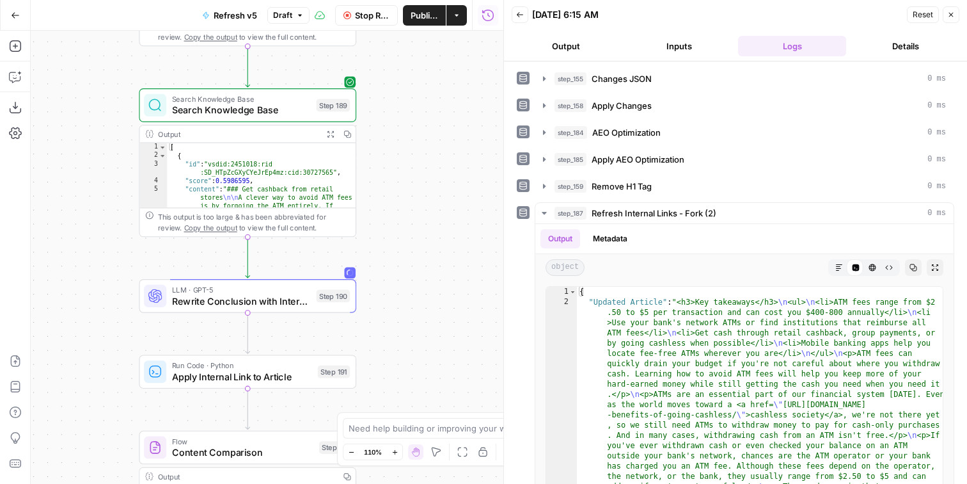
scroll to position [305, 0]
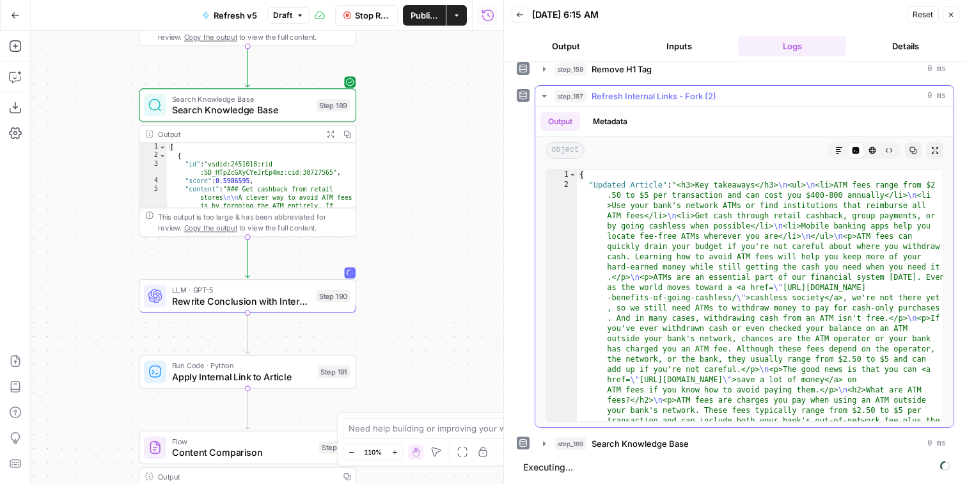
click at [836, 158] on button "Markdown" at bounding box center [839, 150] width 17 height 17
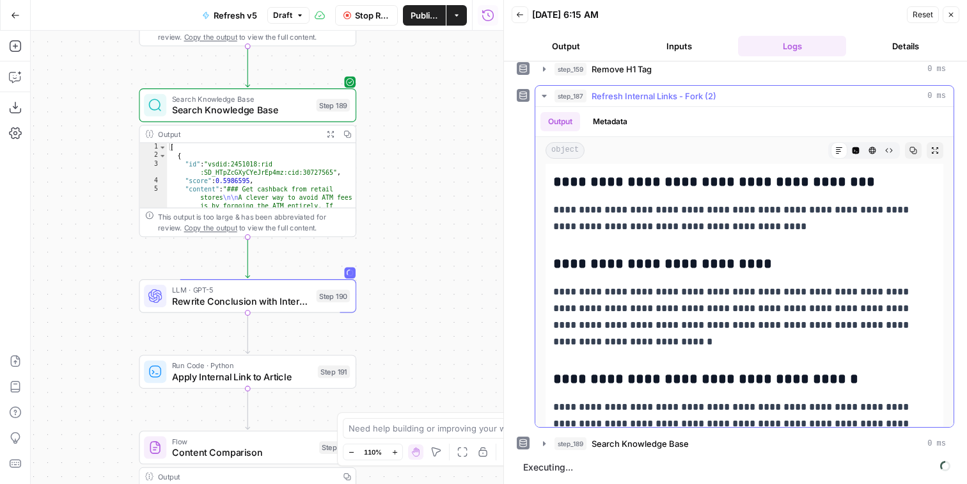
scroll to position [2648, 0]
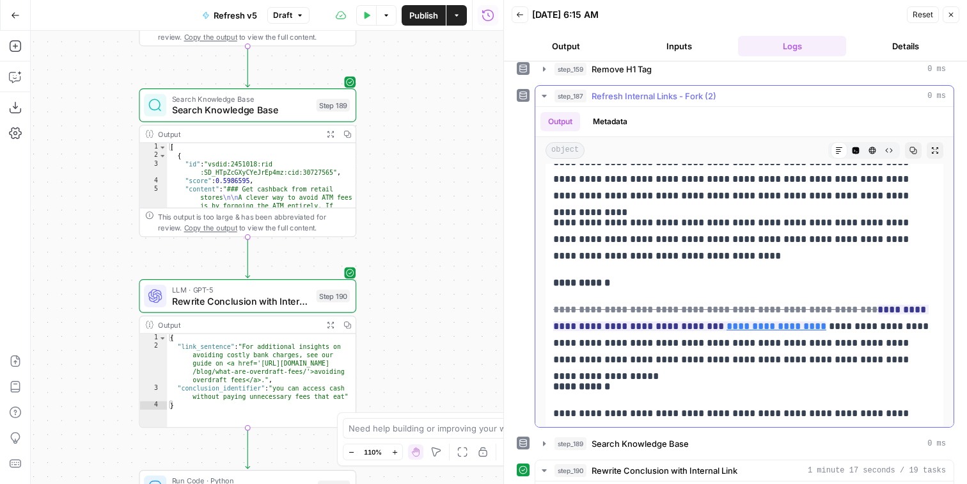
scroll to position [827, 0]
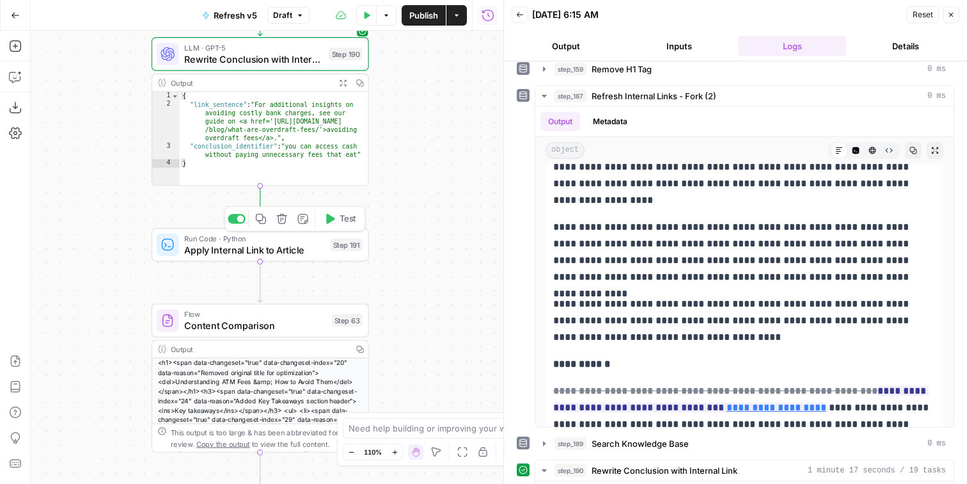
click at [340, 217] on span "Test" at bounding box center [348, 218] width 17 height 13
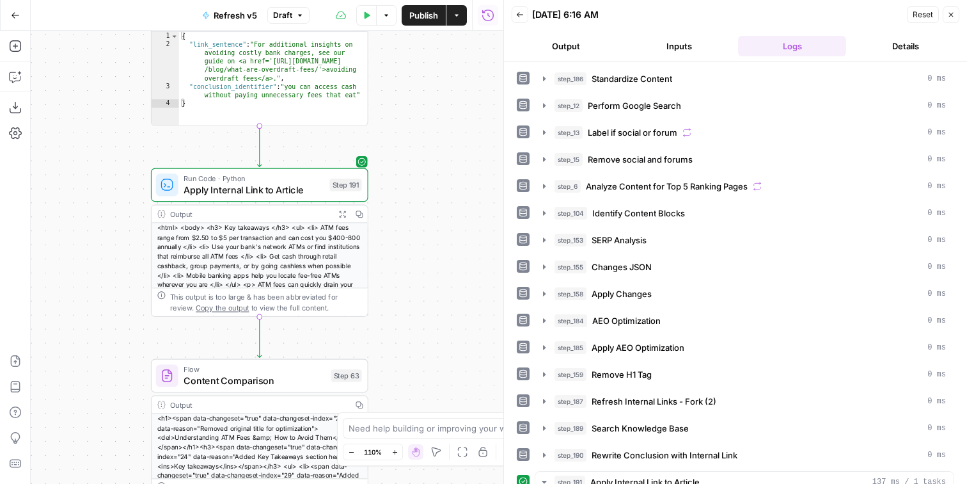
click at [346, 215] on icon "button" at bounding box center [342, 214] width 6 height 6
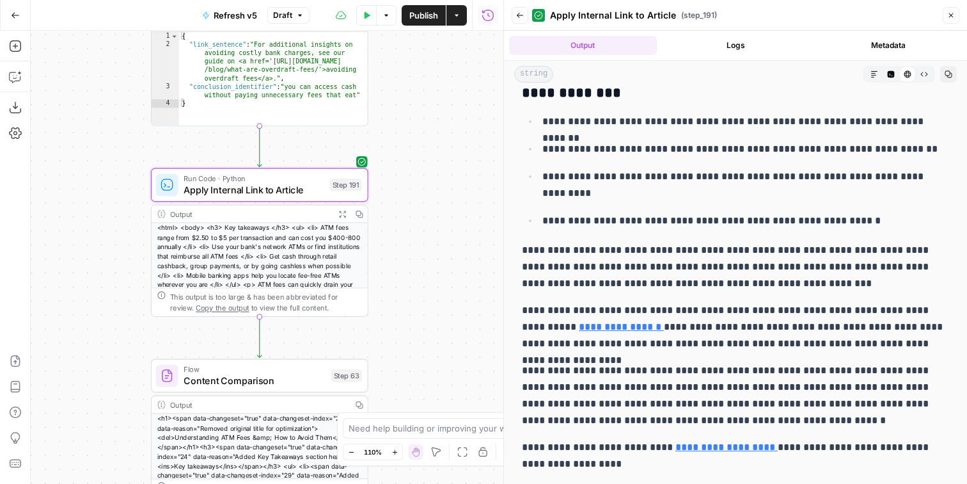
scroll to position [0, 0]
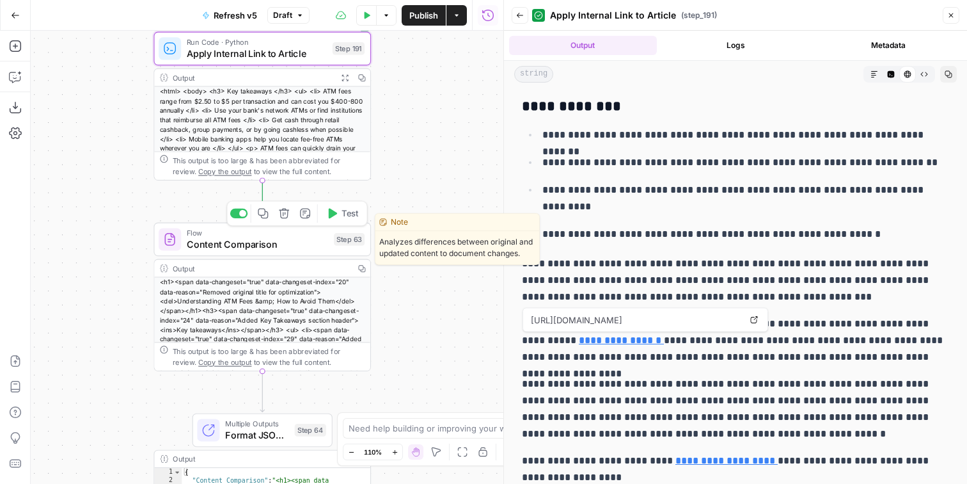
click at [317, 237] on span "Content Comparison" at bounding box center [257, 244] width 141 height 14
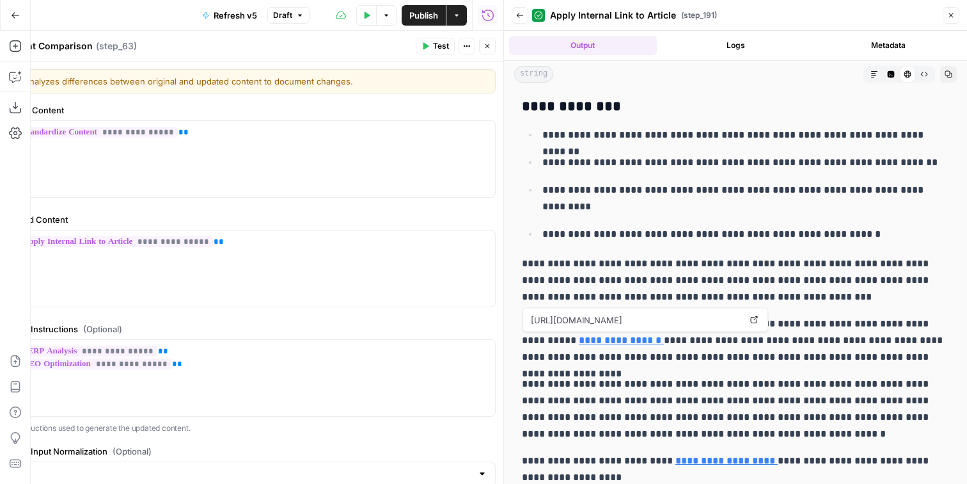
click at [486, 52] on button "Close" at bounding box center [487, 46] width 17 height 17
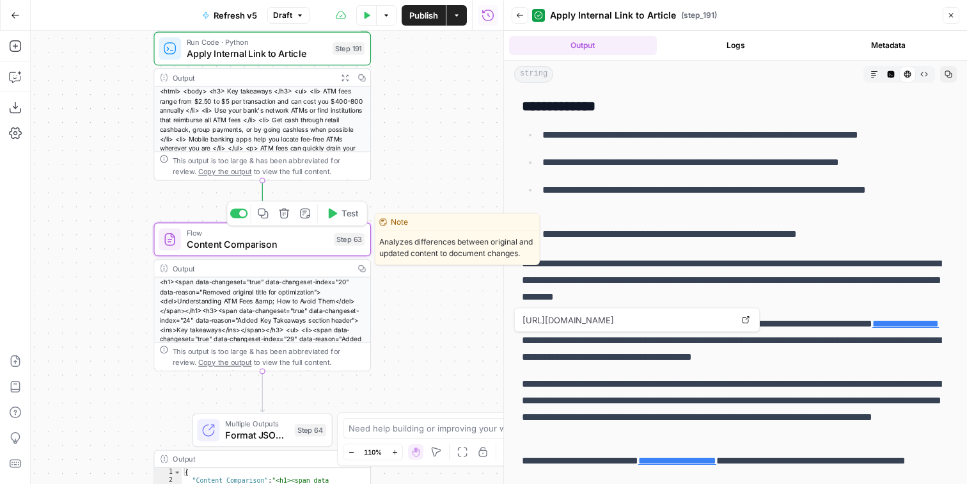
click at [351, 209] on span "Test" at bounding box center [350, 213] width 17 height 13
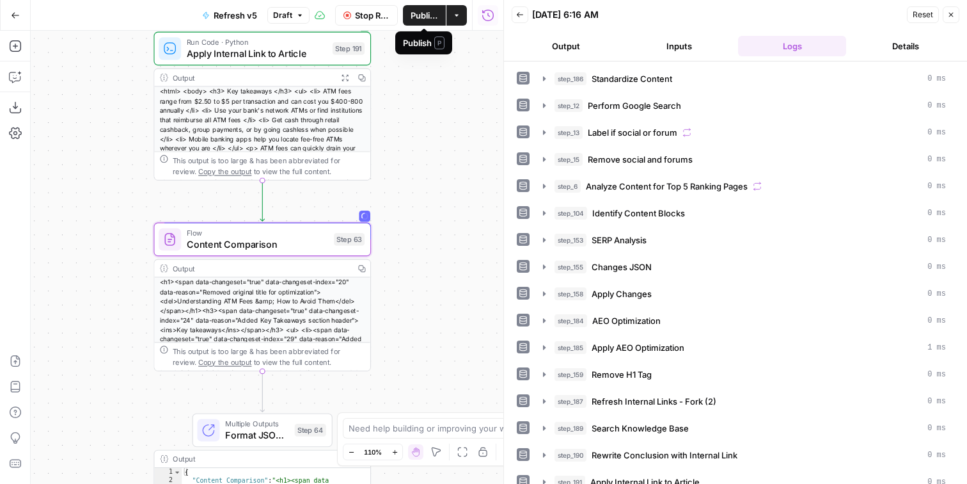
click at [427, 20] on span "Publish" at bounding box center [425, 15] width 28 height 13
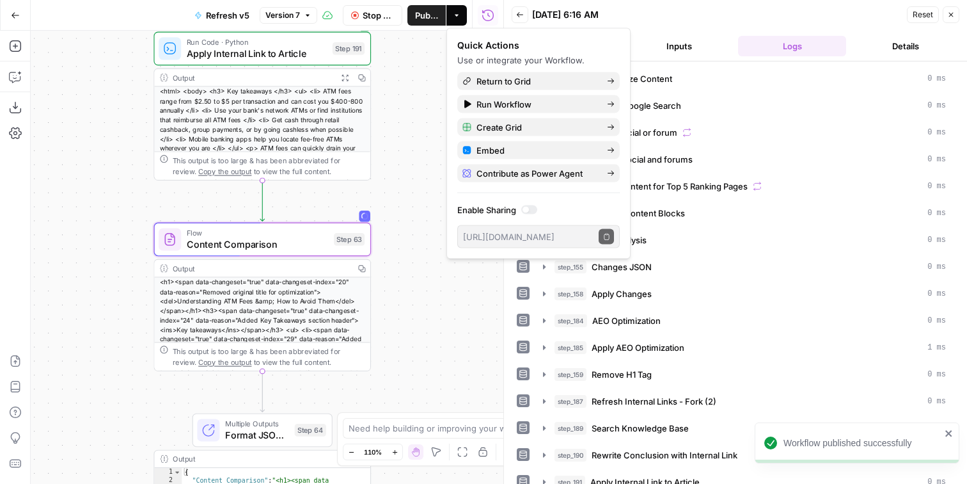
click at [420, 143] on div "Workflow Input Settings Inputs LLM · Claude Sonnet 4 Standardize Content Step 1…" at bounding box center [267, 257] width 473 height 453
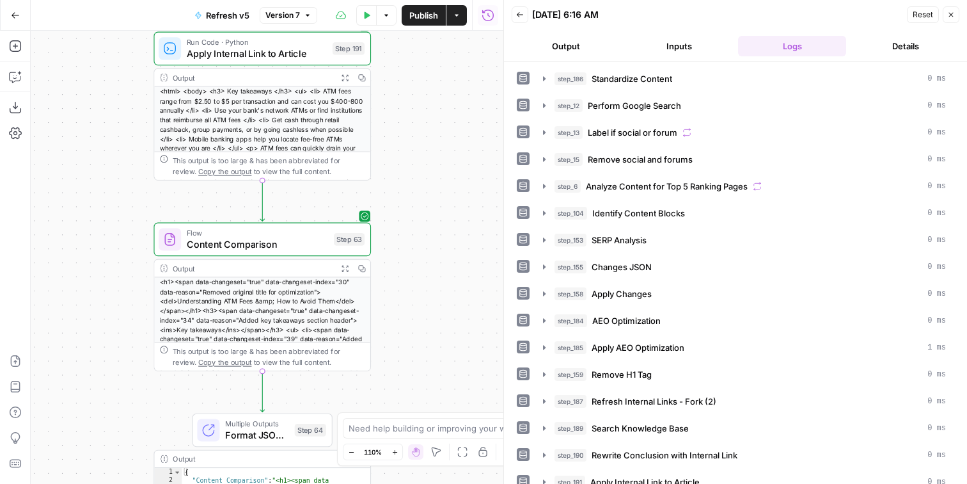
click at [340, 269] on button "Expand Output" at bounding box center [345, 268] width 17 height 17
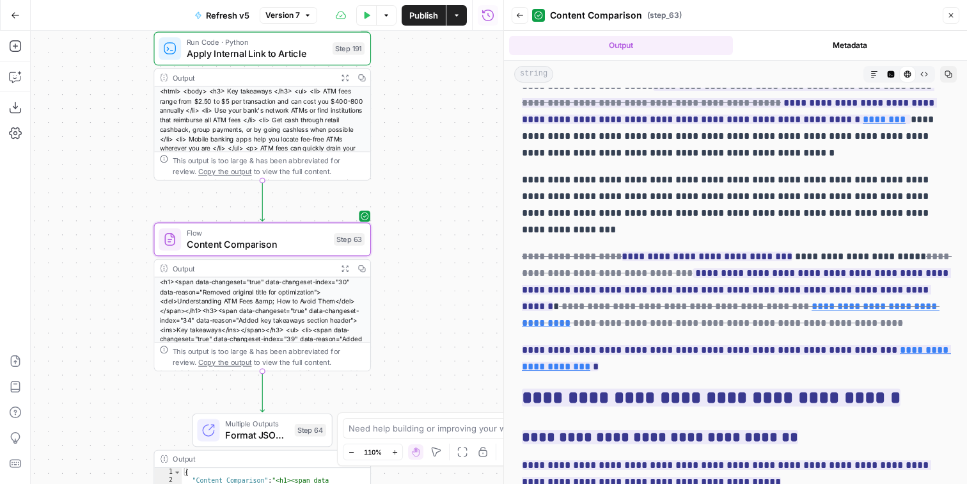
scroll to position [2796, 0]
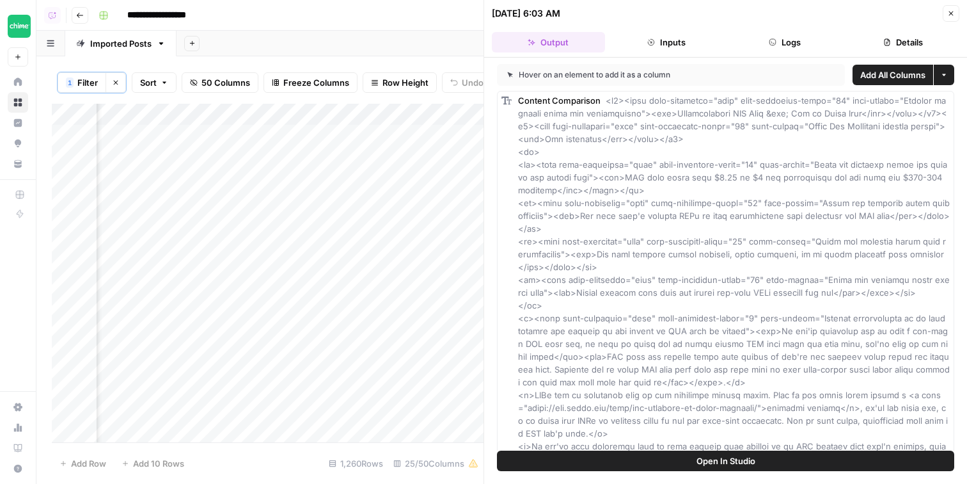
scroll to position [0, 2477]
click at [417, 134] on div "Add Column" at bounding box center [268, 275] width 432 height 342
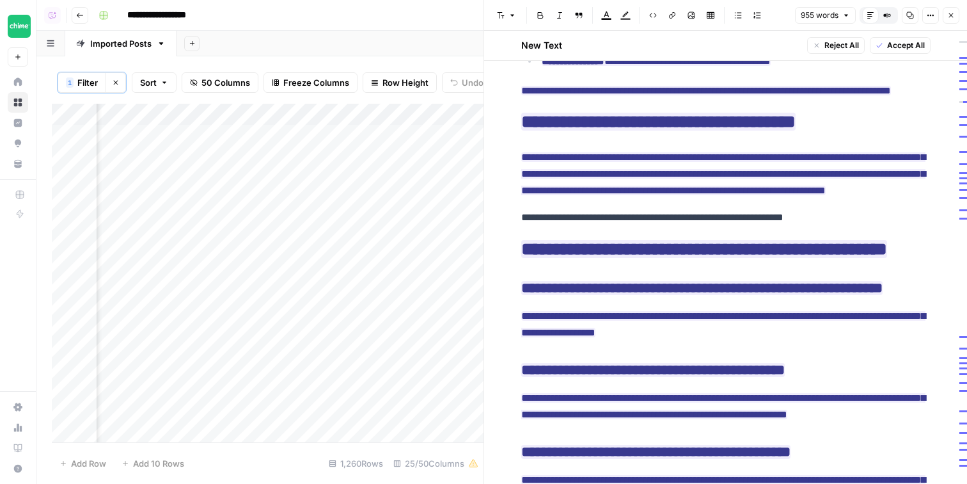
scroll to position [1559, 0]
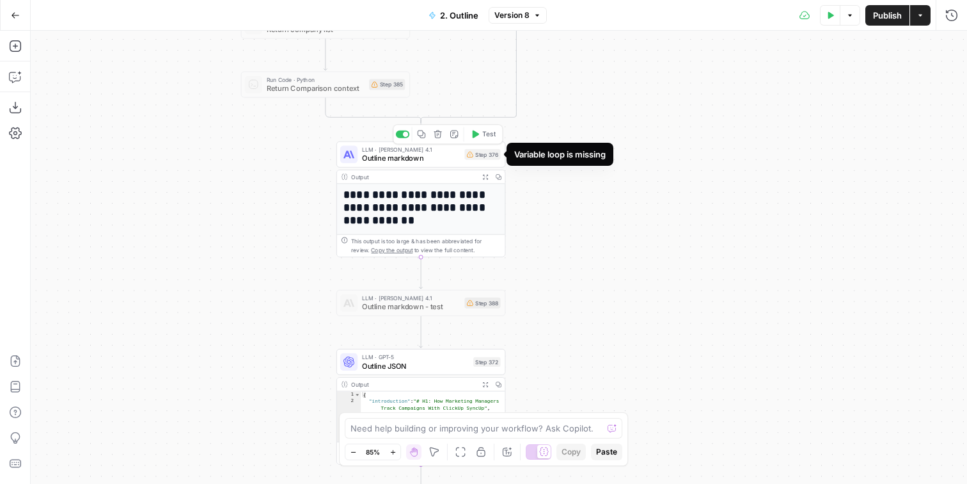
click at [461, 161] on div "LLM · [PERSON_NAME] 4.1 Outline markdown Step 376 Copy step Delete step Edit No…" at bounding box center [420, 154] width 161 height 19
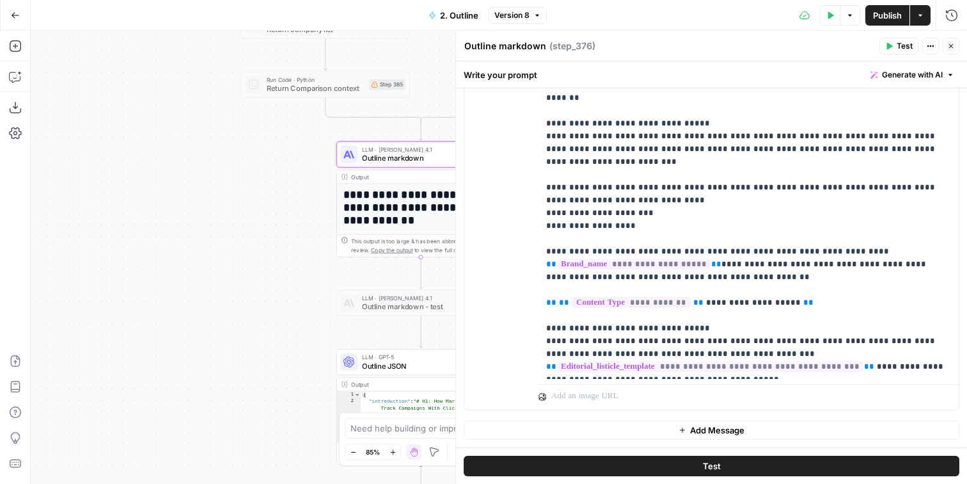
scroll to position [139, 0]
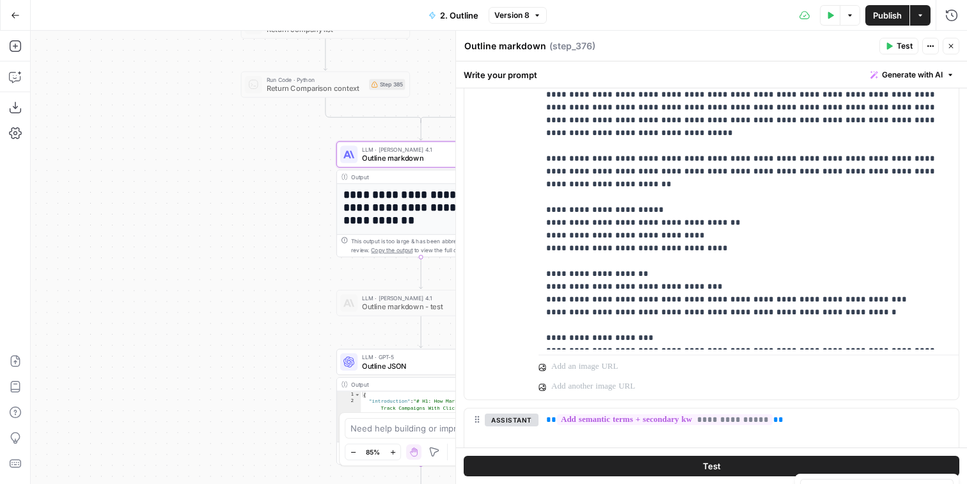
scroll to position [452, 0]
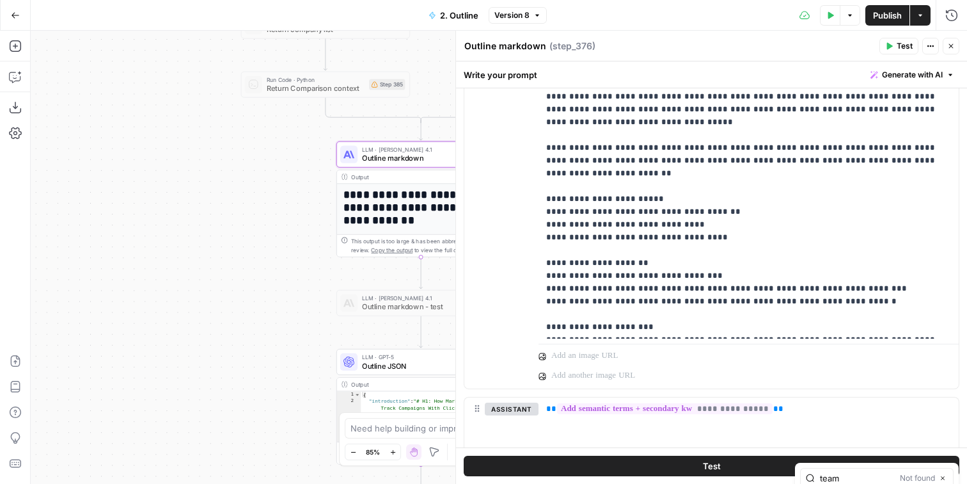
type input "team"
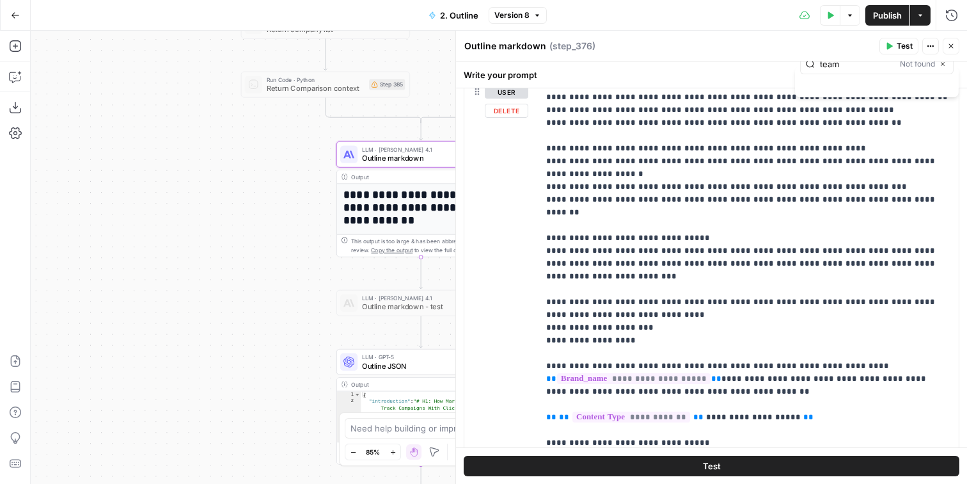
scroll to position [219, 0]
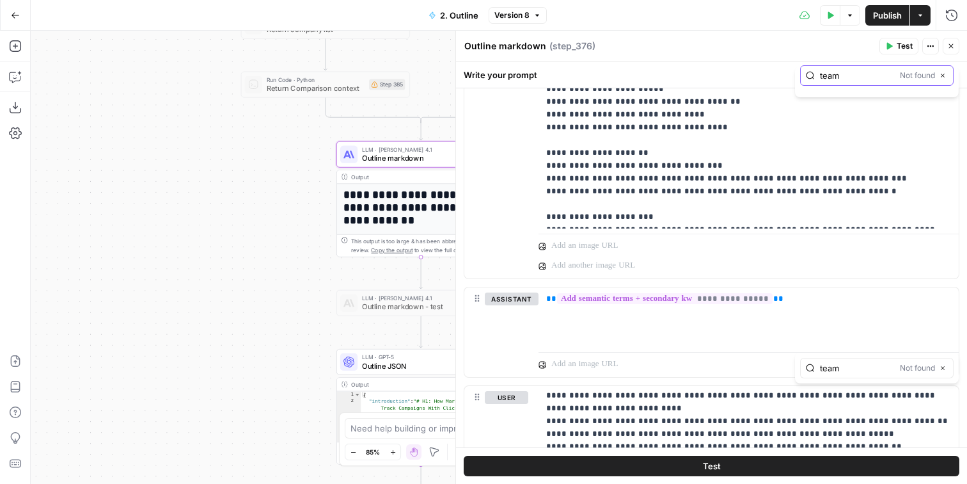
scroll to position [872, 0]
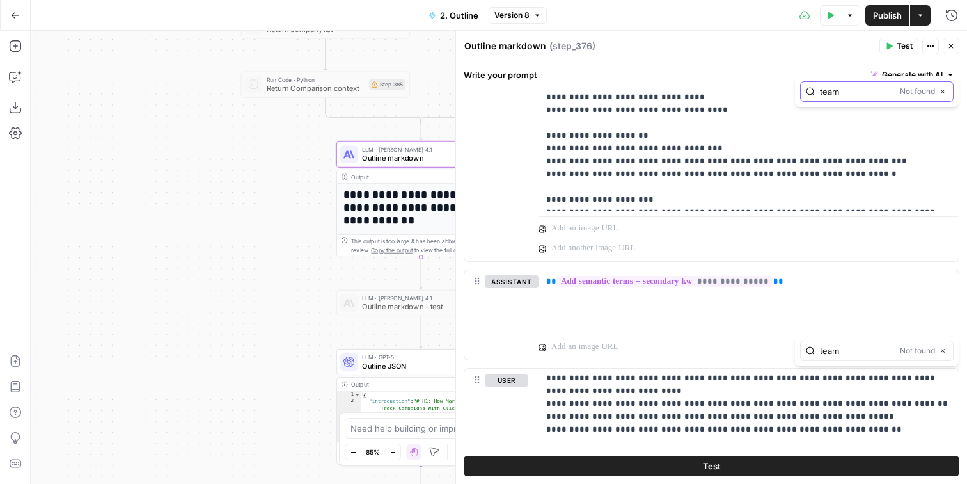
scroll to position [621, 0]
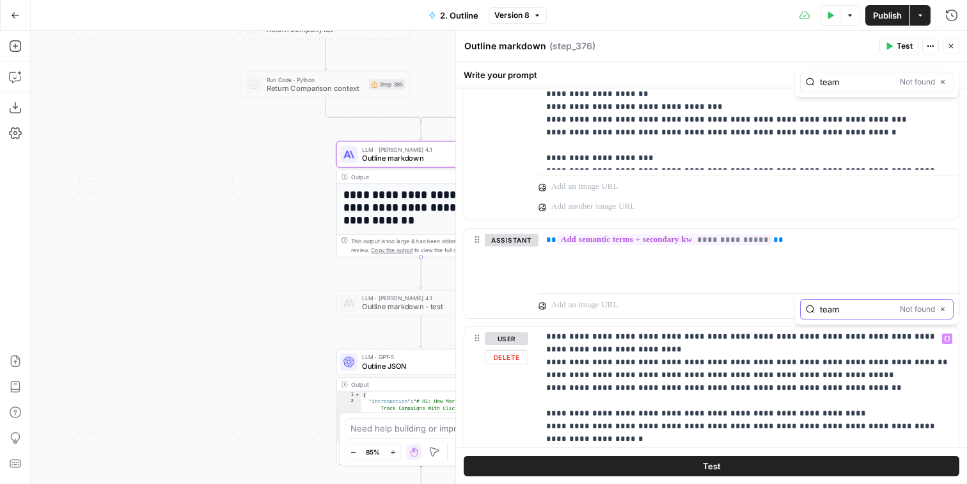
click at [862, 312] on input "team" at bounding box center [857, 309] width 75 height 13
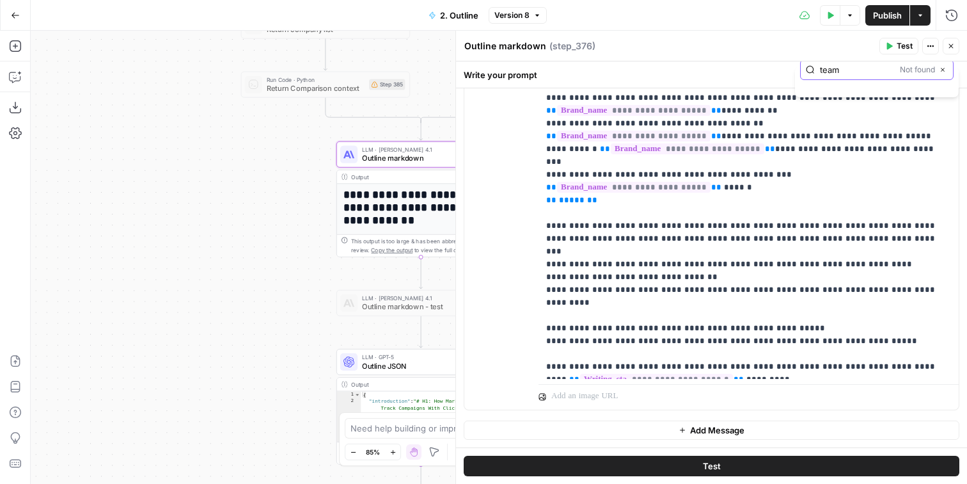
scroll to position [1165, 0]
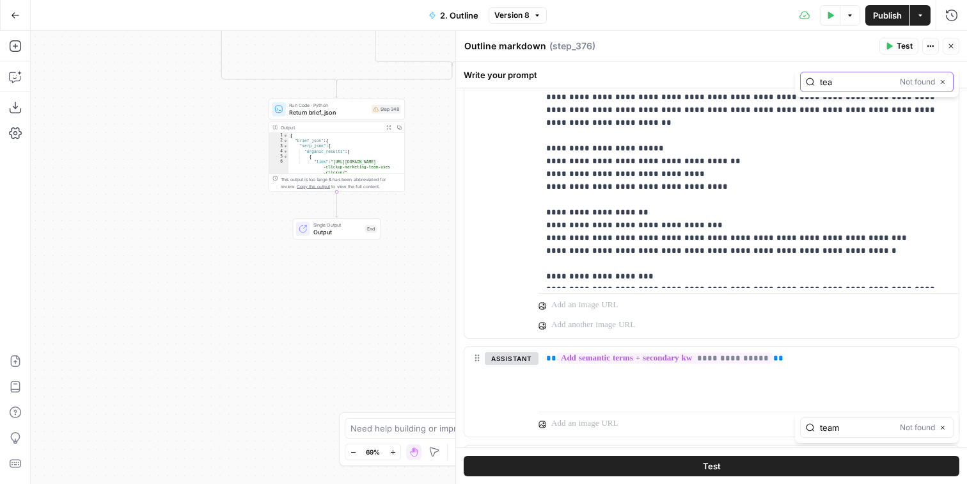
type input "team"
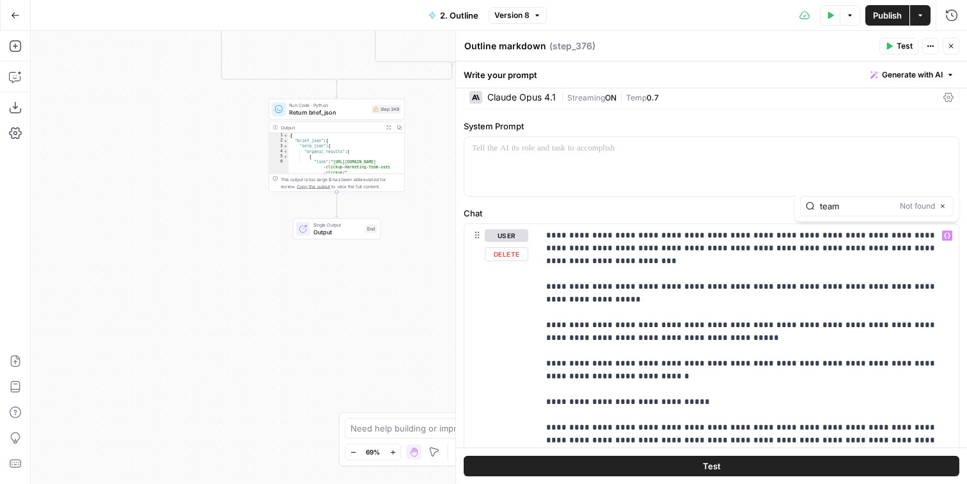
scroll to position [0, 0]
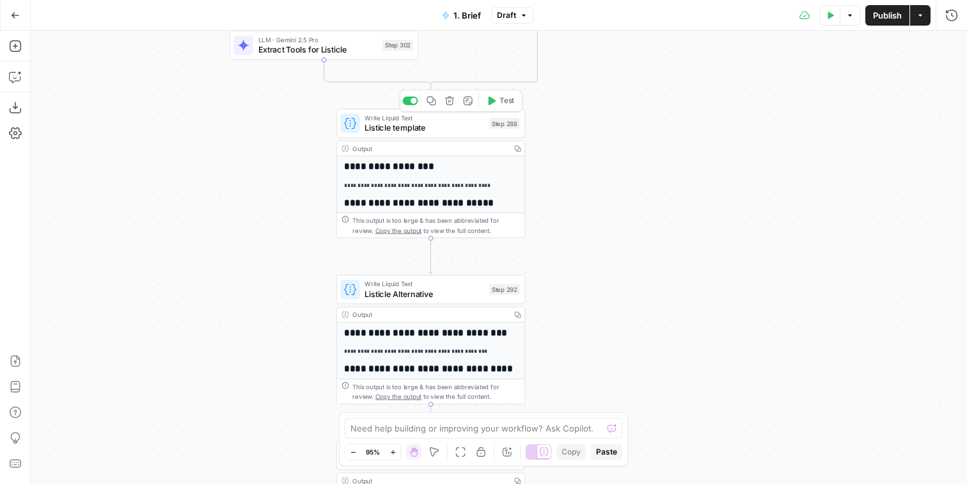
click at [420, 134] on div "Write Liquid Text Listicle template Step 288 Copy step Delete step Add Note Test" at bounding box center [431, 123] width 189 height 29
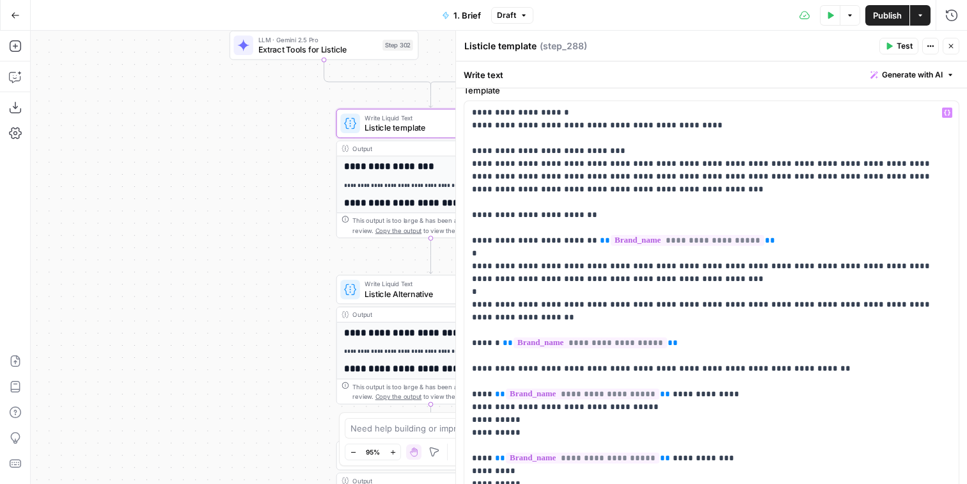
scroll to position [19, 0]
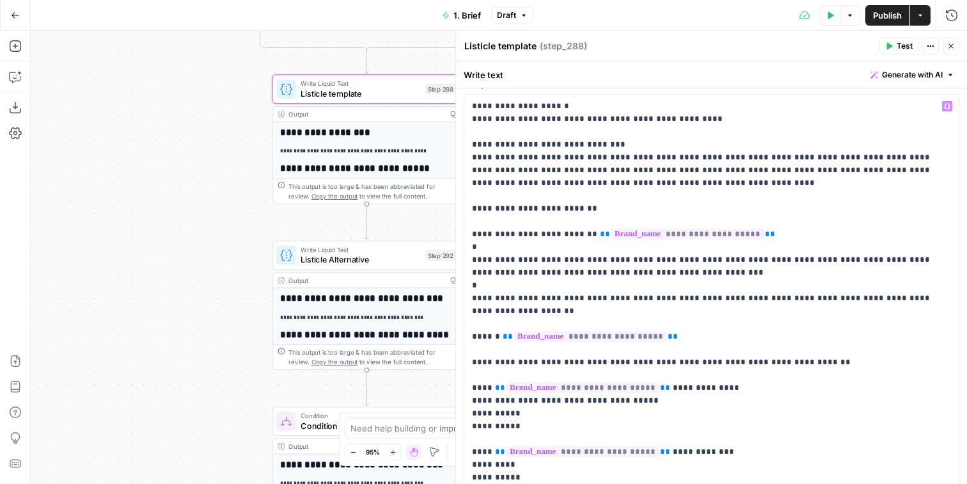
click at [343, 251] on span "Write Liquid Text" at bounding box center [361, 250] width 120 height 10
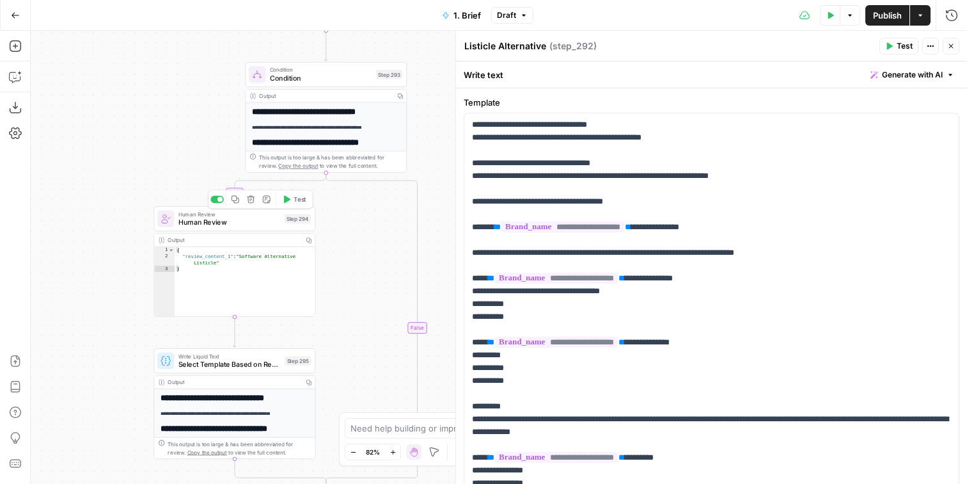
click at [216, 225] on span "Human Review" at bounding box center [230, 222] width 102 height 10
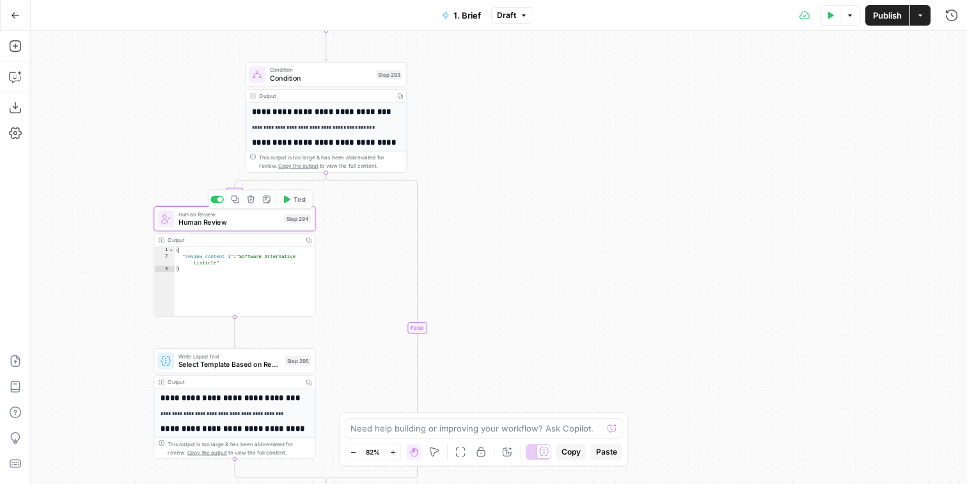
type textarea "Human Review"
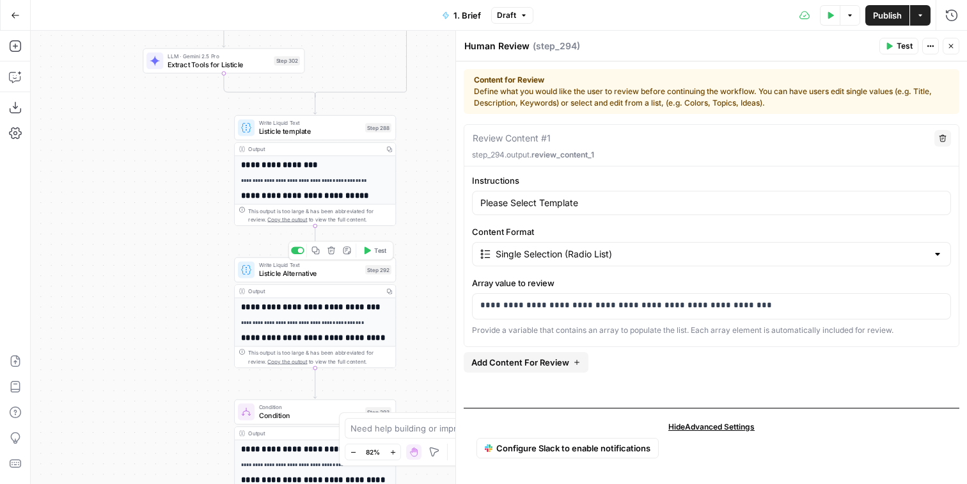
click at [273, 278] on span "Listicle Alternative" at bounding box center [310, 273] width 102 height 10
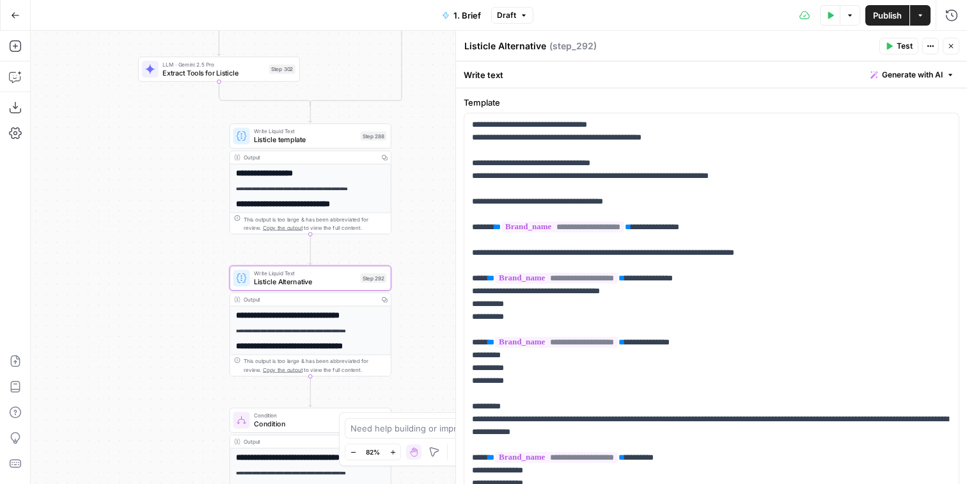
click at [279, 145] on div "Write Liquid Text Listicle template Step 288 Copy step Delete step Add Note Test" at bounding box center [311, 135] width 162 height 25
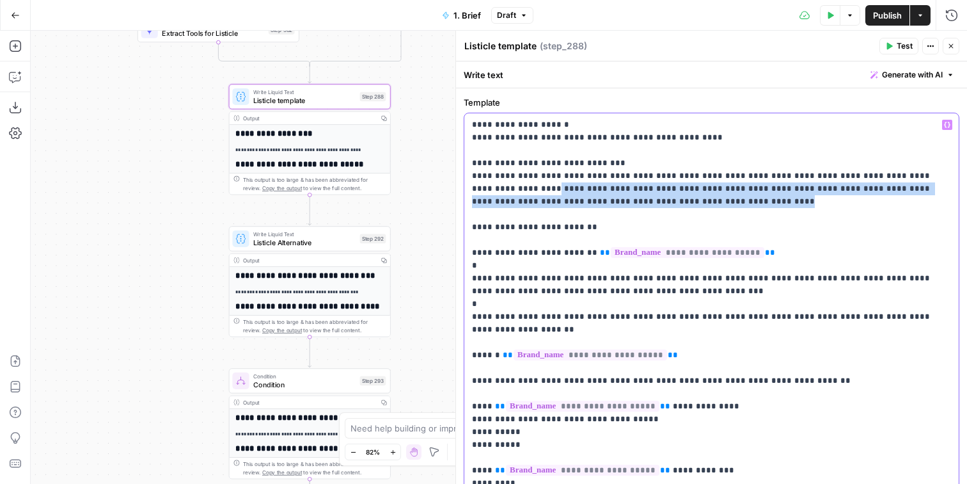
drag, startPoint x: 656, startPoint y: 200, endPoint x: 465, endPoint y: 187, distance: 191.1
copy p "**********"
click at [322, 241] on span "Listicle Alternative" at bounding box center [304, 242] width 102 height 10
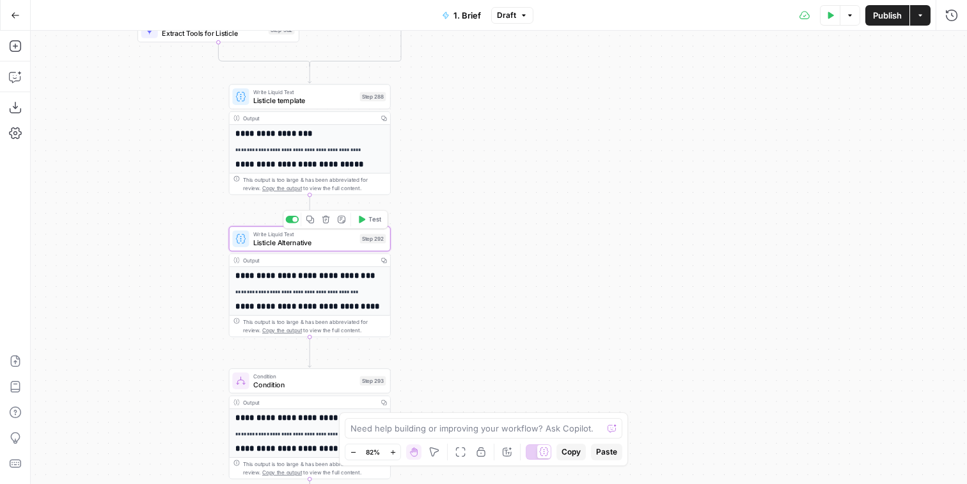
type textarea "Listicle Alternative"
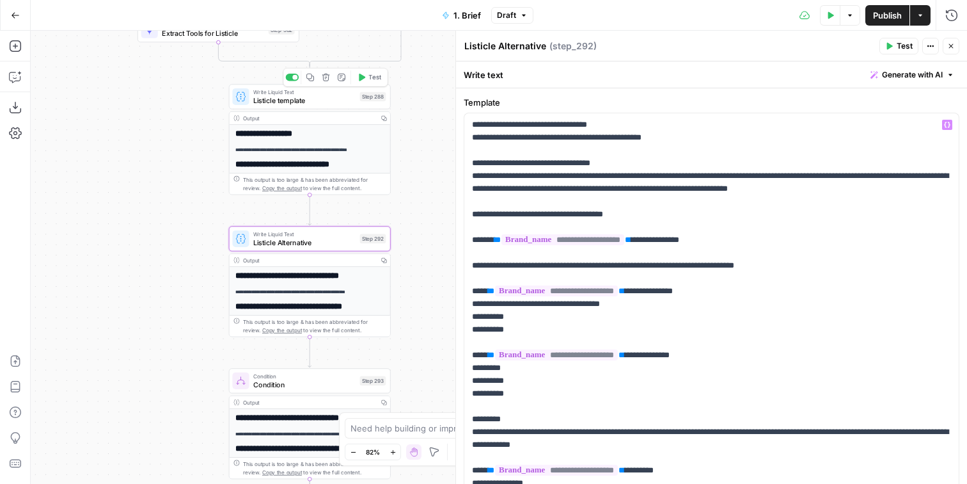
click at [296, 96] on span "Listicle template" at bounding box center [304, 100] width 102 height 10
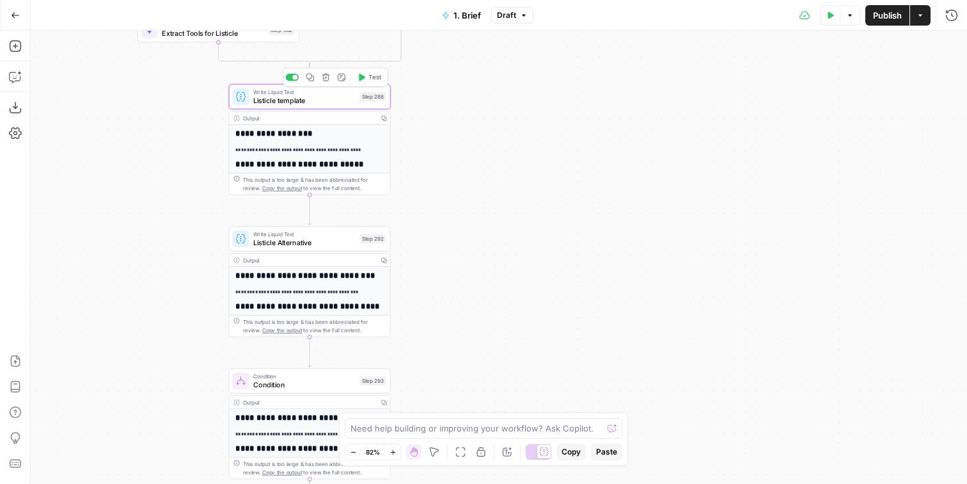
type textarea "Listicle template"
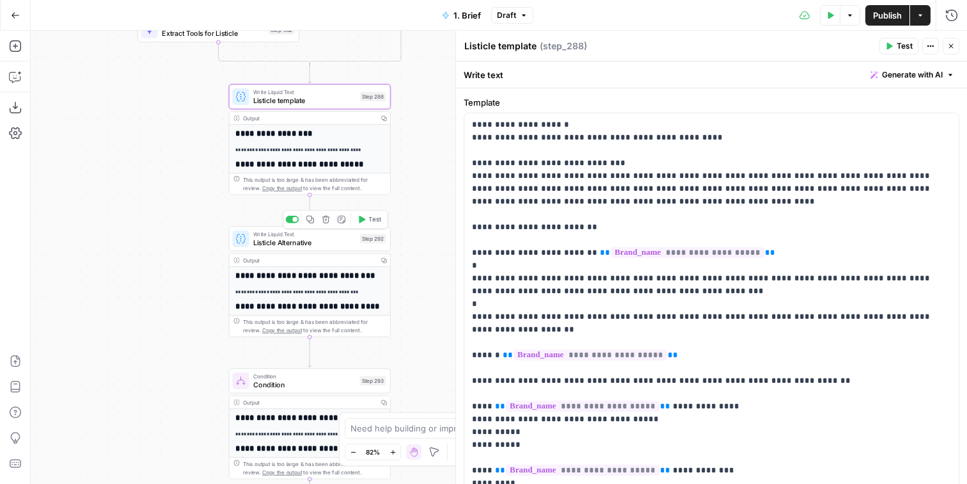
click at [306, 245] on span "Listicle Alternative" at bounding box center [304, 242] width 102 height 10
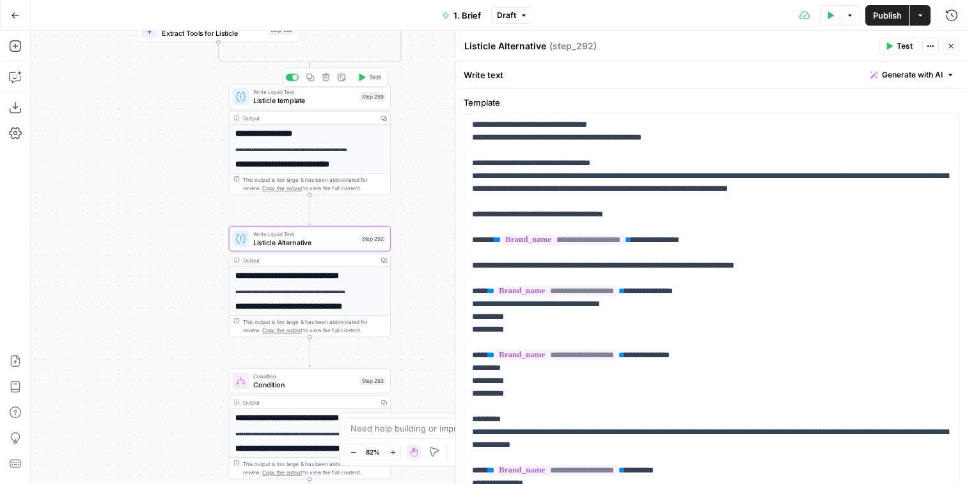
click at [363, 95] on div "Step 288" at bounding box center [373, 97] width 26 height 10
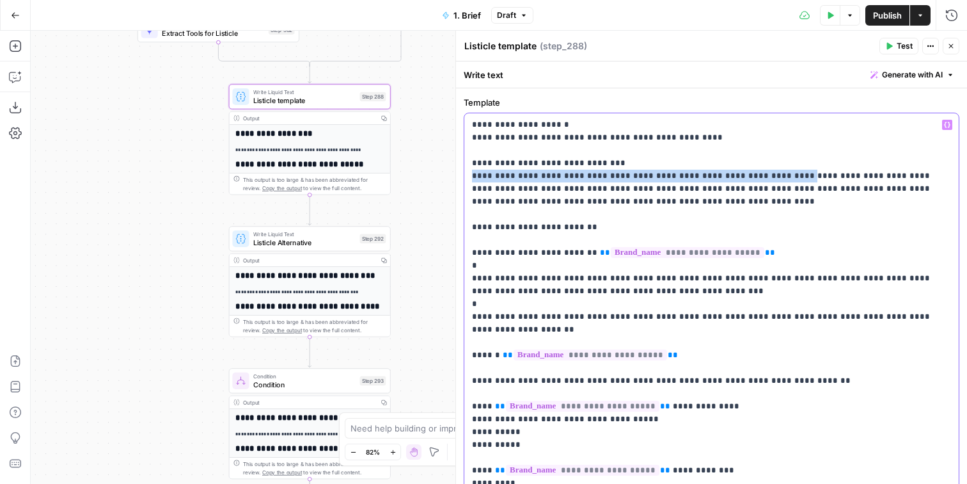
drag, startPoint x: 770, startPoint y: 176, endPoint x: 784, endPoint y: 198, distance: 26.8
copy p "**********"
click at [326, 238] on span "Listicle Alternative" at bounding box center [304, 242] width 102 height 10
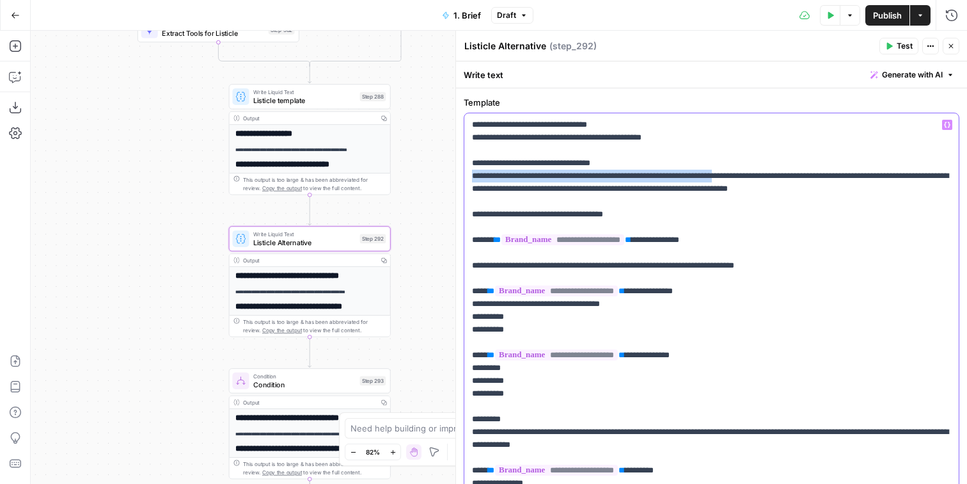
drag, startPoint x: 767, startPoint y: 175, endPoint x: 905, endPoint y: 191, distance: 139.8
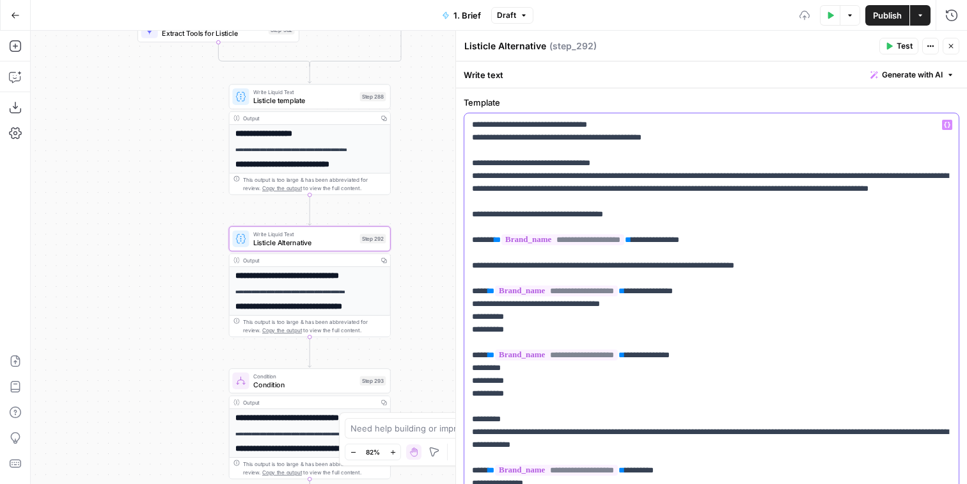
click at [440, 188] on div "true false false true false true false true false true true true false true fal…" at bounding box center [499, 257] width 937 height 453
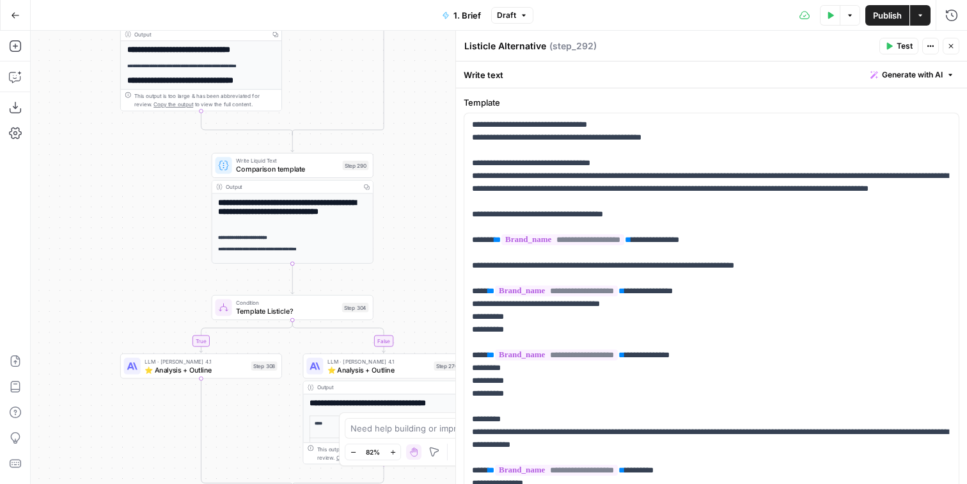
click at [335, 172] on span "Comparison template" at bounding box center [287, 169] width 102 height 10
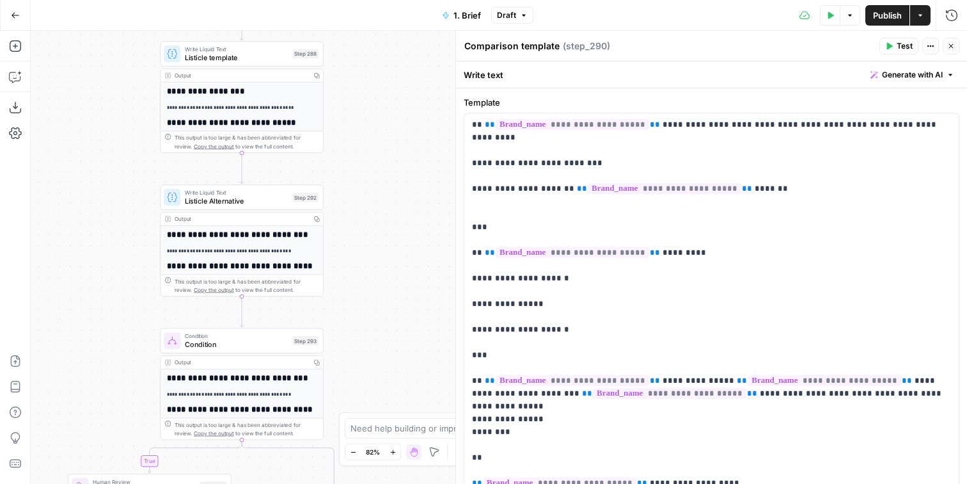
click at [269, 59] on span "Listicle template" at bounding box center [236, 57] width 103 height 10
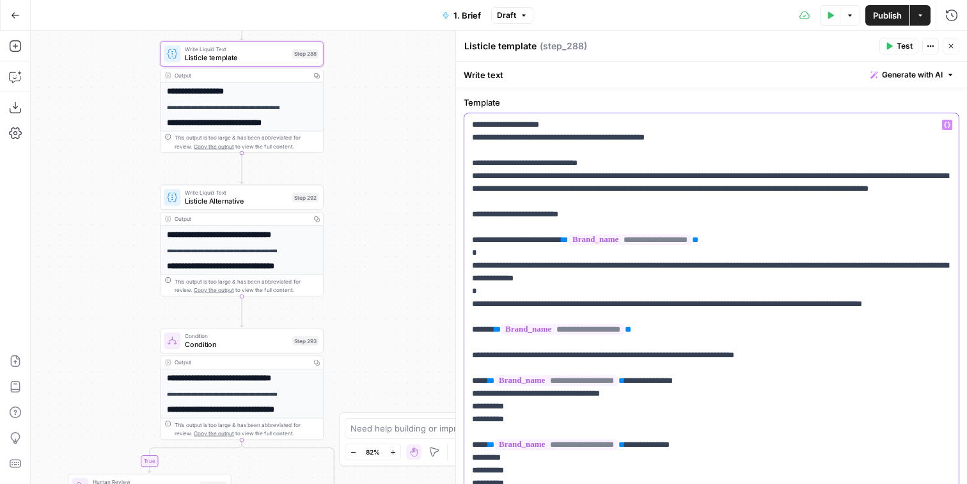
click at [879, 13] on span "Publish" at bounding box center [887, 15] width 29 height 13
type input "features"
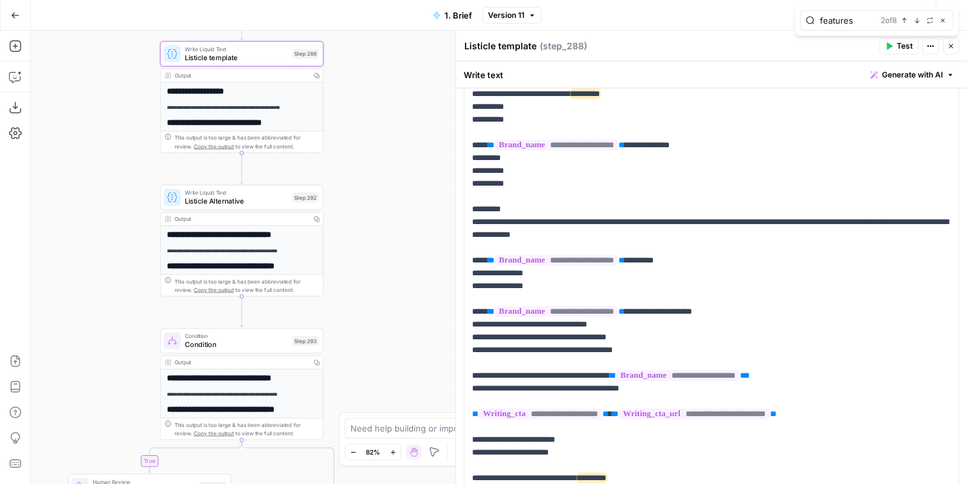
scroll to position [300, 0]
